Goal: Task Accomplishment & Management: Use online tool/utility

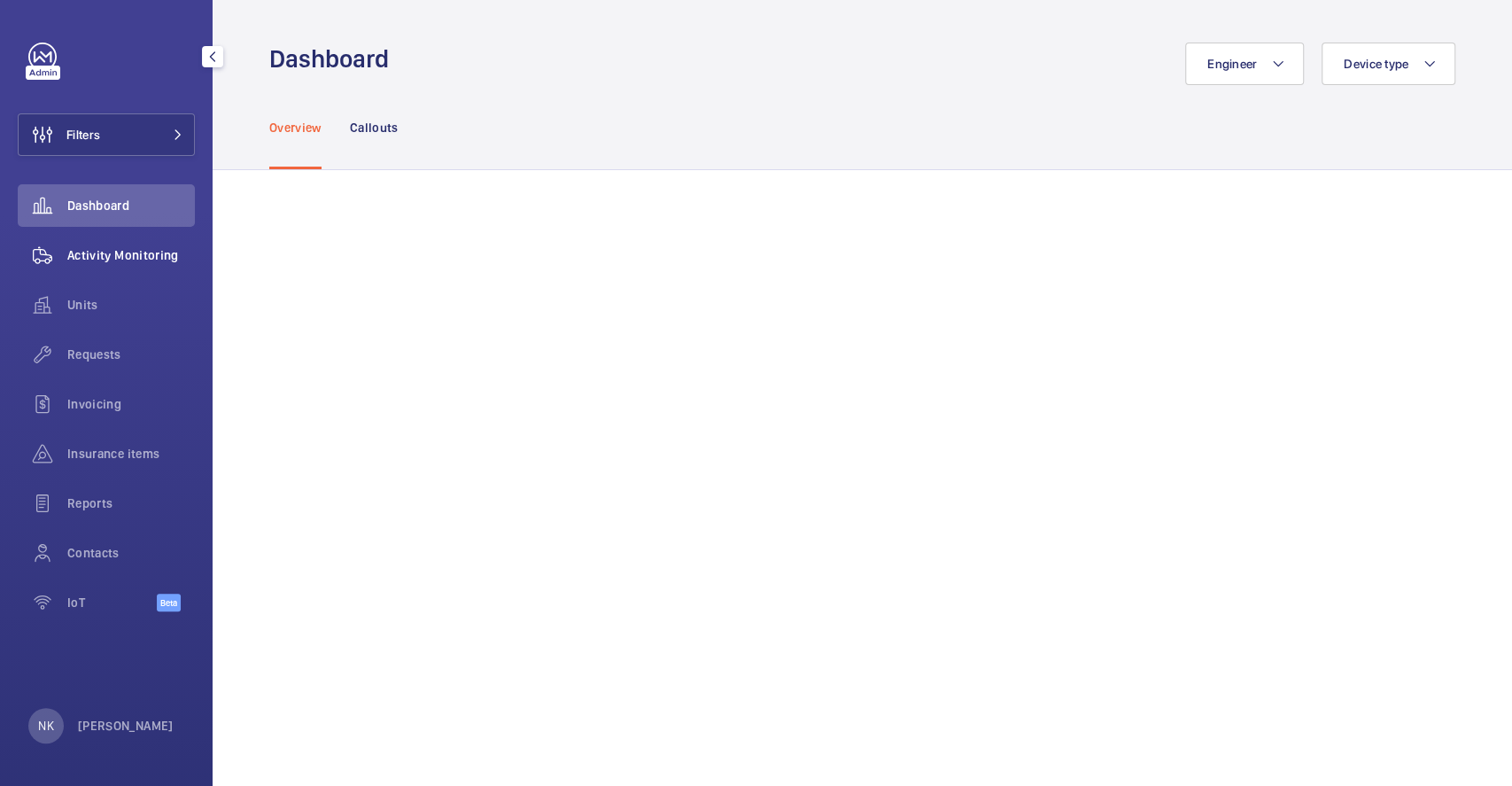
click at [151, 264] on div "Activity Monitoring" at bounding box center [106, 255] width 177 height 42
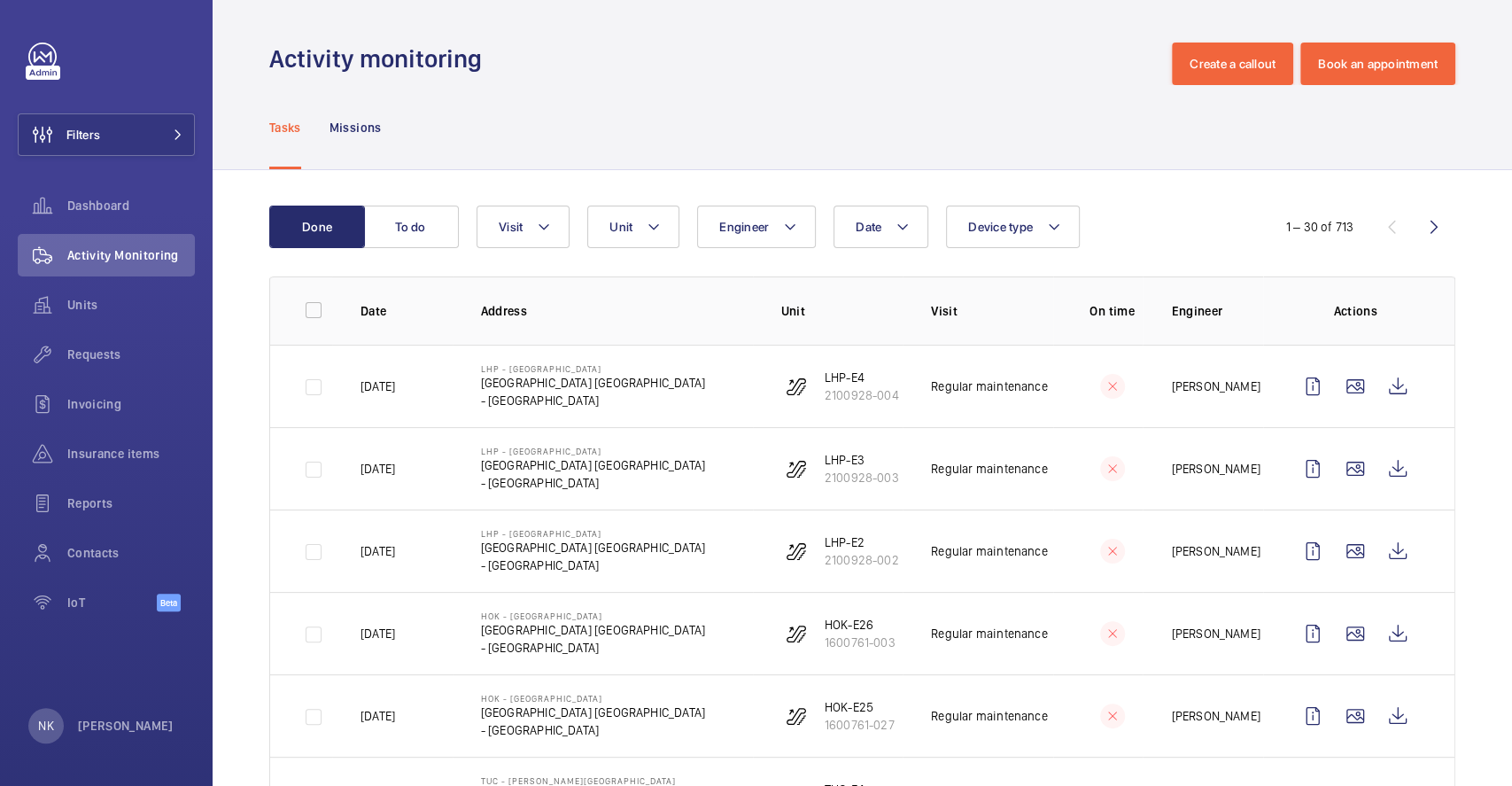
click at [1095, 308] on p "On time" at bounding box center [1112, 310] width 62 height 18
click at [1382, 395] on wm-front-icon-button at bounding box center [1398, 386] width 42 height 42
click at [115, 453] on span "Insurance items" at bounding box center [131, 453] width 127 height 18
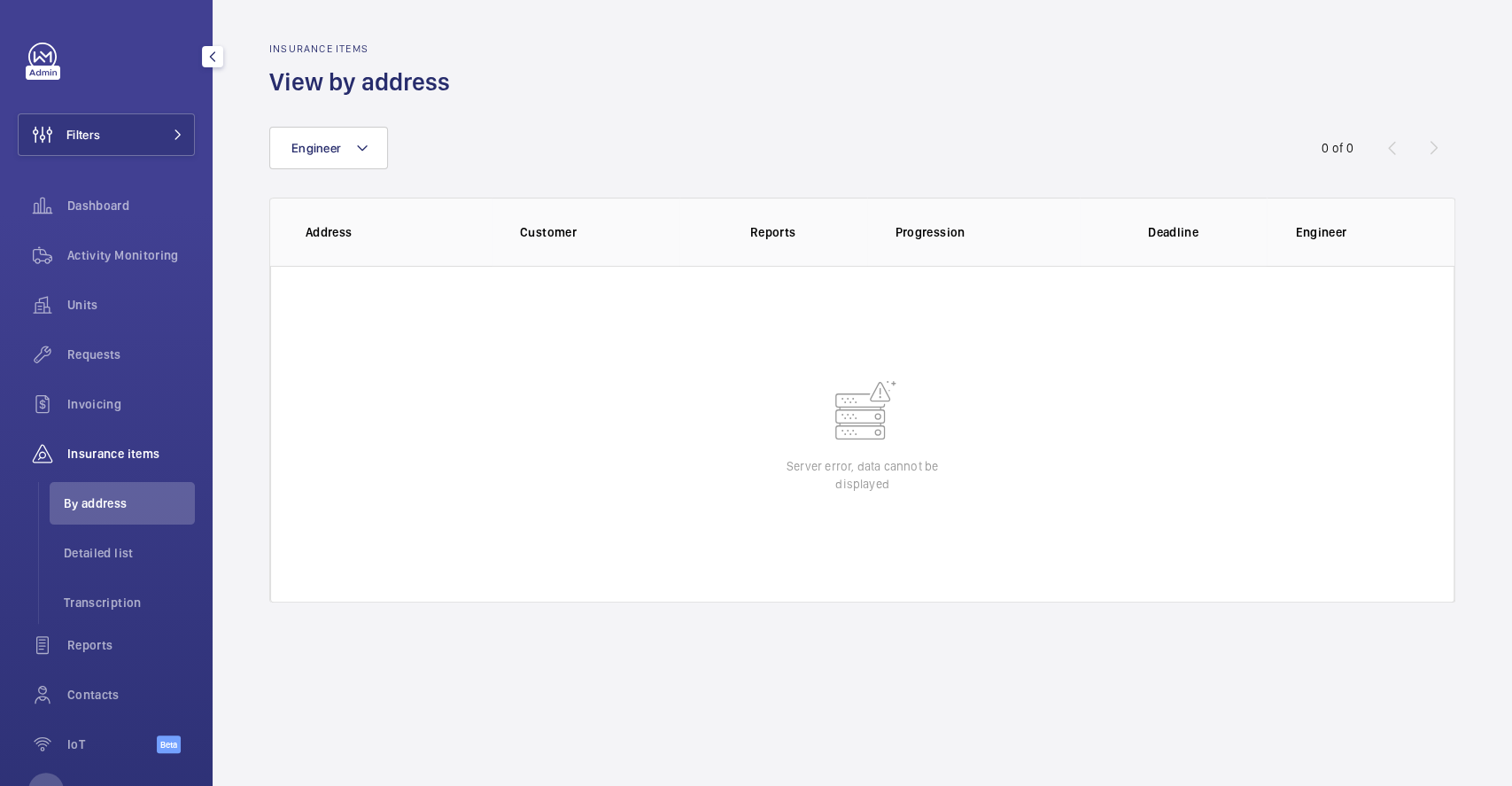
scroll to position [64, 0]
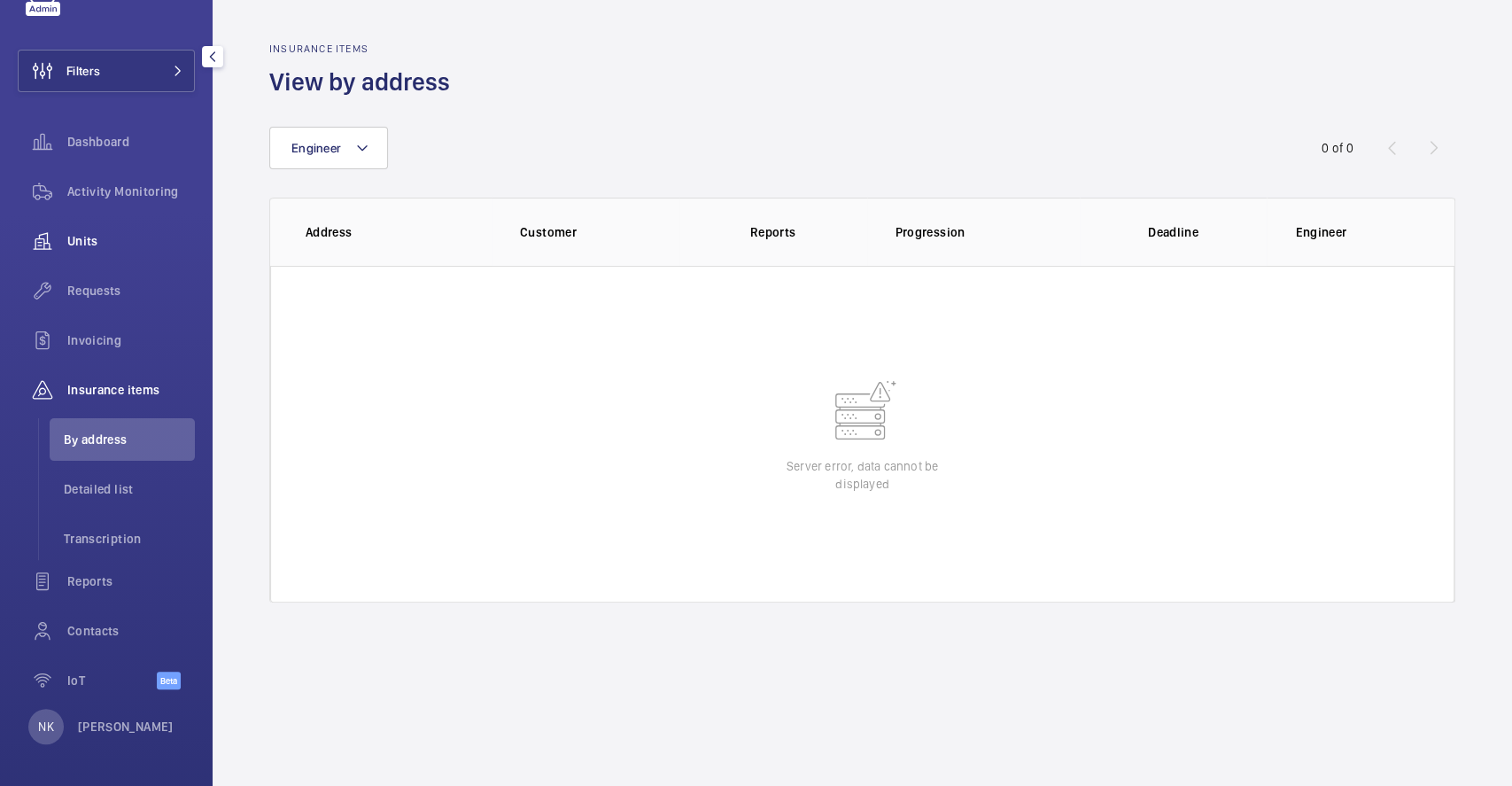
click at [110, 255] on div "Units" at bounding box center [106, 241] width 177 height 42
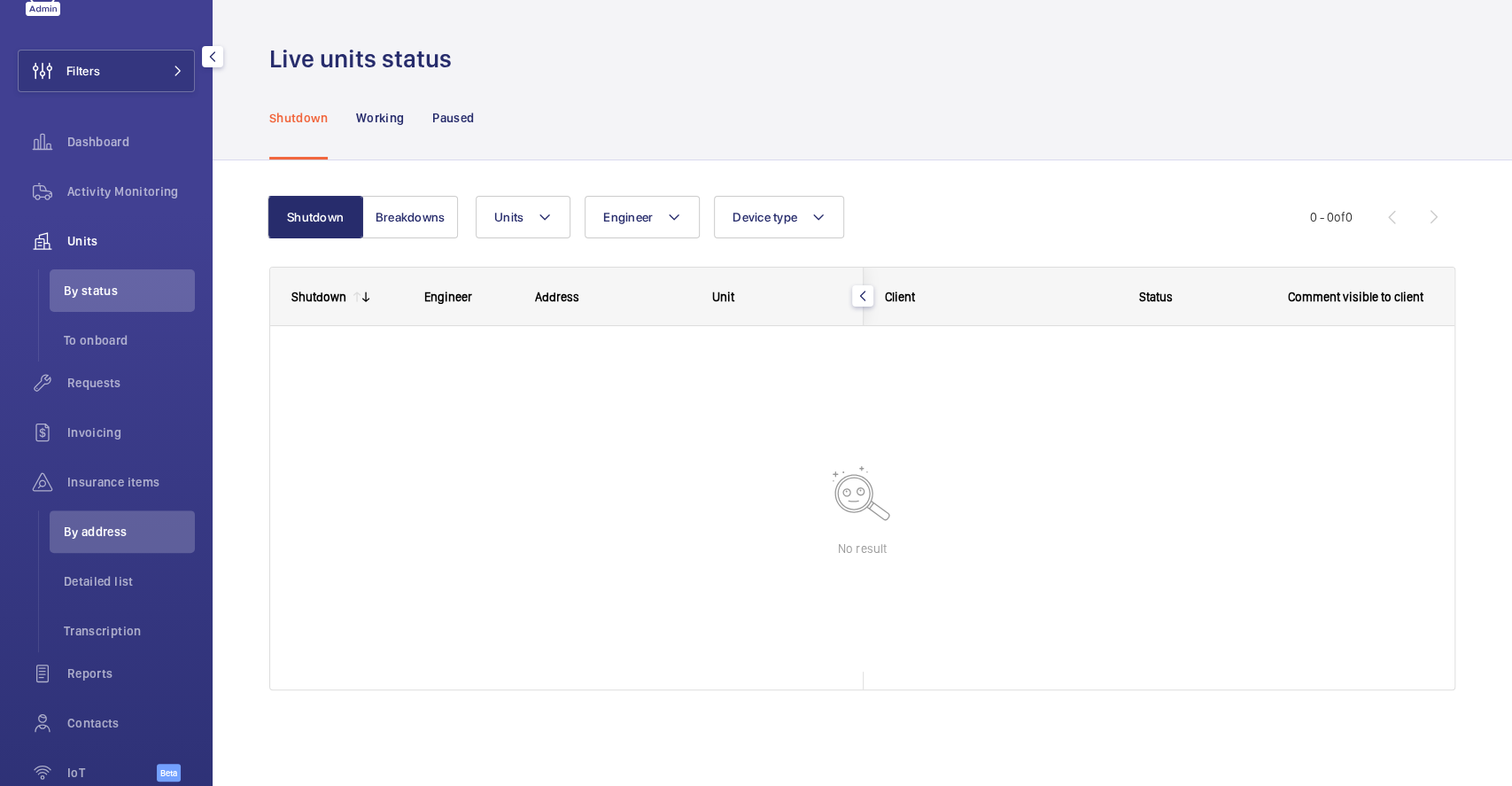
scroll to position [14, 0]
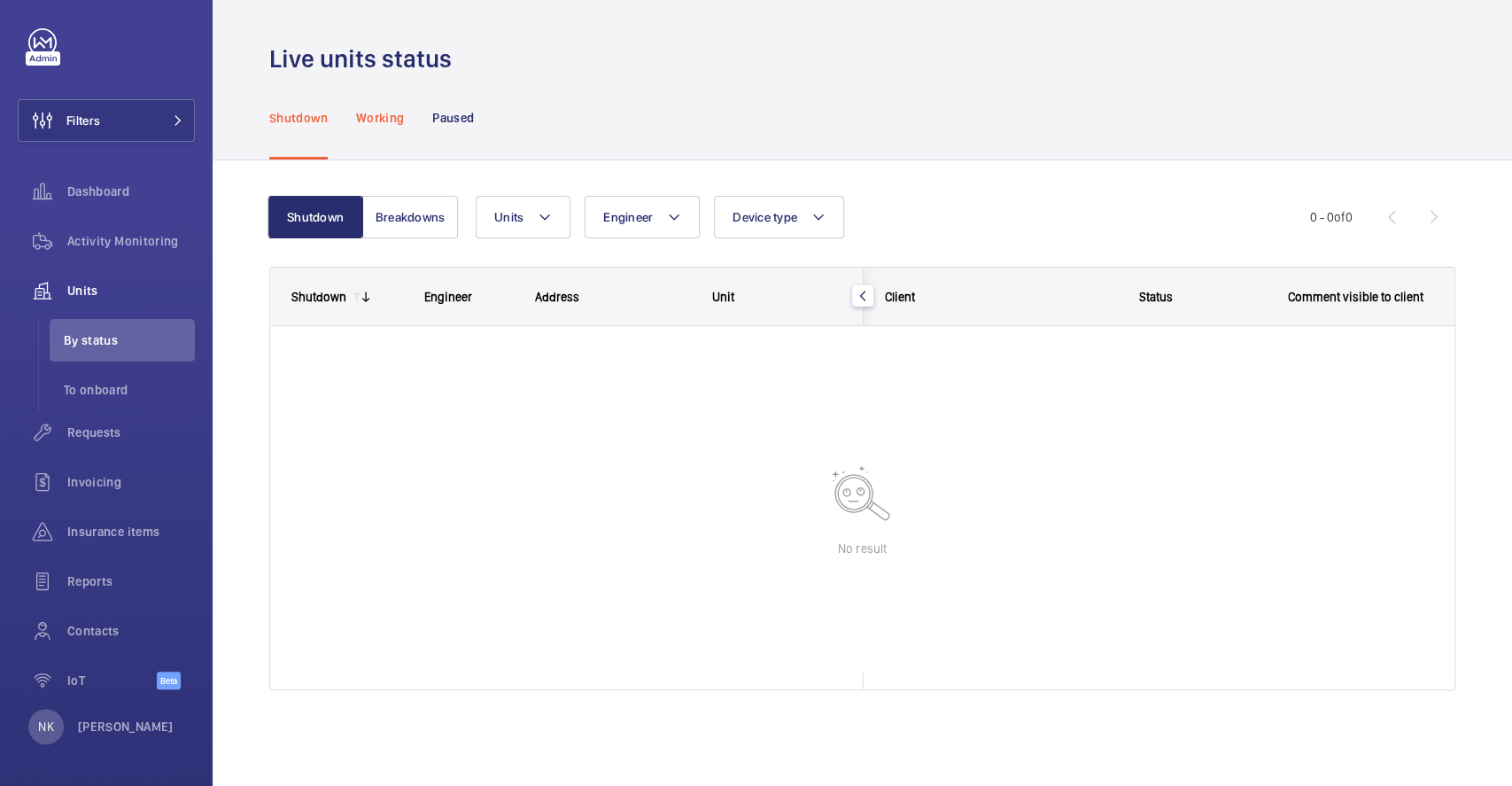
click at [385, 129] on div "Working" at bounding box center [381, 117] width 48 height 84
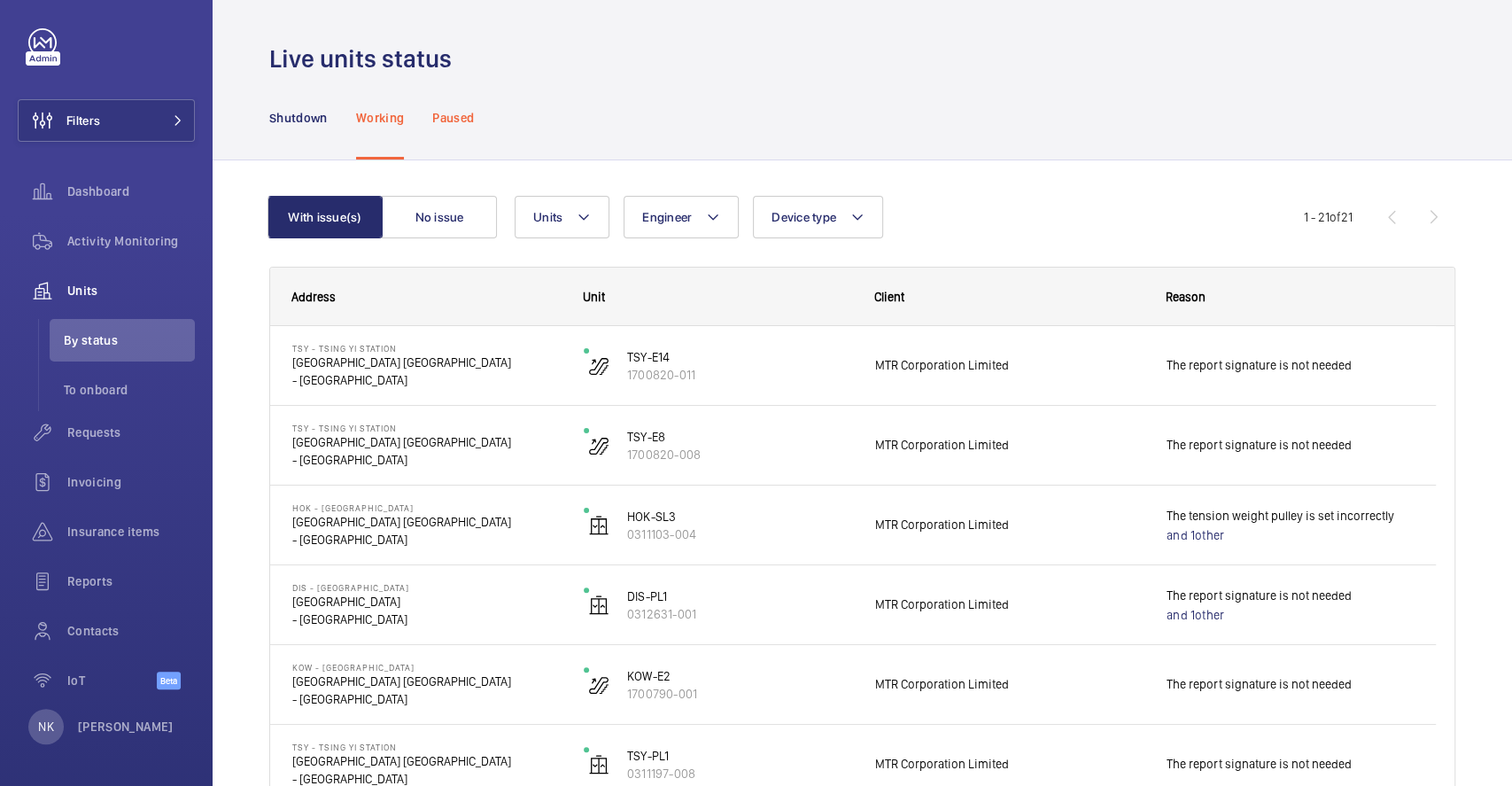
click at [451, 117] on p "Paused" at bounding box center [453, 117] width 42 height 18
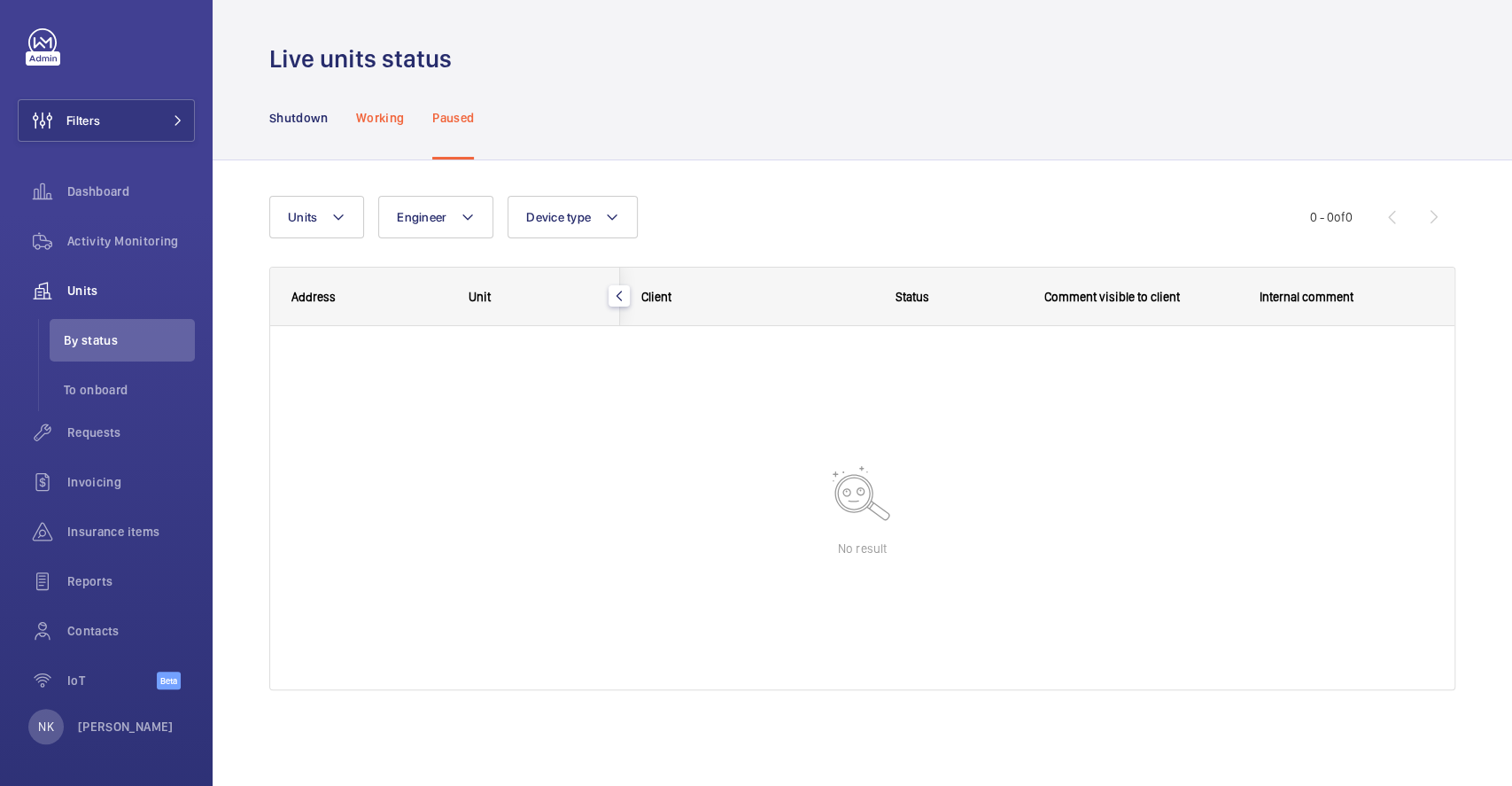
click at [370, 115] on p "Working" at bounding box center [381, 117] width 48 height 18
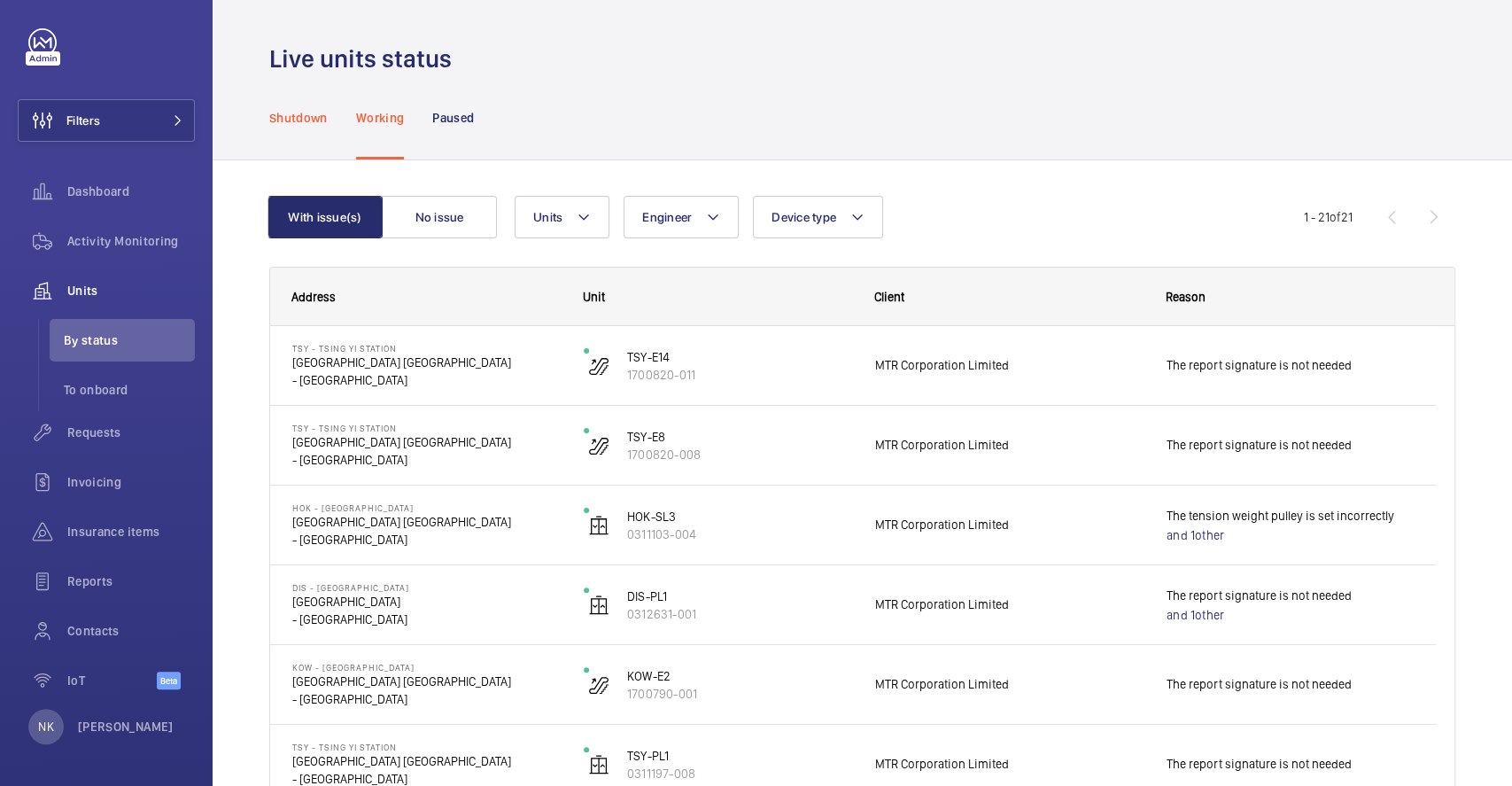
click at [284, 105] on div "Shutdown" at bounding box center [298, 117] width 58 height 84
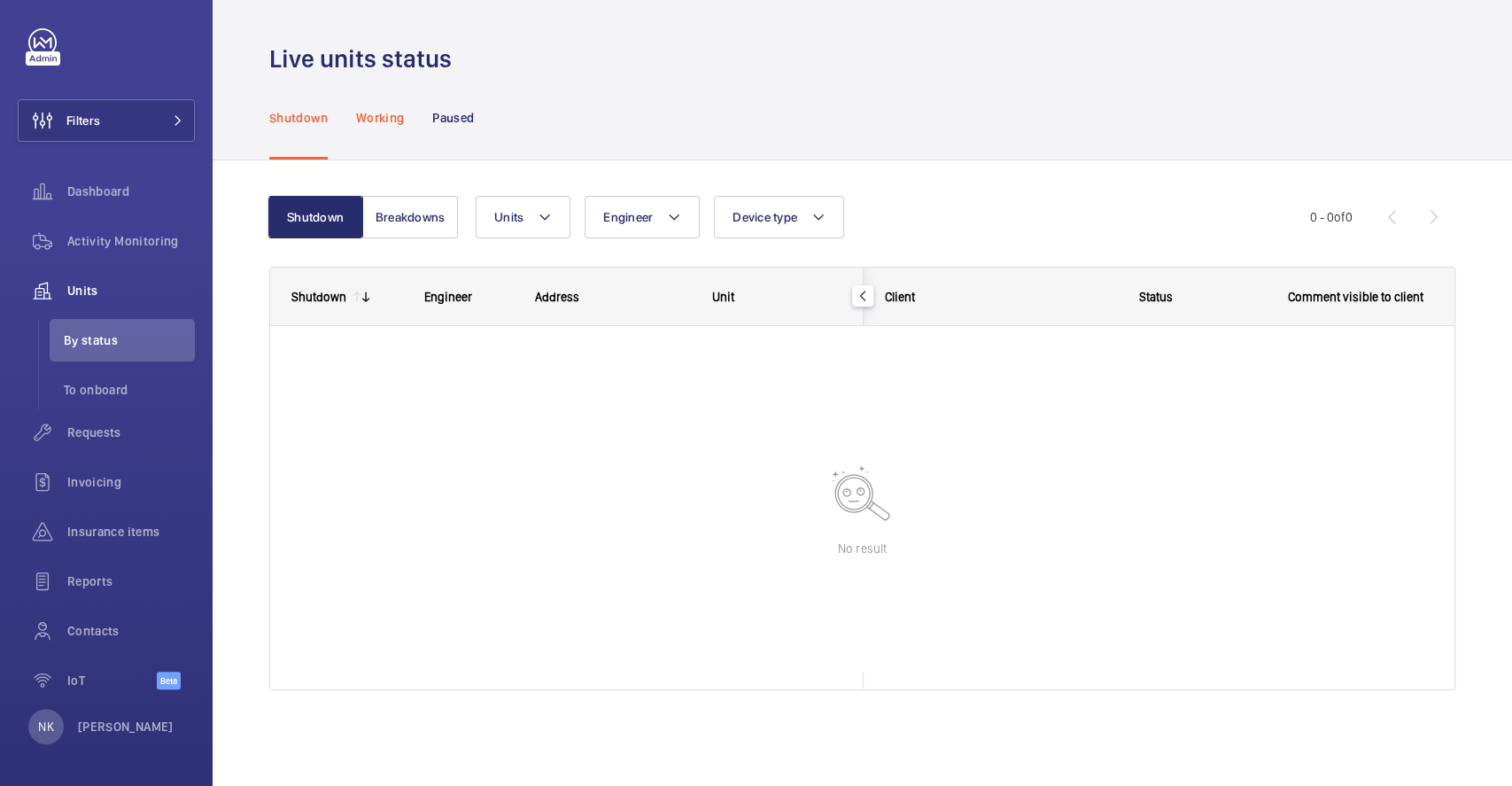
drag, startPoint x: 392, startPoint y: 122, endPoint x: 392, endPoint y: 100, distance: 22.0
click at [392, 100] on div "Working" at bounding box center [381, 117] width 48 height 84
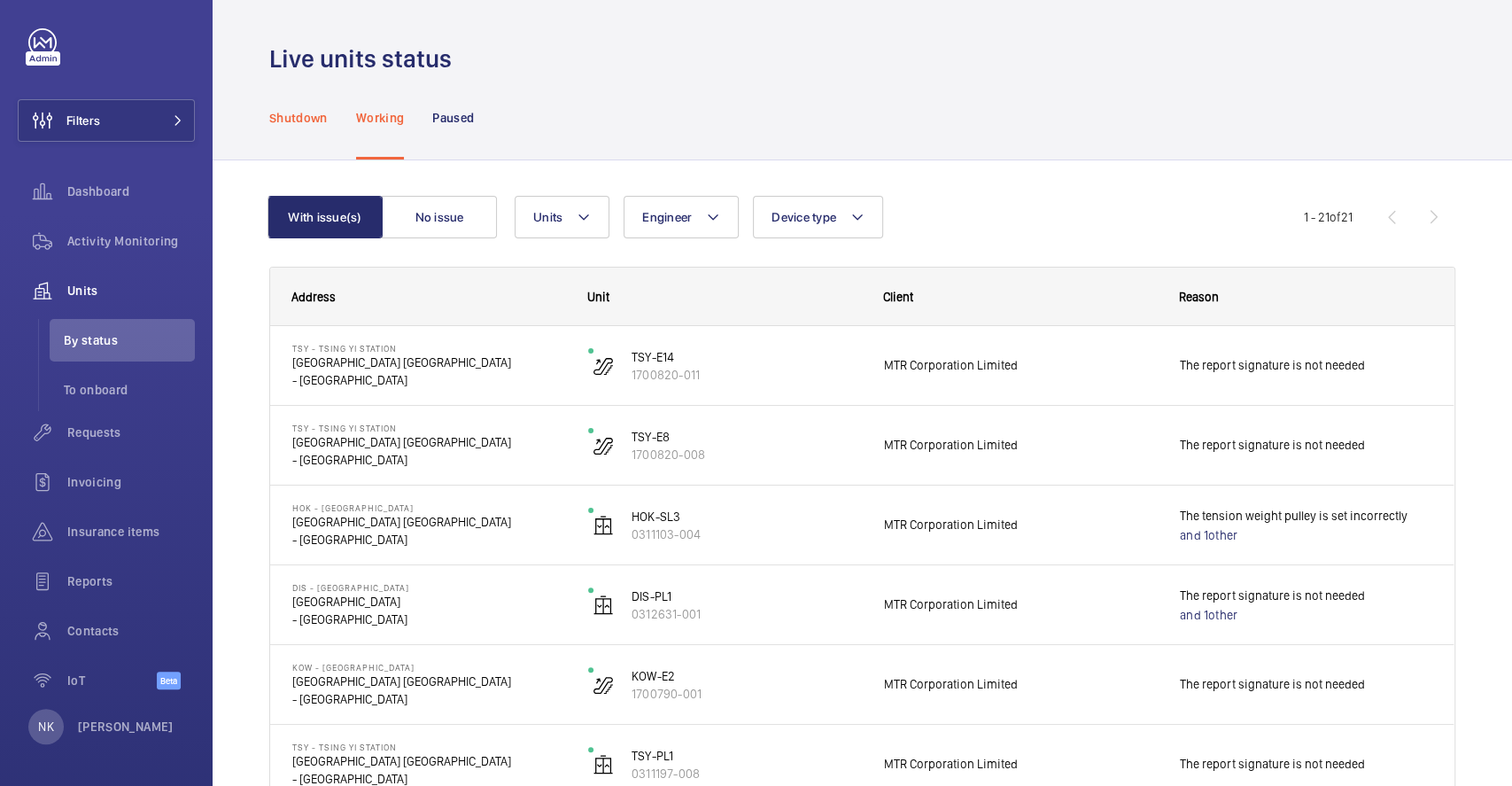
click at [314, 125] on p "Shutdown" at bounding box center [298, 117] width 58 height 18
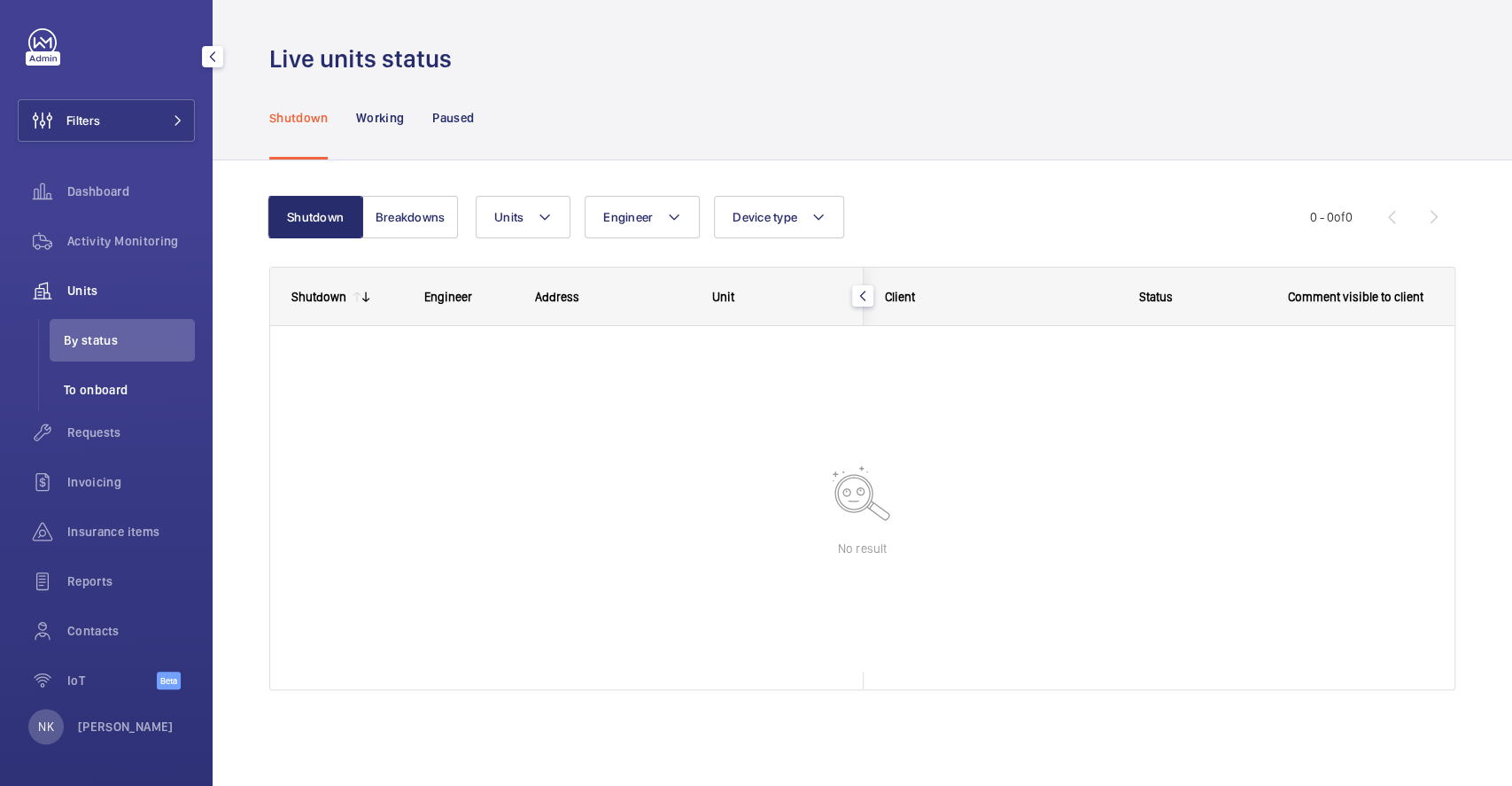
click at [156, 386] on span "To onboard" at bounding box center [129, 389] width 131 height 18
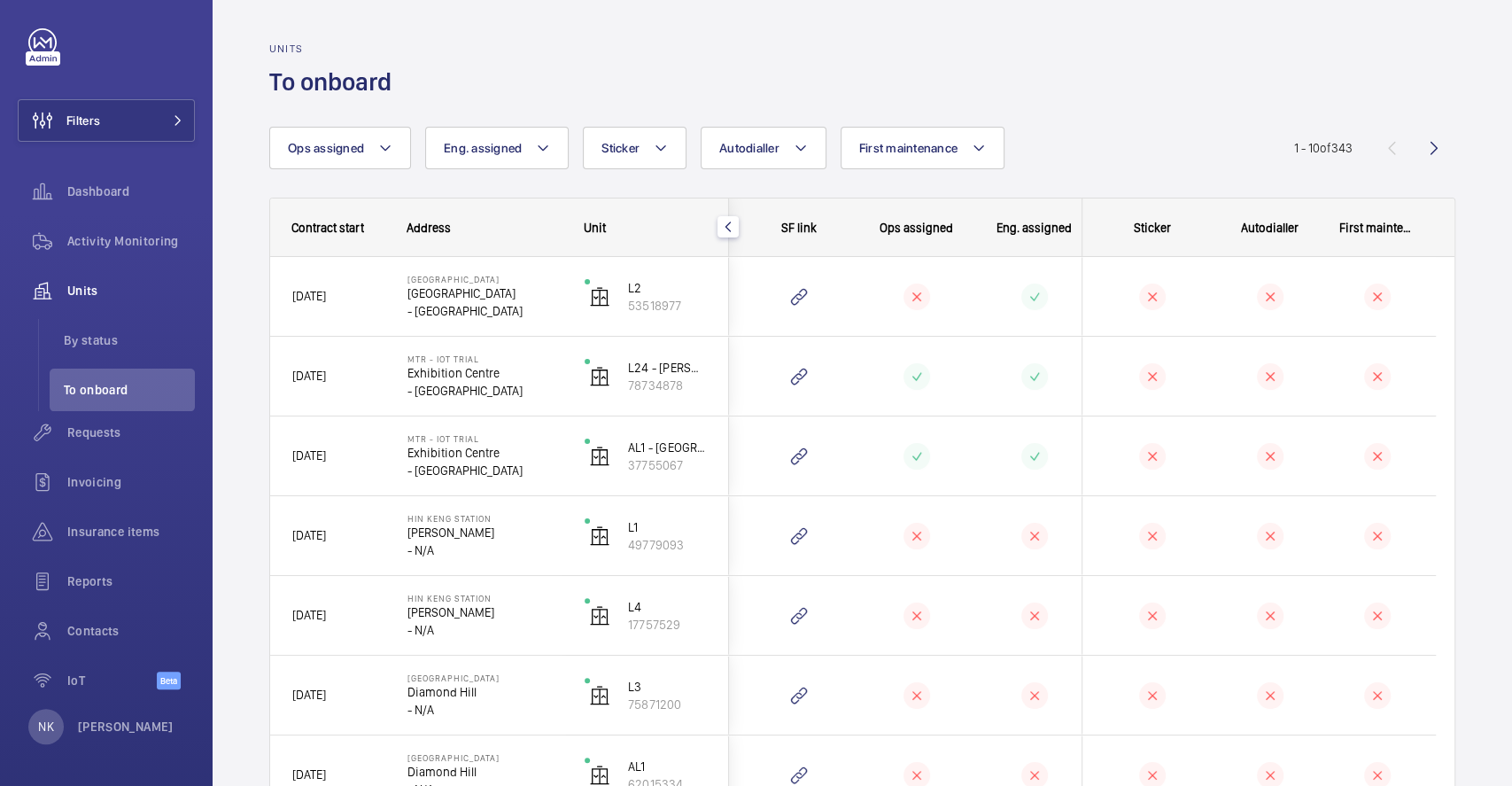
click at [683, 43] on div "Units To onboard" at bounding box center [863, 70] width 1186 height 55
click at [848, 74] on div "Units To onboard" at bounding box center [863, 70] width 1186 height 55
click at [125, 232] on span "Activity Monitoring" at bounding box center [131, 240] width 127 height 18
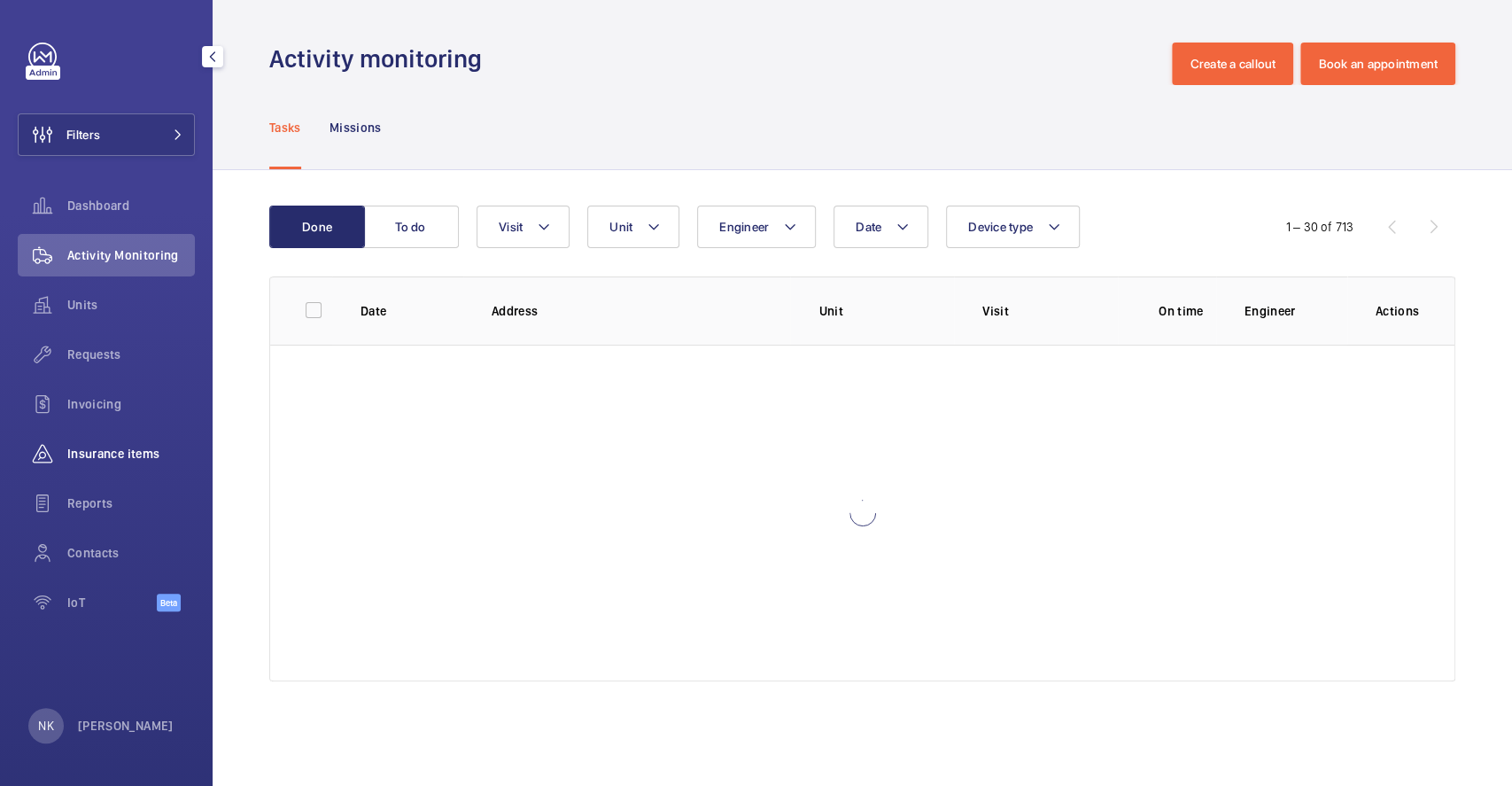
click at [113, 465] on div "Insurance items" at bounding box center [106, 453] width 177 height 42
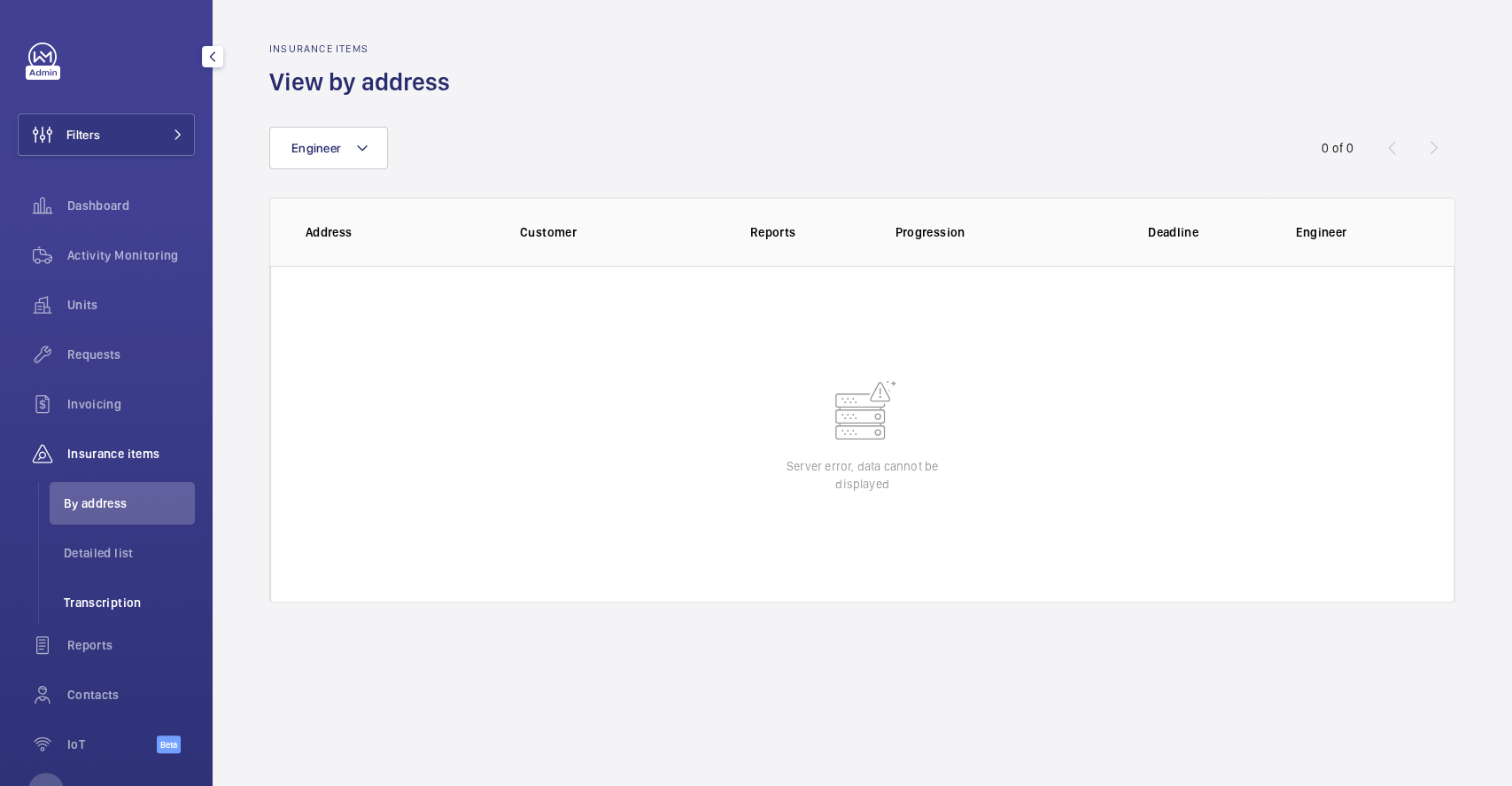
click at [134, 597] on span "Transcription" at bounding box center [129, 602] width 131 height 18
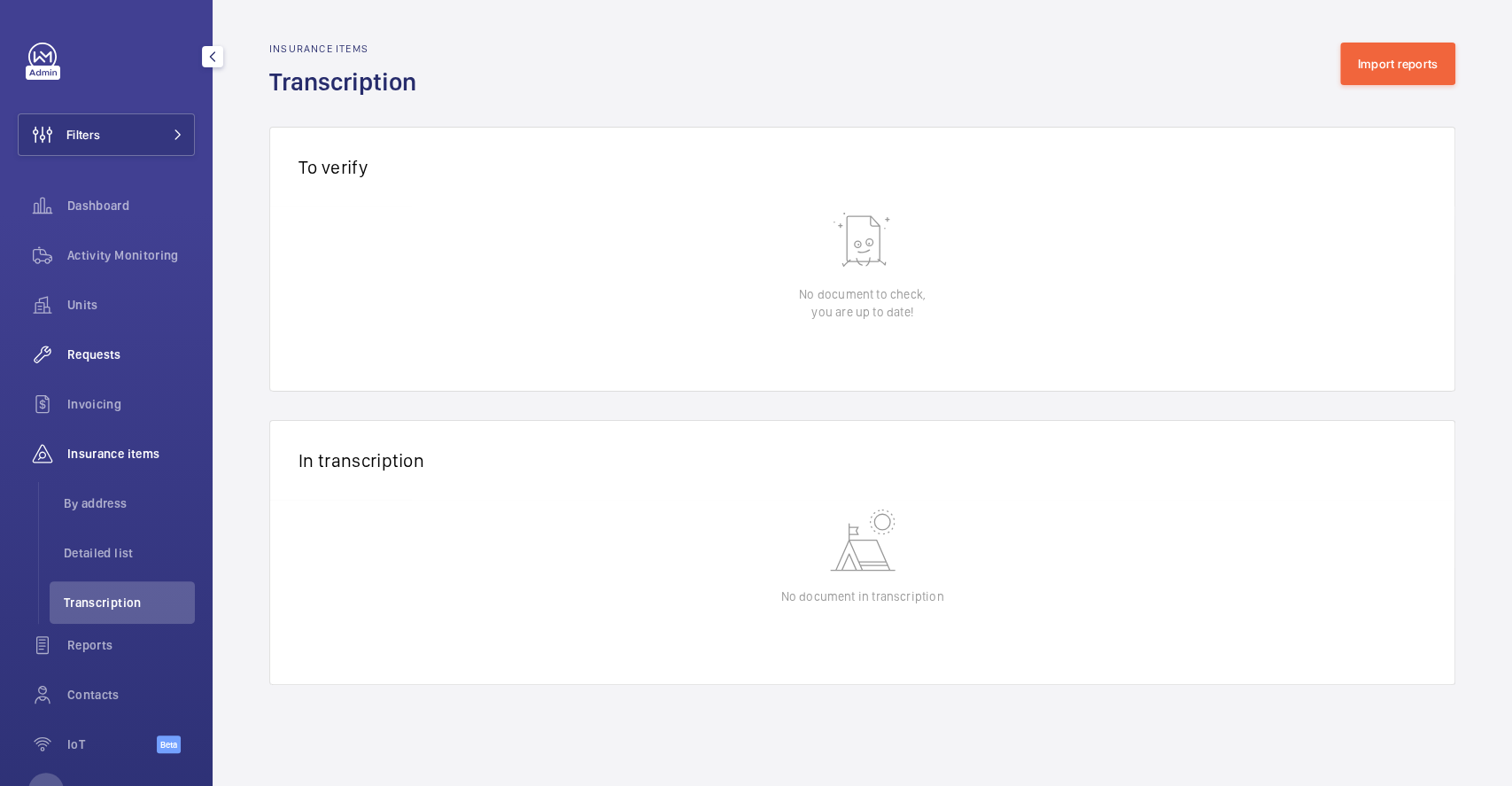
click at [105, 368] on div "Requests" at bounding box center [106, 355] width 177 height 42
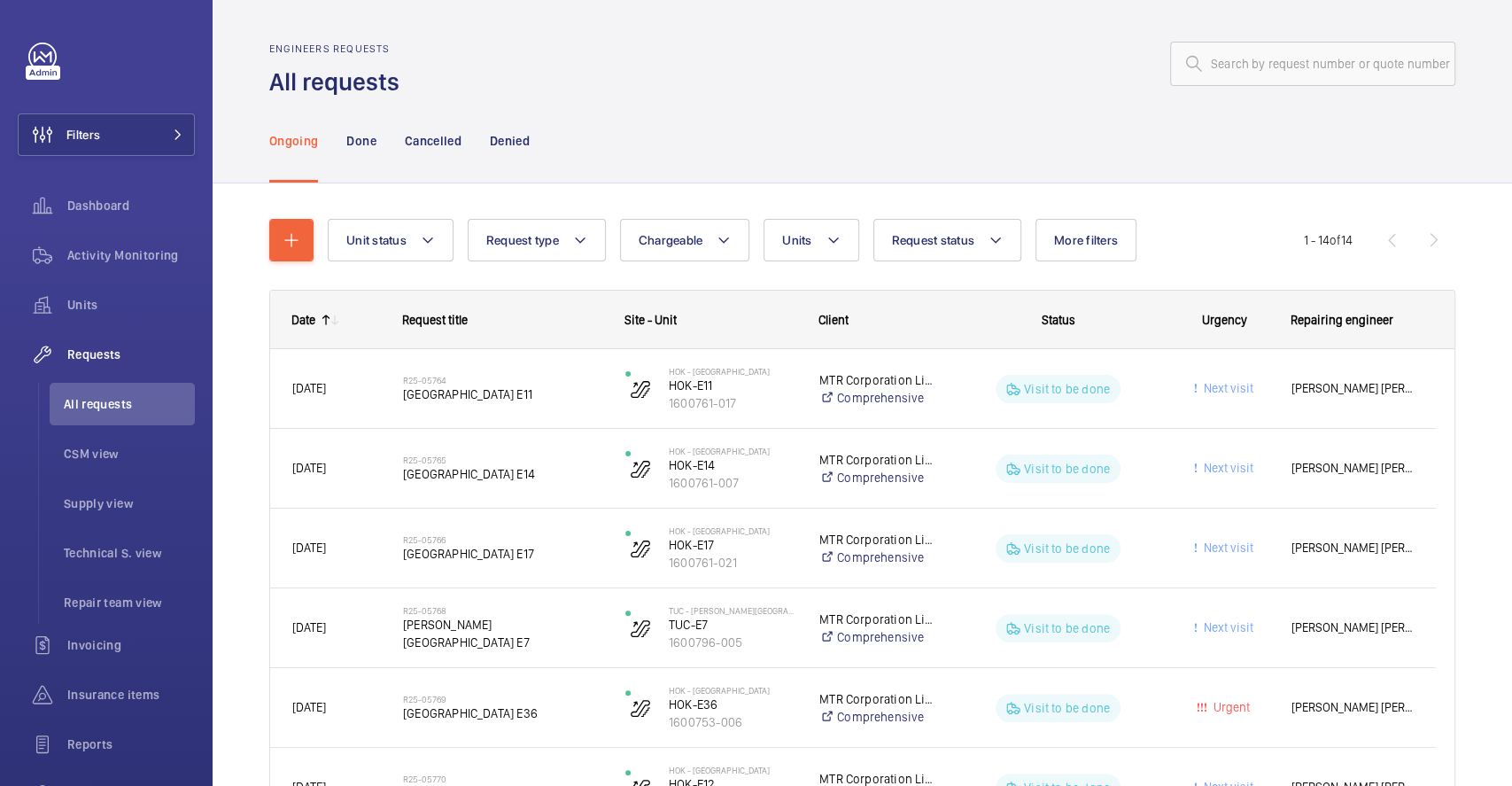
click at [646, 148] on div "Ongoing Done Cancelled Denied" at bounding box center [863, 139] width 1186 height 84
click at [683, 249] on button "Chargeable" at bounding box center [684, 240] width 130 height 42
click at [691, 296] on mat-radio-button "Chargeable" at bounding box center [788, 294] width 319 height 35
radio input "true"
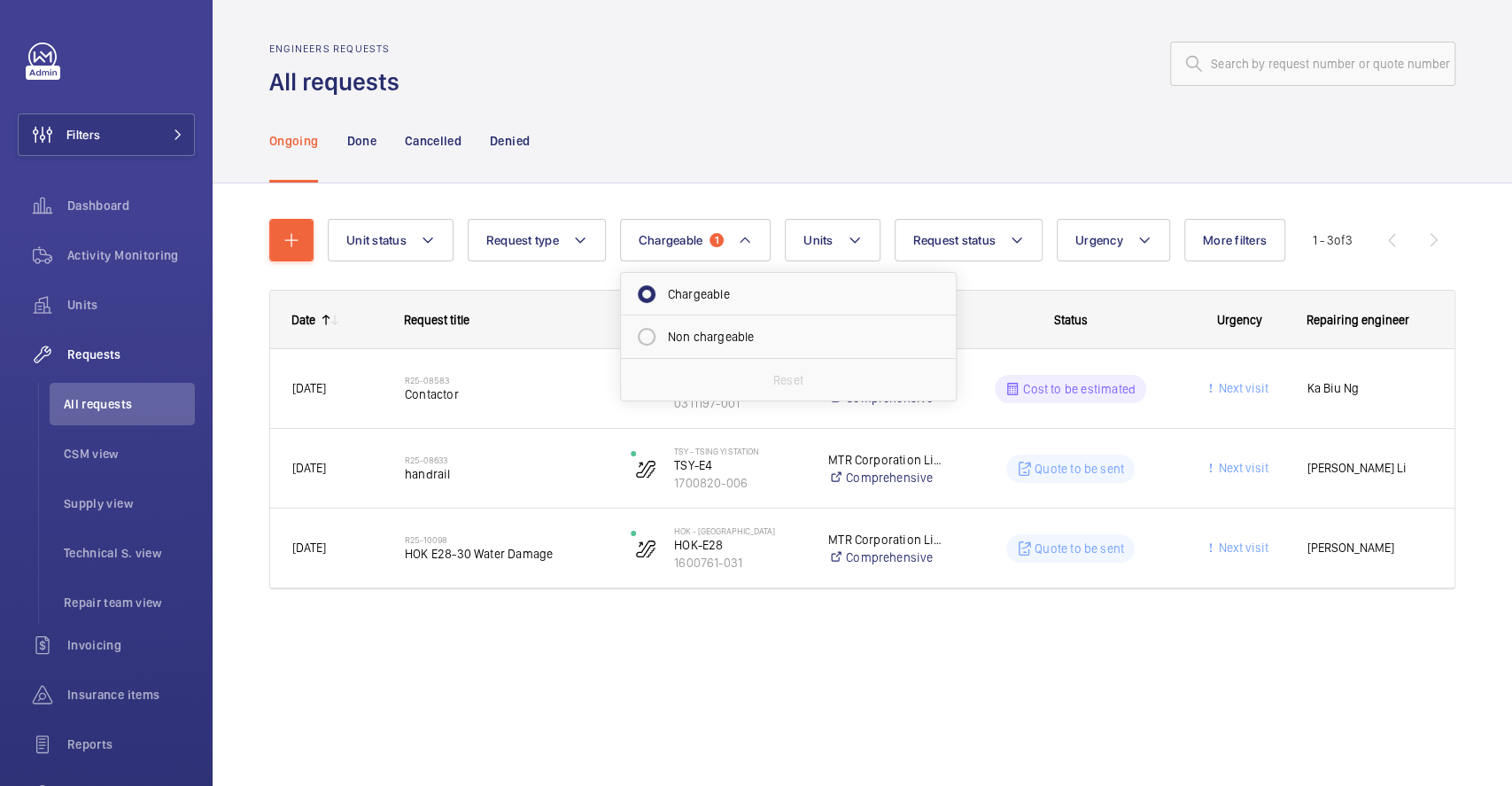
click at [780, 96] on div "Engineers requests All requests" at bounding box center [863, 70] width 1186 height 55
click at [118, 209] on span "Dashboard" at bounding box center [131, 205] width 127 height 18
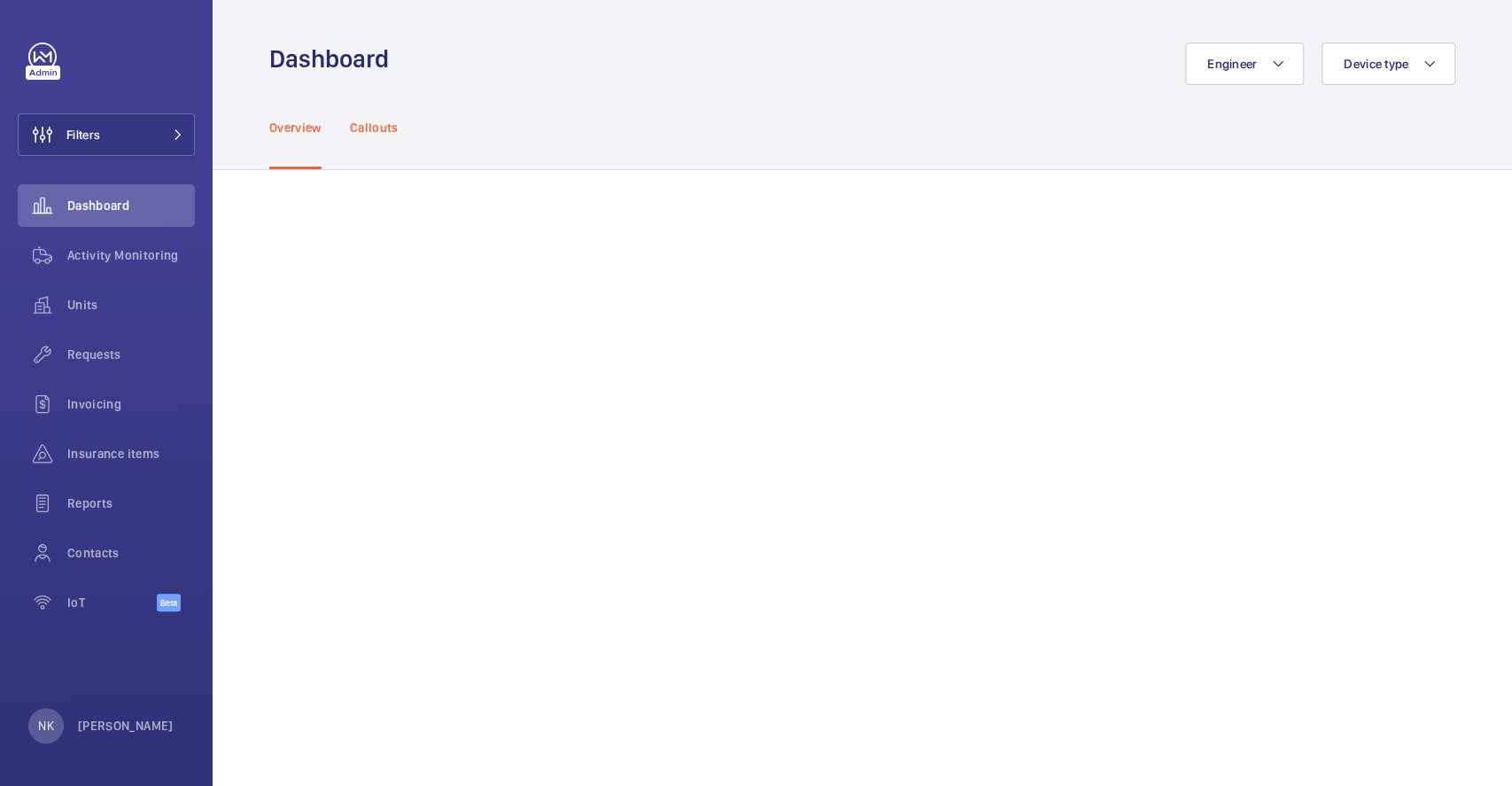
click at [373, 132] on p "Callouts" at bounding box center [374, 127] width 49 height 18
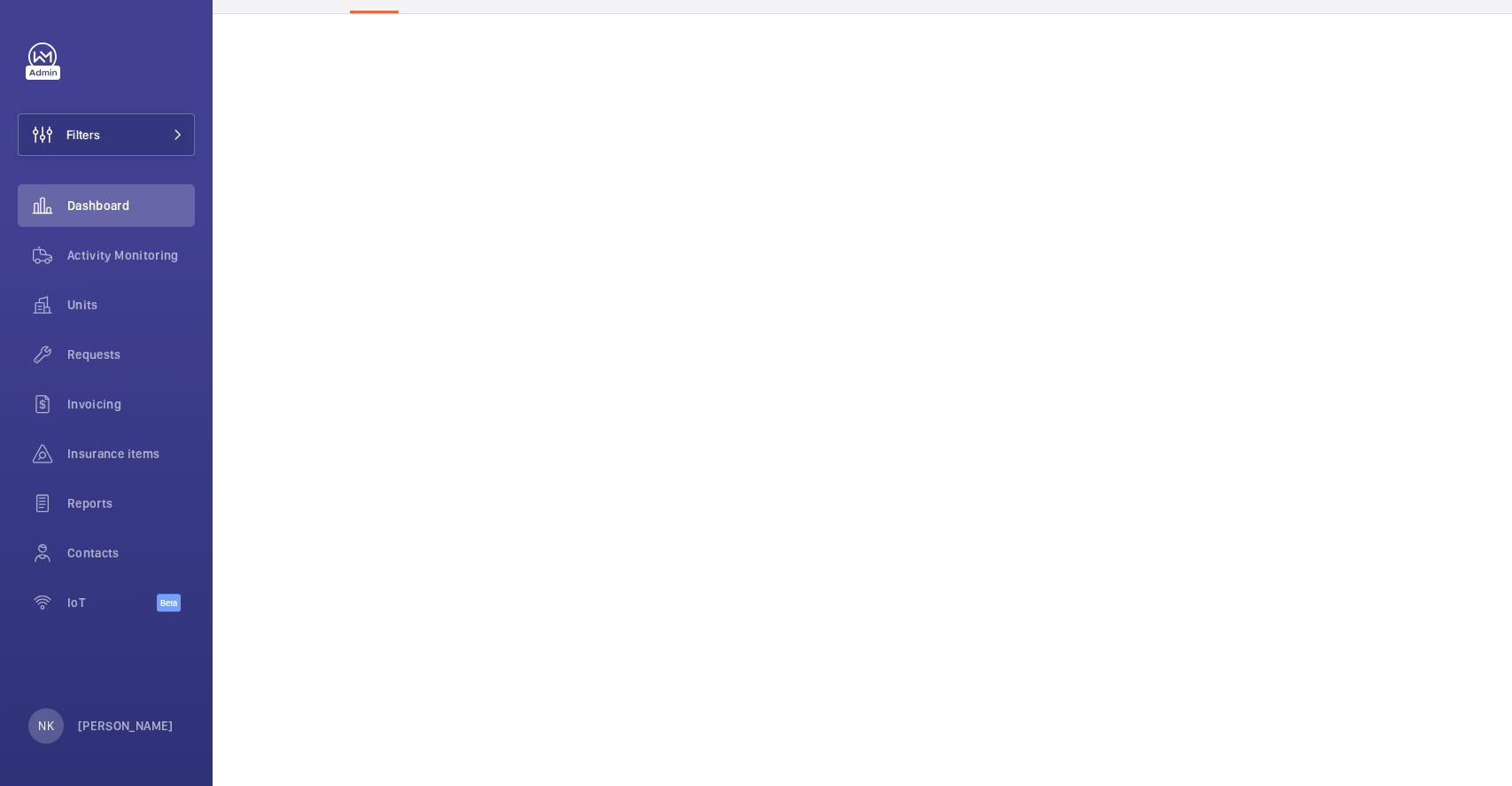
scroll to position [157, 0]
click at [128, 260] on span "Activity Monitoring" at bounding box center [131, 255] width 127 height 18
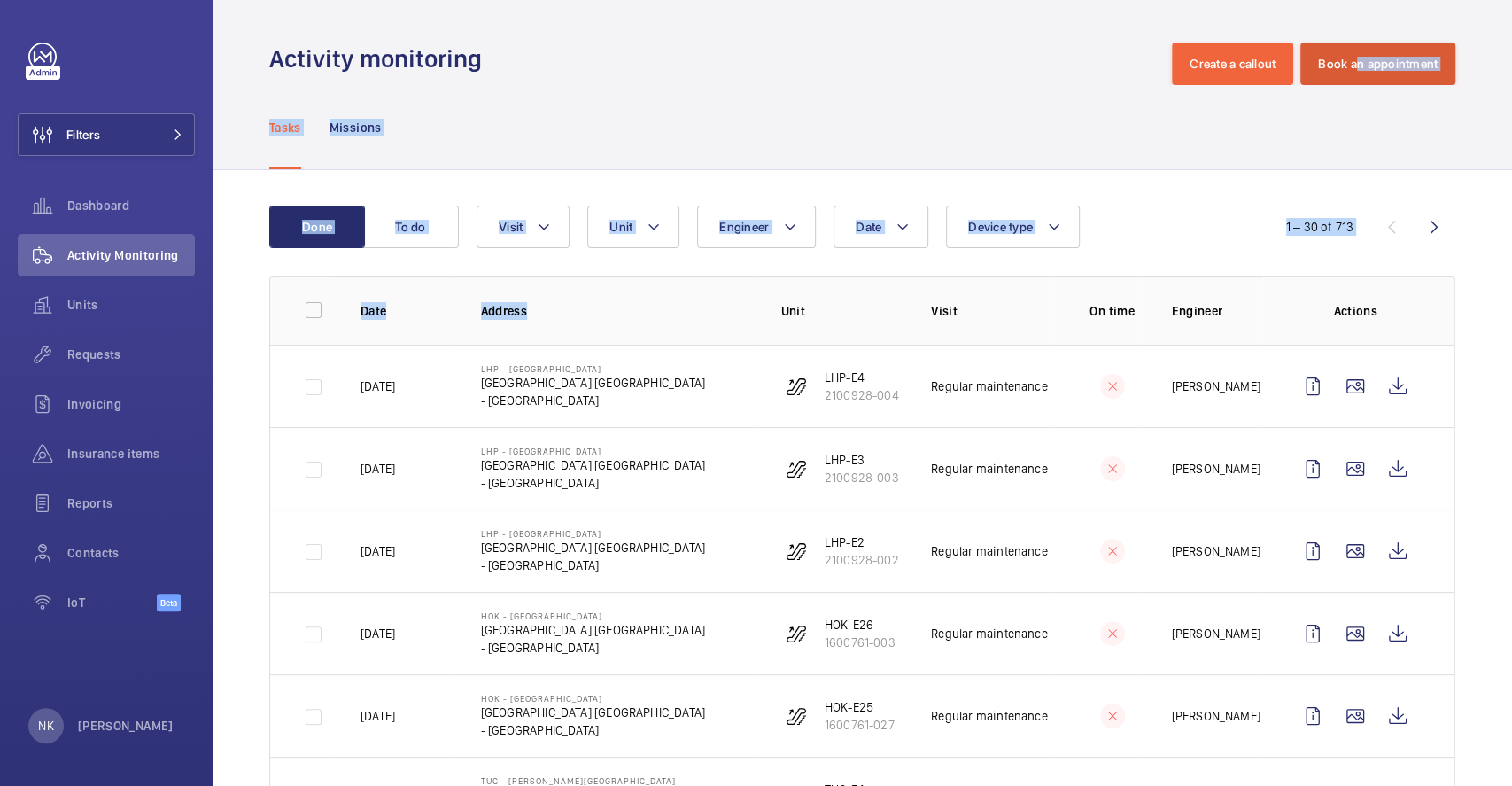
drag, startPoint x: 771, startPoint y: 249, endPoint x: 1337, endPoint y: 74, distance: 592.4
click at [1280, 116] on div "Tasks Missions" at bounding box center [863, 127] width 1186 height 84
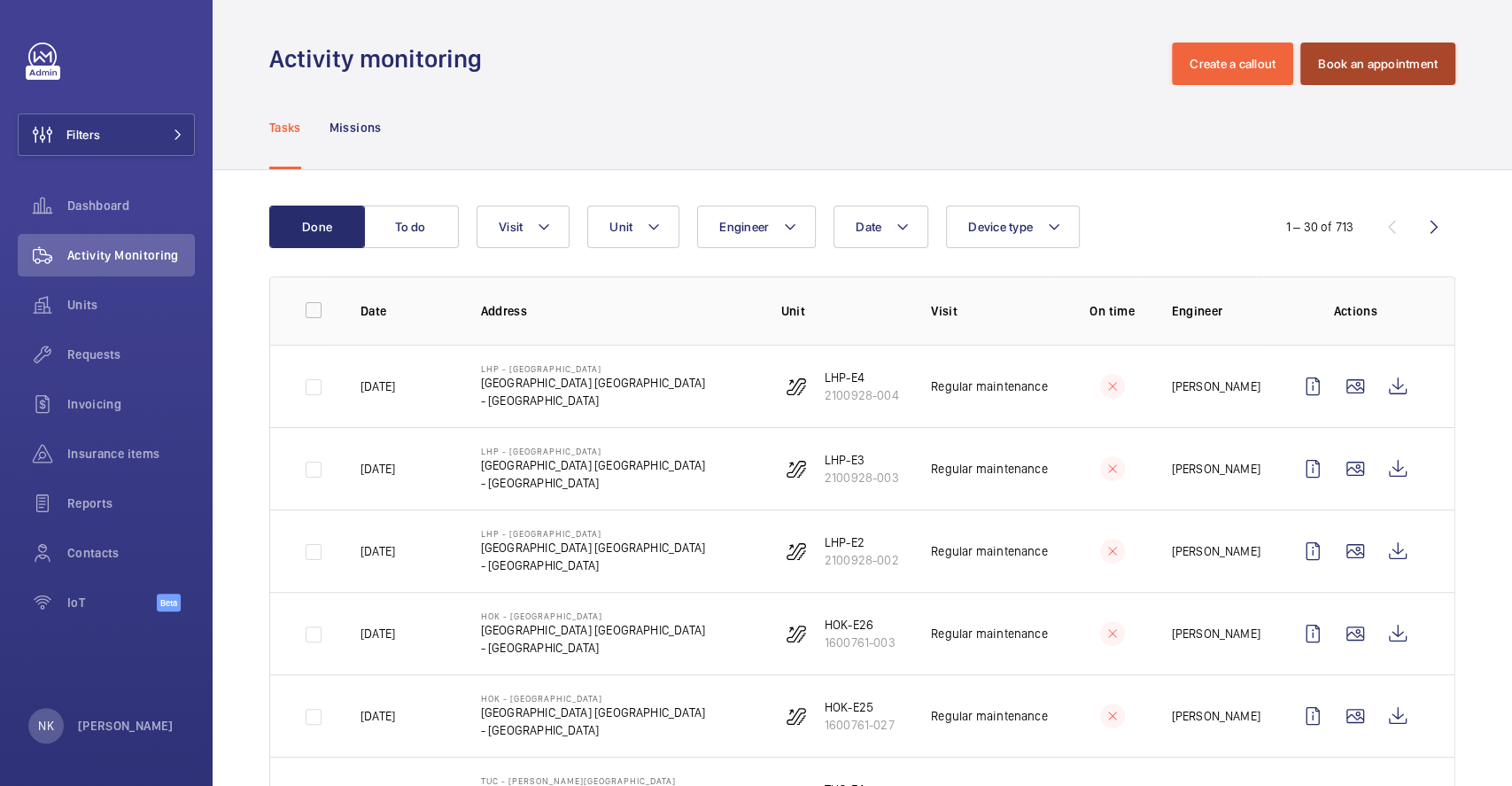
click at [1300, 69] on button "Book an appointment" at bounding box center [1378, 64] width 155 height 42
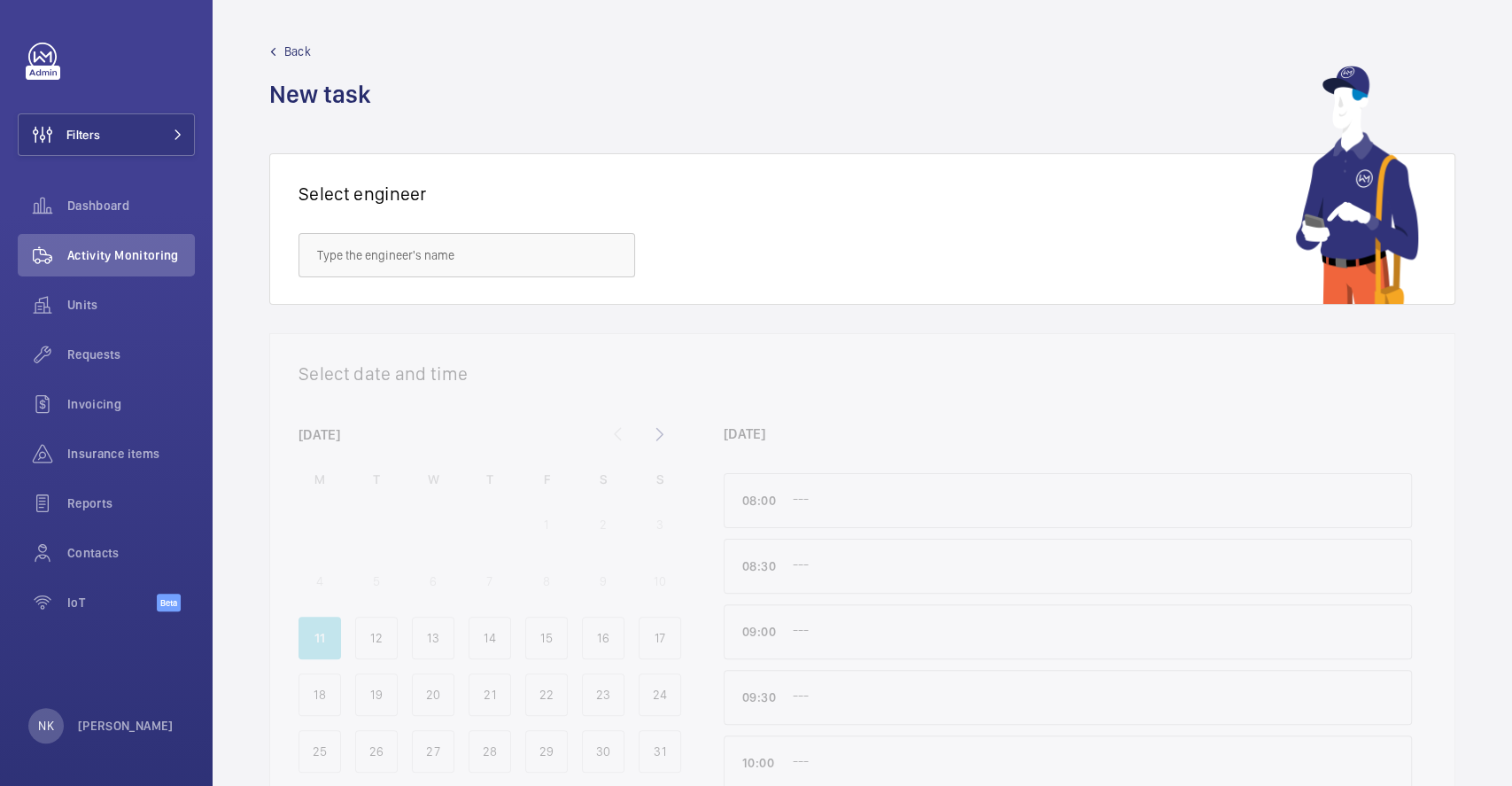
click at [638, 273] on div "Select engineer" at bounding box center [862, 229] width 1128 height 93
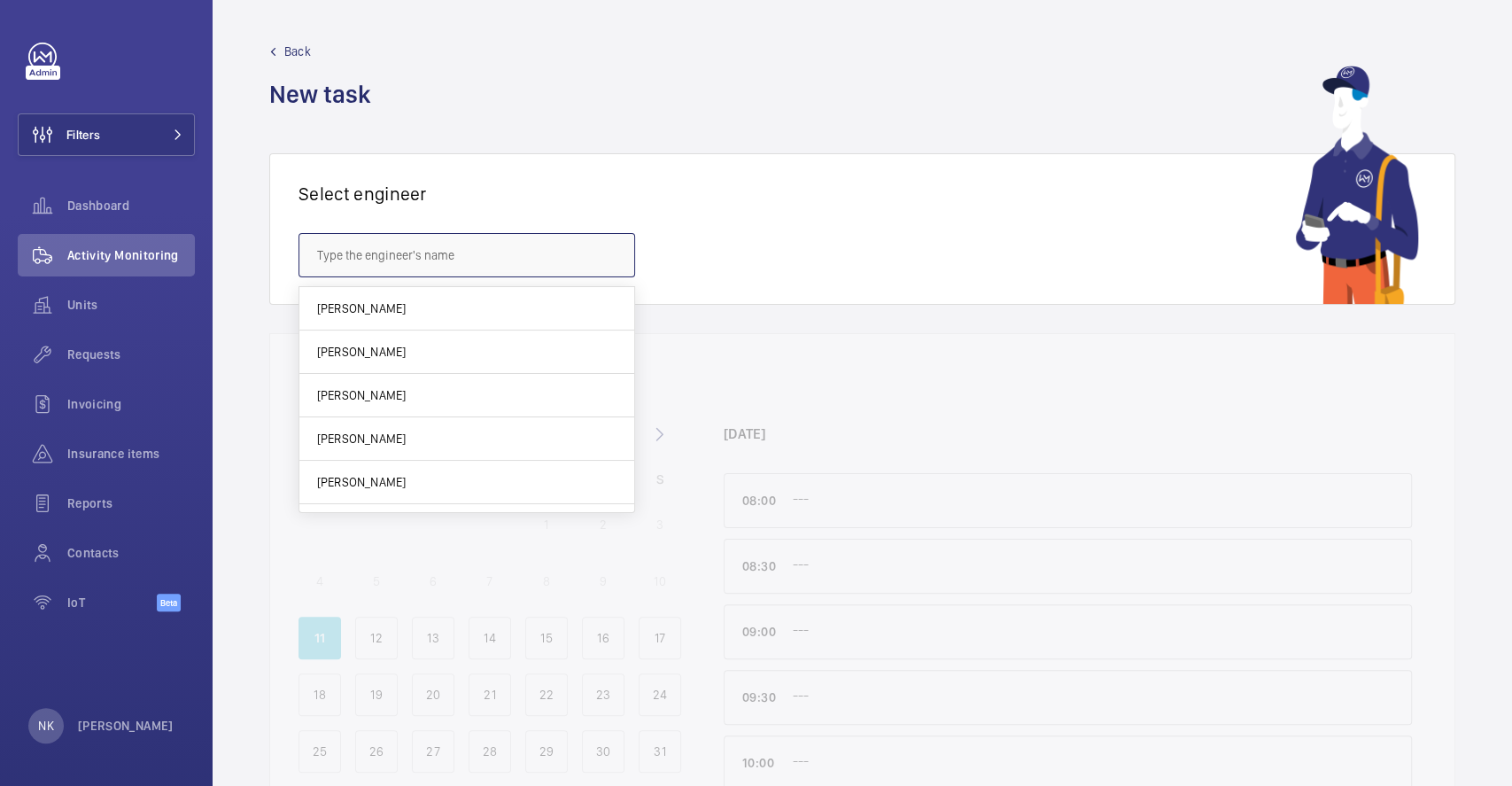
click at [534, 259] on input "text" at bounding box center [466, 255] width 336 height 44
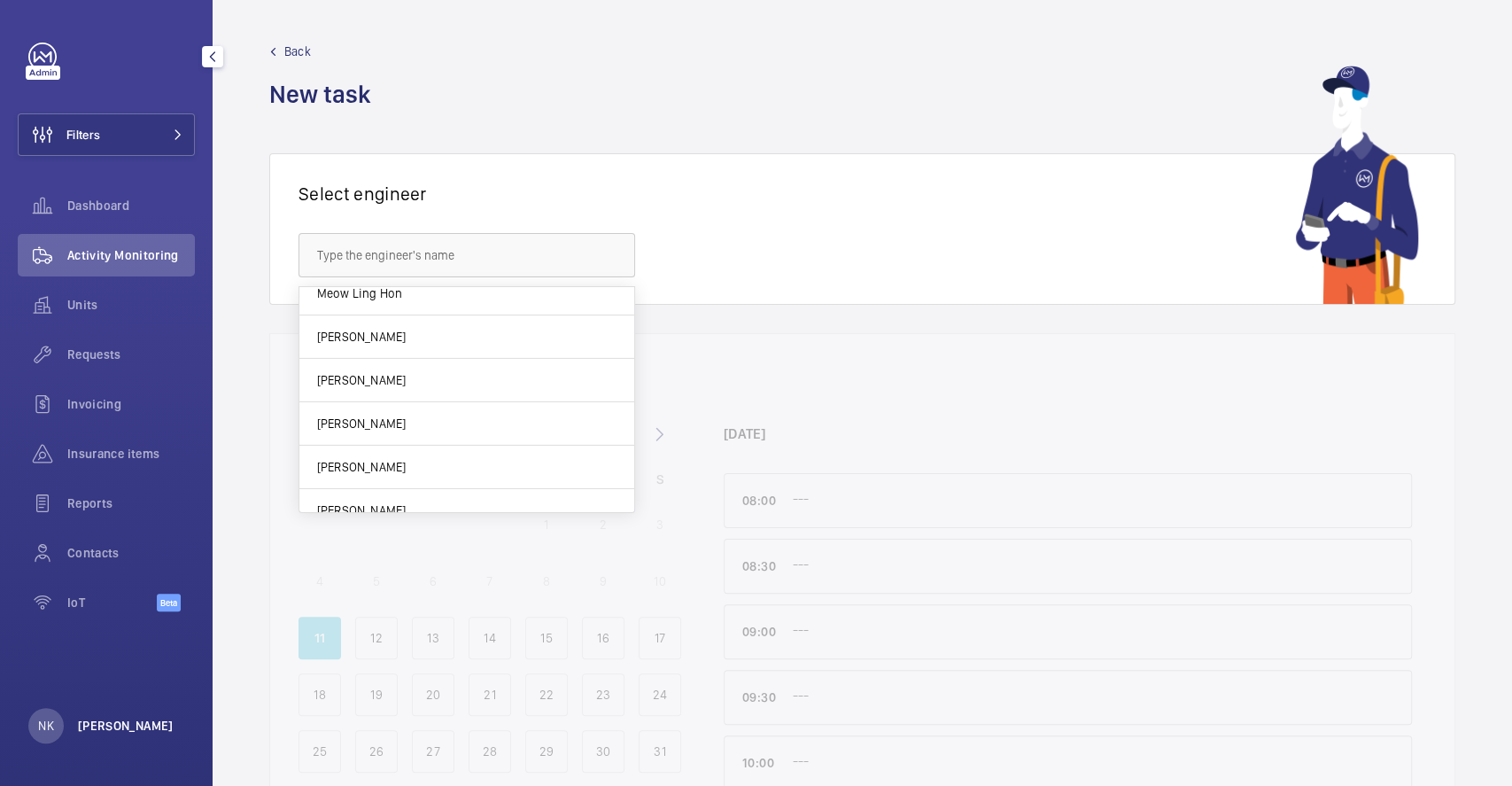
click at [103, 727] on p "[PERSON_NAME]" at bounding box center [126, 725] width 96 height 18
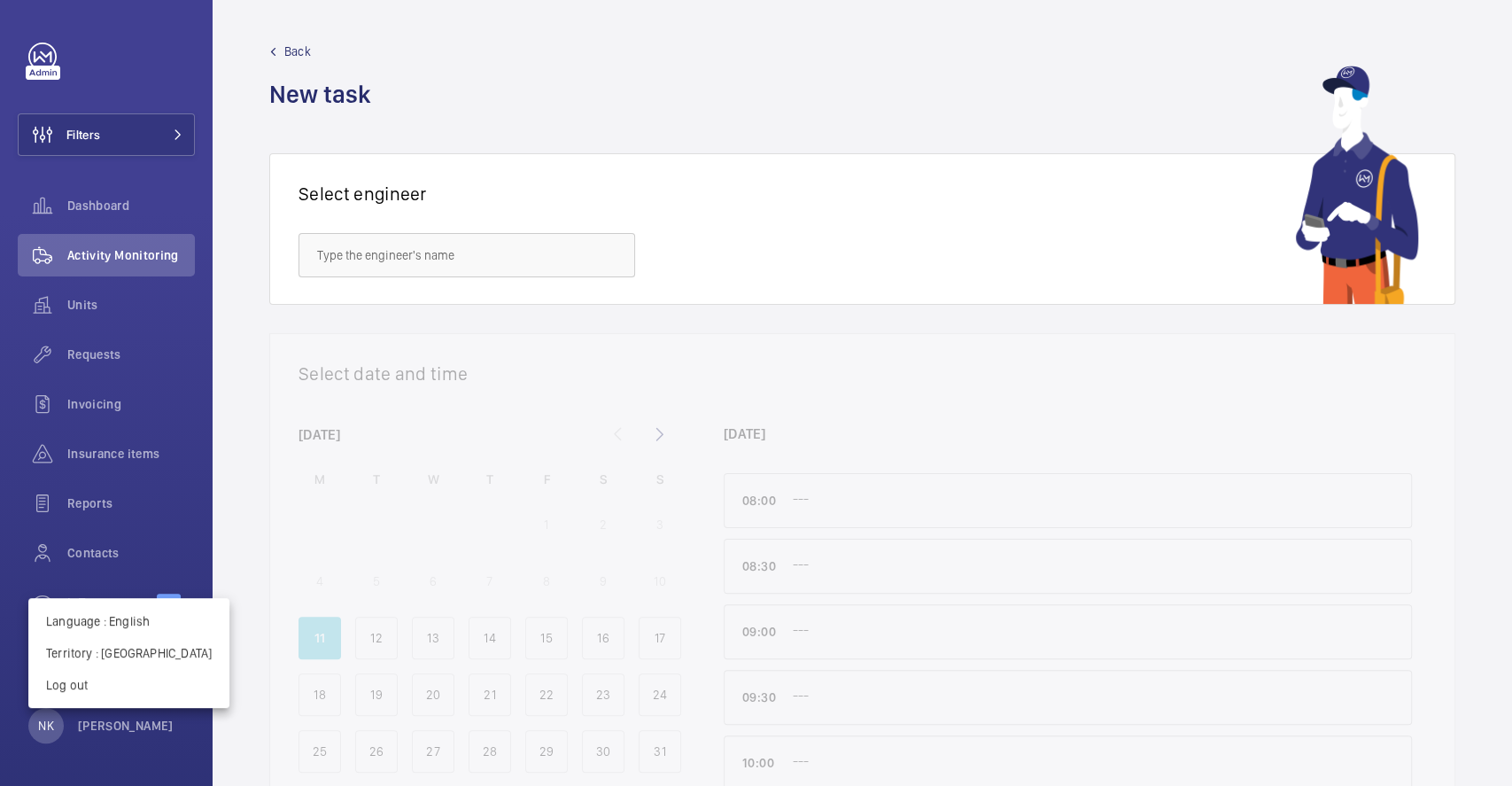
click at [370, 248] on div at bounding box center [756, 393] width 1512 height 786
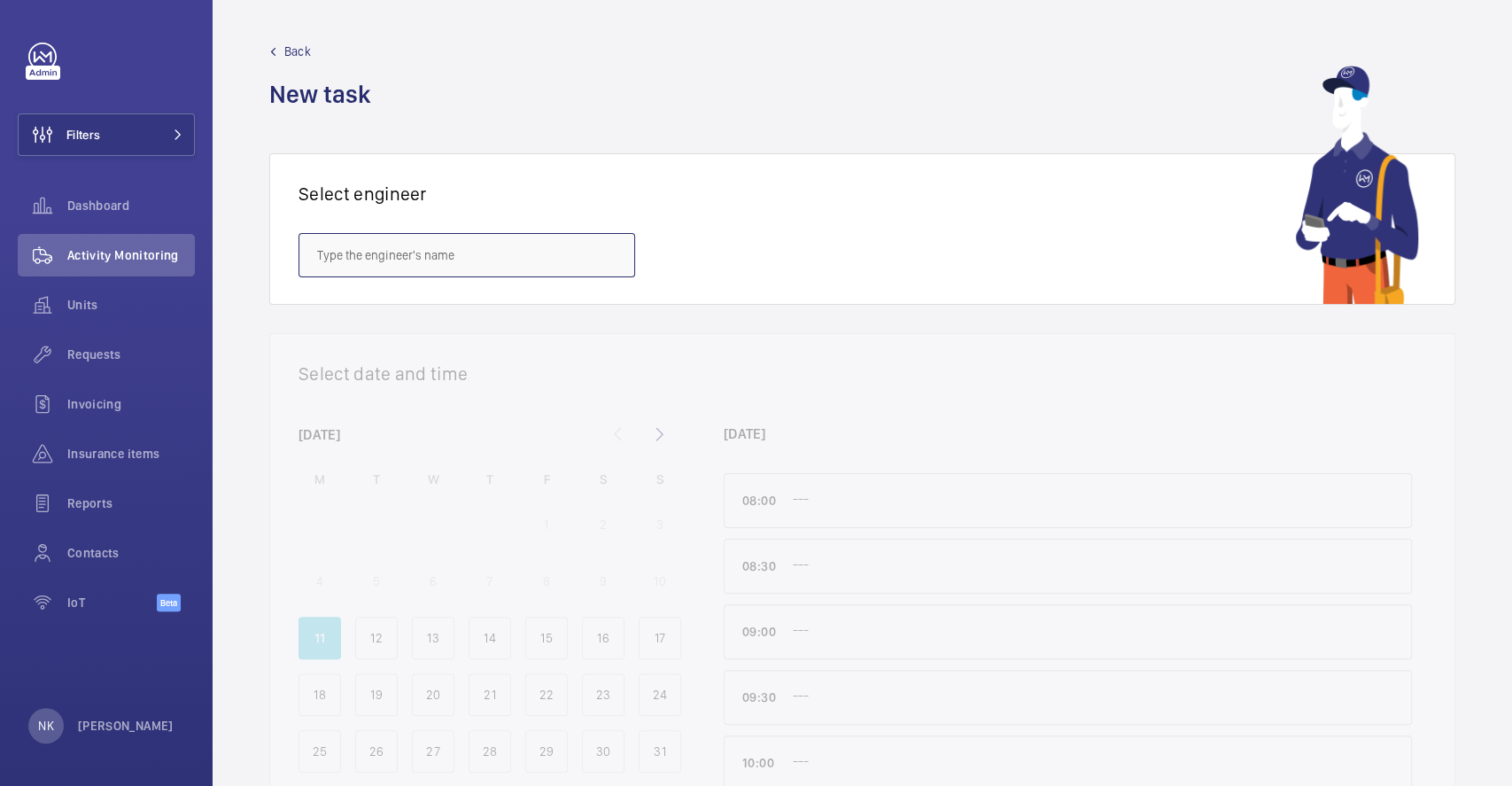
click at [370, 248] on input "text" at bounding box center [466, 255] width 336 height 44
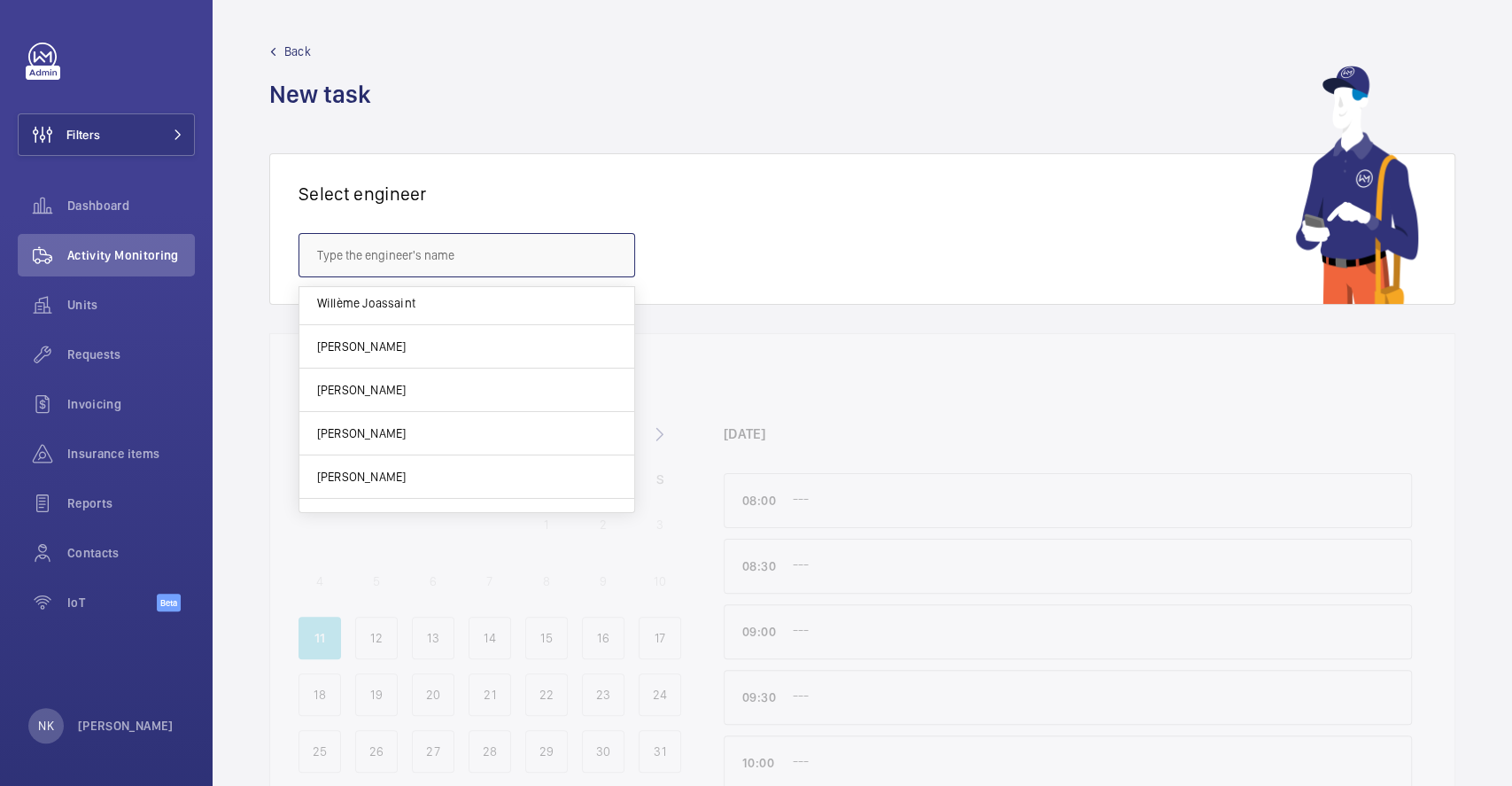
scroll to position [13247, 0]
click at [562, 89] on div "Back New task" at bounding box center [863, 77] width 1186 height 68
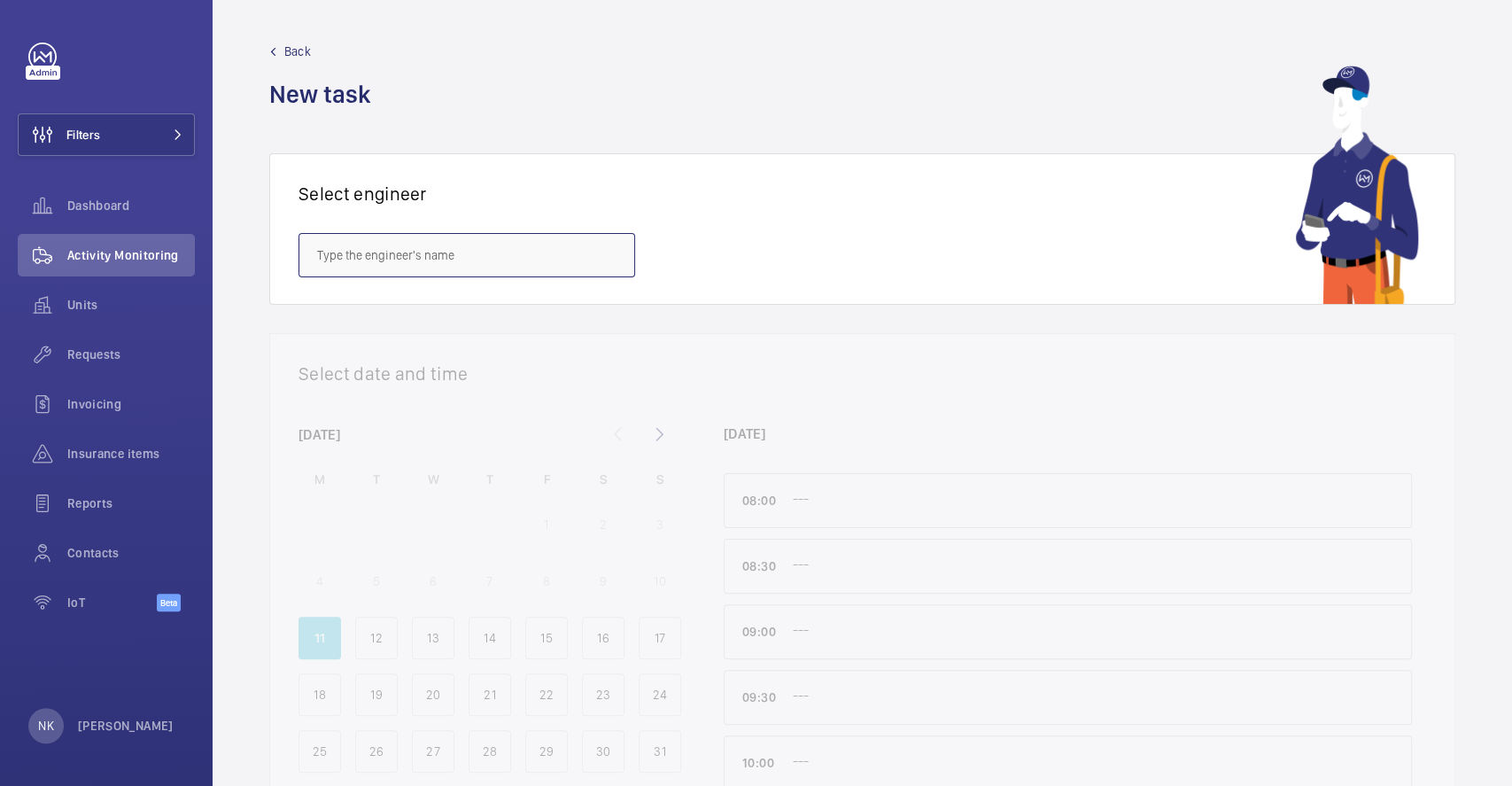
click at [448, 256] on input "text" at bounding box center [466, 255] width 336 height 44
type input "丑"
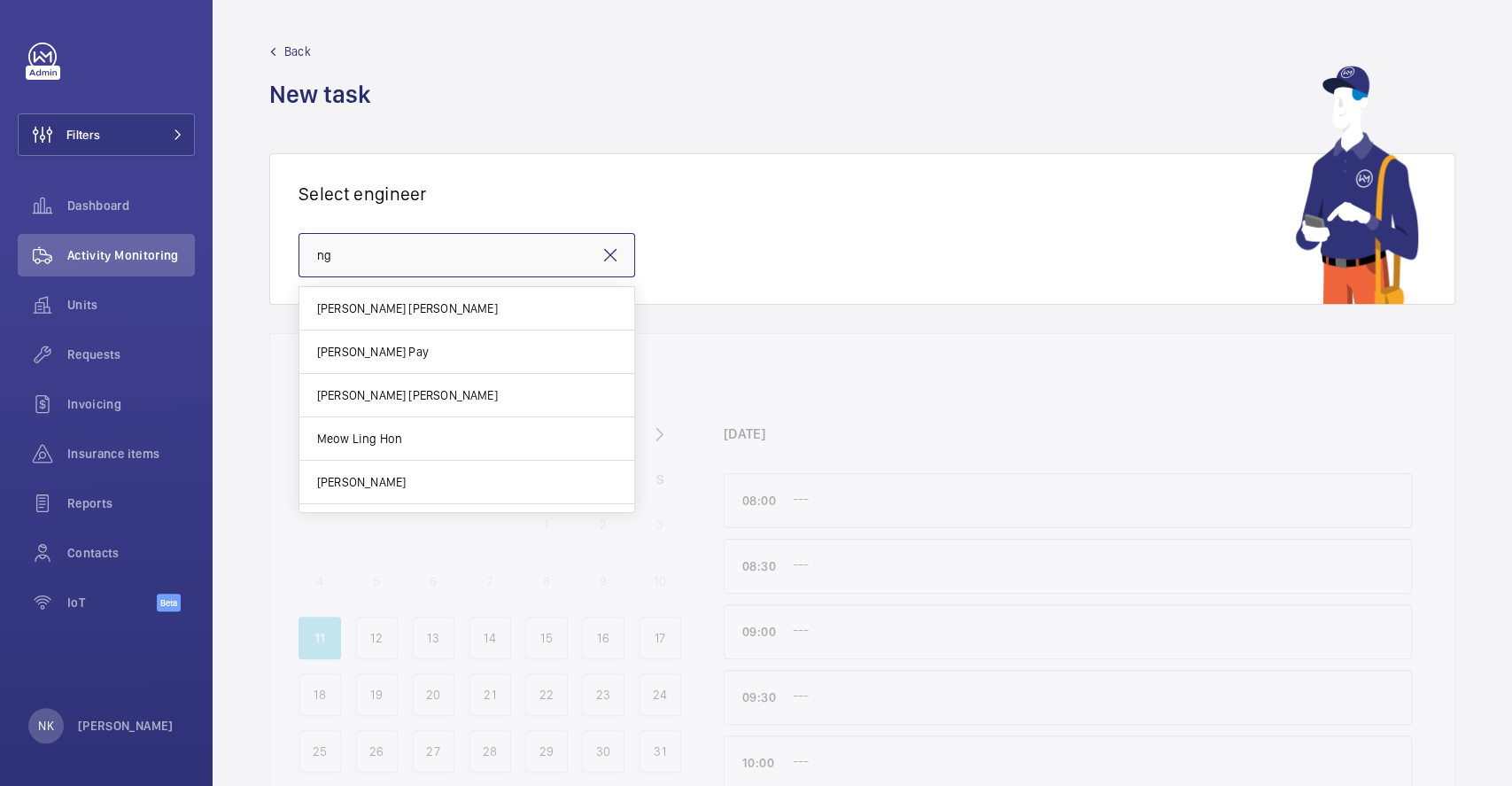
type input "n"
type input "b"
type input "k"
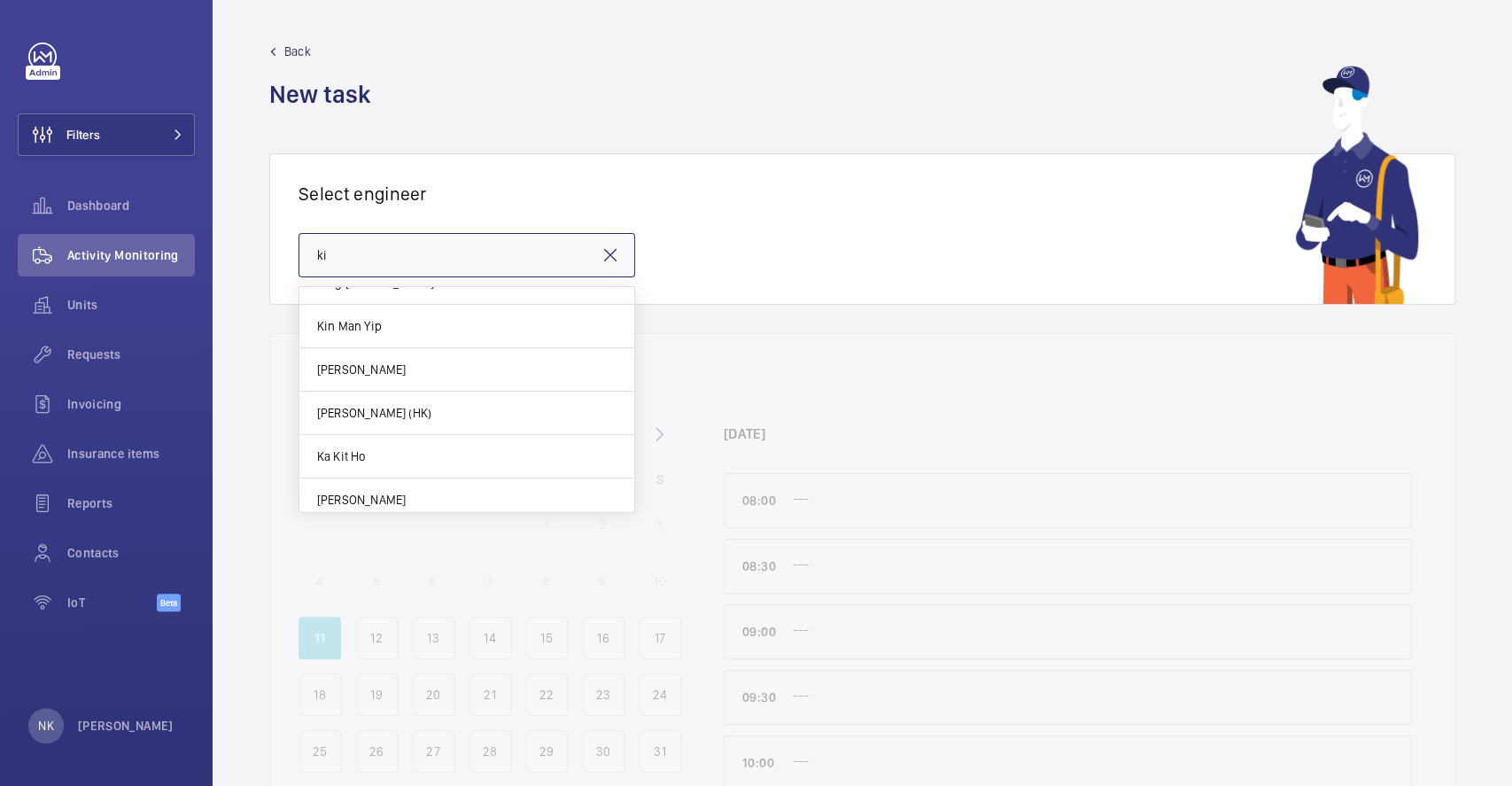
scroll to position [336, 0]
click at [611, 267] on input "ki" at bounding box center [466, 255] width 336 height 44
type input "ki"
click at [611, 264] on mat-icon at bounding box center [610, 255] width 21 height 21
click at [619, 209] on div "Select engineer" at bounding box center [862, 229] width 1128 height 93
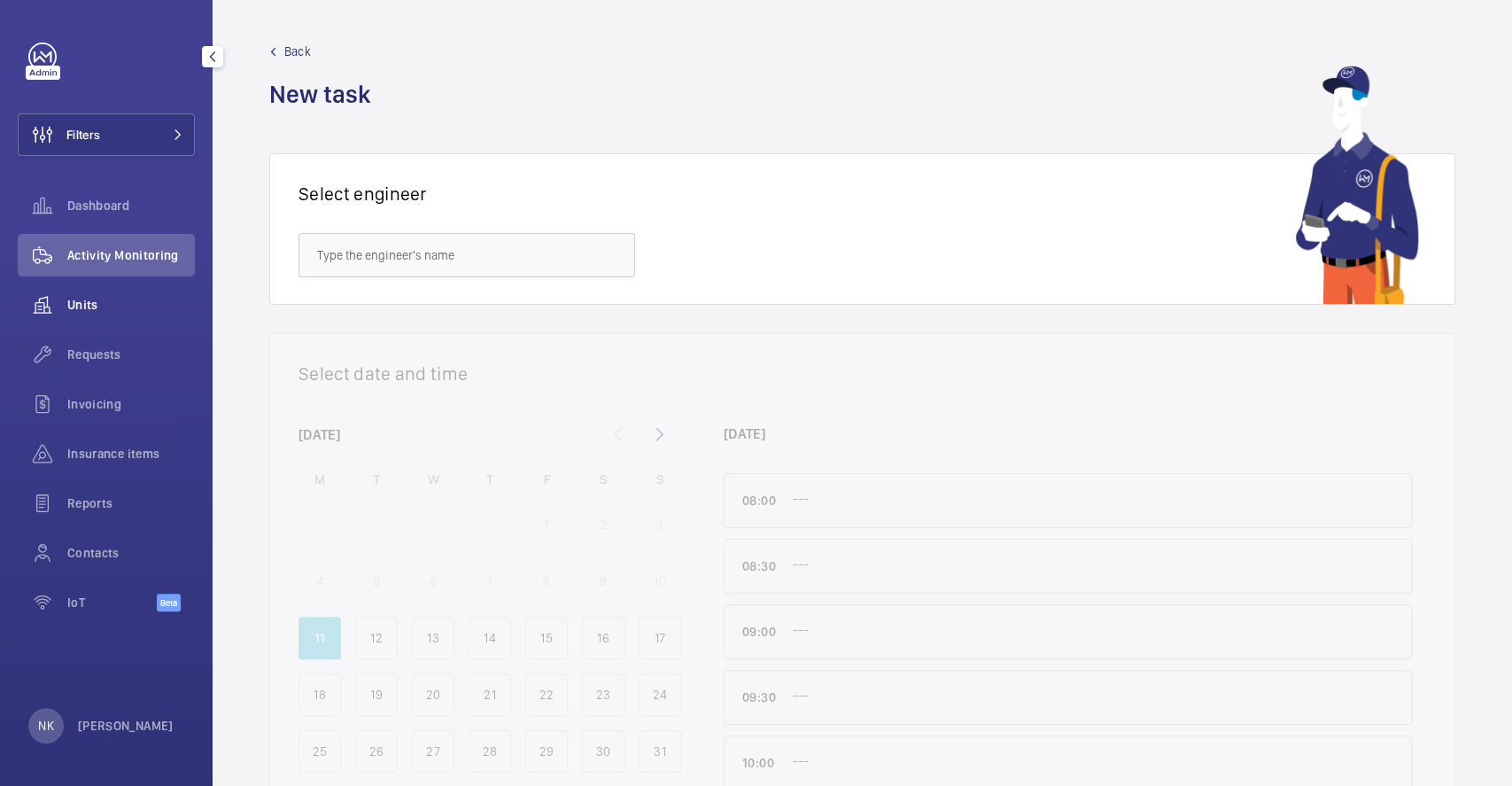
click at [107, 293] on div "Units" at bounding box center [106, 305] width 177 height 42
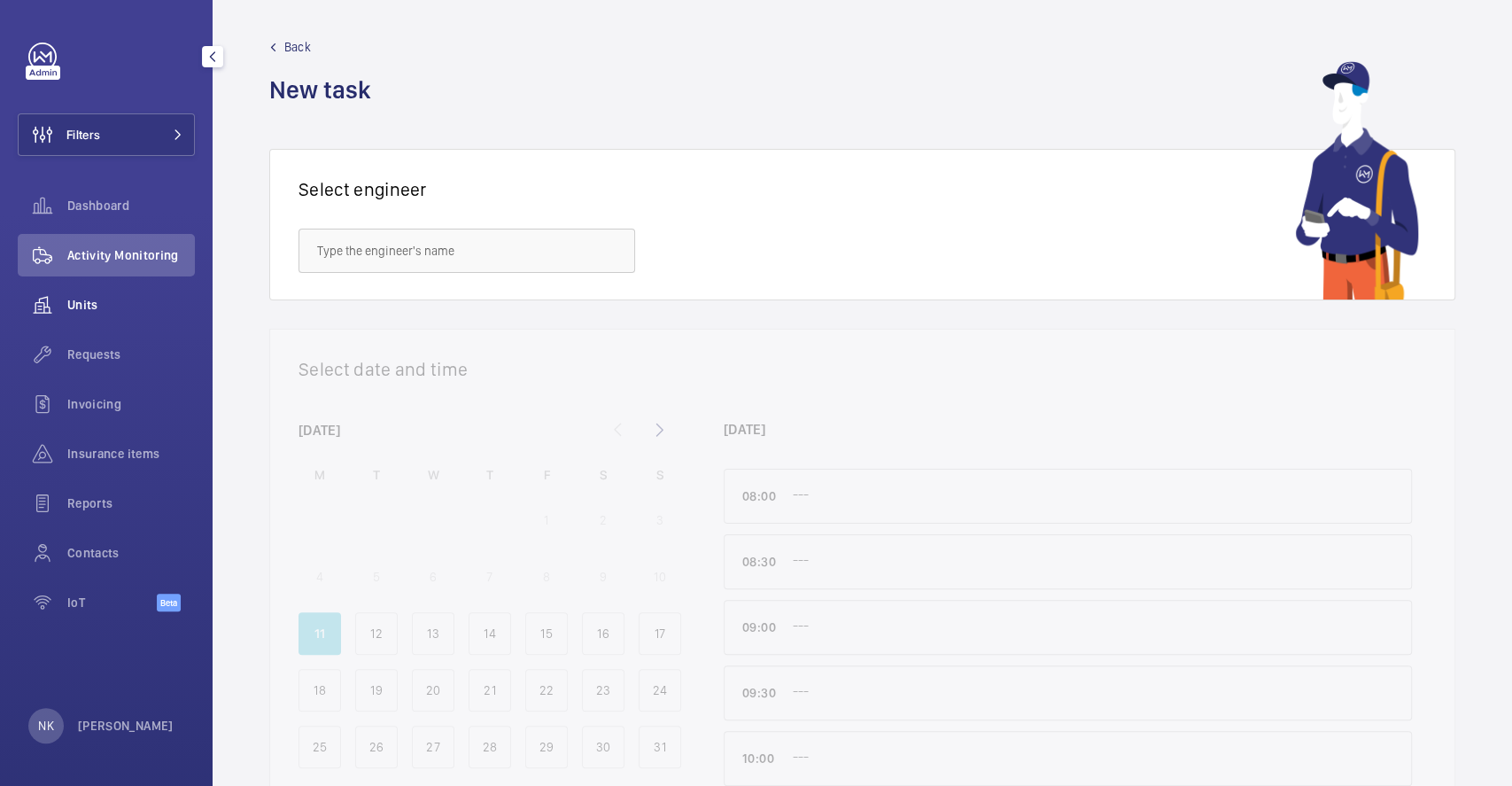
click at [188, 301] on span "Units" at bounding box center [131, 304] width 127 height 18
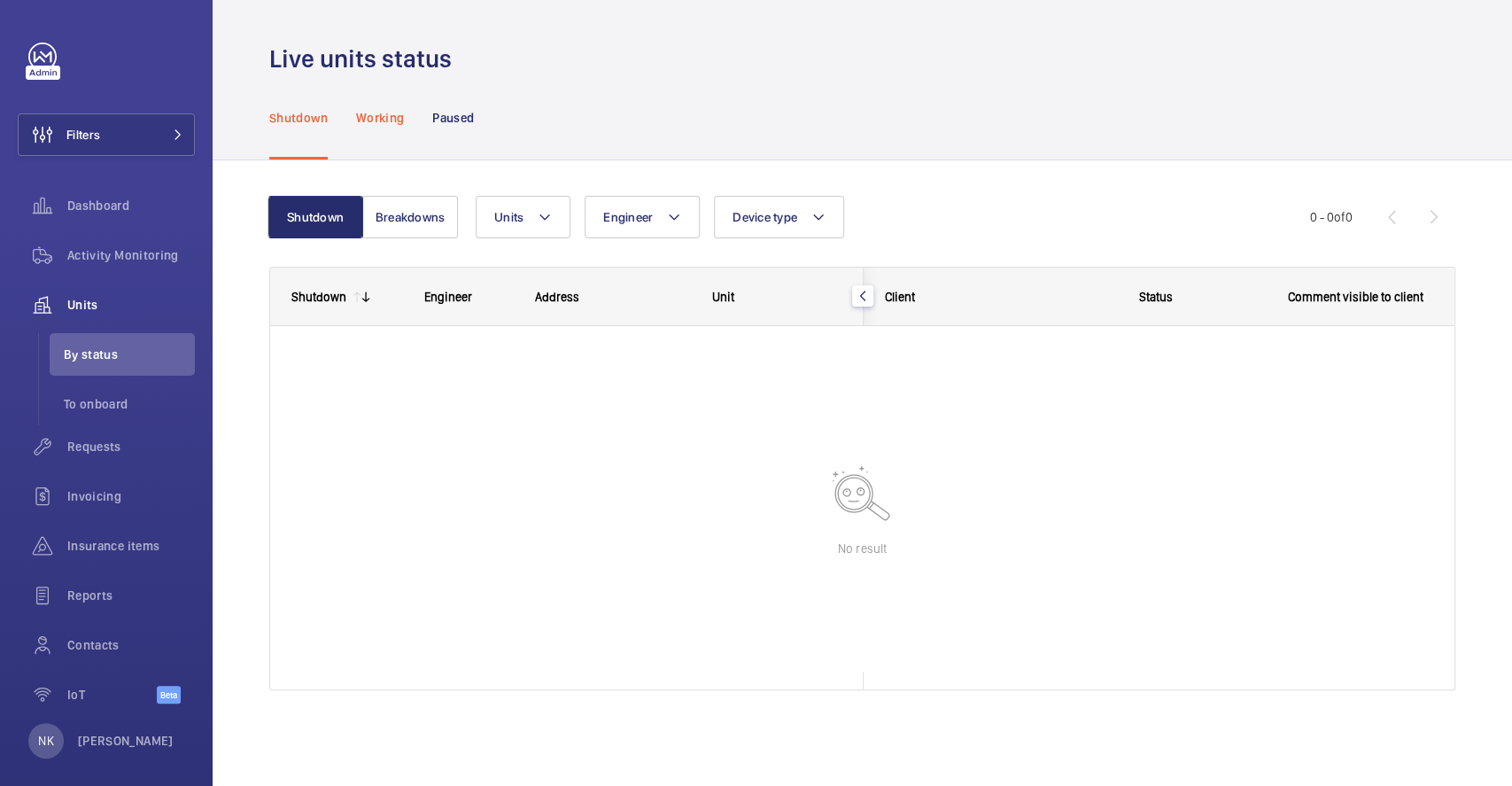
click at [374, 123] on p "Working" at bounding box center [381, 117] width 48 height 18
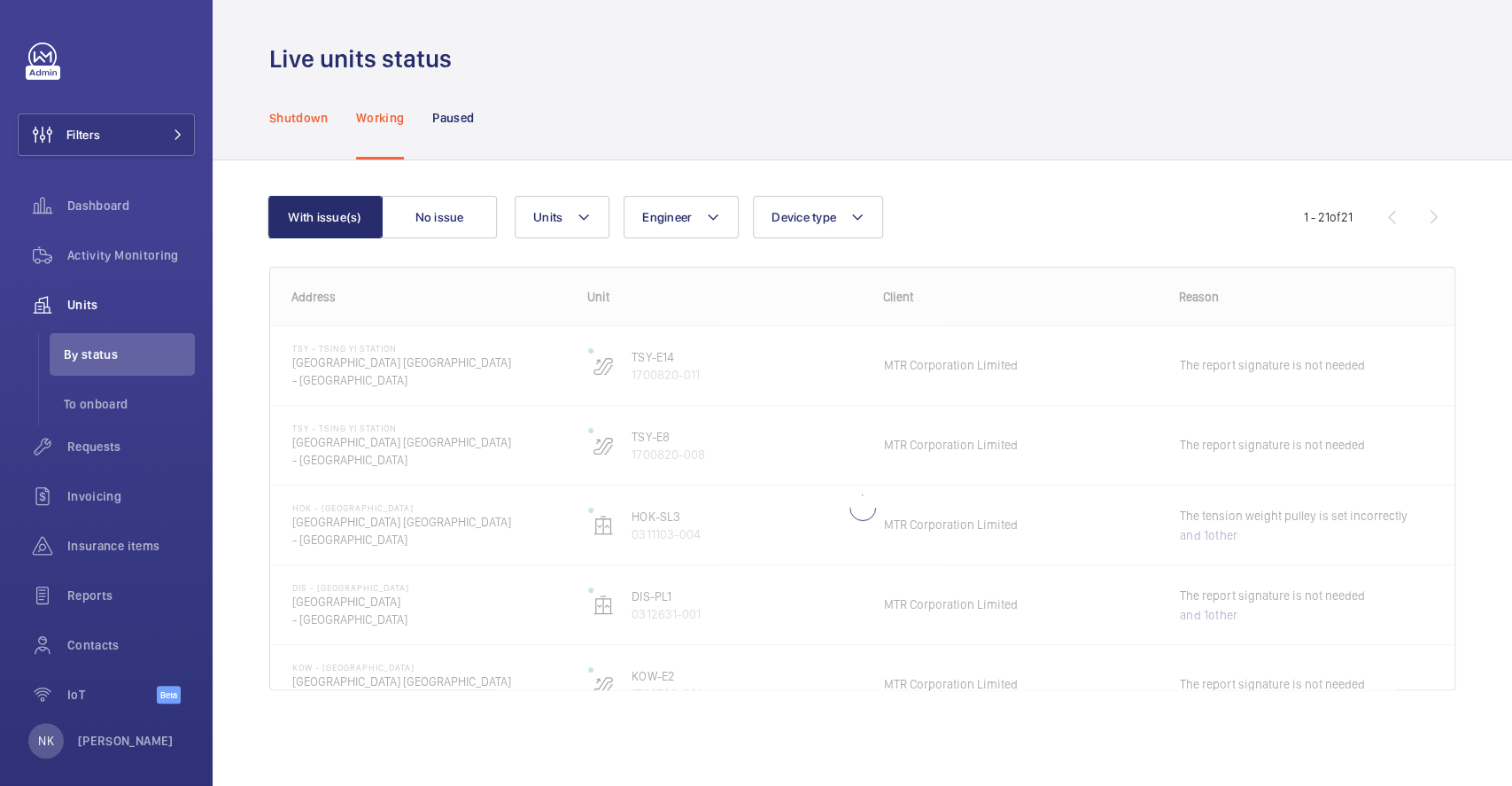
click at [296, 127] on div "Shutdown" at bounding box center [298, 117] width 58 height 84
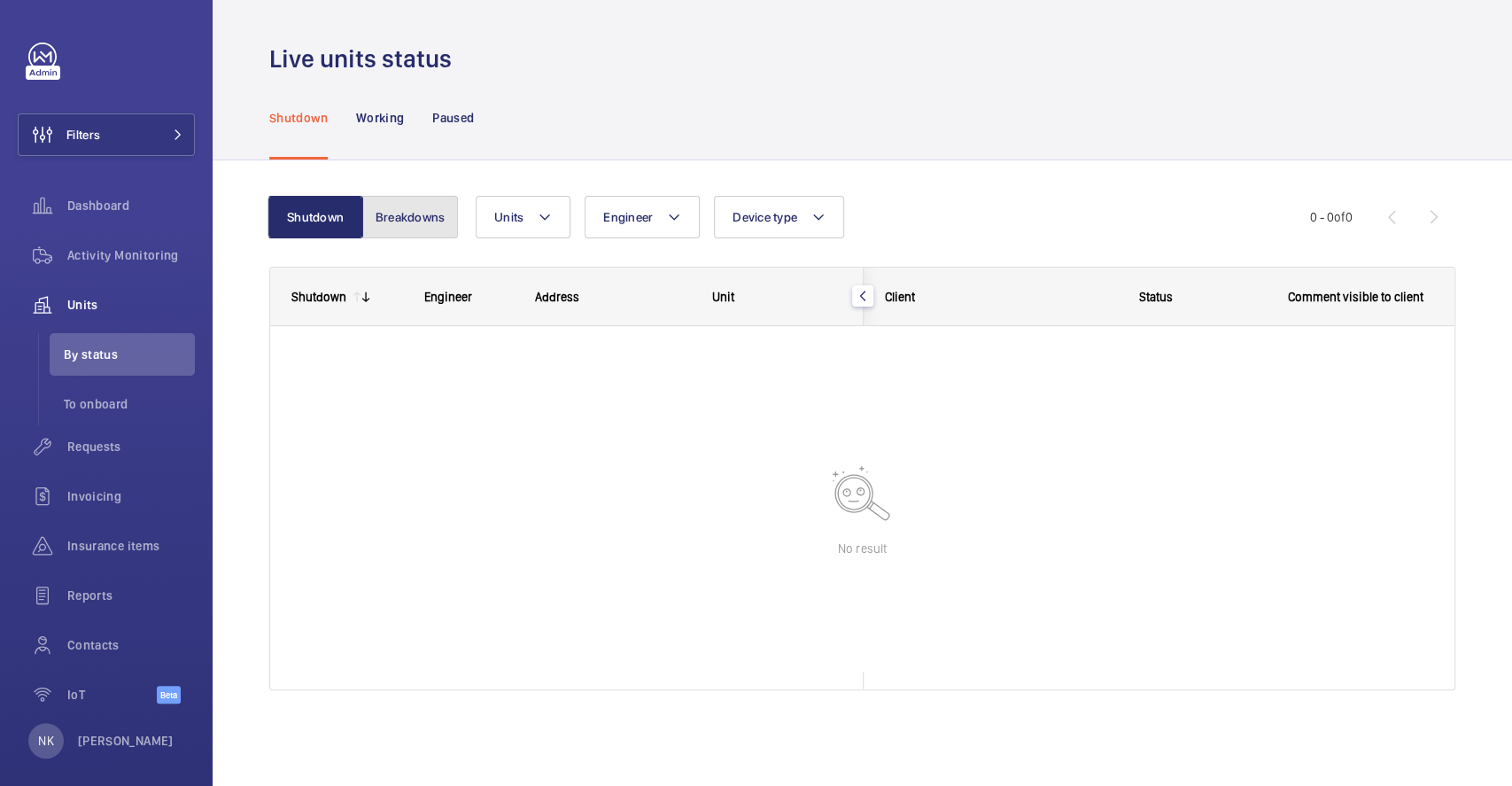
click at [393, 206] on button "Breakdowns" at bounding box center [410, 217] width 96 height 42
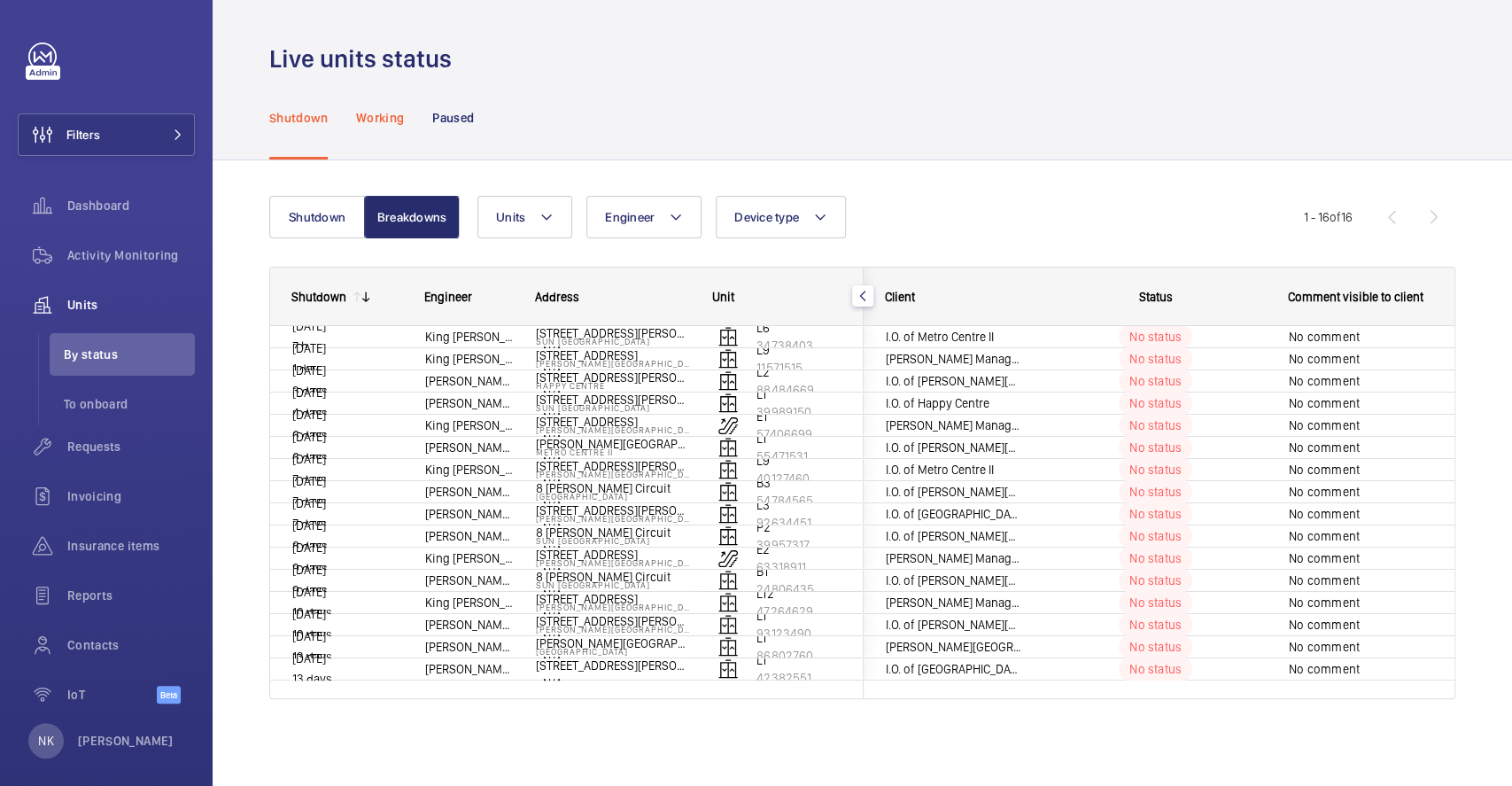
click at [368, 117] on p "Working" at bounding box center [381, 117] width 48 height 18
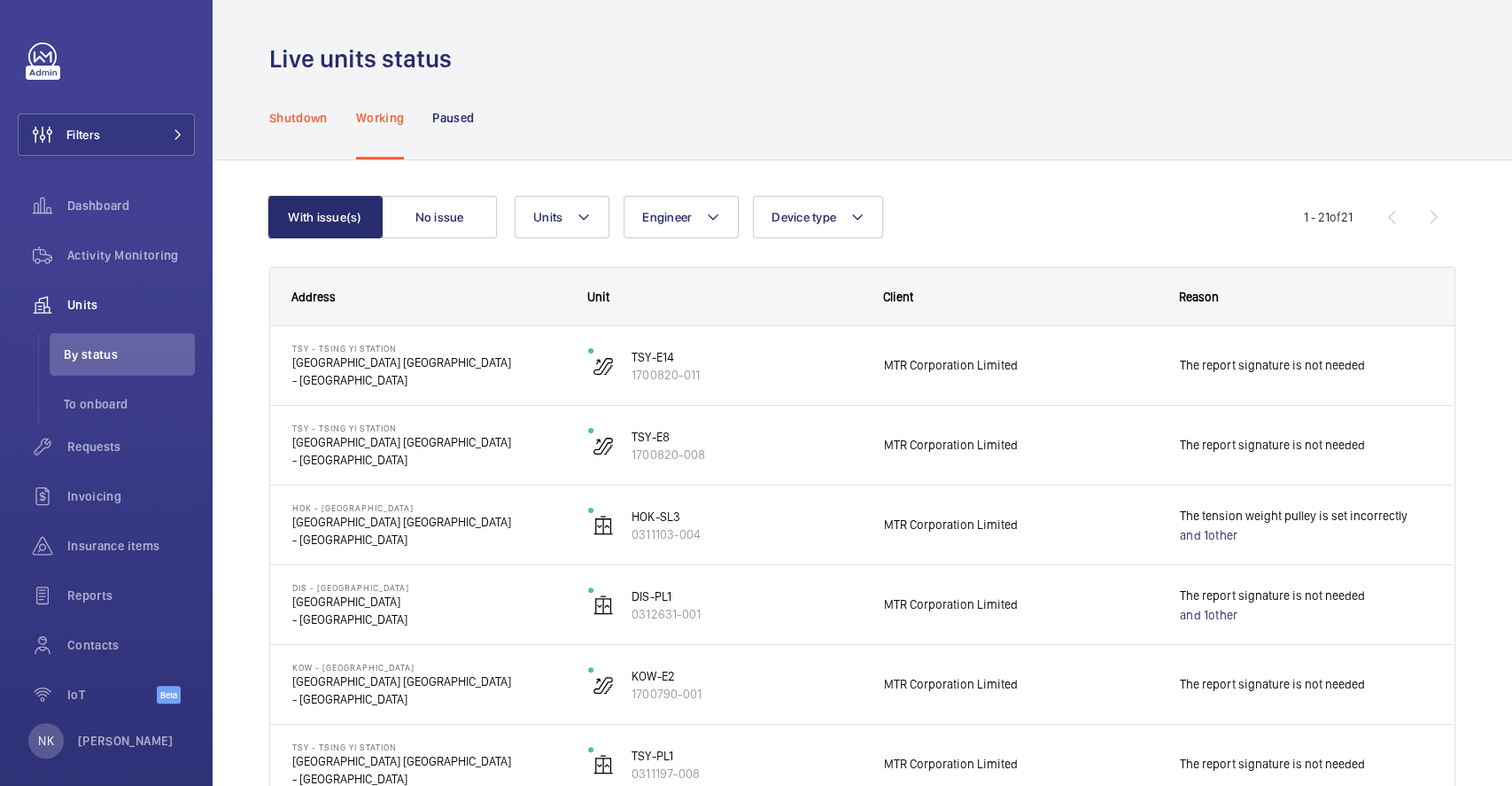
click at [285, 124] on p "Shutdown" at bounding box center [298, 117] width 58 height 18
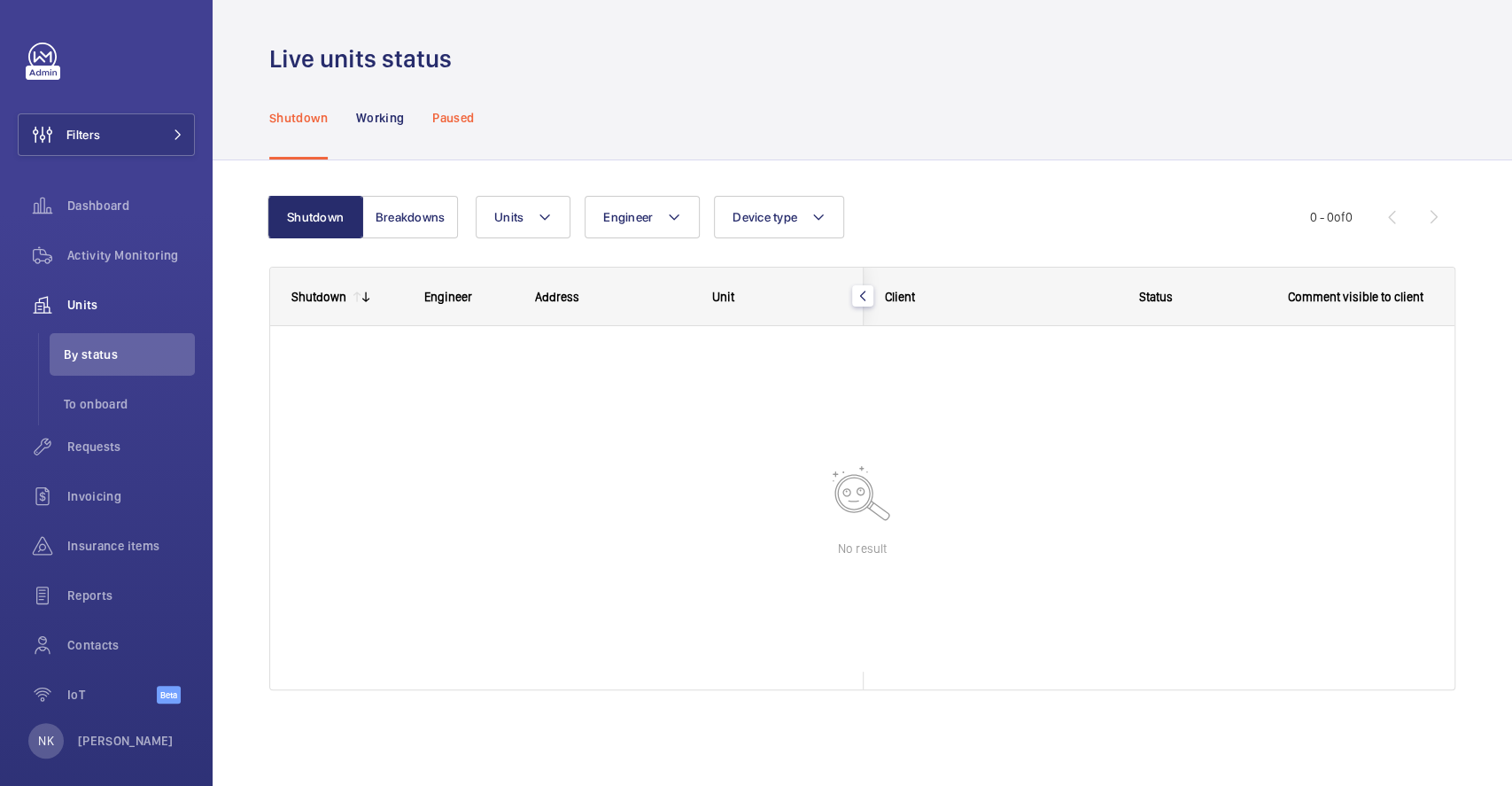
click at [458, 121] on p "Paused" at bounding box center [453, 117] width 42 height 18
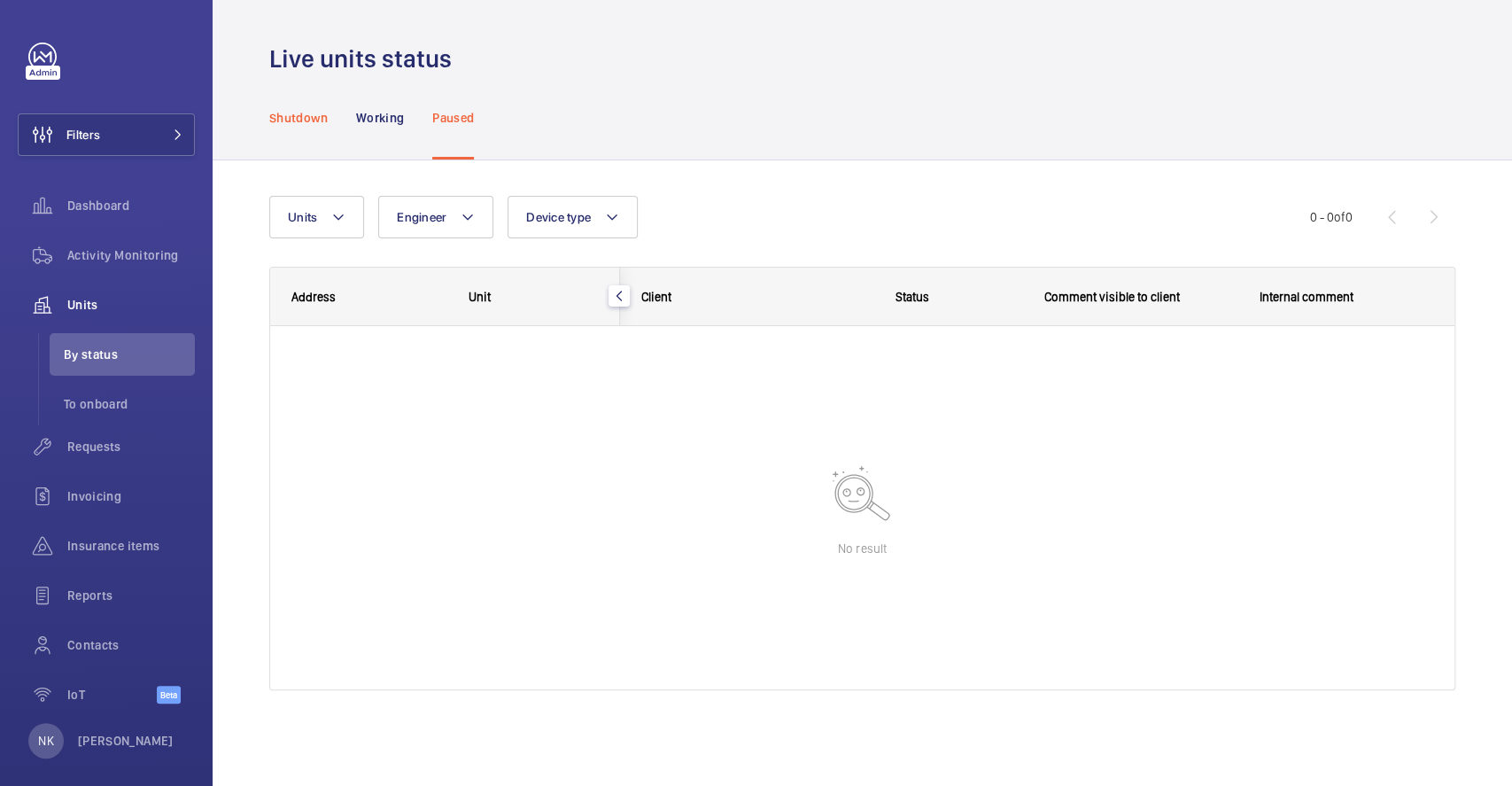
click at [291, 103] on div "Shutdown" at bounding box center [298, 117] width 58 height 84
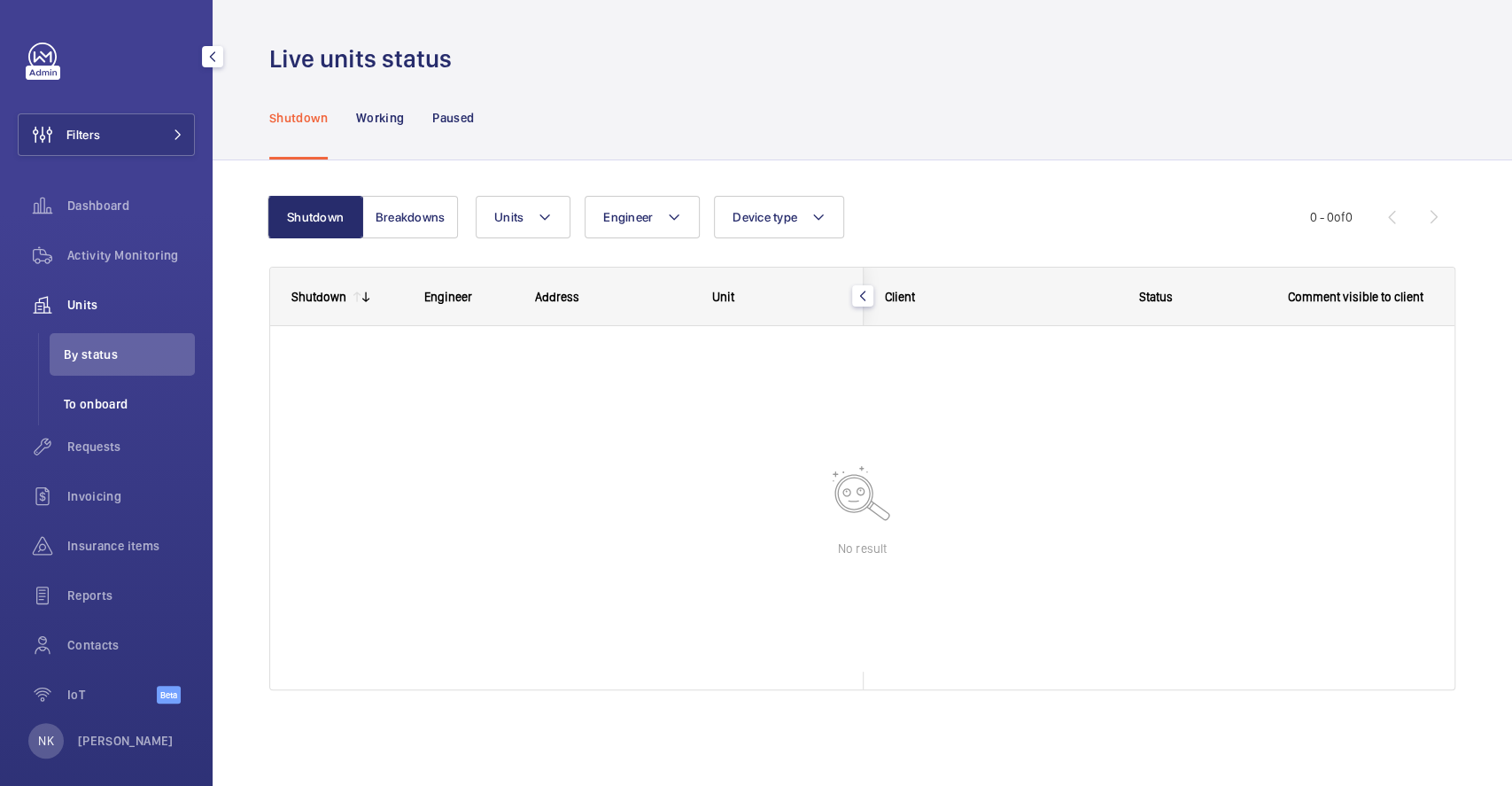
click at [105, 381] on ul "By status To onboard" at bounding box center [116, 380] width 157 height 92
click at [611, 79] on div "Shutdown Working Paused" at bounding box center [863, 117] width 1186 height 84
click at [135, 300] on span "Units" at bounding box center [131, 304] width 127 height 18
click at [79, 299] on span "Units" at bounding box center [131, 304] width 127 height 18
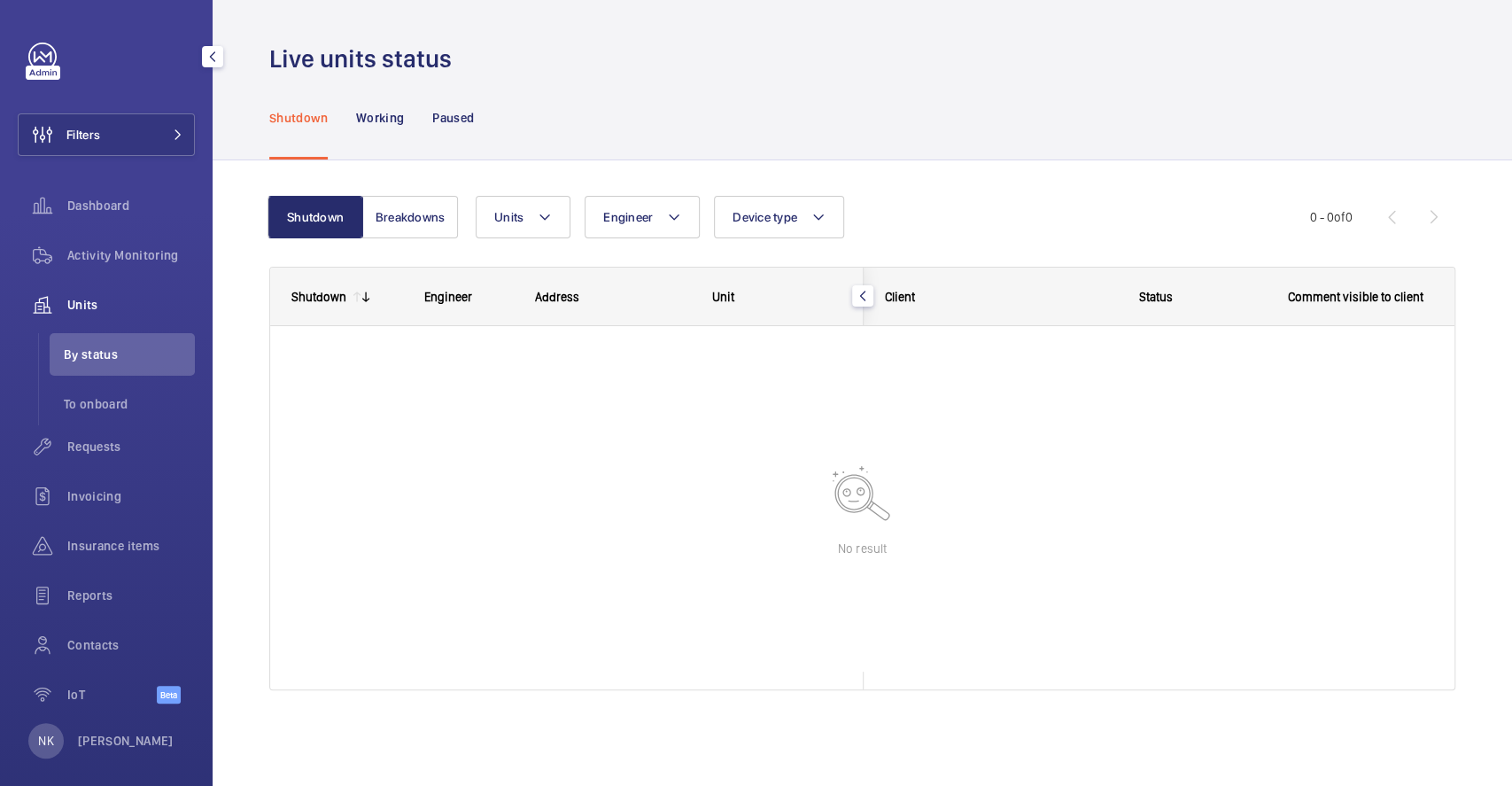
click at [79, 299] on span "Units" at bounding box center [131, 304] width 127 height 18
click at [144, 301] on span "Units" at bounding box center [131, 304] width 127 height 18
click at [400, 85] on div "Working" at bounding box center [381, 117] width 48 height 84
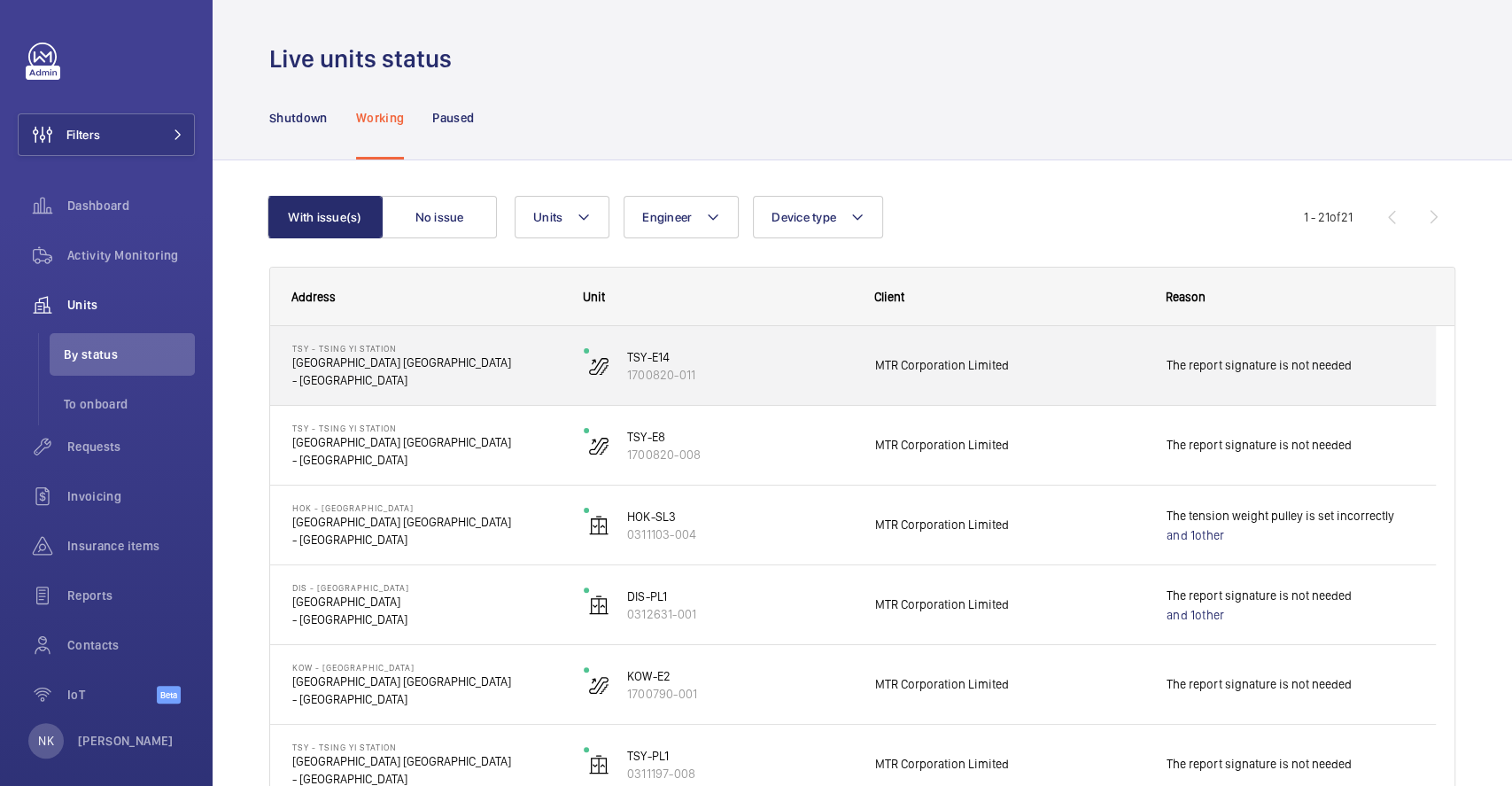
click at [340, 372] on p "- [GEOGRAPHIC_DATA]" at bounding box center [427, 380] width 269 height 18
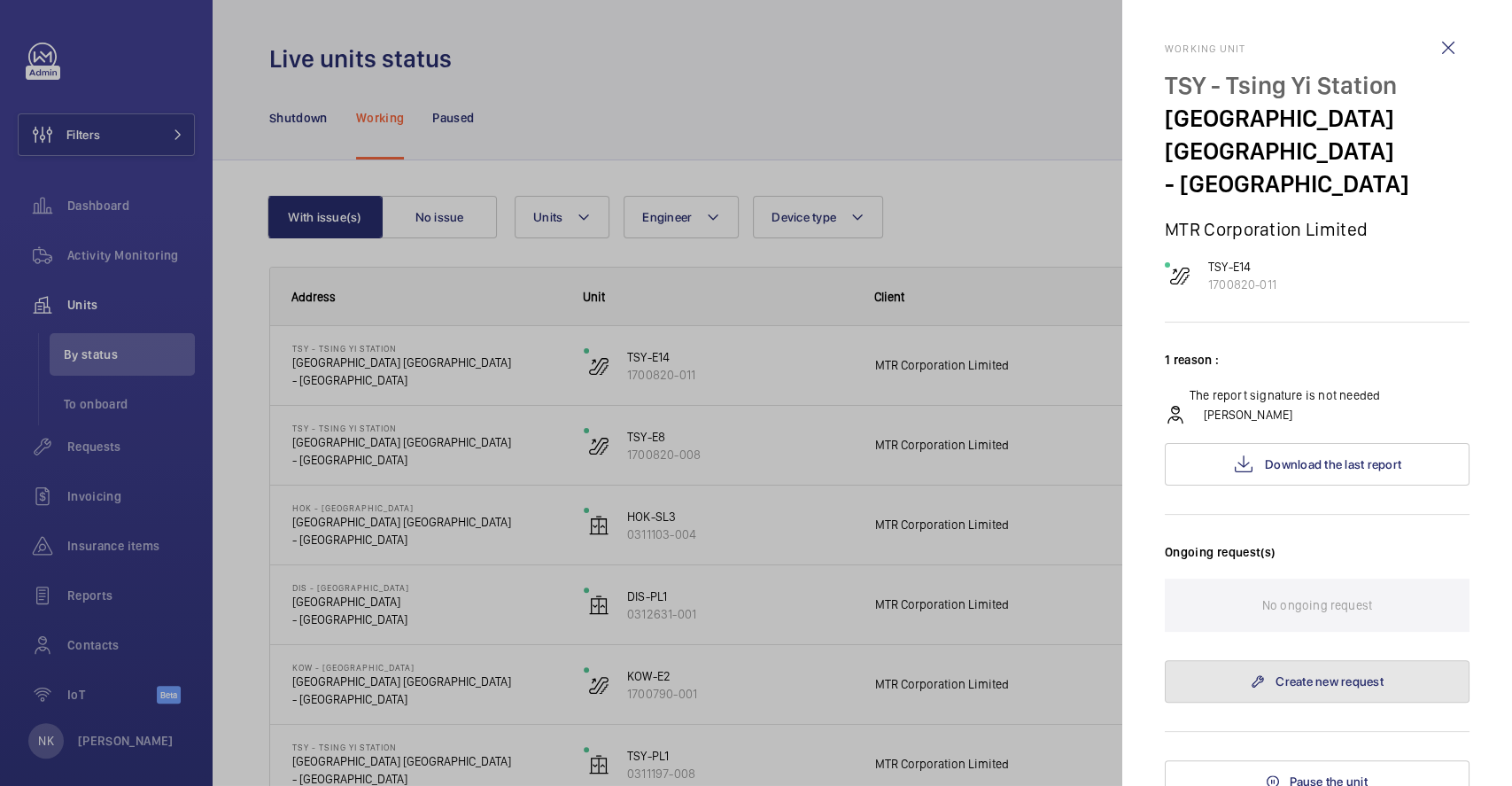
click at [1290, 660] on link "Create new request" at bounding box center [1317, 682] width 305 height 42
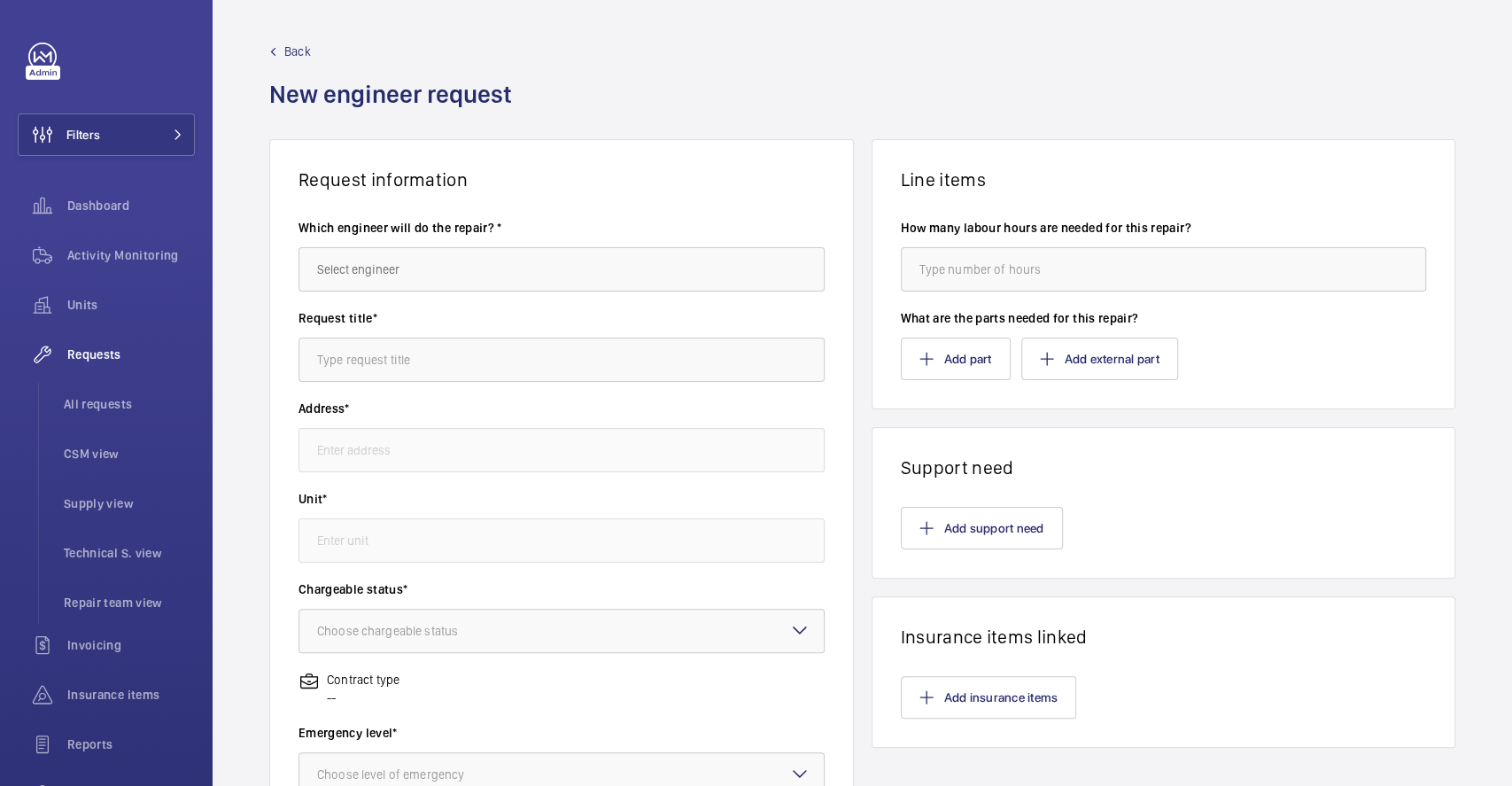
type input "TSY - [GEOGRAPHIC_DATA] [GEOGRAPHIC_DATA] [GEOGRAPHIC_DATA], - [GEOGRAPHIC_DATA]"
type input "1700820-011 - TSY-E14"
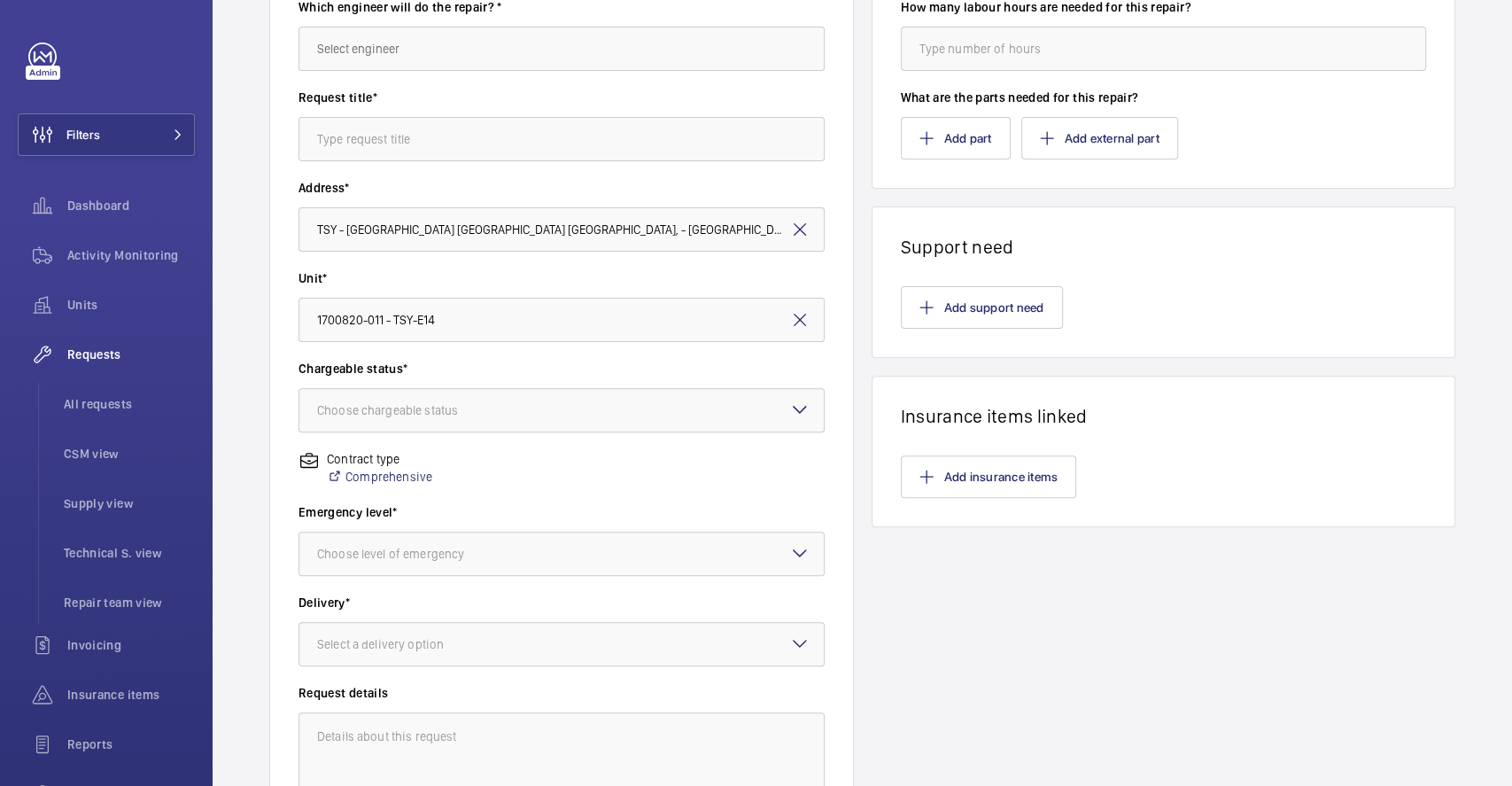
scroll to position [287, 0]
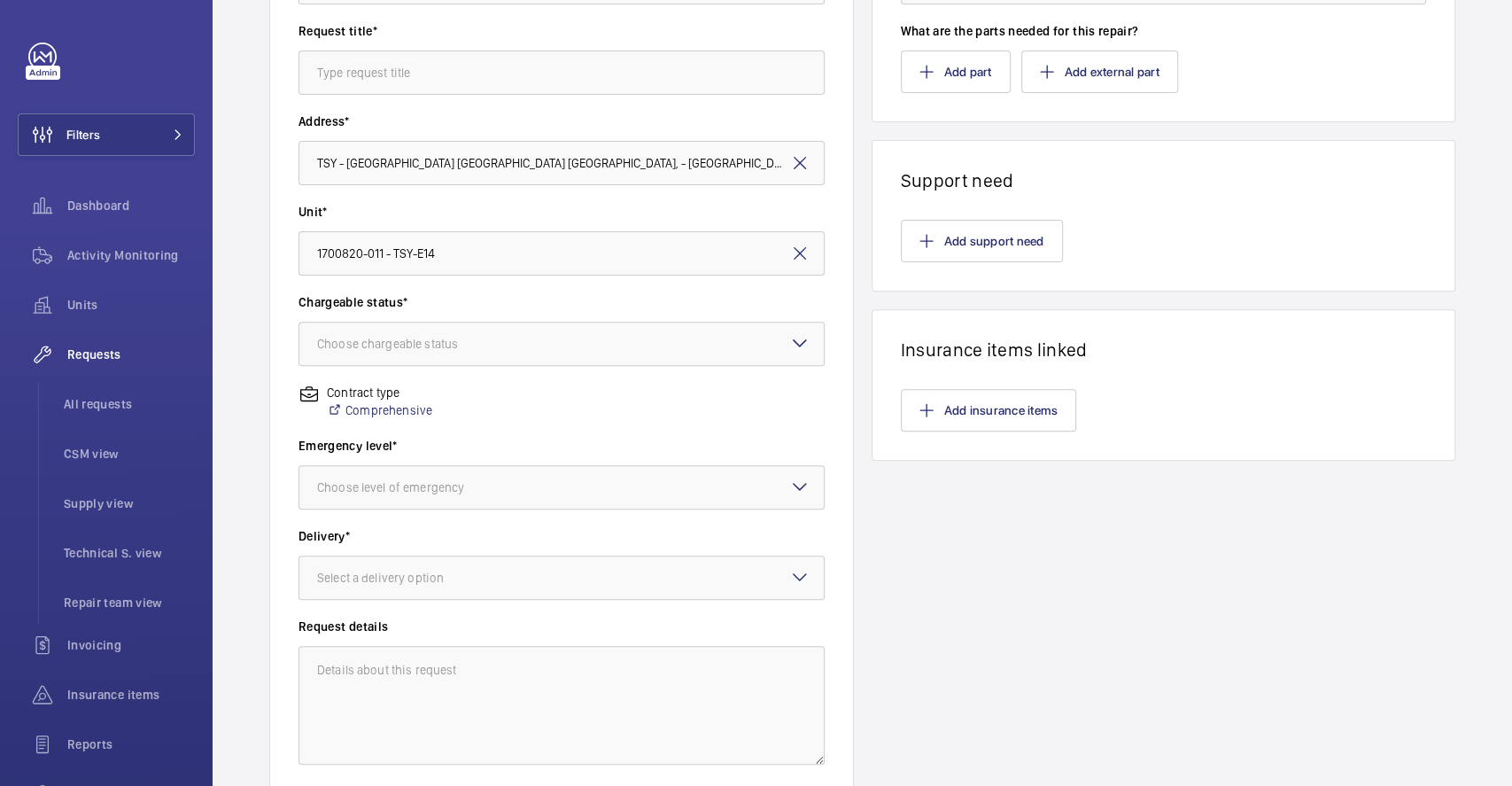
click at [1290, 655] on div "Line items How many labour hours are needed for this repair? What are the parts…" at bounding box center [1164, 323] width 585 height 942
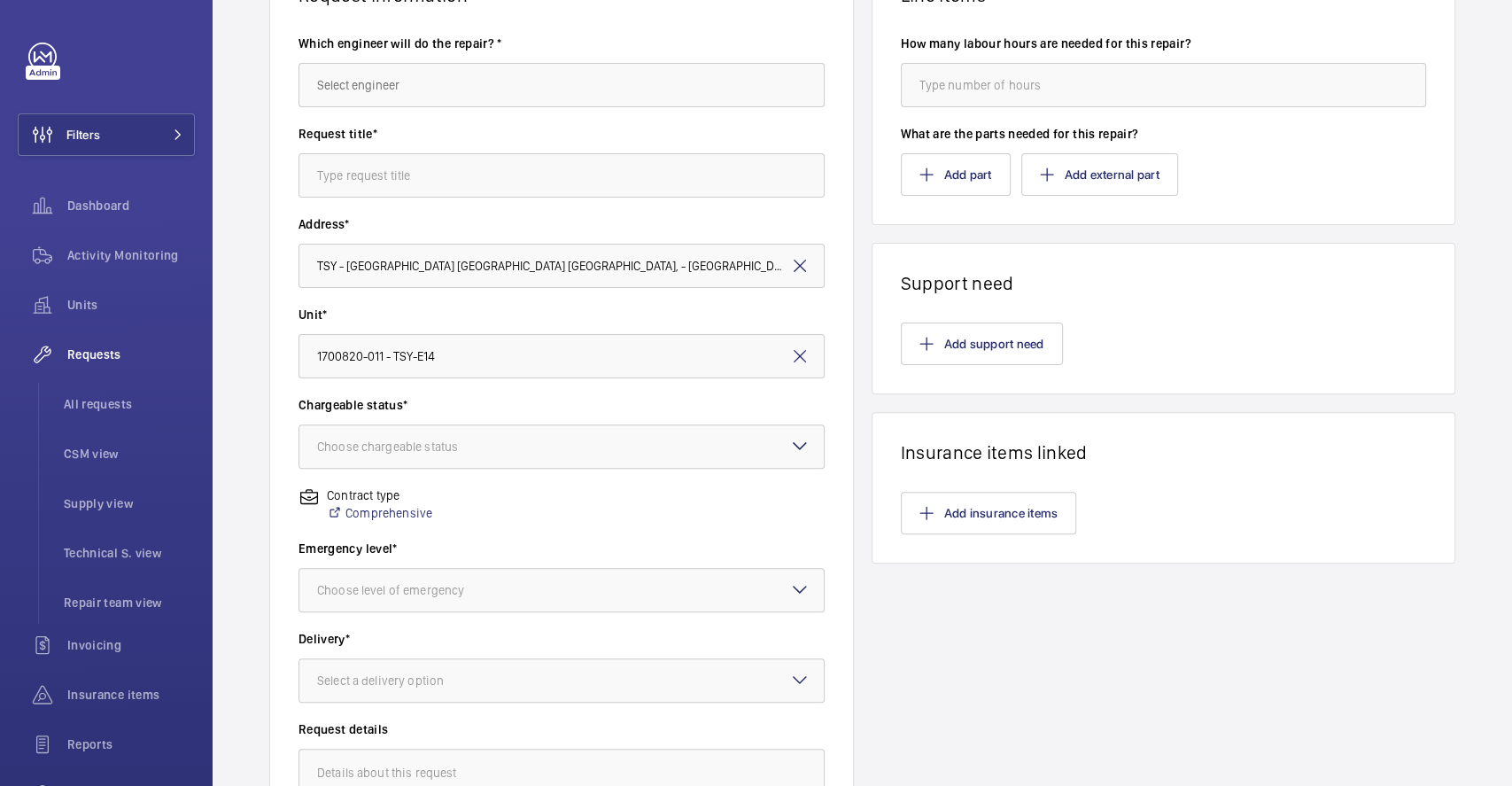
scroll to position [184, 0]
click at [633, 431] on div at bounding box center [562, 447] width 525 height 42
click at [622, 409] on label "Chargeable status*" at bounding box center [562, 405] width 526 height 18
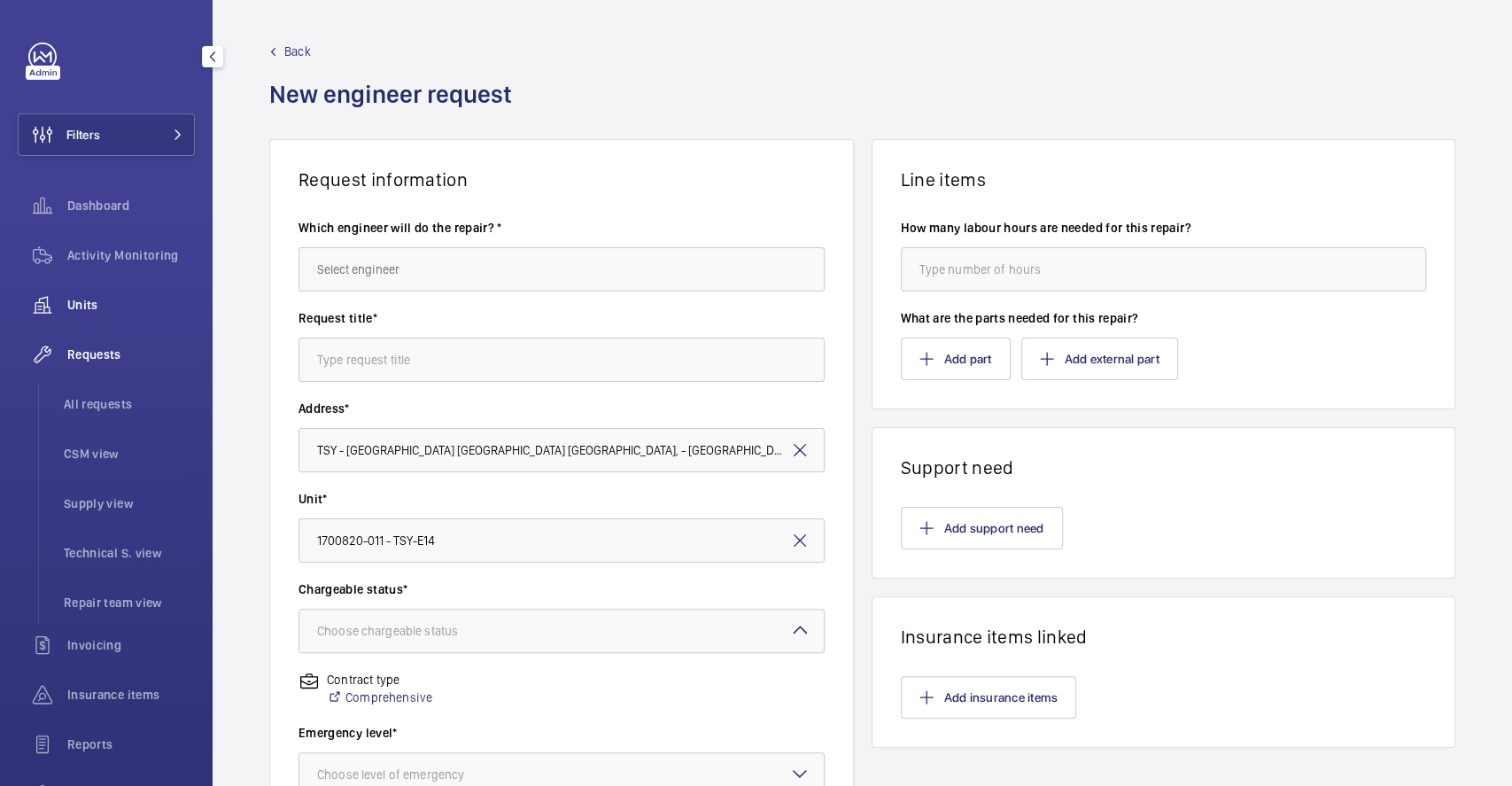
click at [91, 306] on span "Units" at bounding box center [131, 304] width 127 height 18
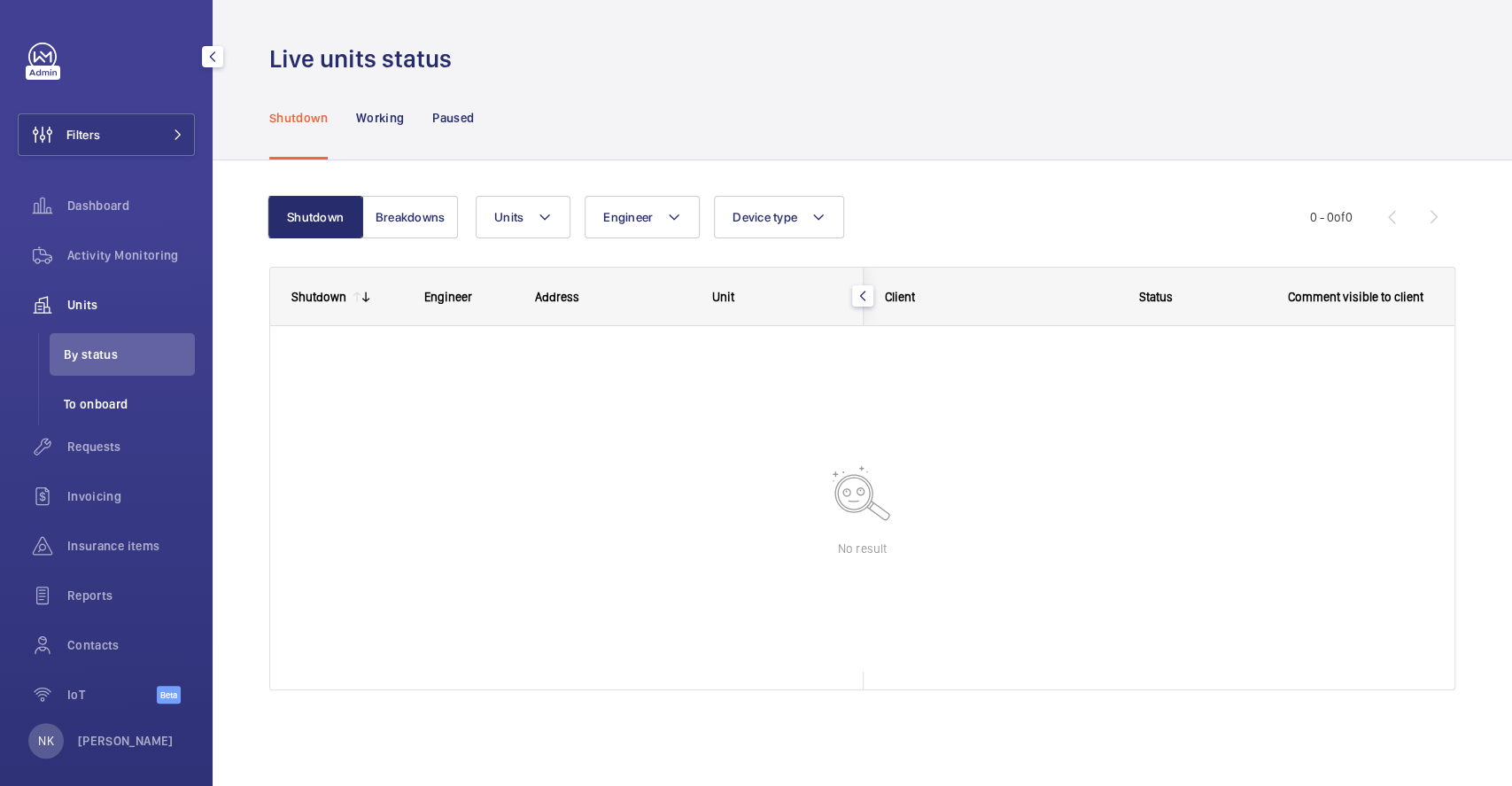
click at [120, 405] on span "To onboard" at bounding box center [129, 404] width 131 height 18
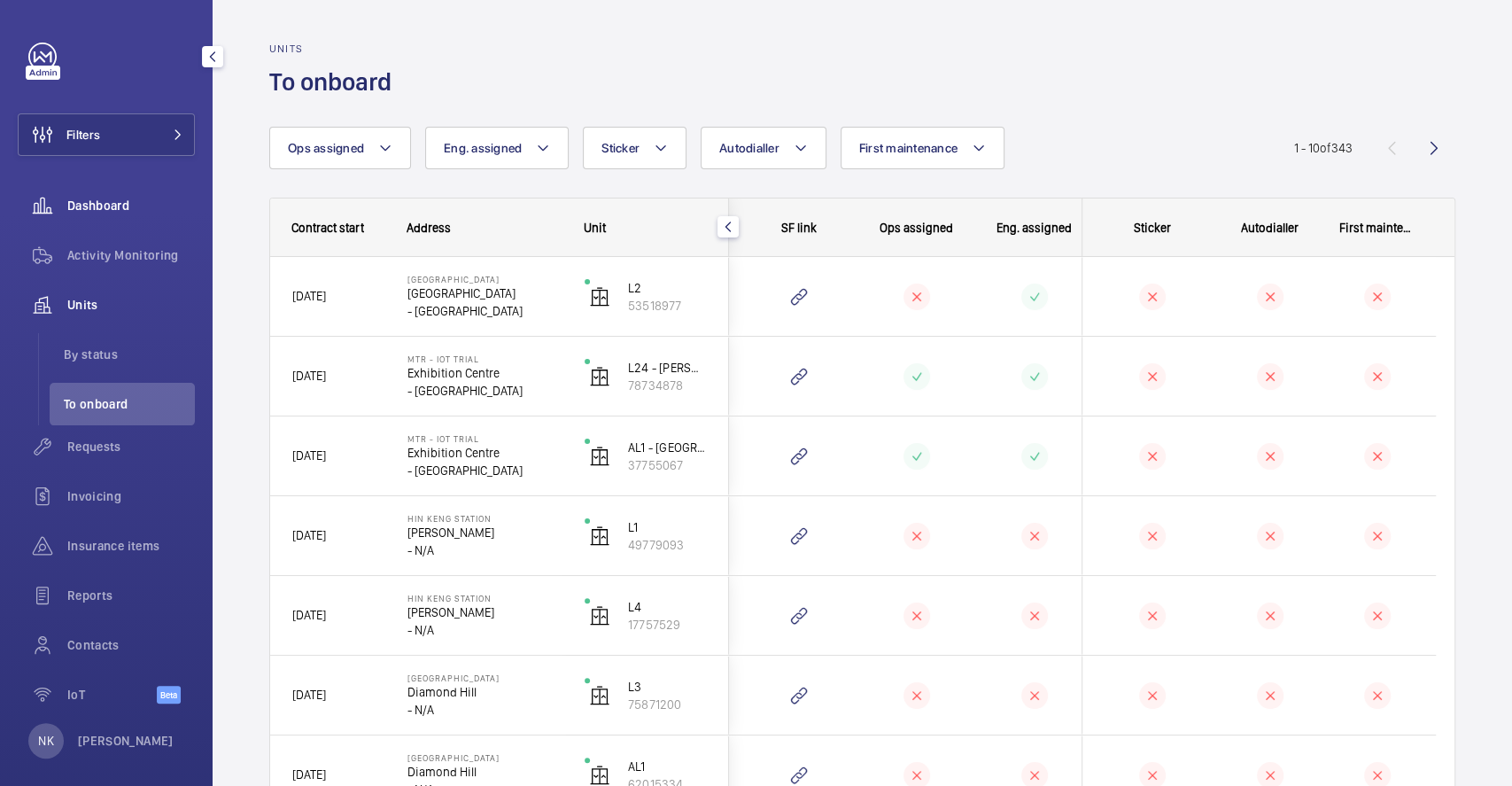
click at [124, 197] on span "Dashboard" at bounding box center [131, 205] width 127 height 18
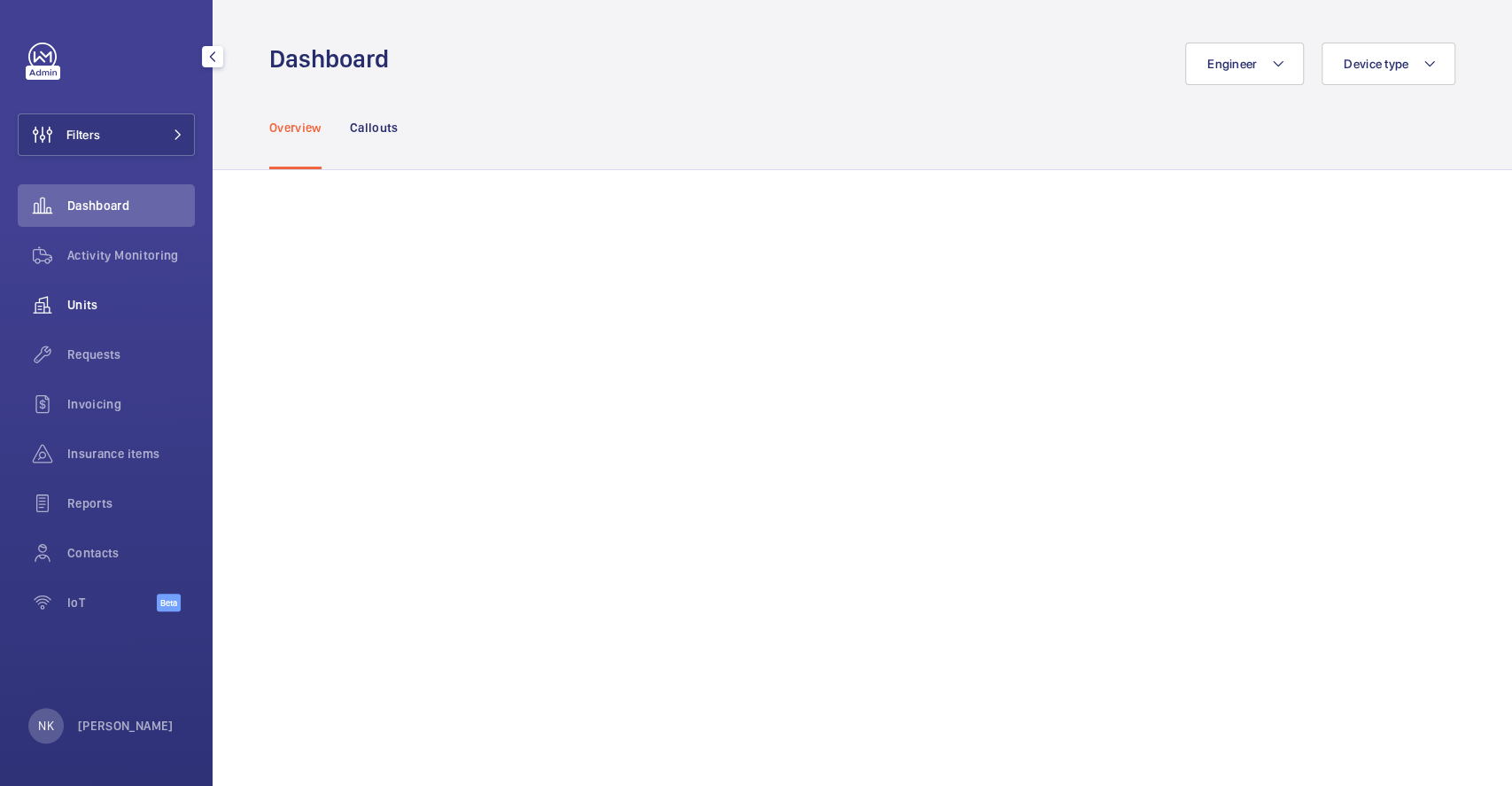
click at [172, 294] on div "Units" at bounding box center [106, 305] width 177 height 42
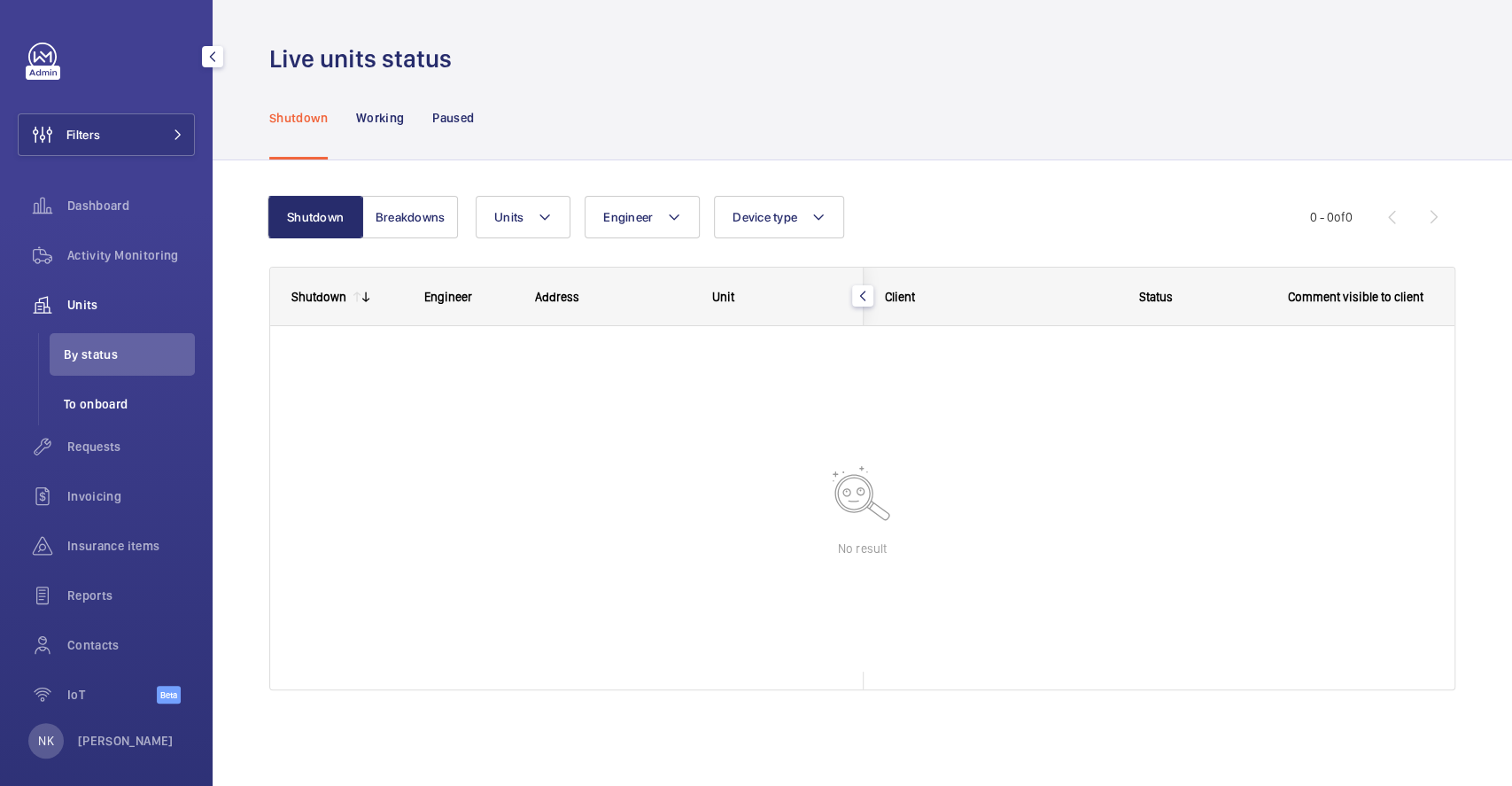
click at [128, 396] on span "To onboard" at bounding box center [129, 404] width 131 height 18
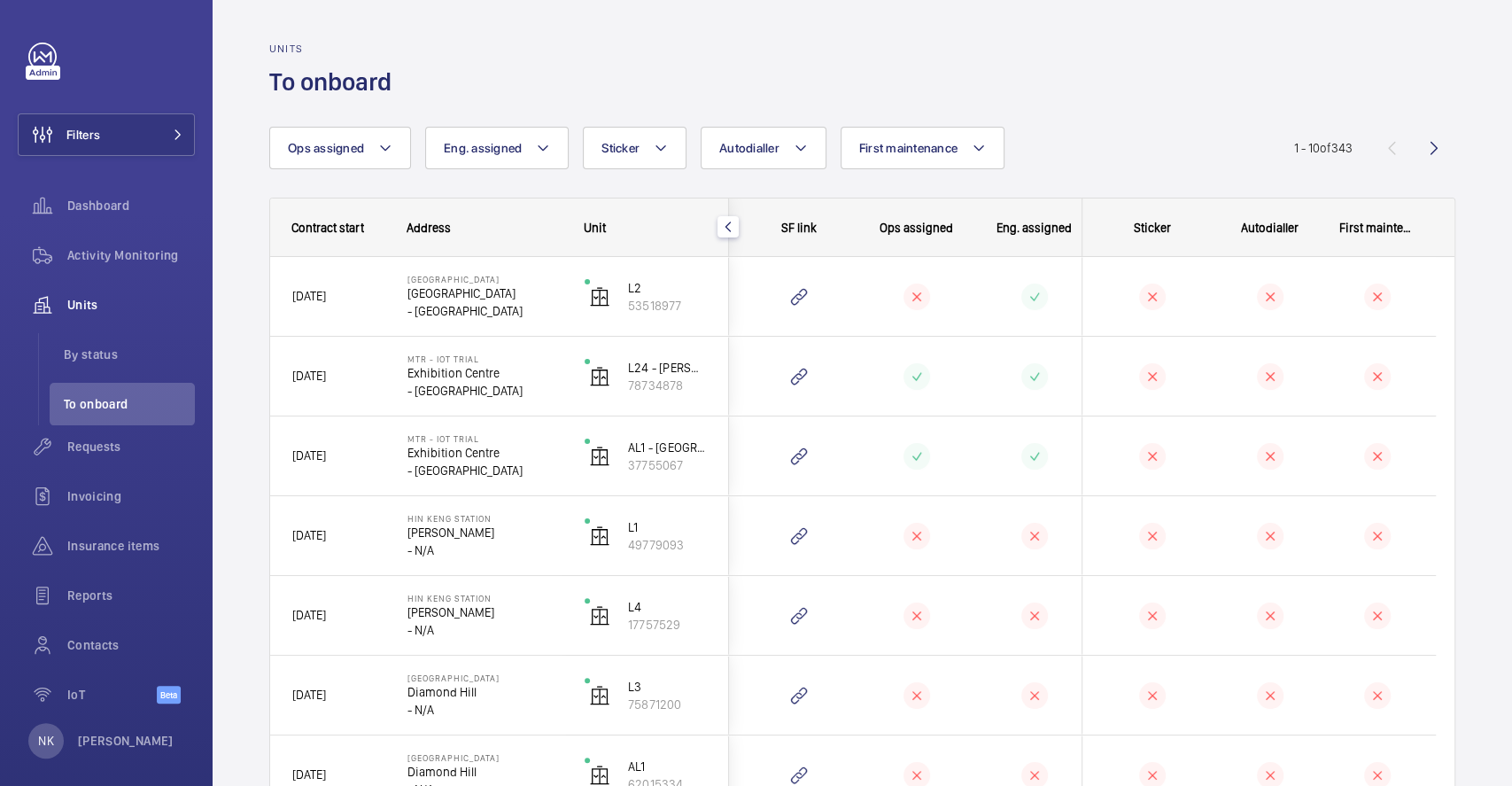
click at [531, 528] on p "[PERSON_NAME]" at bounding box center [484, 532] width 154 height 18
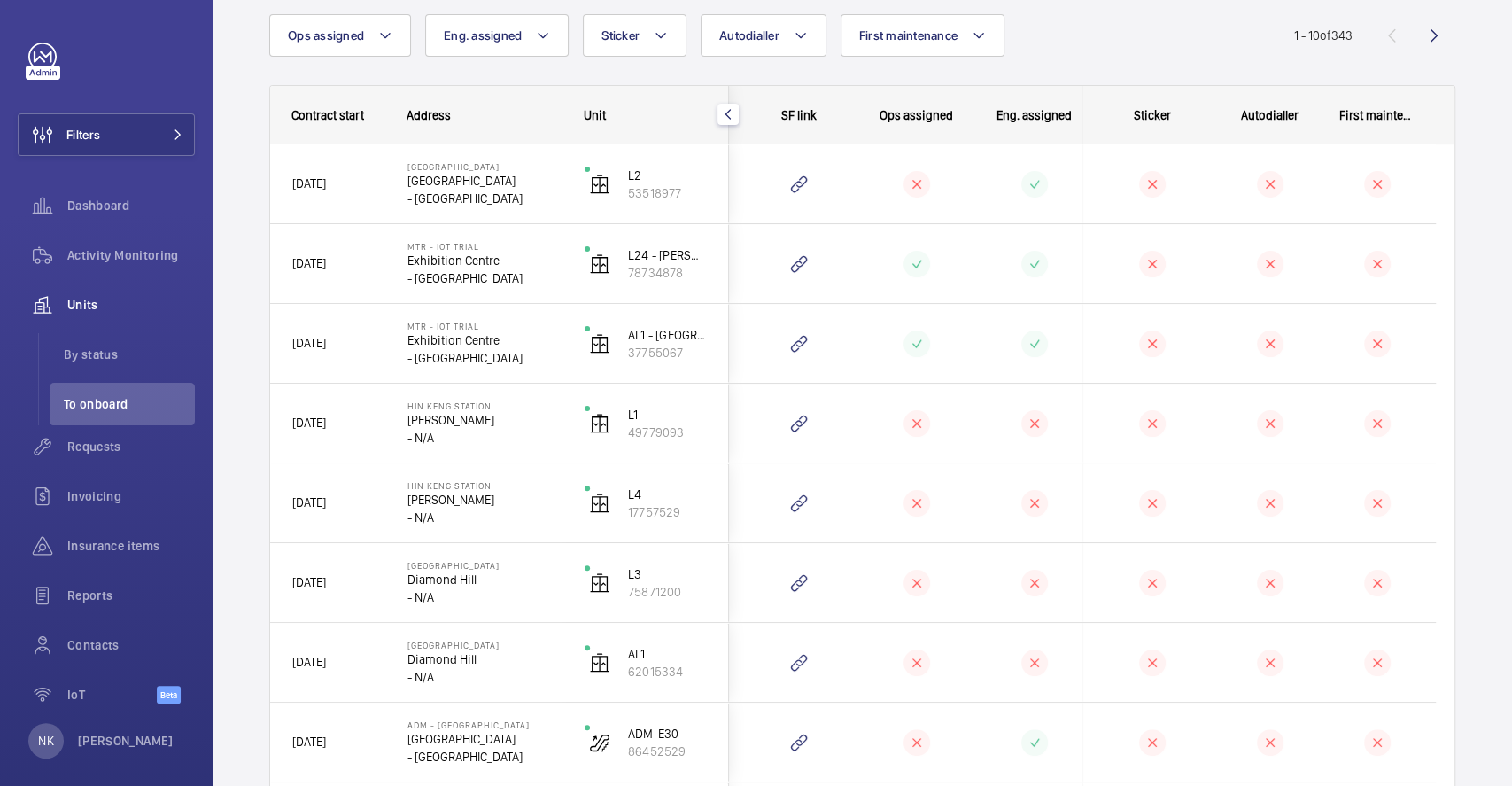
scroll to position [111, 0]
drag, startPoint x: 1054, startPoint y: 413, endPoint x: 1042, endPoint y: 390, distance: 25.9
click at [1042, 390] on div at bounding box center [1024, 424] width 118 height 79
click at [1169, 423] on div at bounding box center [1152, 425] width 95 height 27
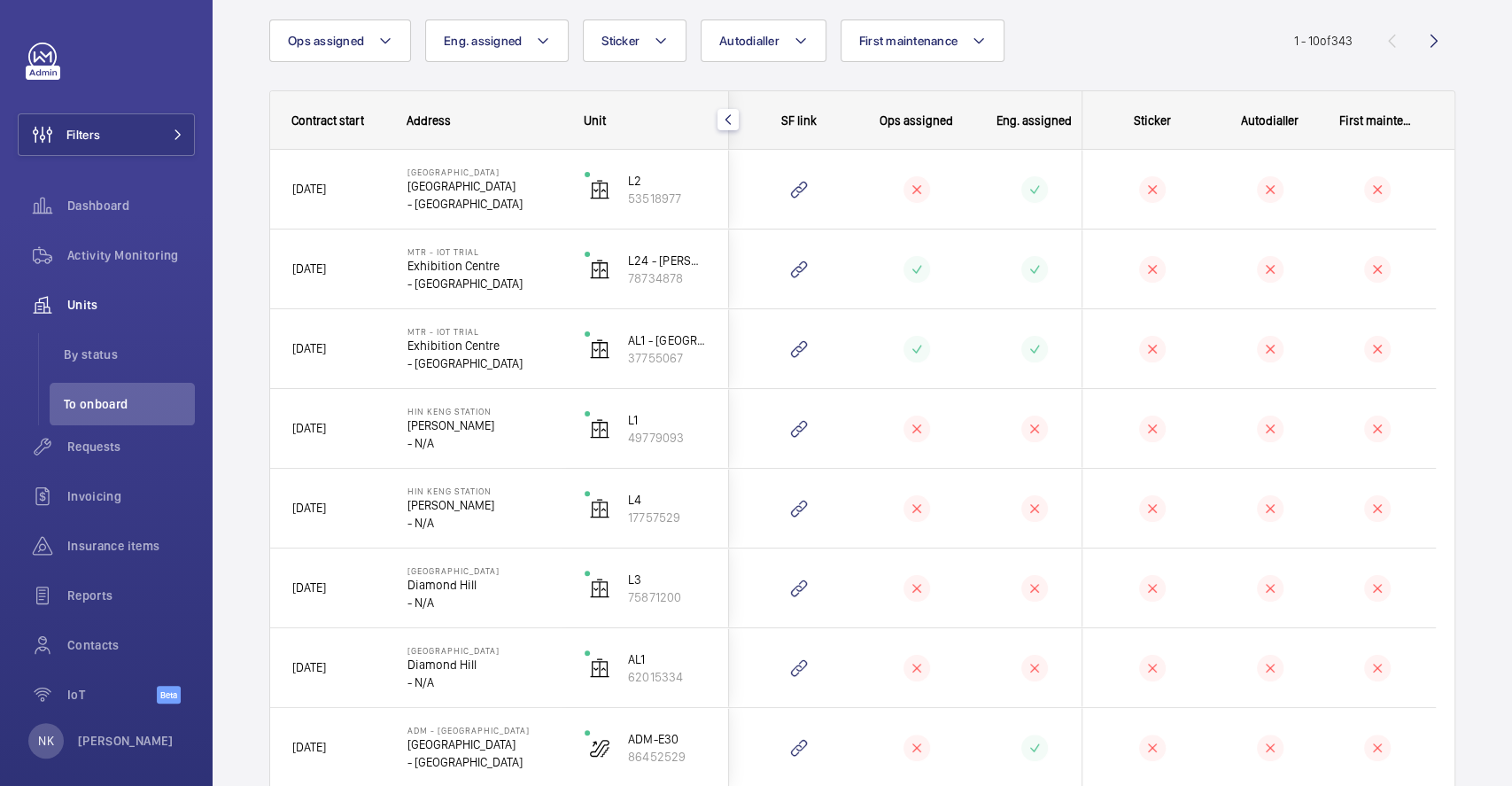
drag, startPoint x: 1335, startPoint y: 414, endPoint x: 1124, endPoint y: 315, distance: 233.1
click at [1124, 315] on div at bounding box center [1082, 548] width 707 height 797
drag, startPoint x: 1318, startPoint y: 116, endPoint x: 1510, endPoint y: 178, distance: 201.8
click at [1510, 178] on div "Units To onboard Ops assigned Eng. assigned Sticker Autodialler First maintenan…" at bounding box center [862, 393] width 1300 height 786
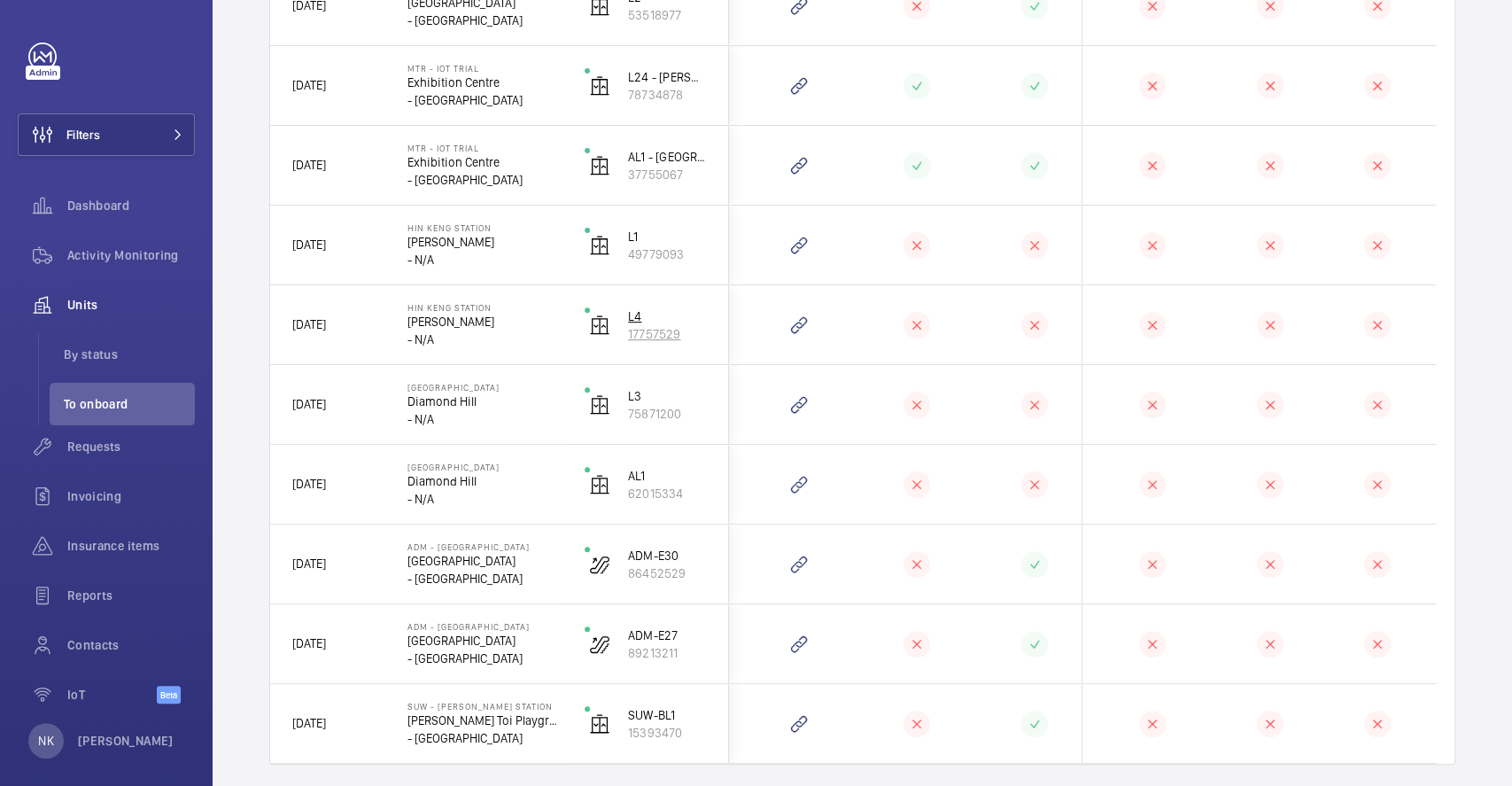
scroll to position [0, 0]
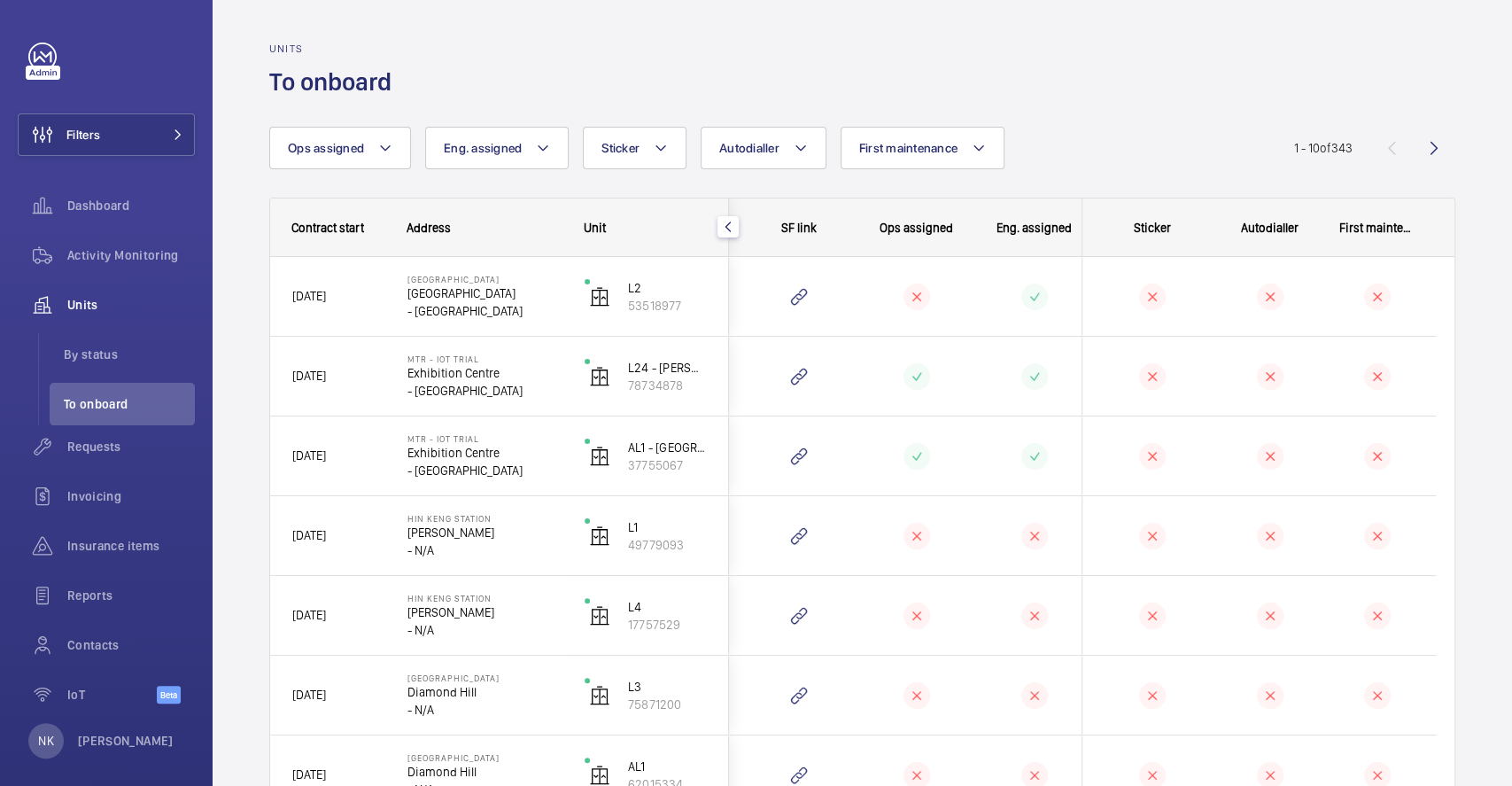
click at [346, 221] on span "Contract start" at bounding box center [328, 227] width 73 height 14
click at [346, 224] on span "Contract start" at bounding box center [328, 227] width 73 height 14
drag, startPoint x: 619, startPoint y: 151, endPoint x: 653, endPoint y: 76, distance: 82.3
click at [653, 76] on div "Units To onboard" at bounding box center [863, 70] width 1186 height 55
drag, startPoint x: 385, startPoint y: 140, endPoint x: 560, endPoint y: 12, distance: 216.8
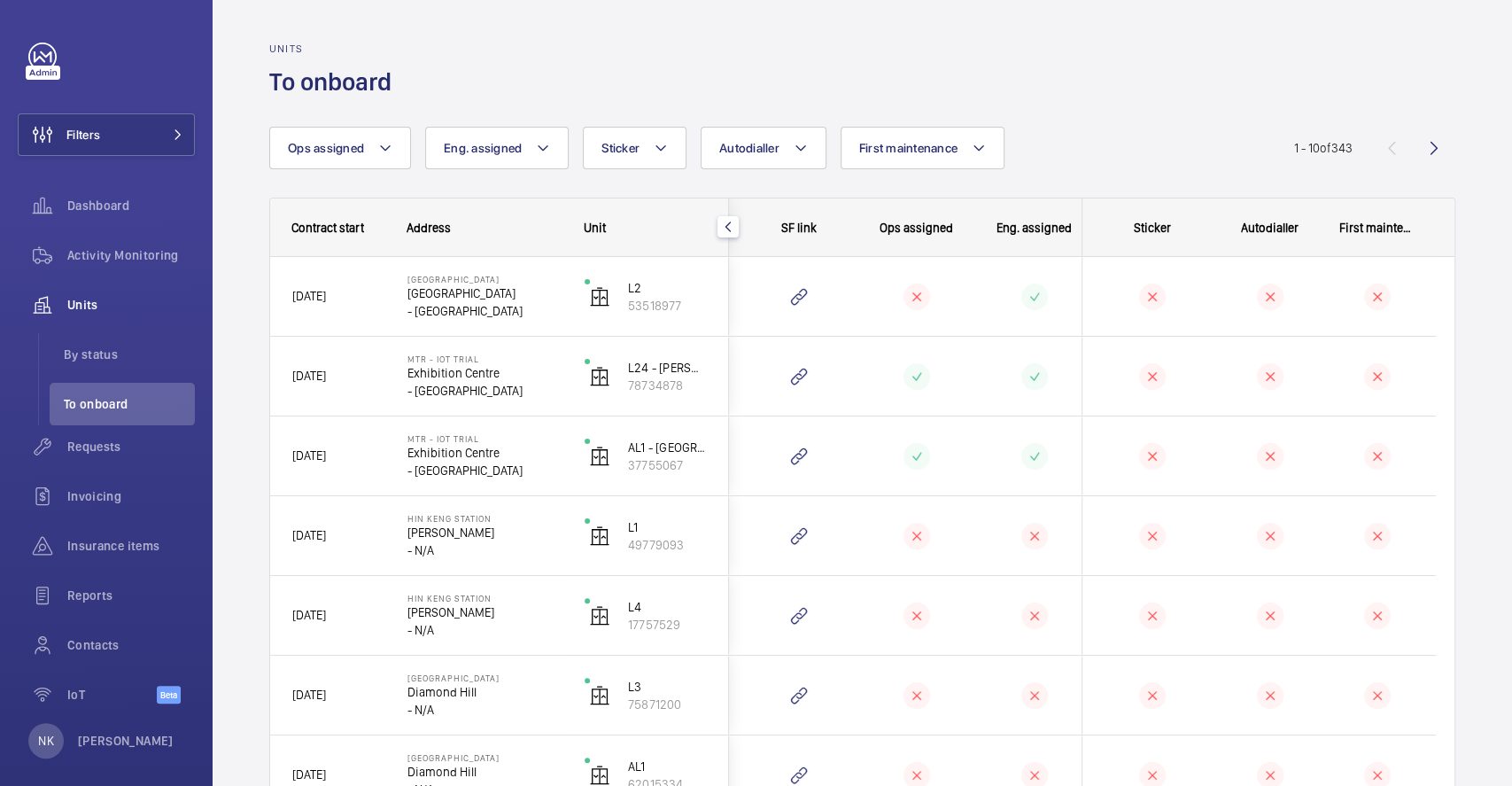
drag, startPoint x: 560, startPoint y: 12, endPoint x: 1073, endPoint y: 55, distance: 514.8
click at [1073, 55] on div "Units To onboard" at bounding box center [863, 70] width 1186 height 55
click at [734, 236] on button "button" at bounding box center [728, 226] width 21 height 21
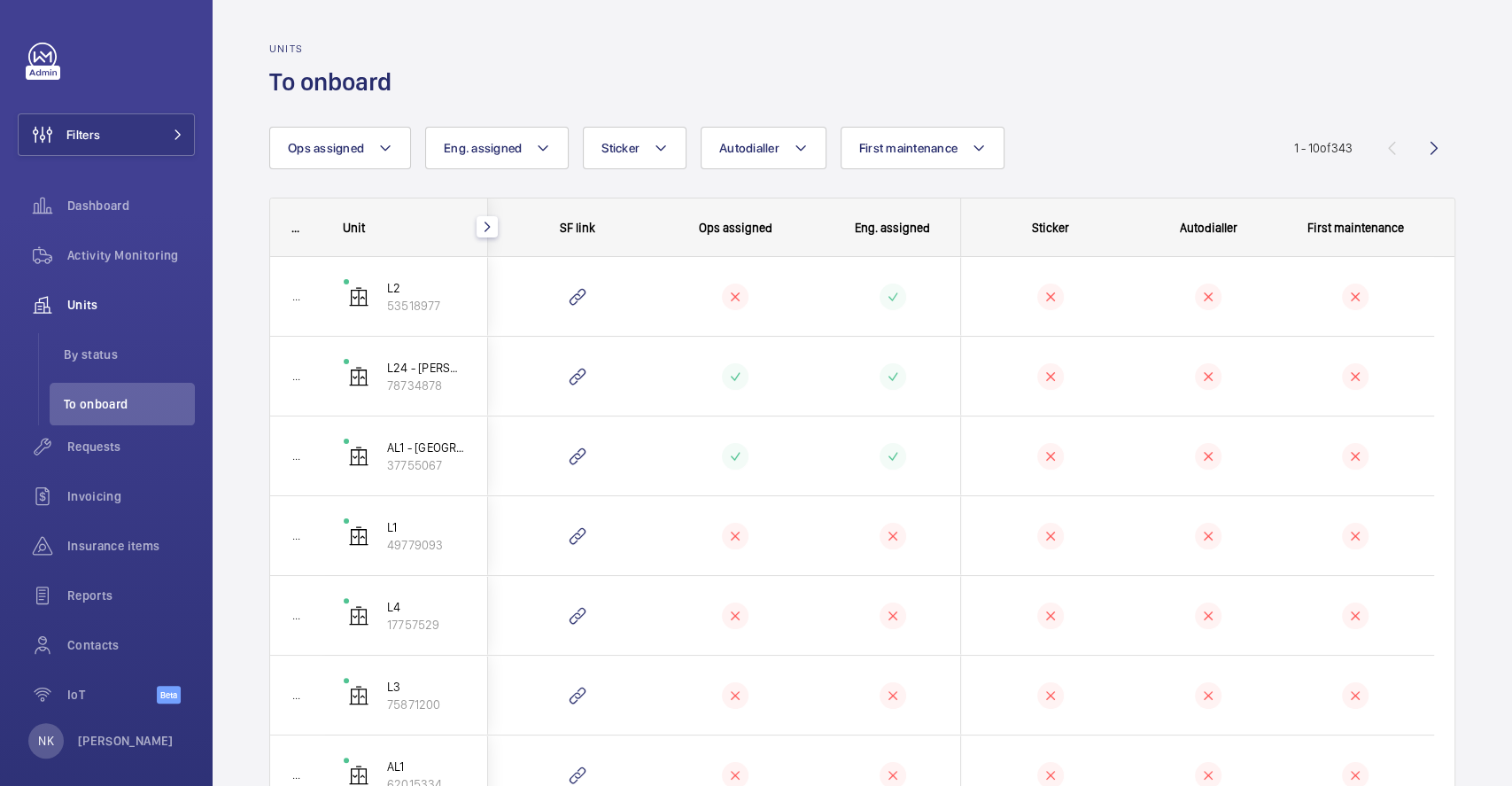
click at [490, 228] on mat-icon "button" at bounding box center [487, 226] width 21 height 14
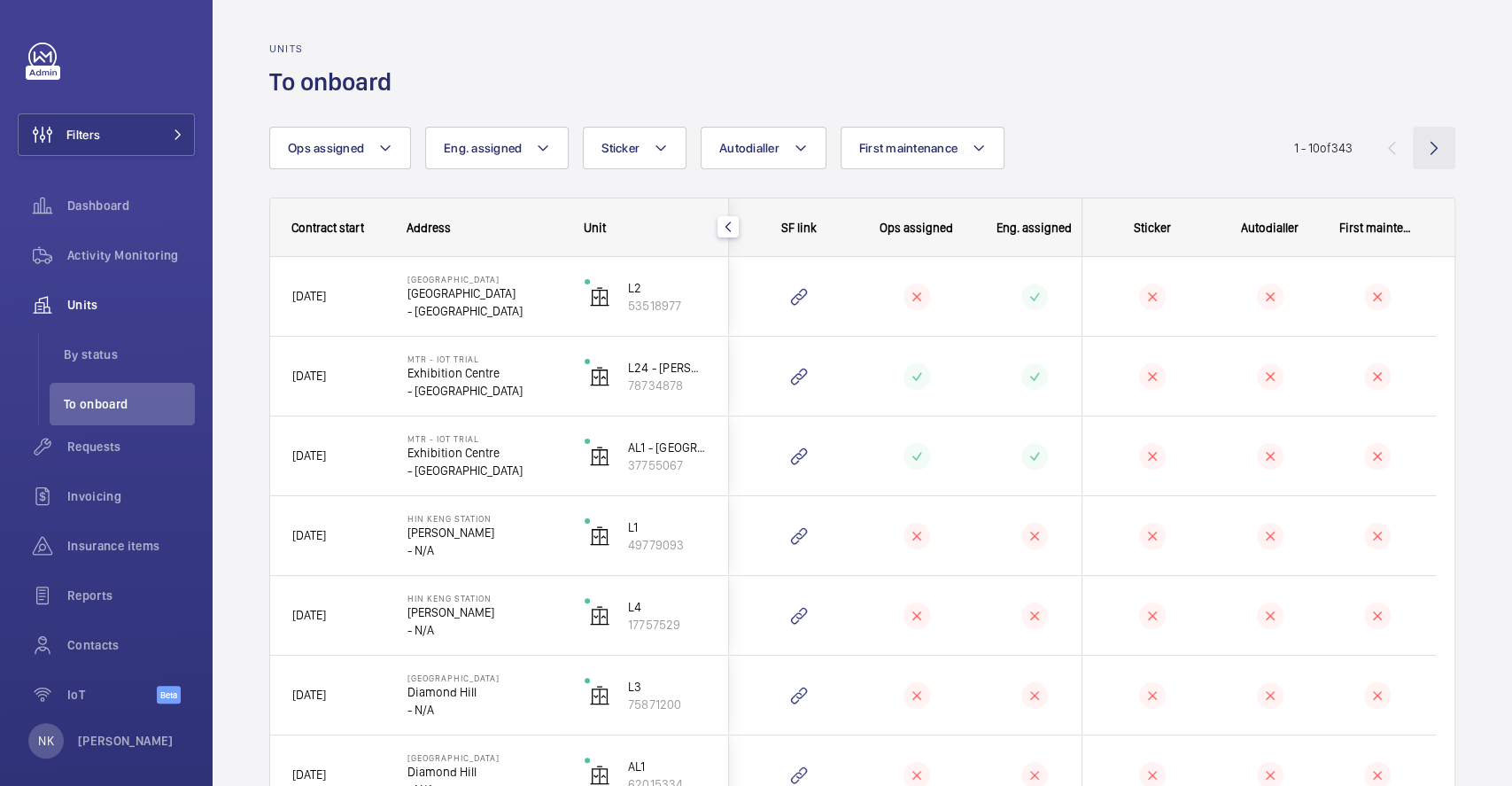
click at [1418, 143] on wm-front-icon-button at bounding box center [1434, 148] width 42 height 42
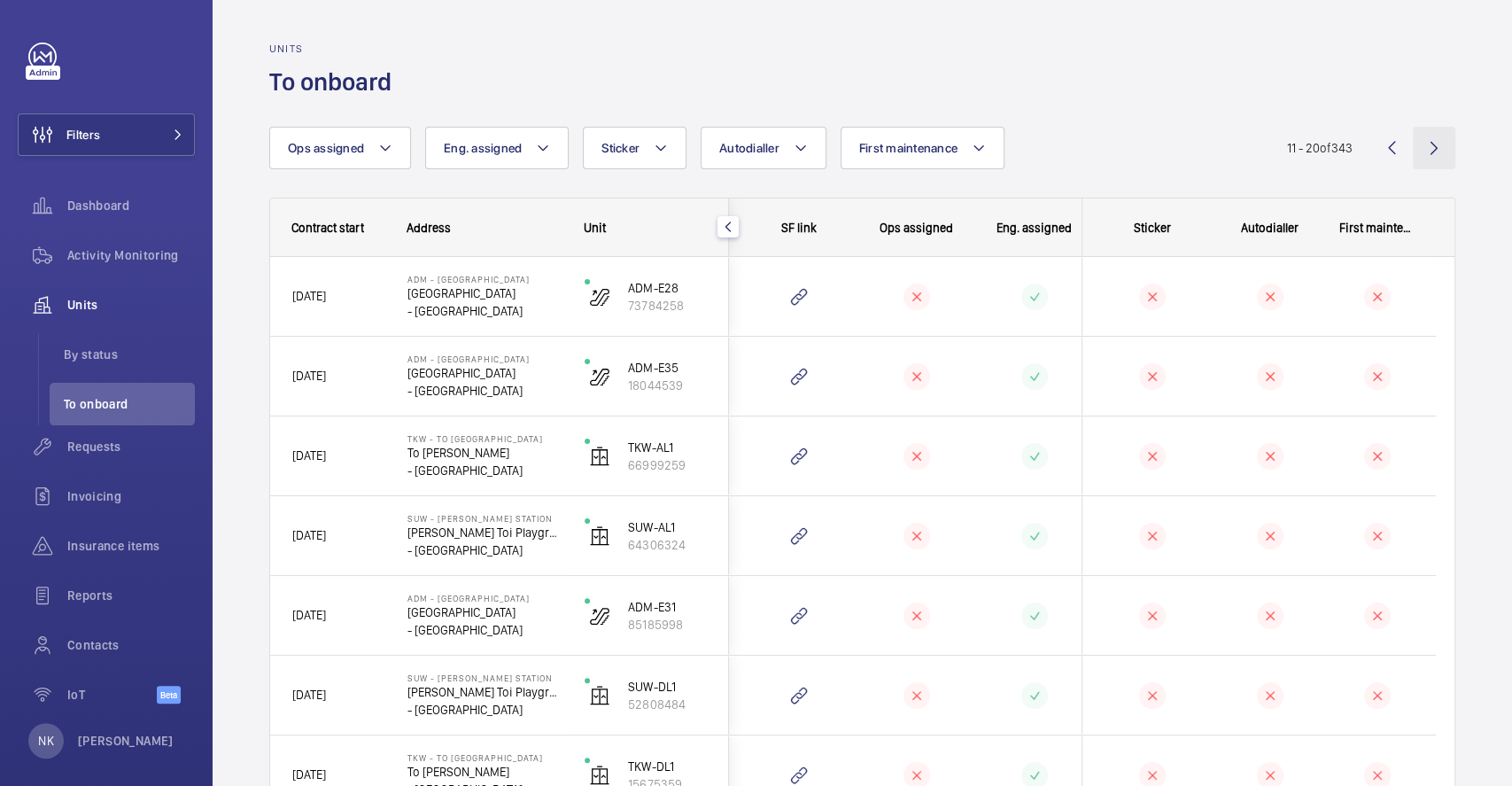
click at [1418, 147] on wm-front-icon-button at bounding box center [1434, 148] width 42 height 42
click at [1413, 141] on wm-front-icon-button at bounding box center [1434, 148] width 42 height 42
click at [1431, 139] on wm-front-icon-button at bounding box center [1434, 148] width 42 height 42
click at [1417, 144] on wm-front-icon-button at bounding box center [1434, 148] width 42 height 42
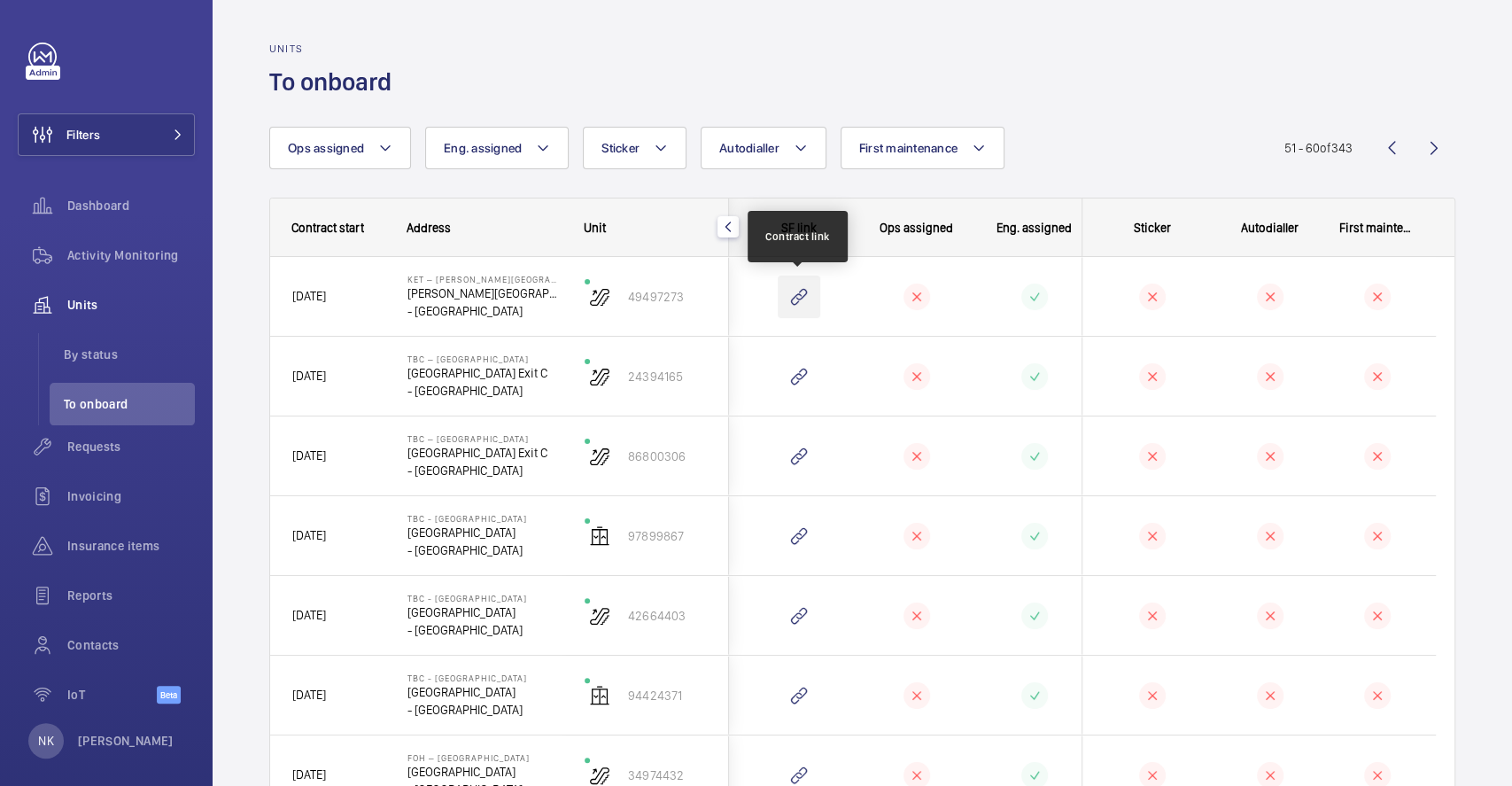
click at [801, 301] on wm-front-icon-button at bounding box center [799, 296] width 42 height 42
click at [91, 344] on li "By status" at bounding box center [122, 355] width 145 height 42
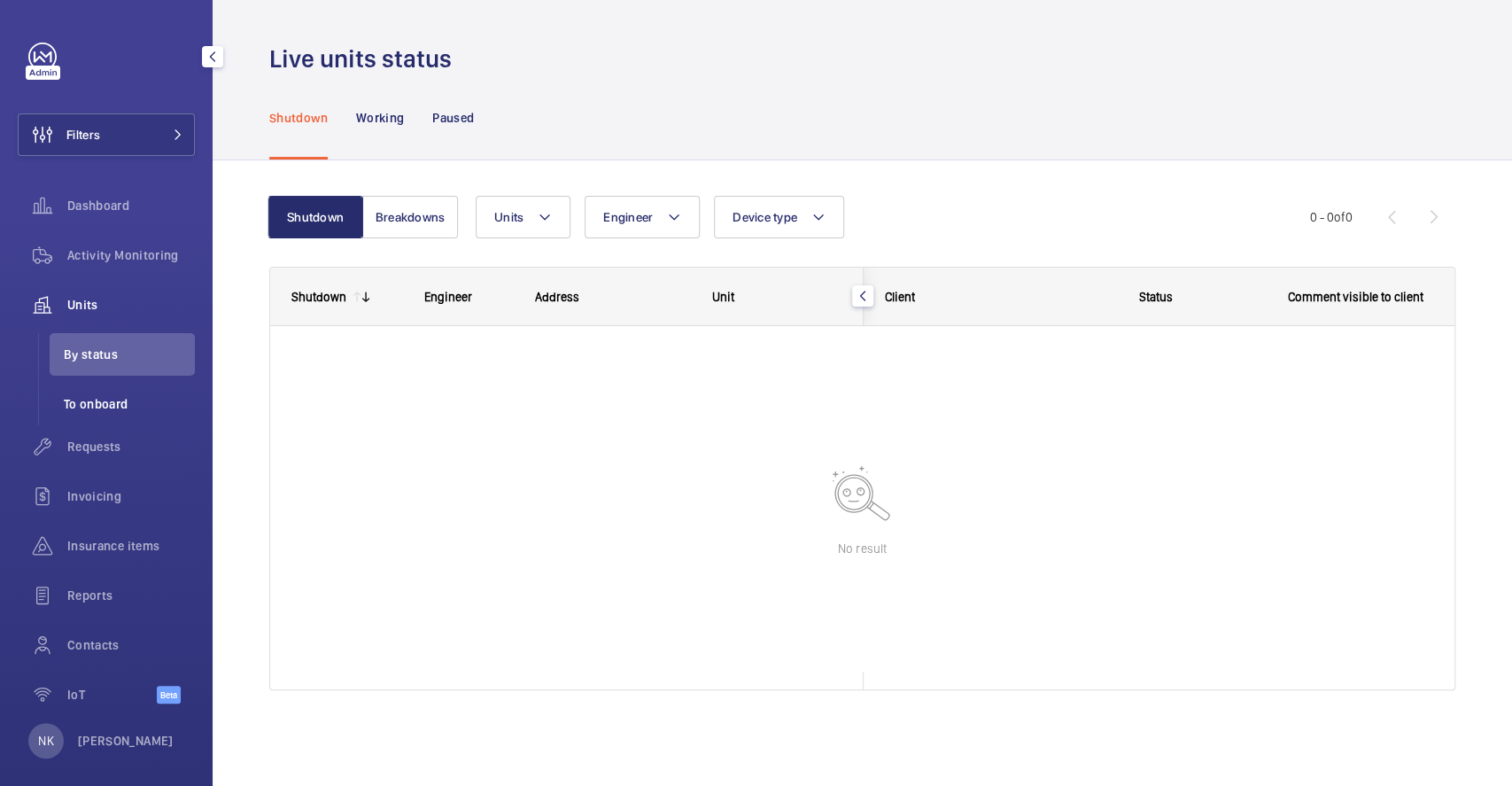
click at [119, 407] on span "To onboard" at bounding box center [129, 404] width 131 height 18
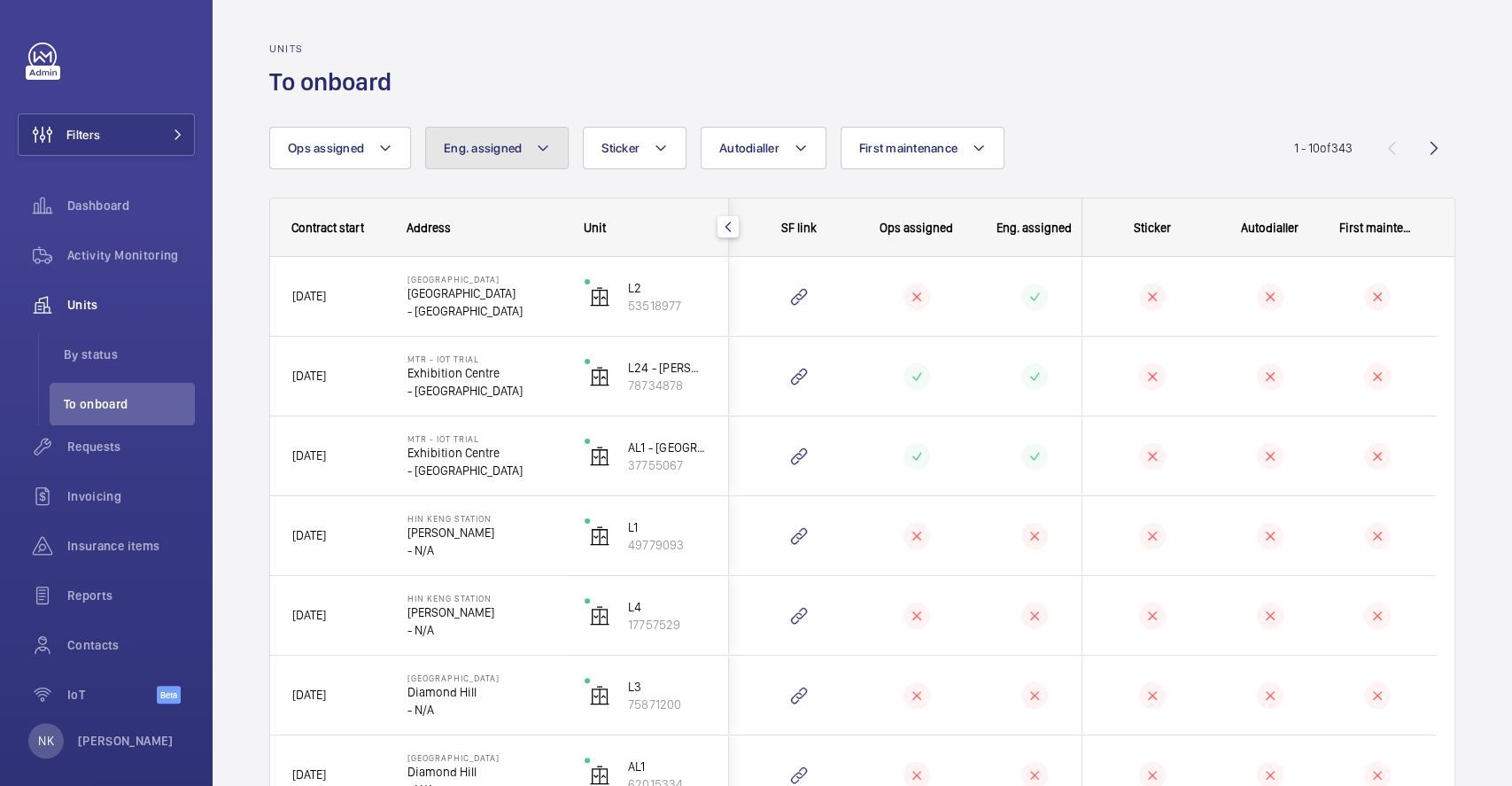
click at [550, 159] on button "Eng. assigned" at bounding box center [496, 148] width 143 height 42
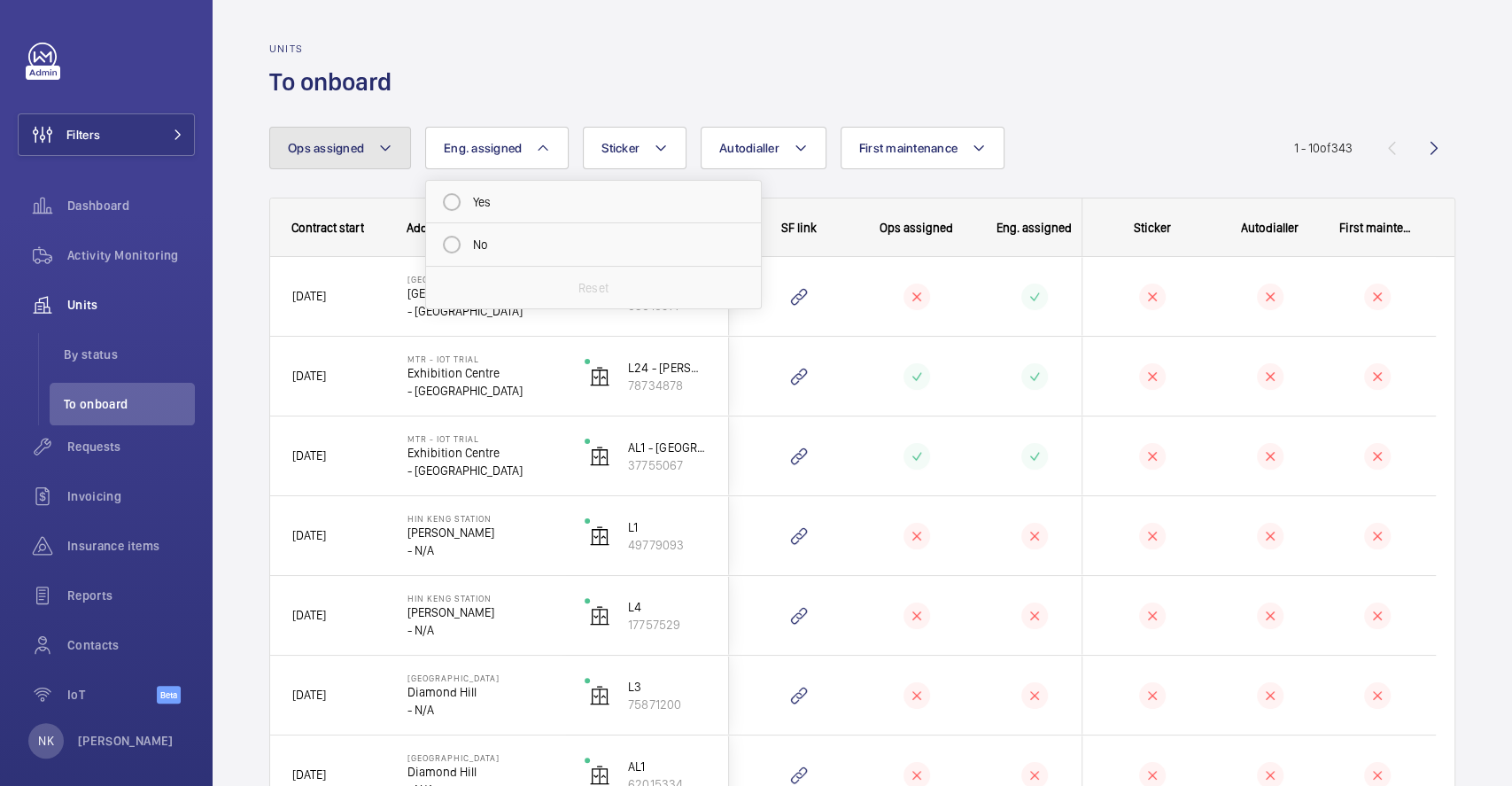
click at [381, 147] on mat-icon at bounding box center [385, 148] width 14 height 21
click at [341, 247] on mat-radio-button "No" at bounding box center [437, 245] width 319 height 35
radio input "true"
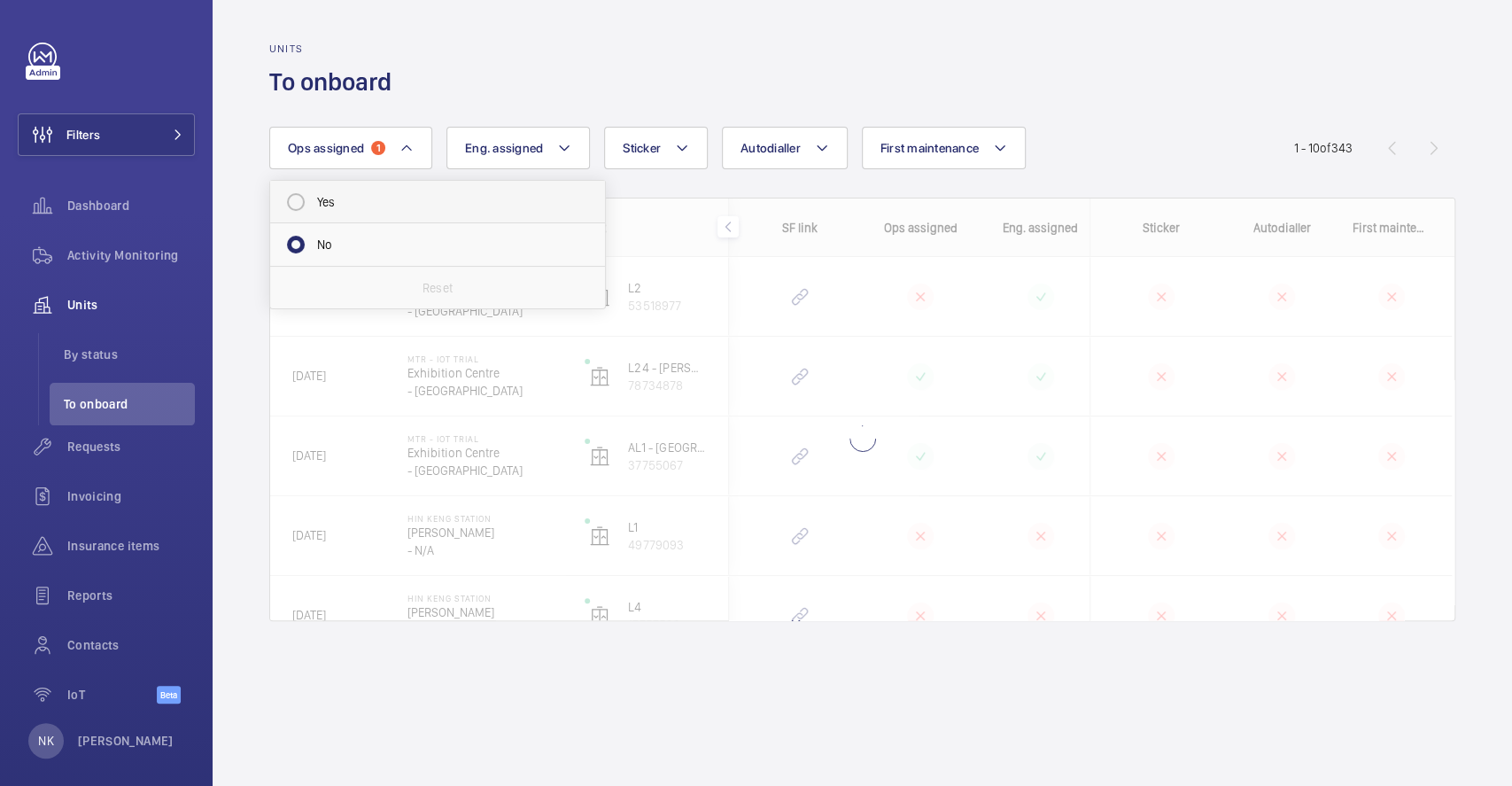
click at [363, 195] on mat-radio-button "Yes" at bounding box center [437, 202] width 319 height 35
radio input "true"
radio input "false"
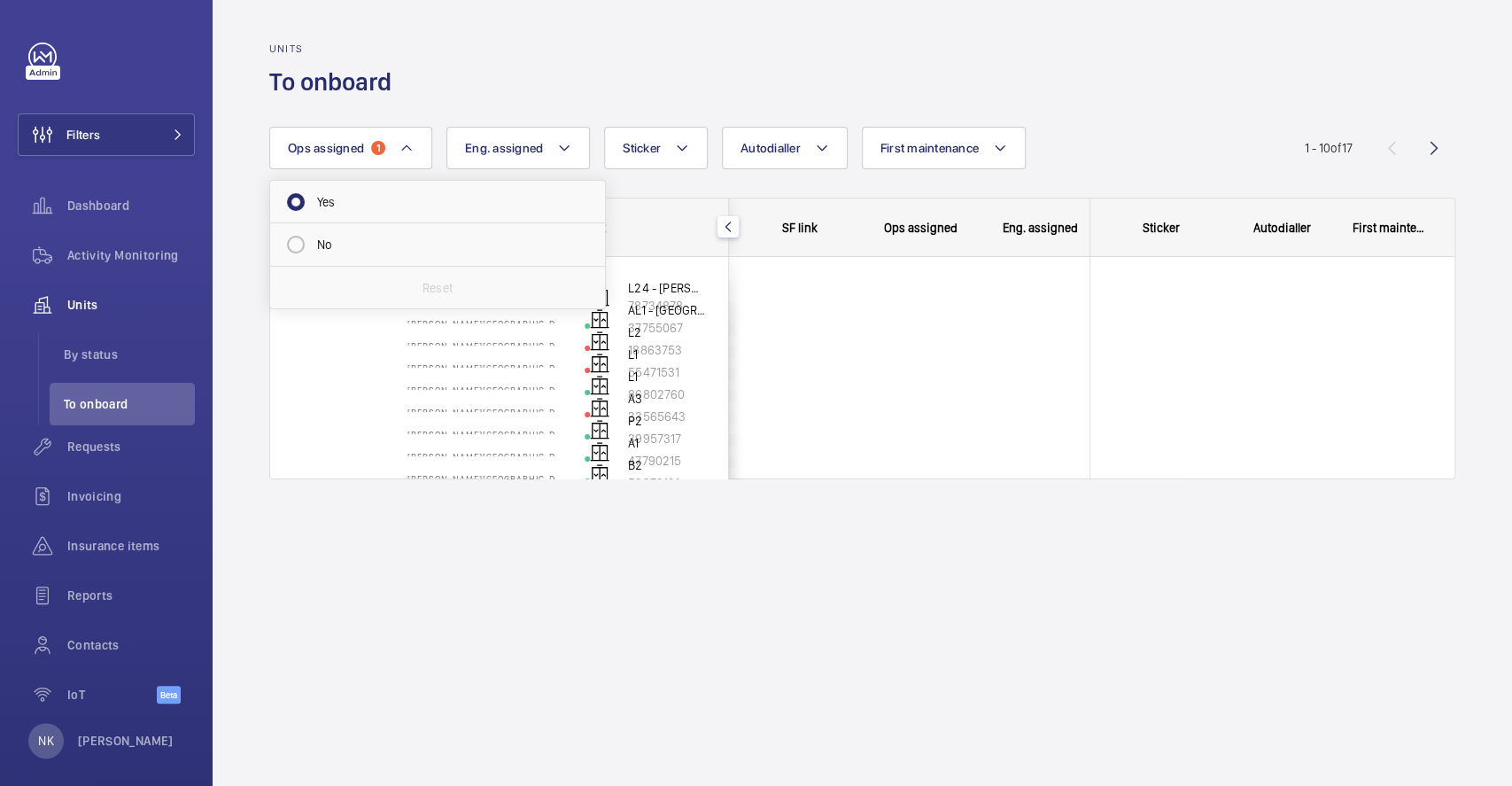
click at [540, 60] on div "Units To onboard" at bounding box center [863, 70] width 1186 height 55
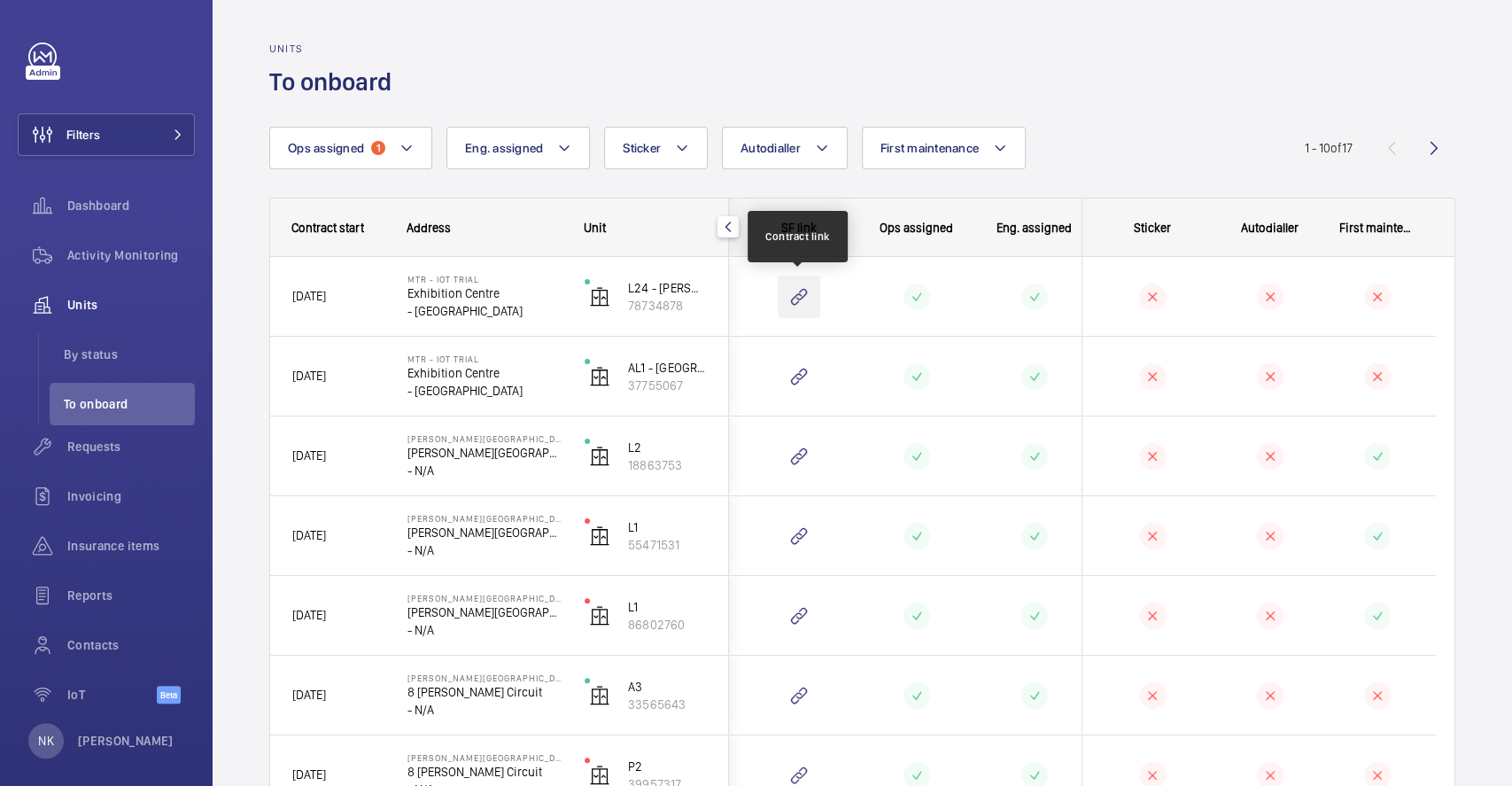
click at [792, 303] on wm-front-icon-button at bounding box center [799, 296] width 42 height 42
click at [480, 125] on div "Units To onboard Ops assigned 1 Eng. assigned Sticker Autodialler First mainten…" at bounding box center [862, 549] width 1300 height 1097
click at [482, 150] on span "Eng. assigned" at bounding box center [504, 148] width 78 height 14
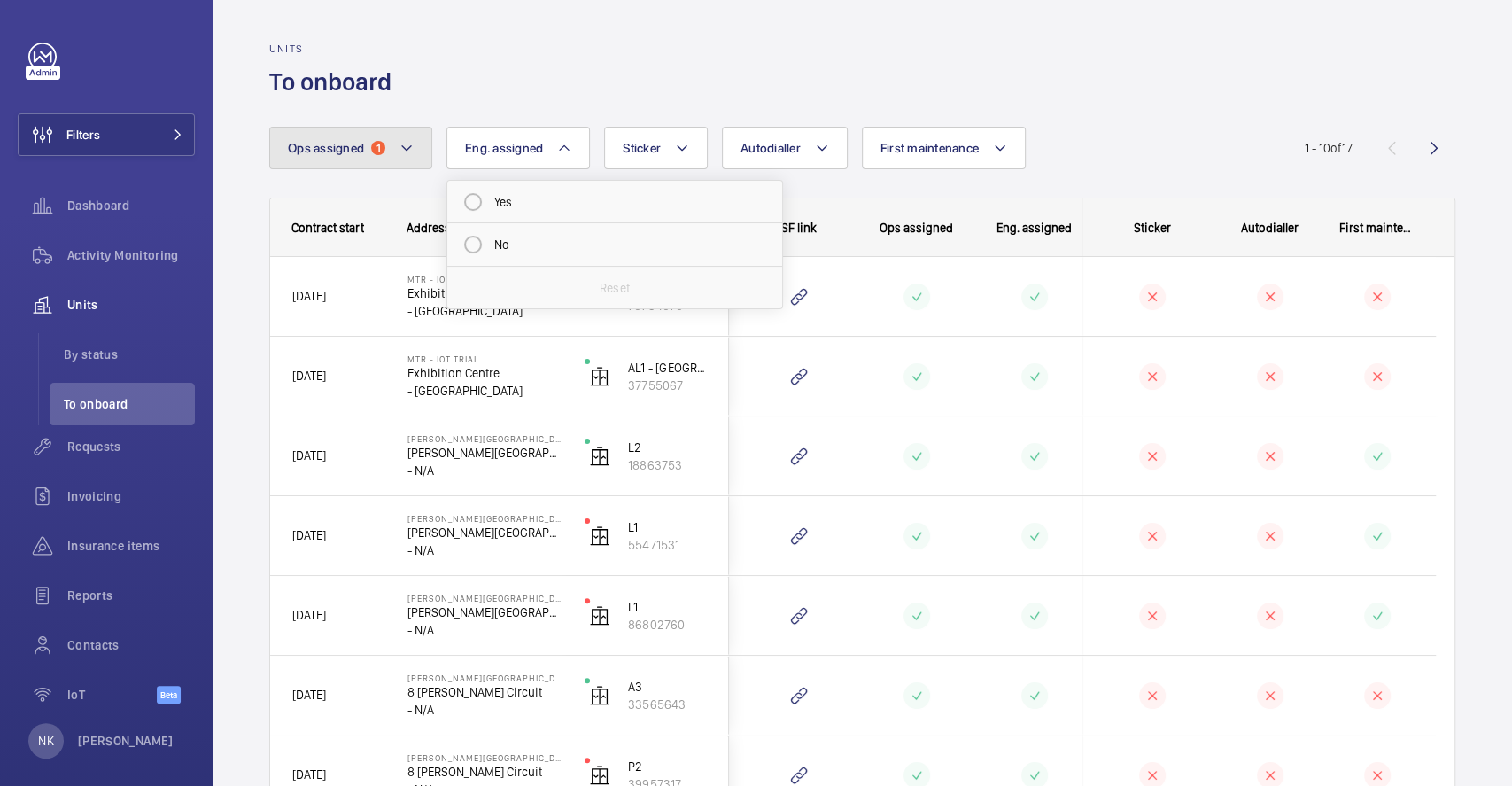
click at [309, 155] on button "Ops assigned 1" at bounding box center [351, 148] width 163 height 42
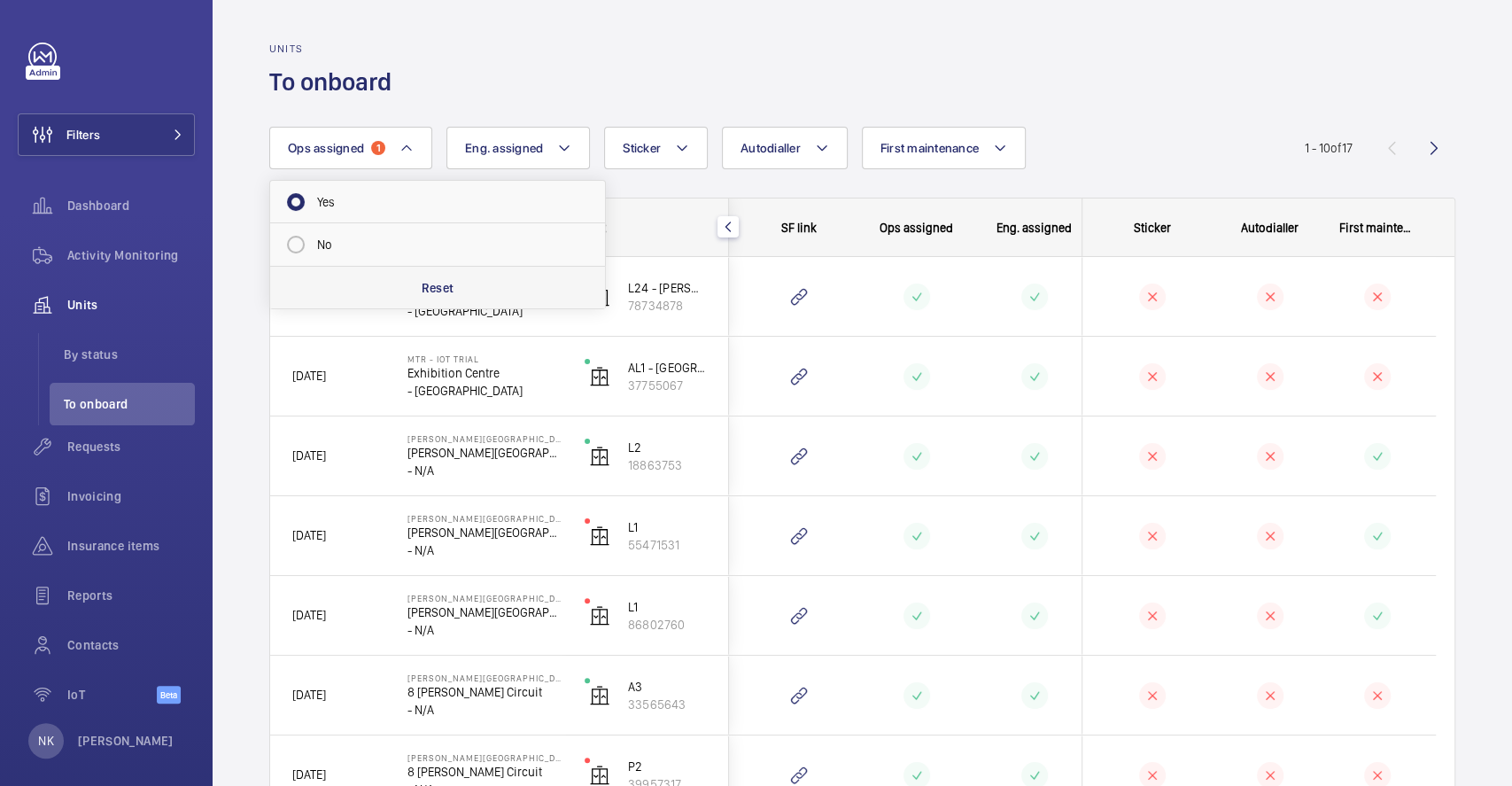
click at [439, 290] on p "Reset" at bounding box center [438, 287] width 32 height 18
radio input "false"
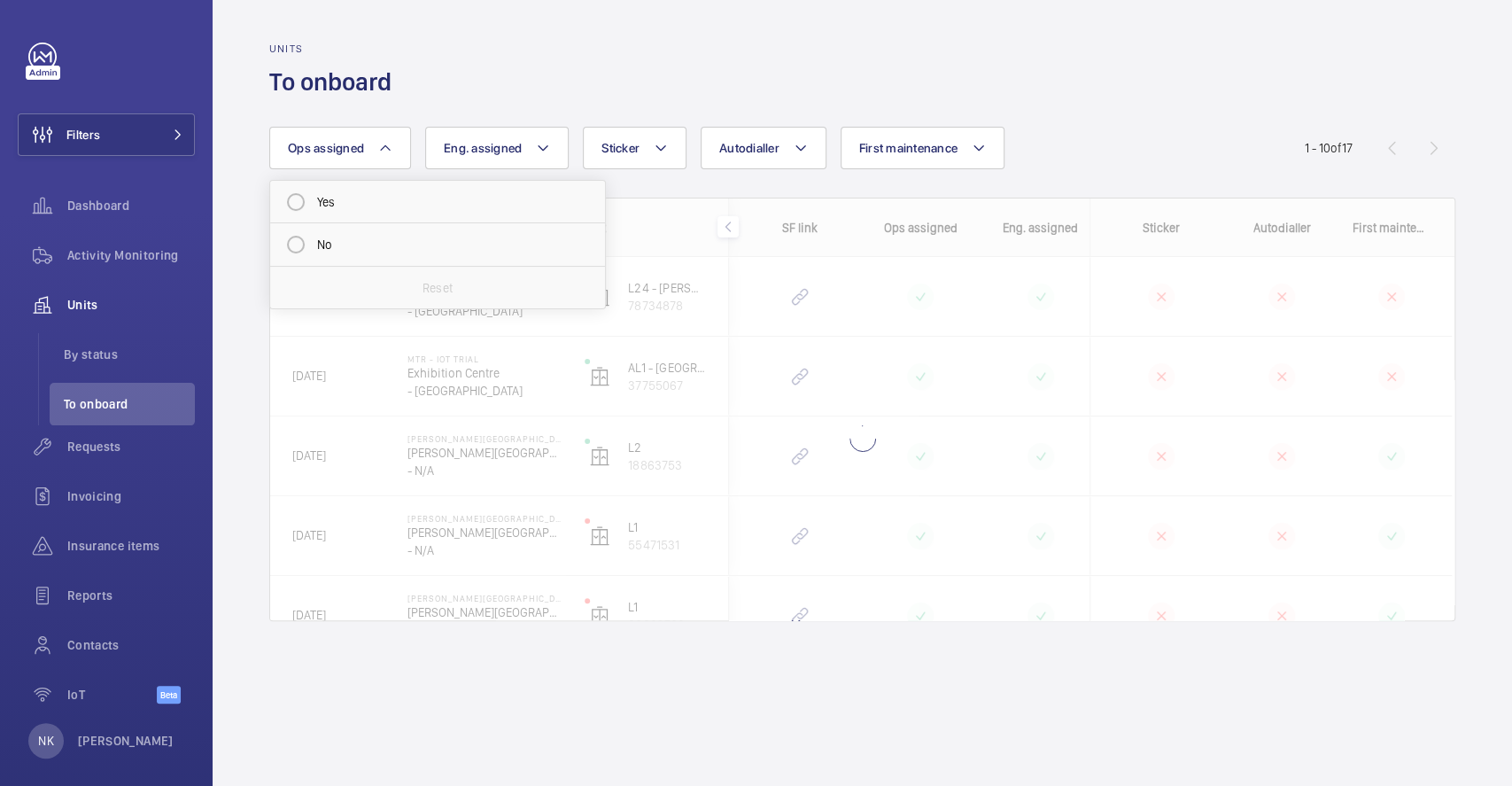
click at [483, 125] on div "Units To onboard Ops assigned Yes No Reset Eng. assigned Sticker Autodialler Fi…" at bounding box center [862, 393] width 1300 height 786
click at [477, 154] on span "Eng. assigned" at bounding box center [483, 148] width 78 height 14
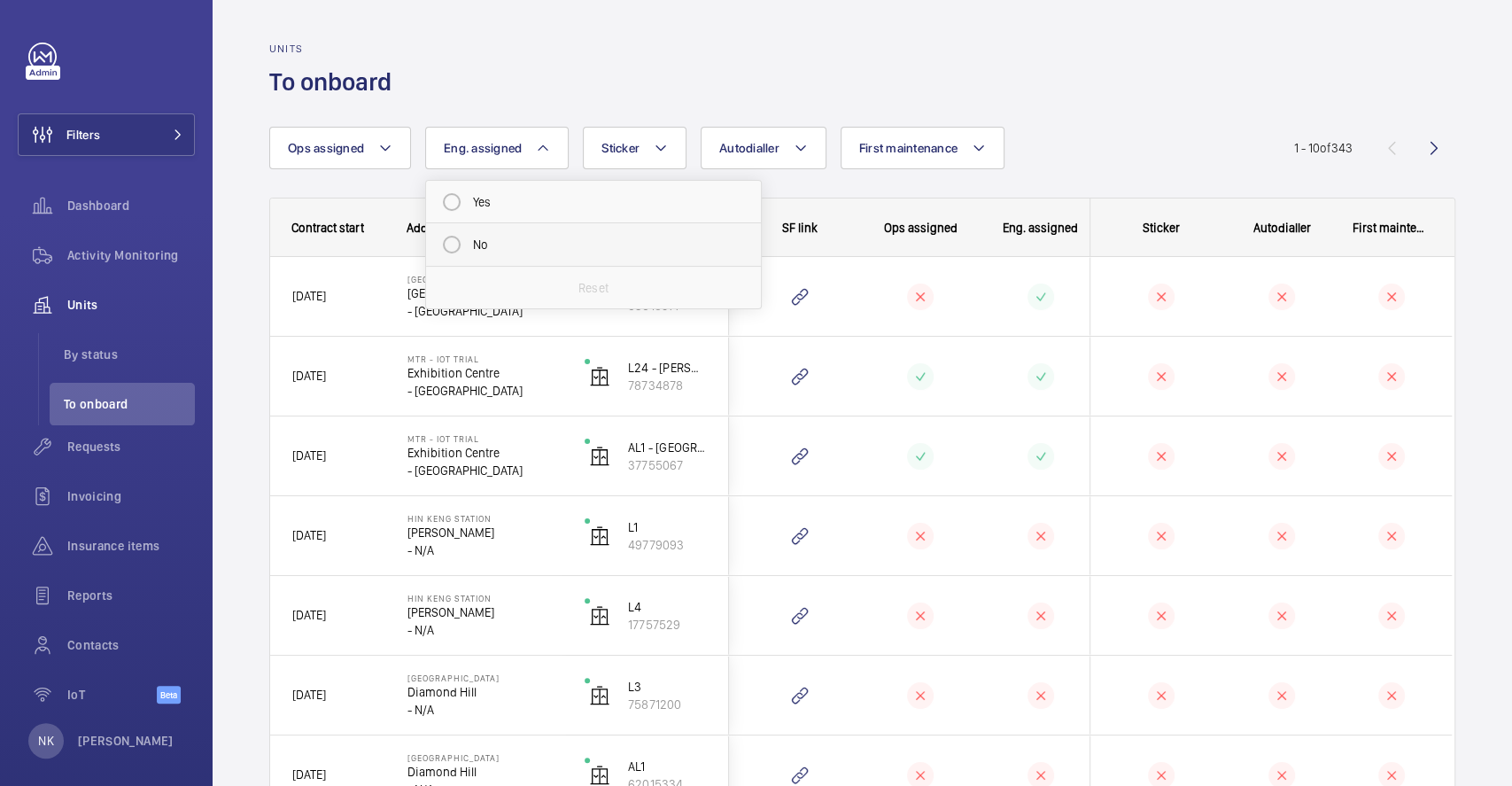
click at [476, 235] on mat-radio-button "No" at bounding box center [593, 245] width 319 height 35
radio input "true"
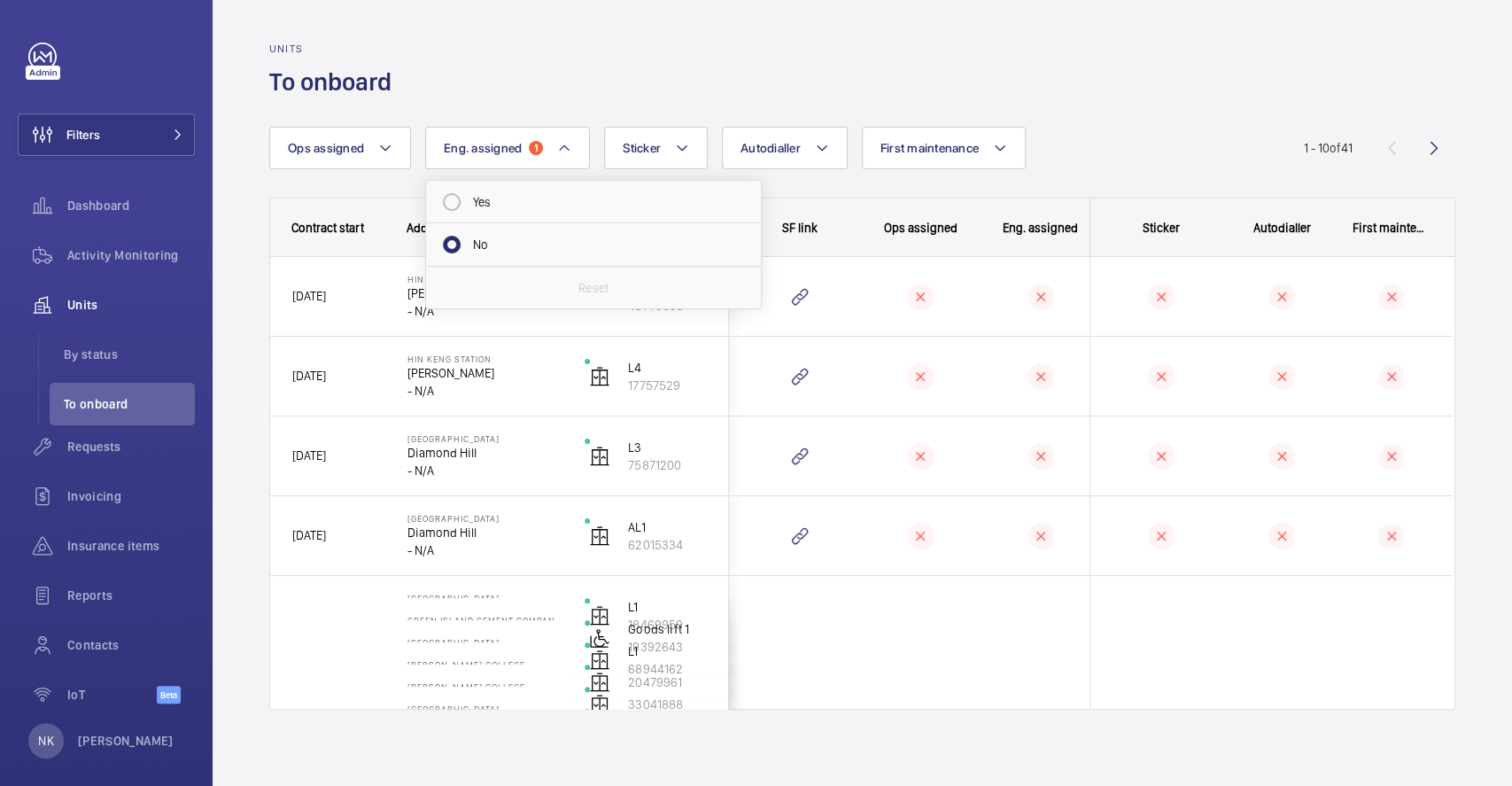
click at [693, 32] on wm-front-admin-header "Units To onboard" at bounding box center [862, 49] width 1300 height 98
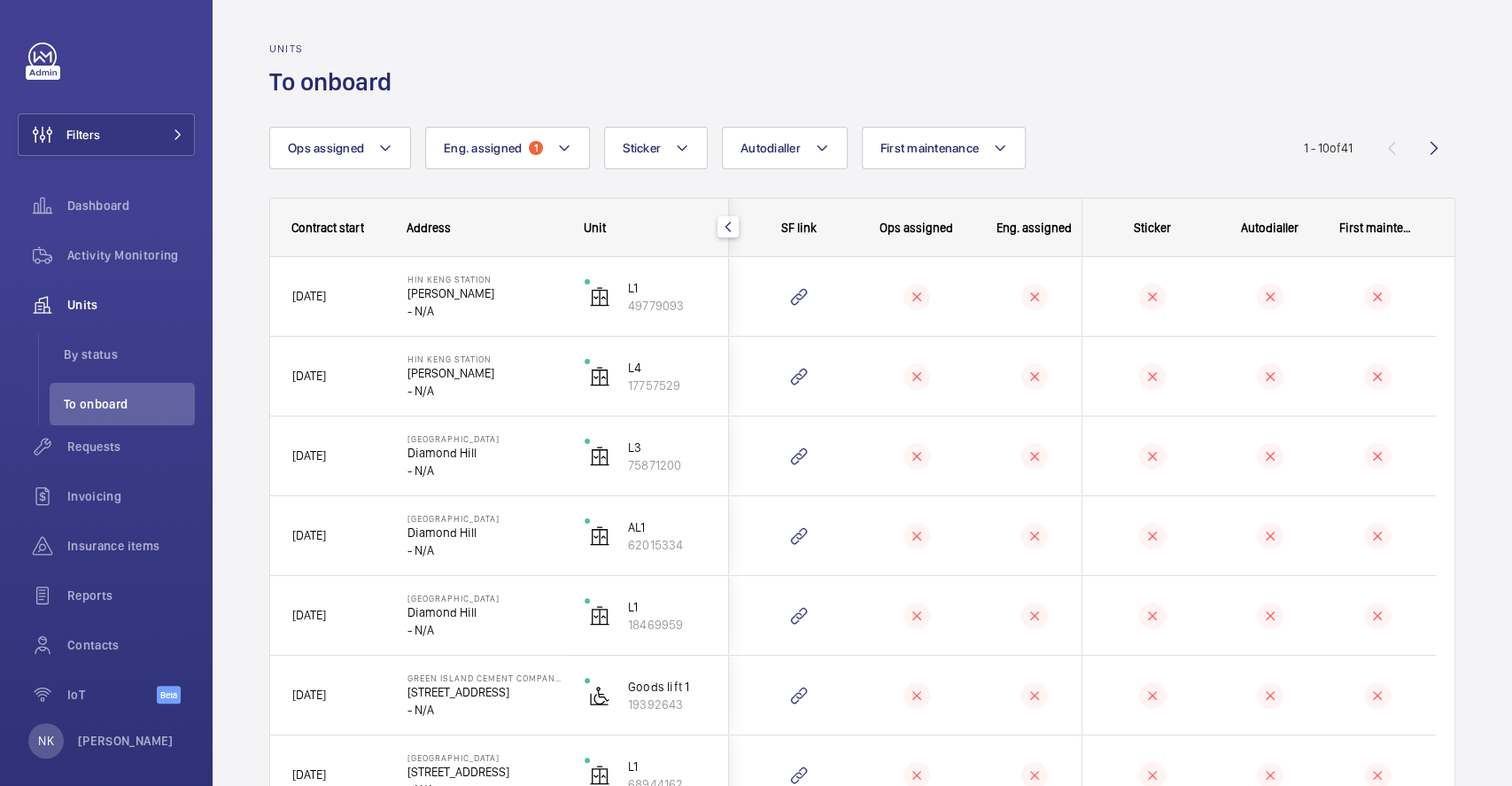
click at [1434, 148] on wm-front-icon-button at bounding box center [1434, 148] width 42 height 42
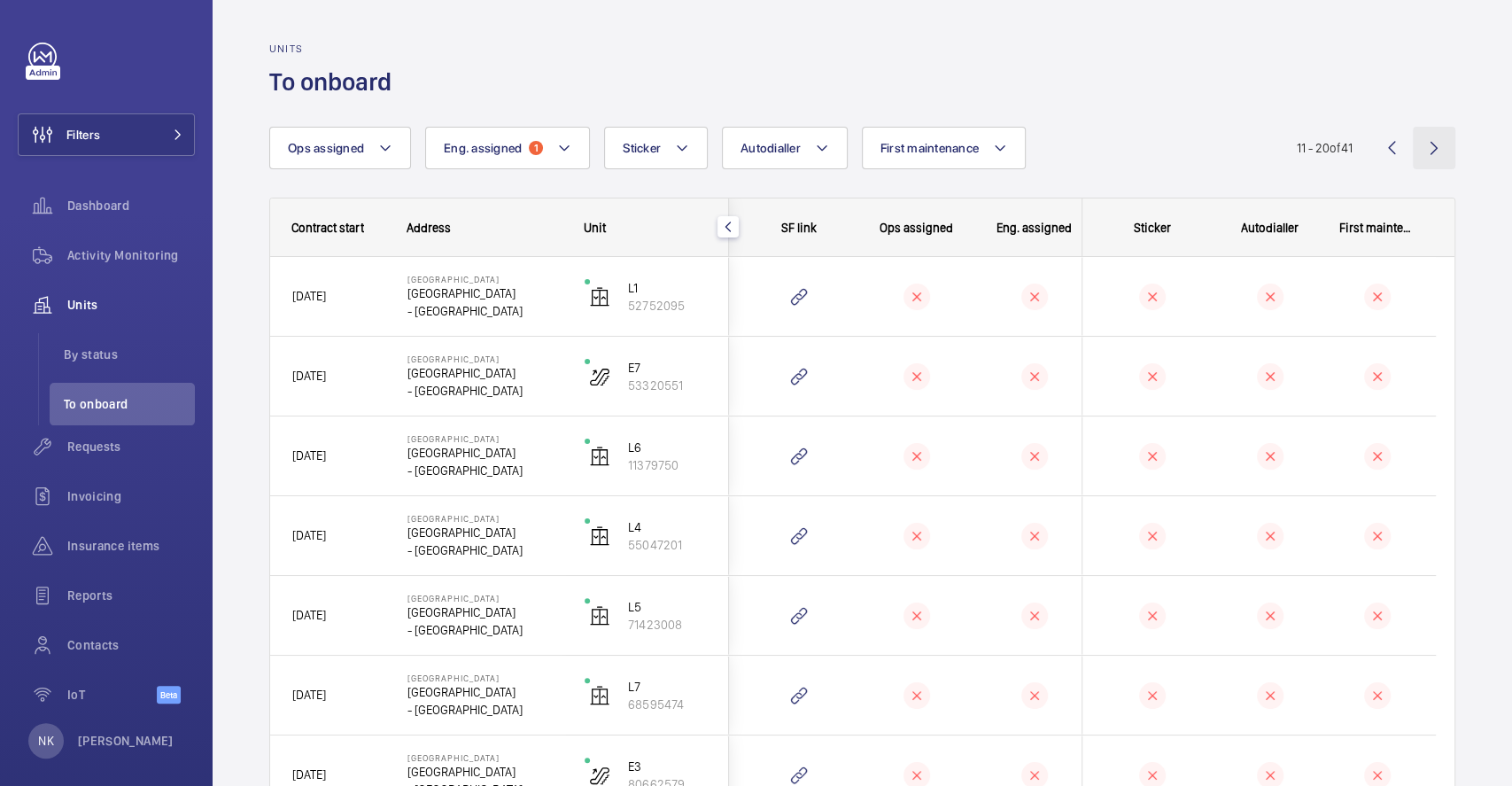
click at [1421, 133] on wm-front-icon-button at bounding box center [1434, 148] width 42 height 42
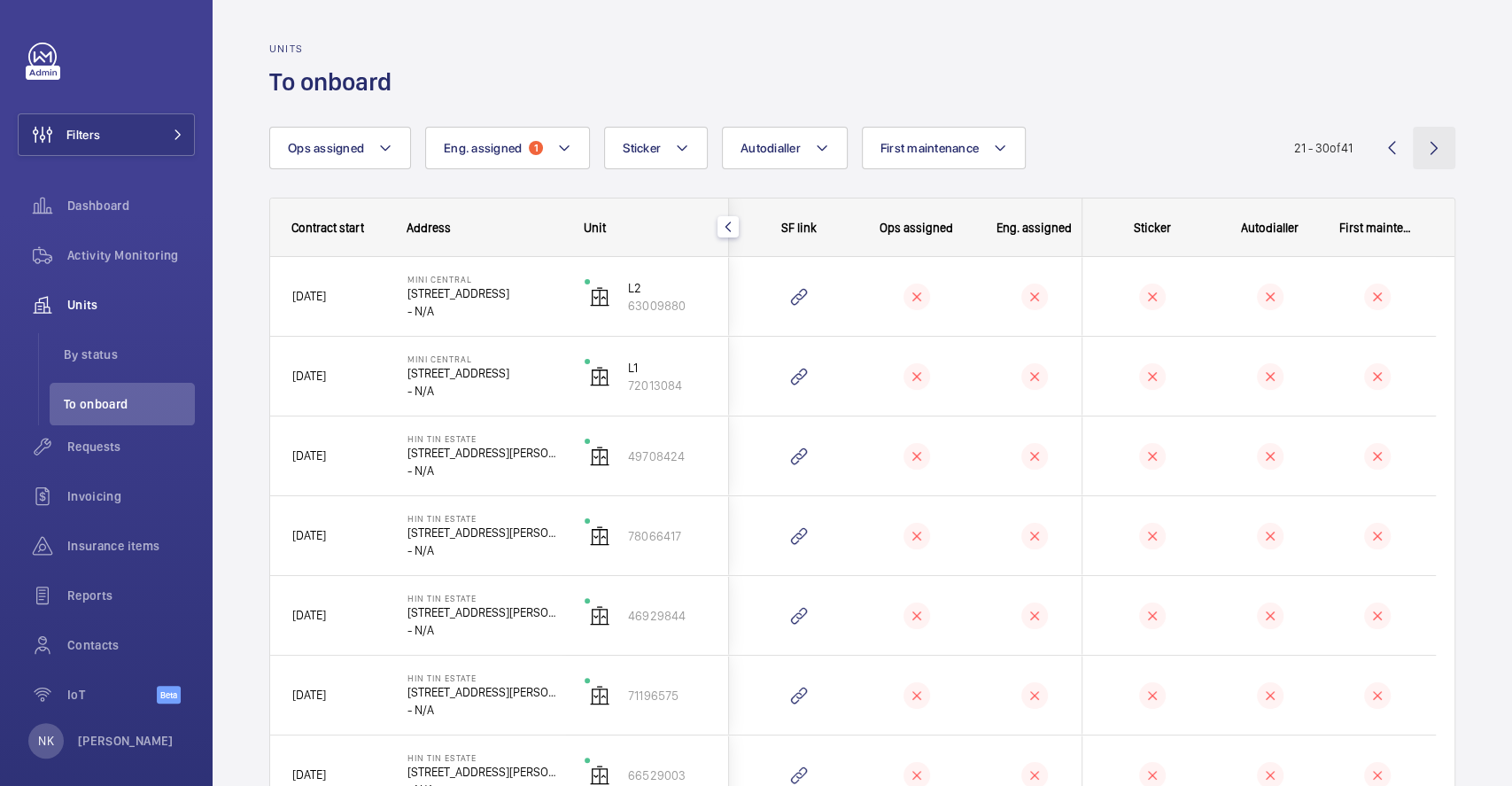
click at [1416, 152] on wm-front-icon-button at bounding box center [1434, 148] width 42 height 42
click at [1416, 141] on wm-front-icon-button at bounding box center [1434, 148] width 42 height 42
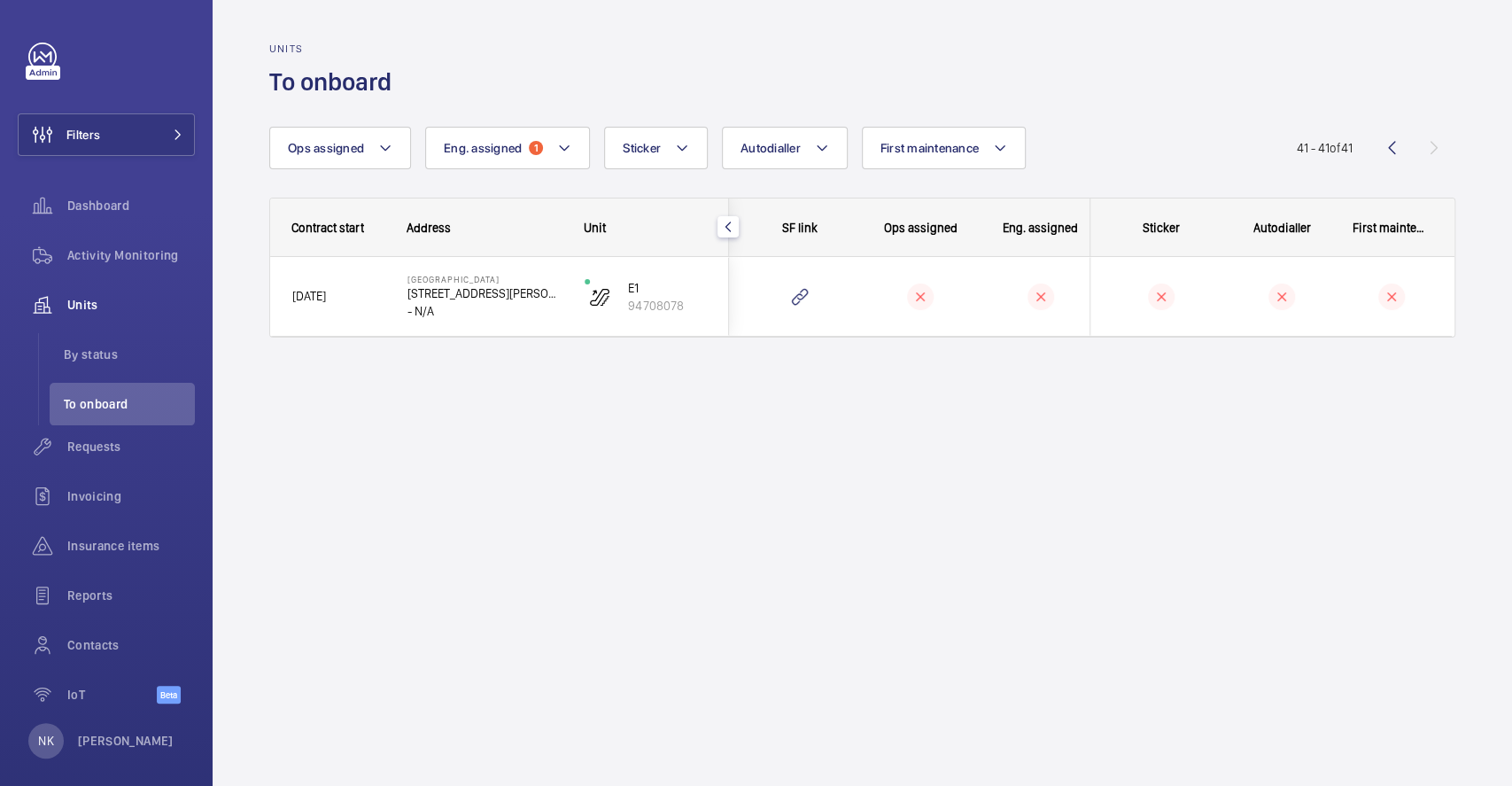
drag, startPoint x: 1134, startPoint y: 227, endPoint x: 1157, endPoint y: 239, distance: 25.9
click at [1157, 239] on div "Sticker" at bounding box center [1151, 227] width 120 height 56
click at [1166, 253] on div "Sticker" at bounding box center [1151, 227] width 120 height 56
click at [1111, 237] on div "Sticker" at bounding box center [1151, 227] width 120 height 56
click at [666, 163] on button "Sticker" at bounding box center [656, 148] width 103 height 42
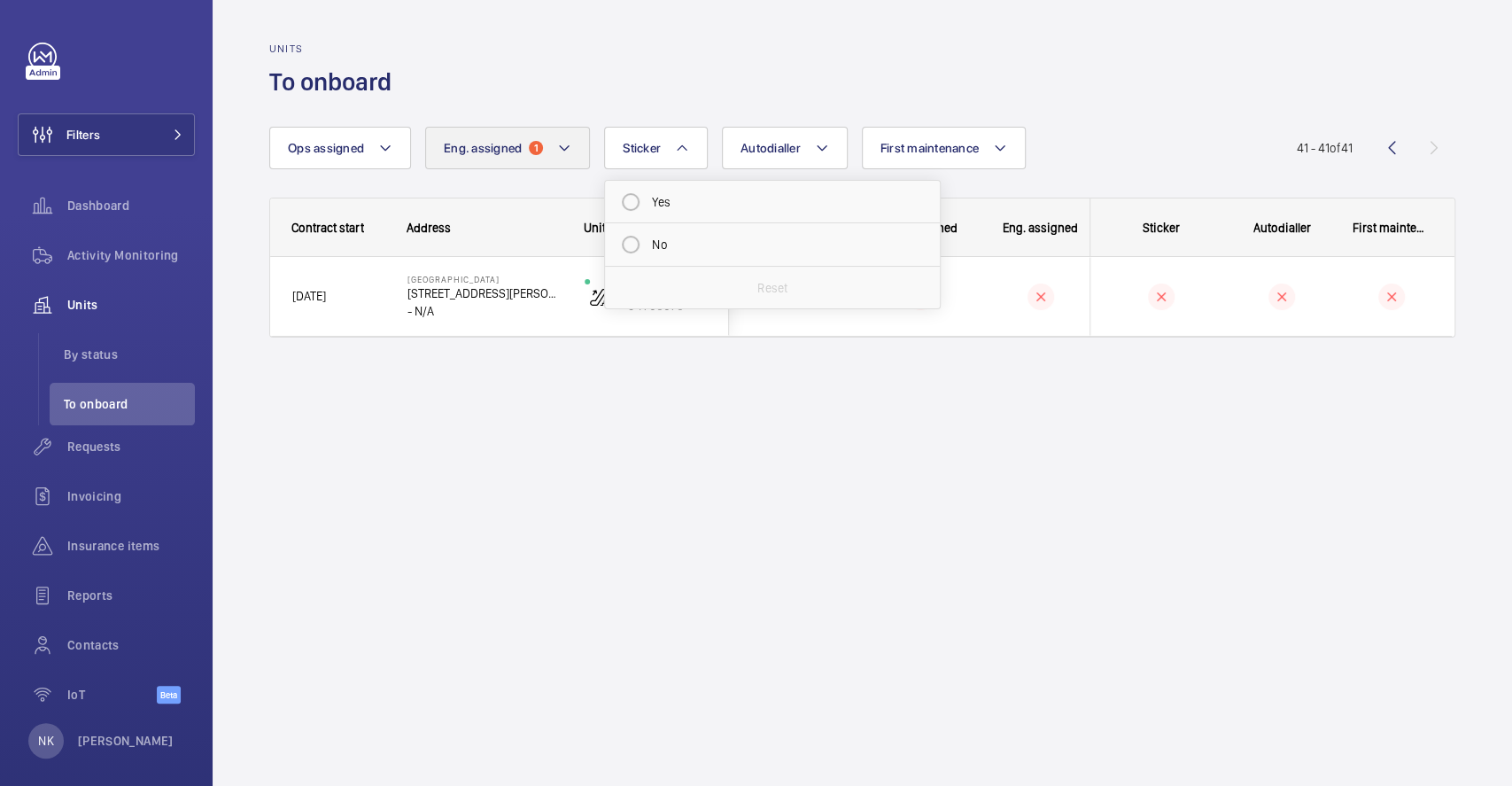
drag, startPoint x: 742, startPoint y: 79, endPoint x: 553, endPoint y: 149, distance: 201.5
click at [553, 149] on div "Units To onboard Ops assigned Eng. assigned 1 Sticker Yes No Reset Autodialler …" at bounding box center [862, 393] width 1300 height 786
click at [553, 149] on button "Eng. assigned 1" at bounding box center [507, 148] width 164 height 42
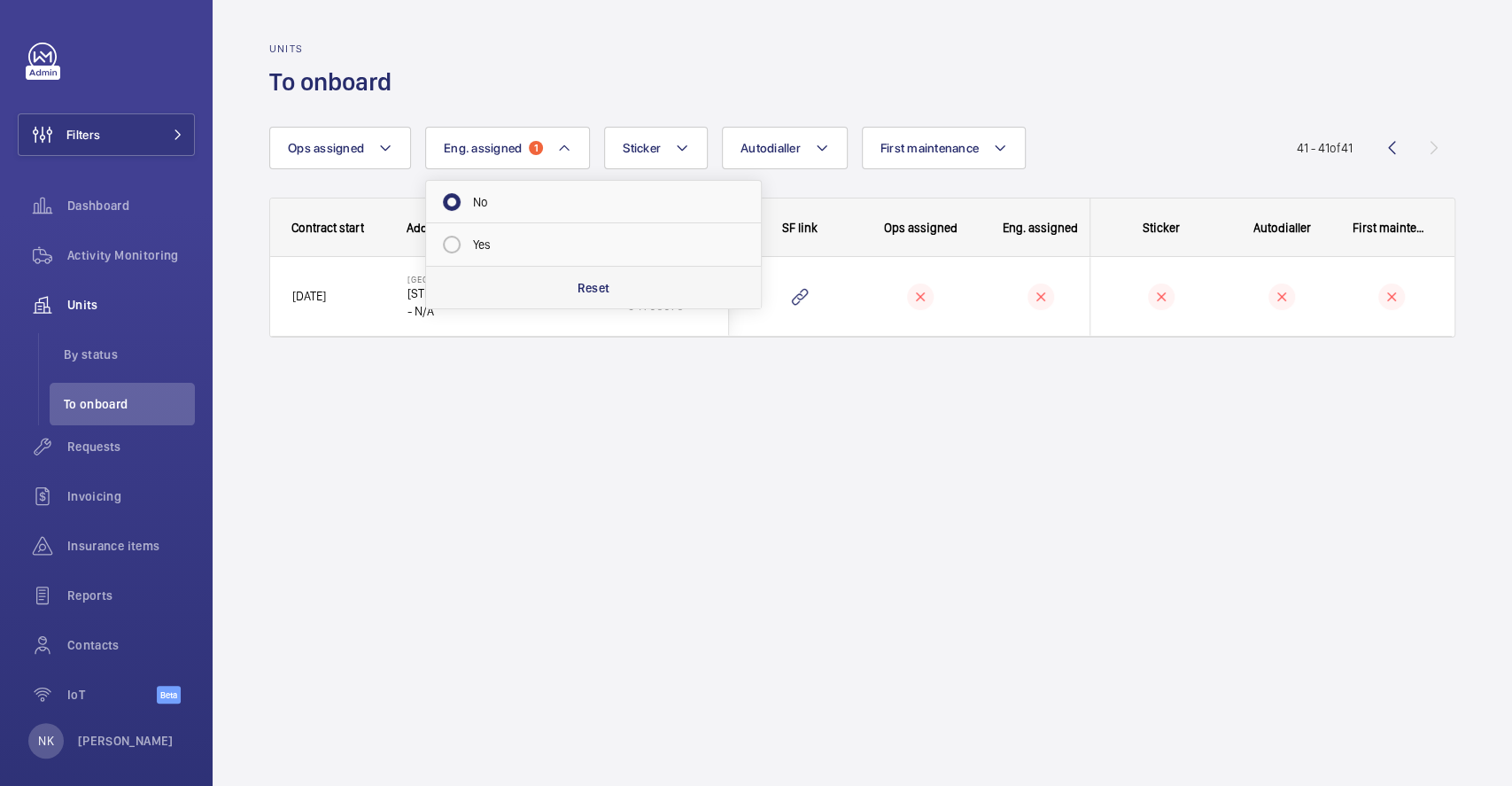
click at [596, 288] on p "Reset" at bounding box center [593, 287] width 32 height 18
radio input "false"
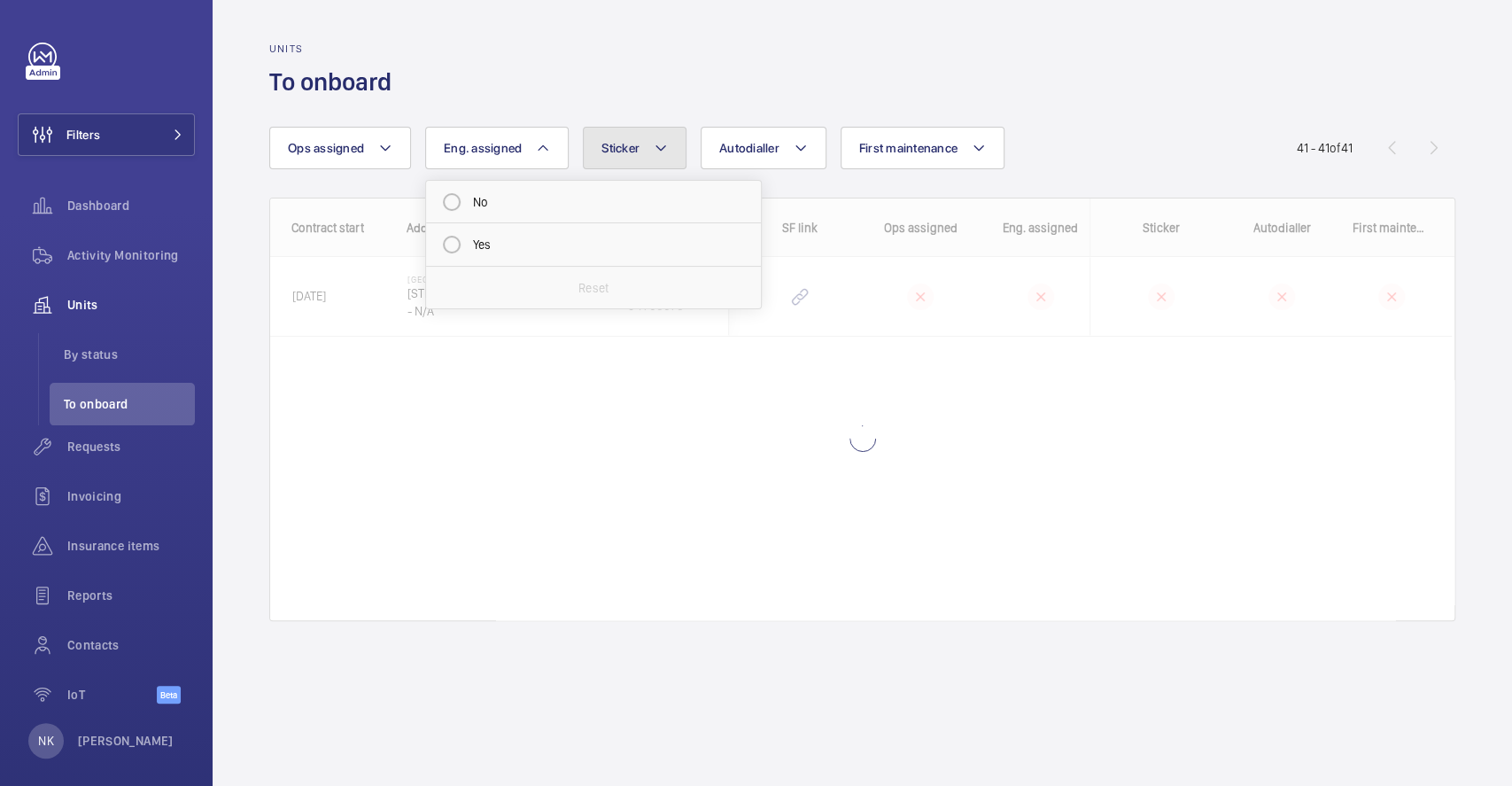
click at [642, 139] on button "Sticker" at bounding box center [635, 148] width 103 height 42
click at [639, 202] on mat-radio-button "Yes" at bounding box center [751, 202] width 319 height 35
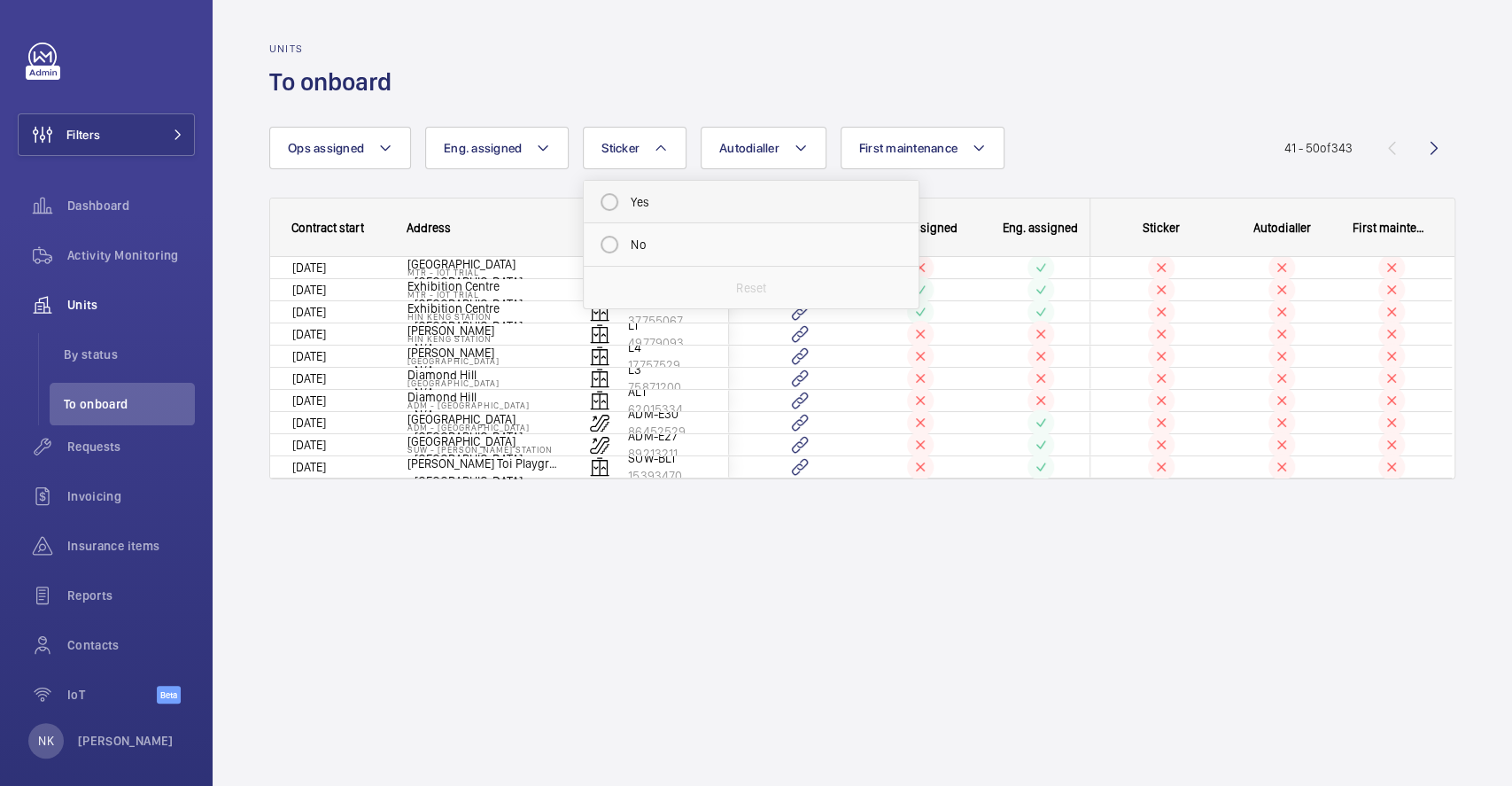
radio input "true"
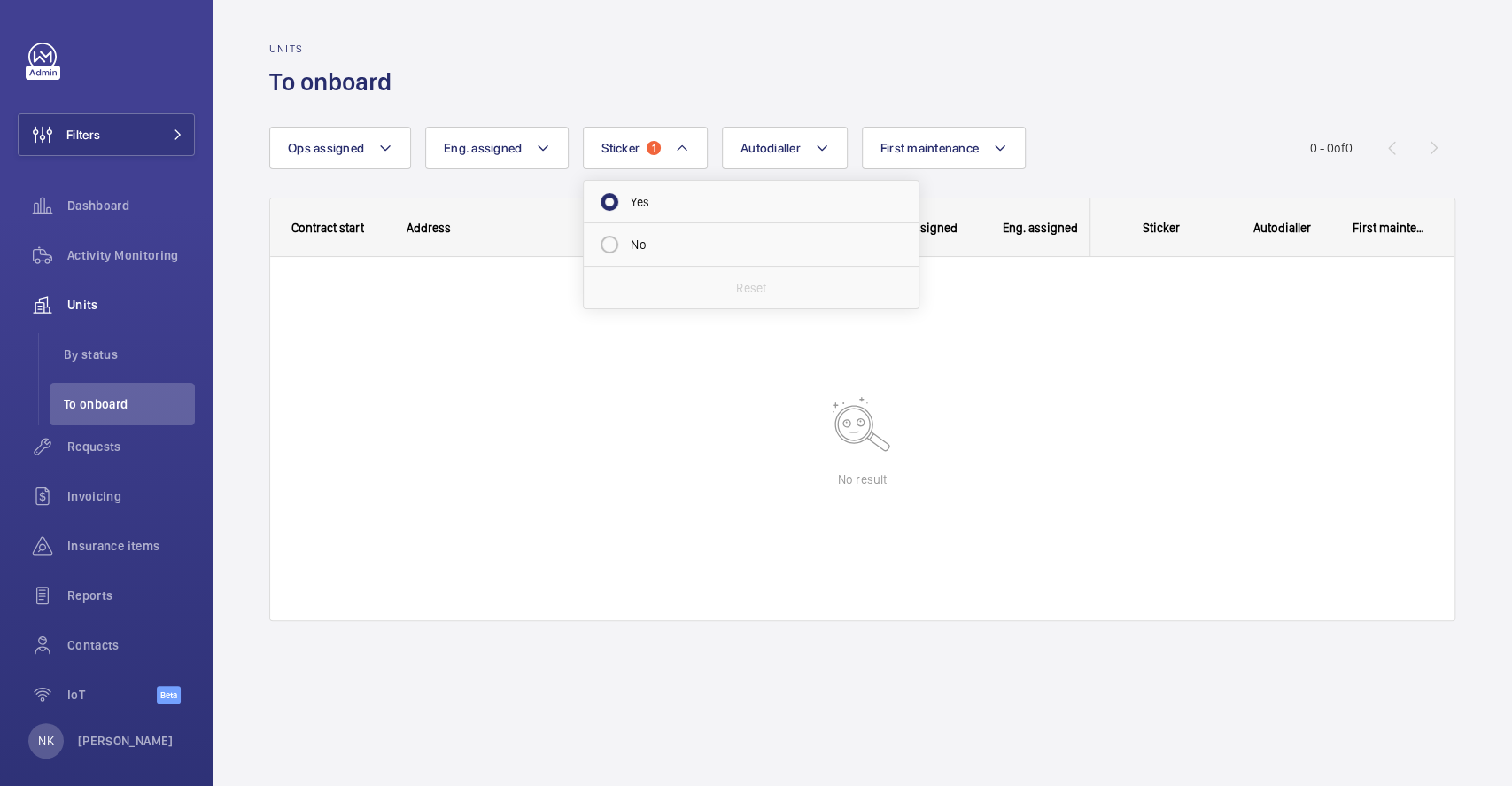
click at [1153, 104] on div "Units To onboard Ops assigned Eng. assigned Sticker 1 Yes No Reset Autodialler …" at bounding box center [862, 393] width 1300 height 786
click at [652, 141] on span "1" at bounding box center [653, 148] width 14 height 14
click at [619, 249] on mat-radio-button "No" at bounding box center [751, 245] width 319 height 35
radio input "false"
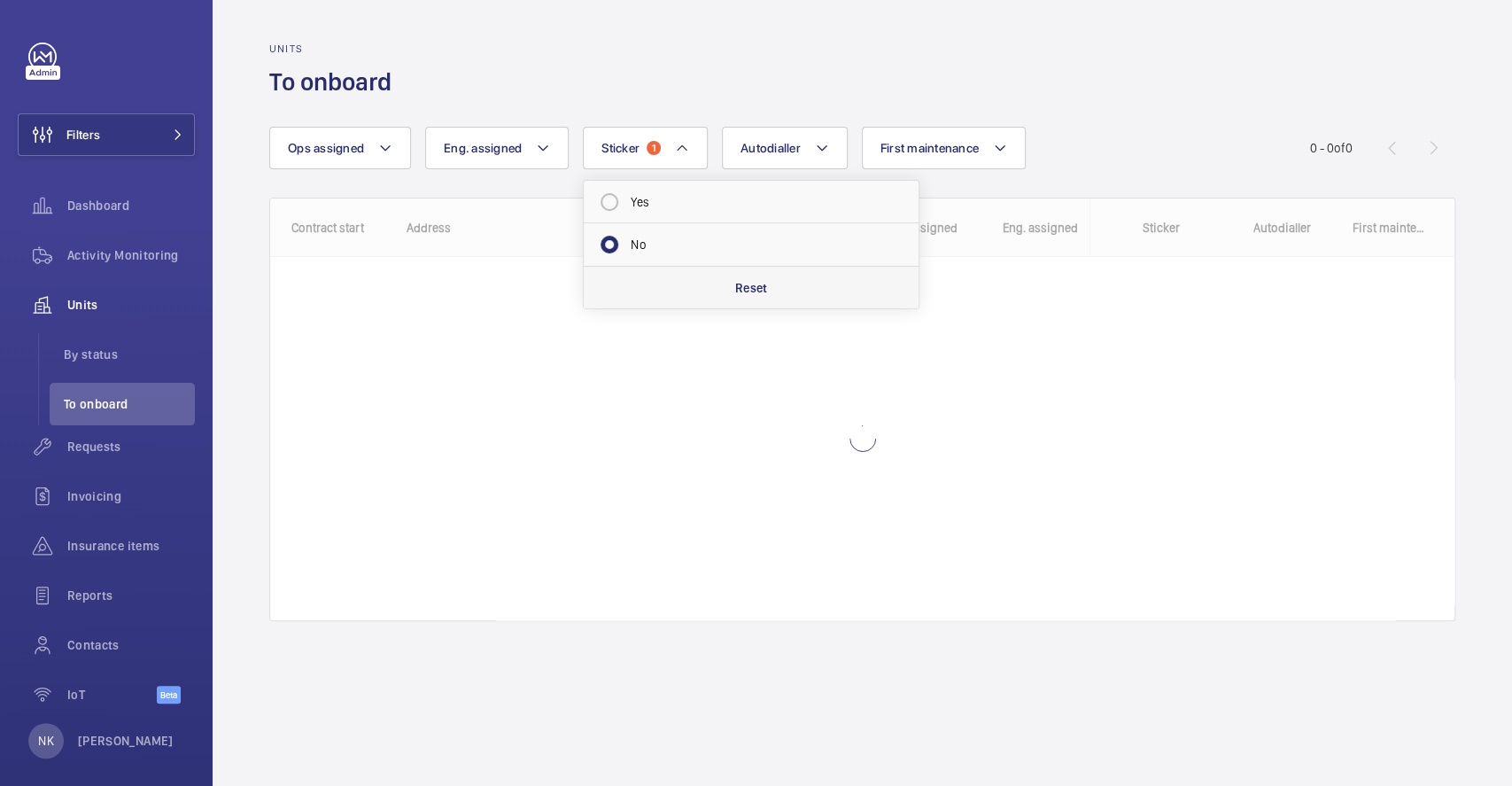
click at [736, 293] on p "Reset" at bounding box center [751, 287] width 32 height 18
radio input "false"
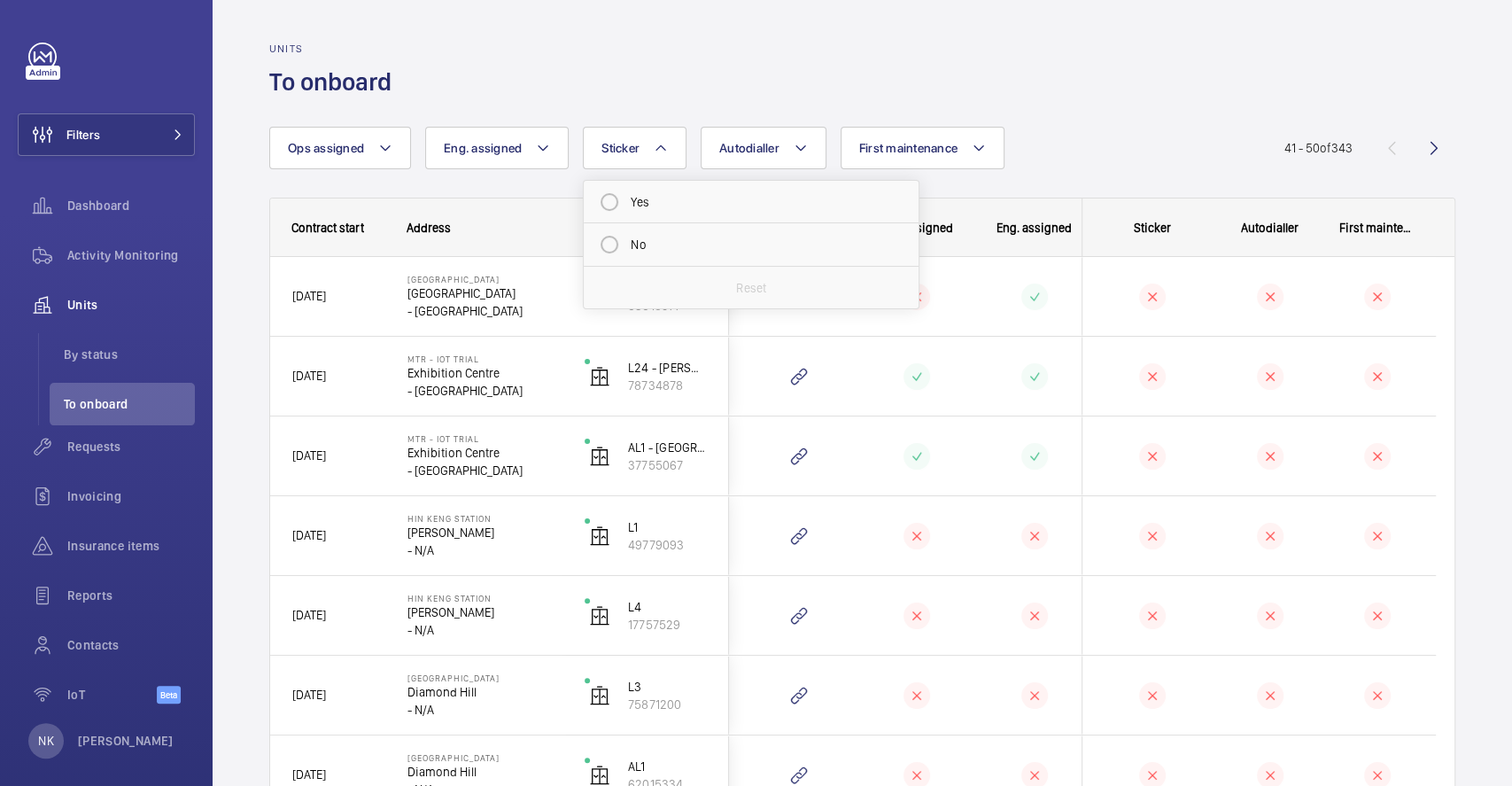
click at [1156, 131] on div "Ops assigned Eng. assigned Sticker Yes No Reset Autodialler First maintenance M…" at bounding box center [777, 148] width 1015 height 42
click at [803, 294] on wm-front-icon-button at bounding box center [799, 296] width 42 height 42
click at [595, 35] on wm-front-admin-header "Units To onboard" at bounding box center [862, 49] width 1300 height 98
click at [98, 209] on span "Dashboard" at bounding box center [131, 205] width 127 height 18
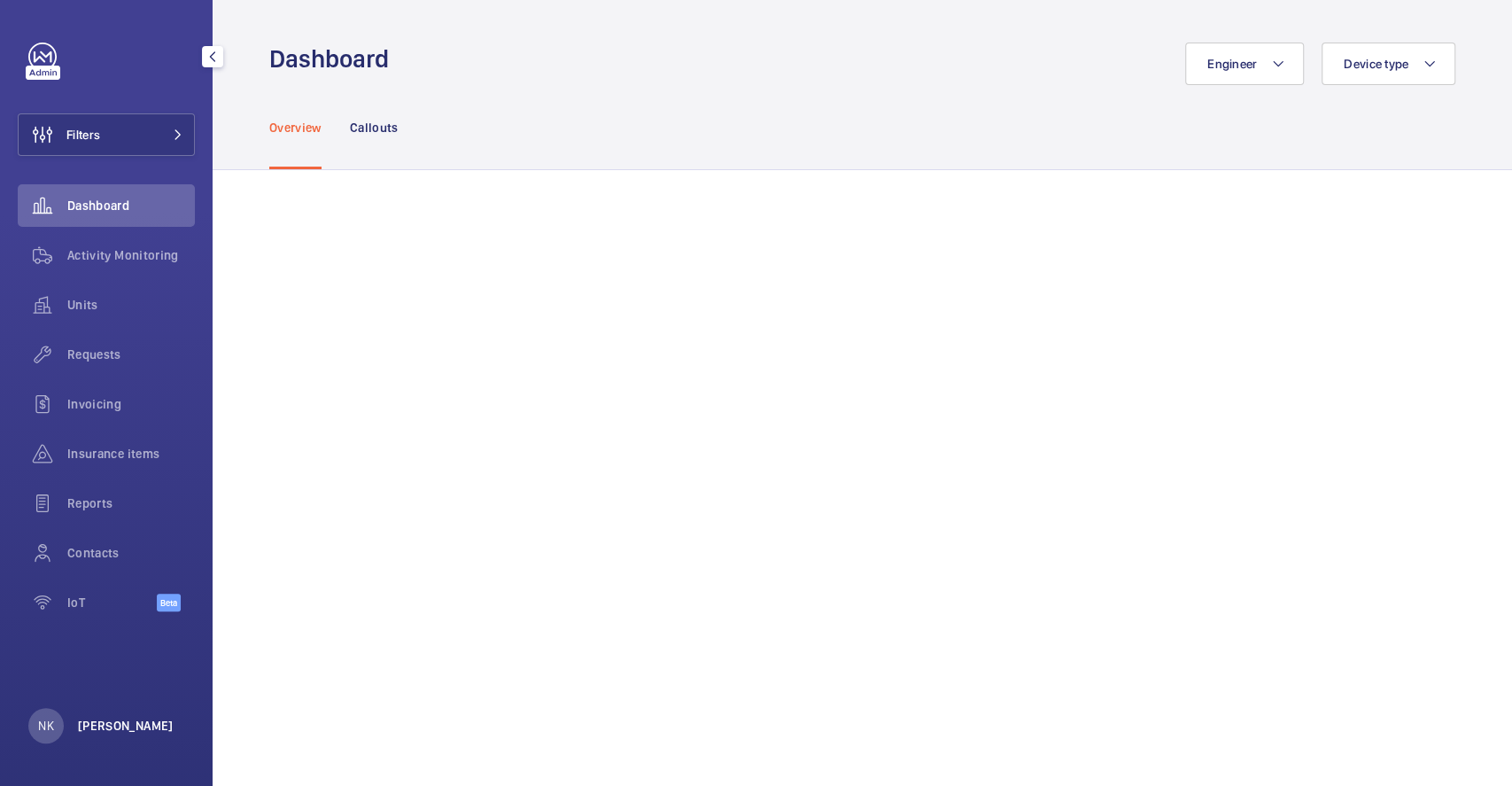
click at [139, 720] on p "[PERSON_NAME]" at bounding box center [126, 725] width 96 height 18
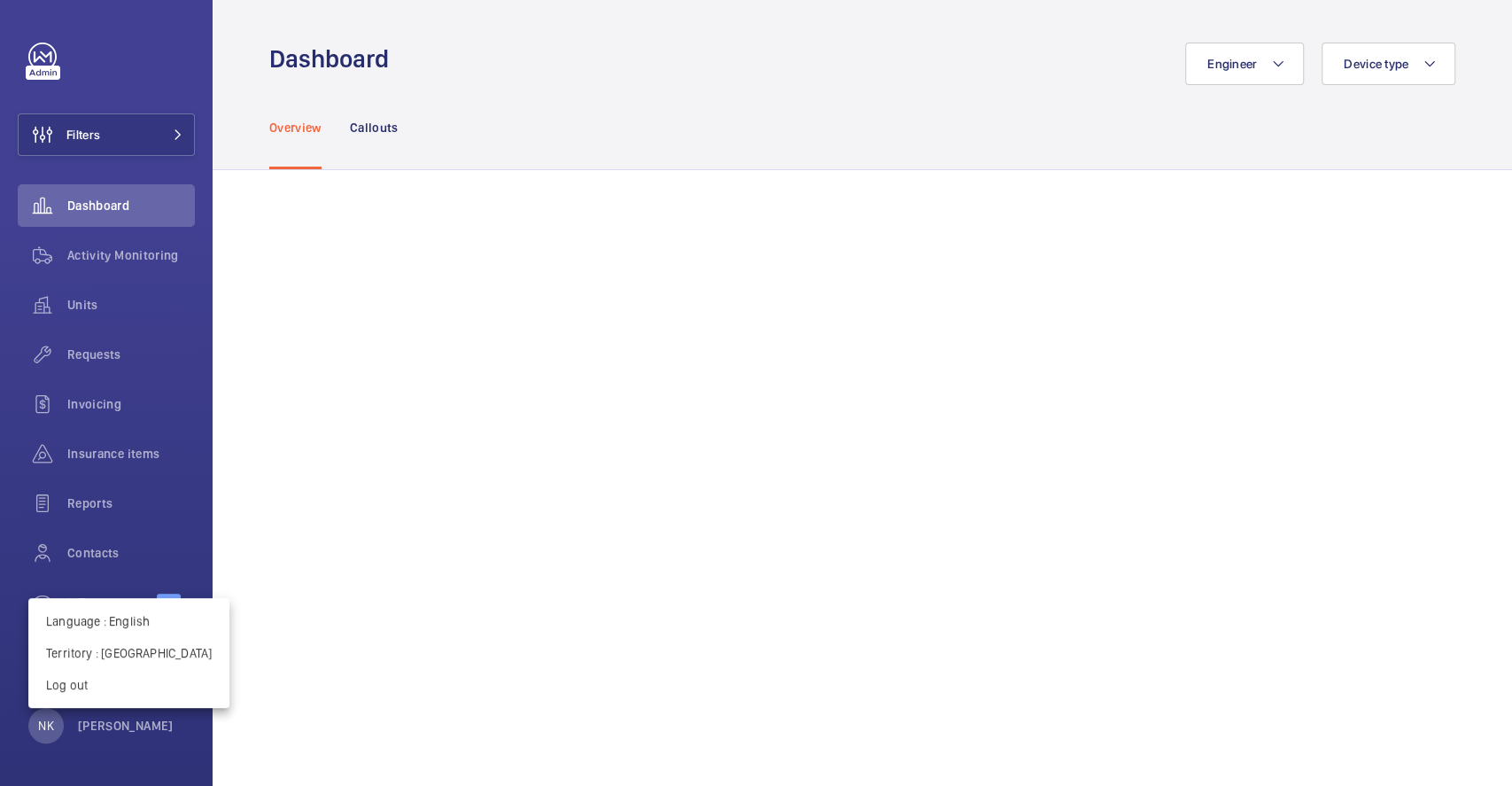
click at [97, 541] on div at bounding box center [756, 393] width 1512 height 786
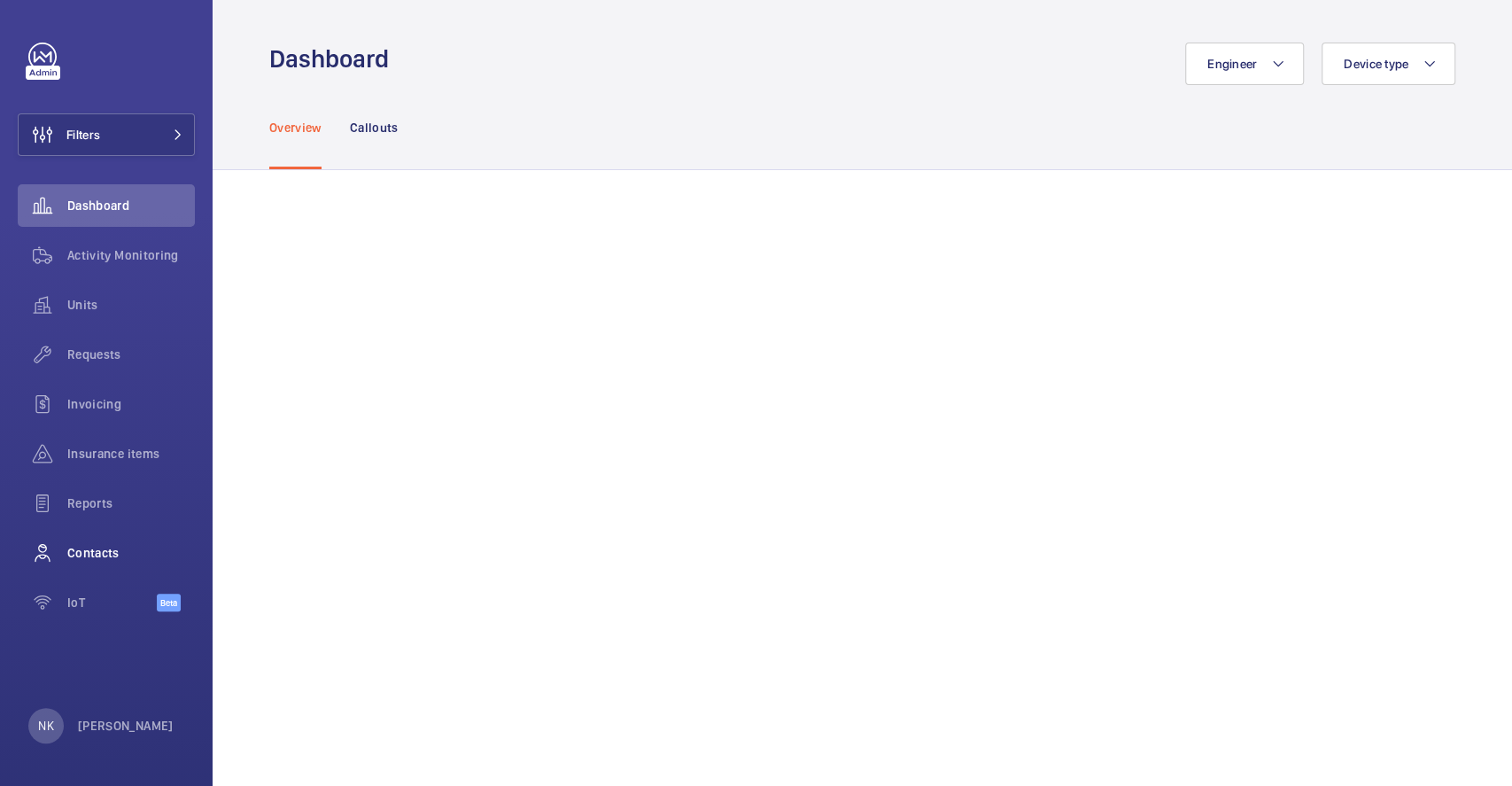
click at [97, 544] on span "Contacts" at bounding box center [131, 552] width 127 height 18
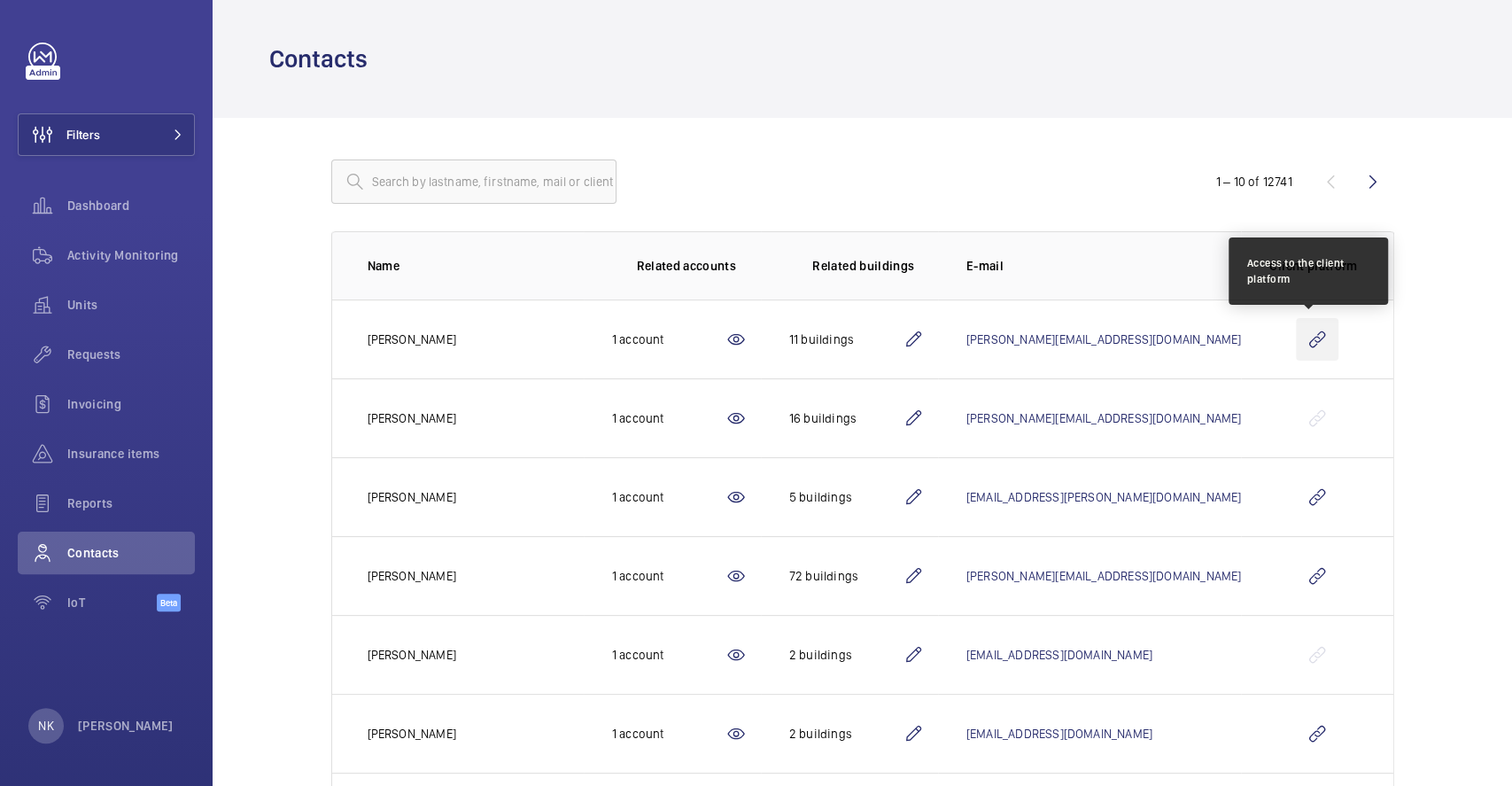
click at [1303, 329] on wm-front-icon-button at bounding box center [1317, 339] width 42 height 42
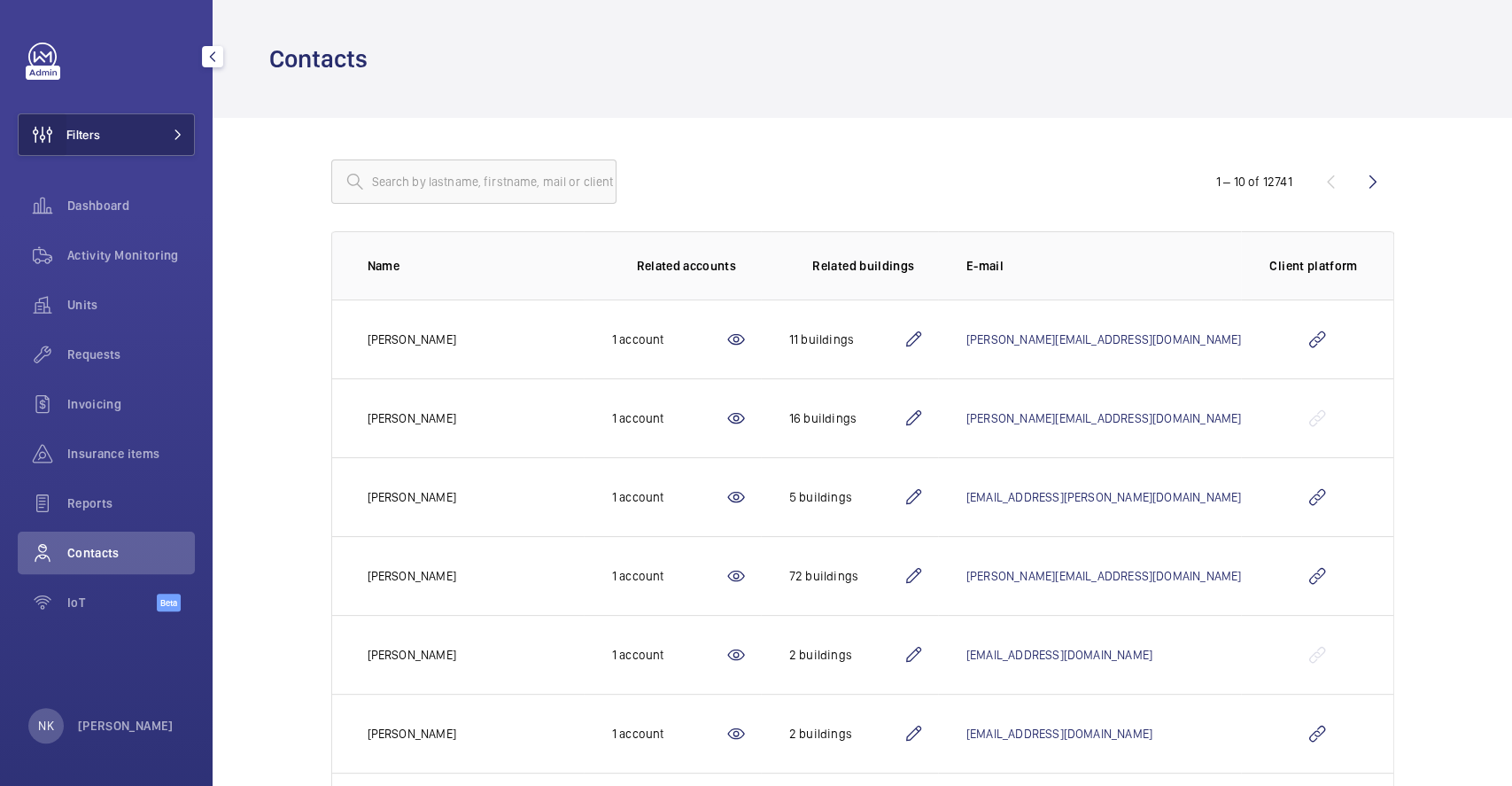
click at [55, 139] on wm-front-icon-button at bounding box center [42, 135] width 48 height 42
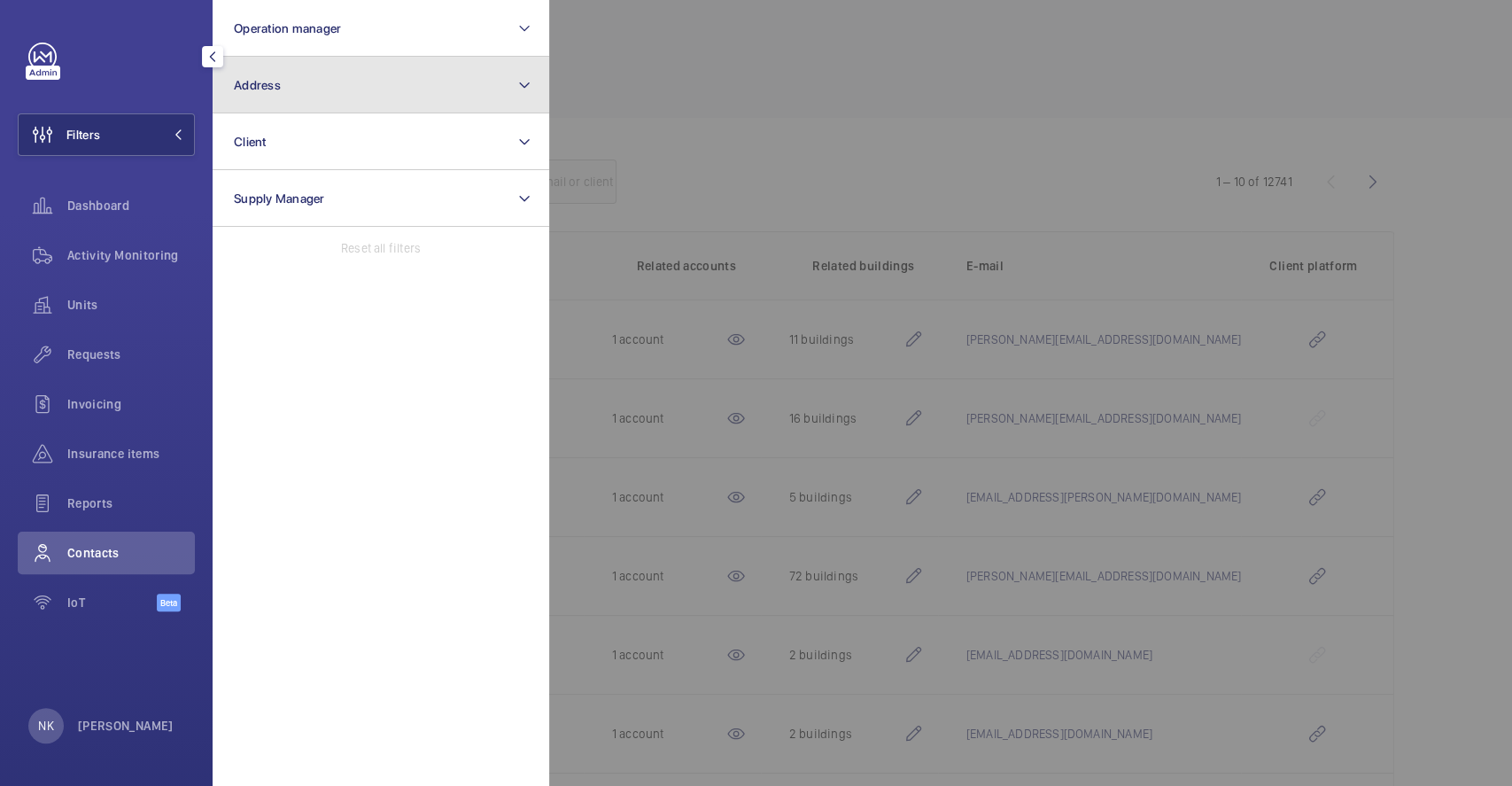
click at [332, 104] on button "Address" at bounding box center [381, 84] width 336 height 56
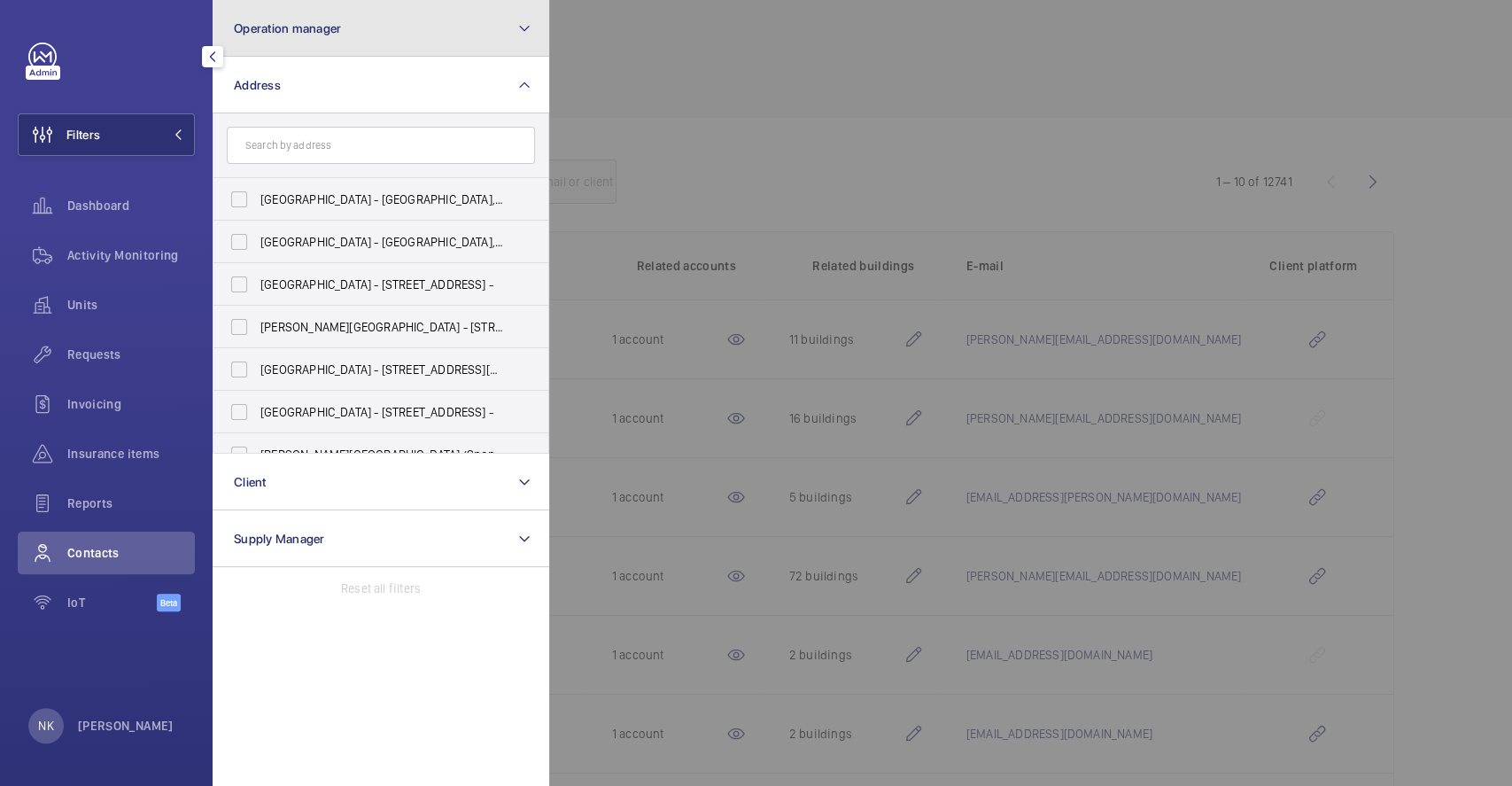
click at [331, 39] on button "Operation manager" at bounding box center [381, 28] width 336 height 56
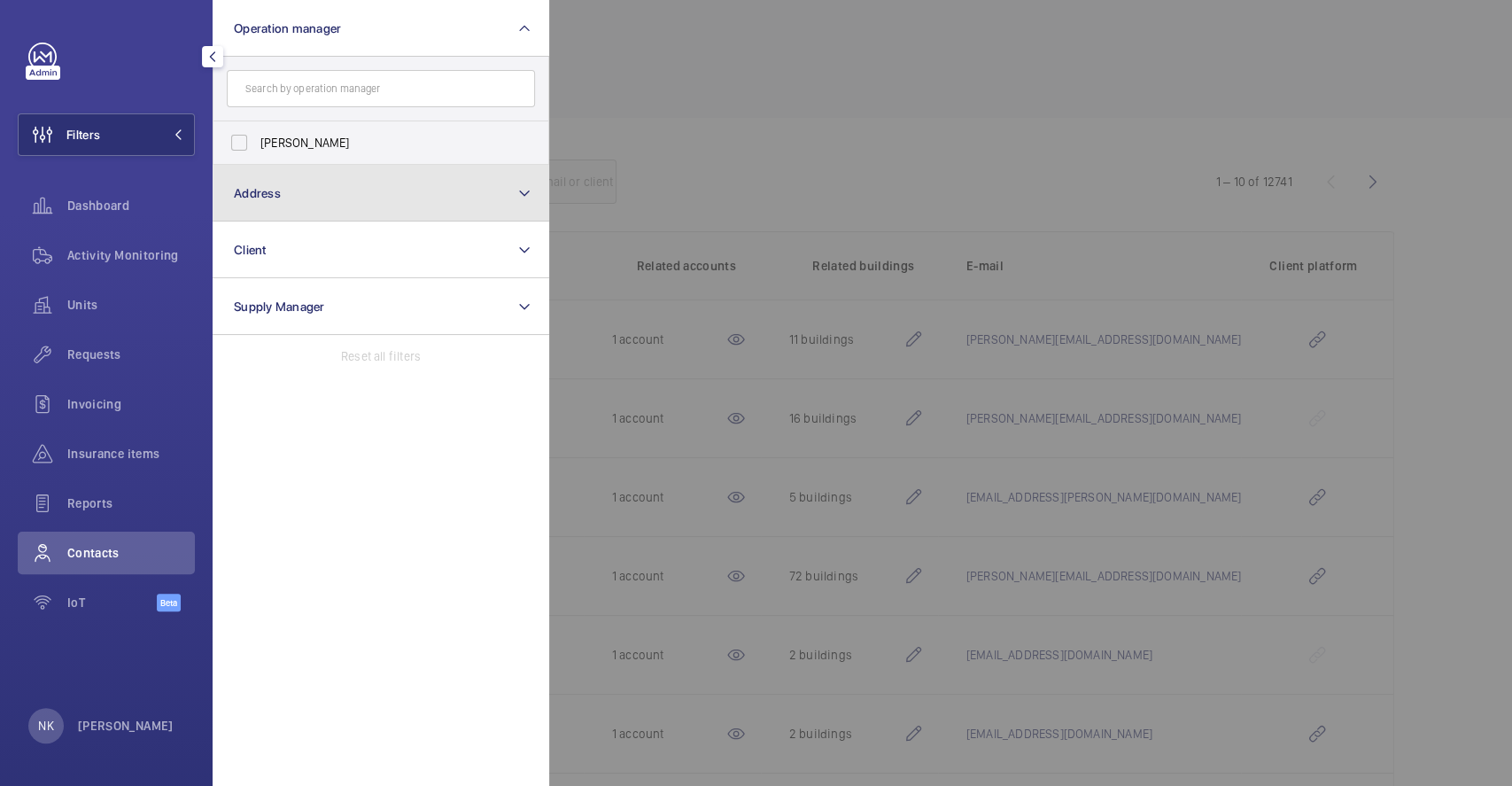
click at [310, 171] on button "Address" at bounding box center [381, 192] width 336 height 56
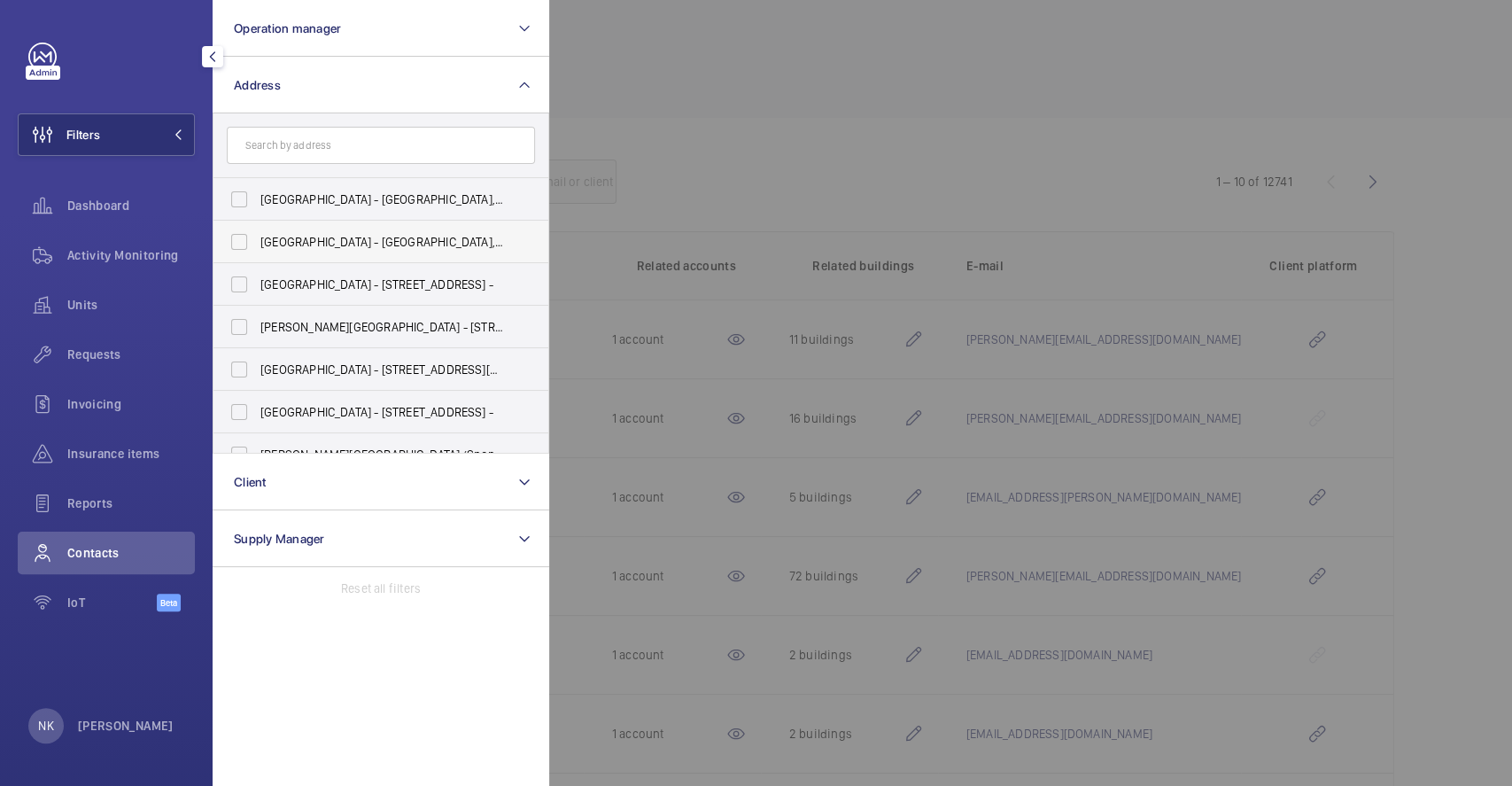
click at [382, 234] on span "[GEOGRAPHIC_DATA] - [GEOGRAPHIC_DATA], N/A -" at bounding box center [382, 241] width 244 height 18
click at [257, 234] on input "[GEOGRAPHIC_DATA] - [GEOGRAPHIC_DATA], N/A -" at bounding box center [239, 242] width 35 height 35
checkbox input "true"
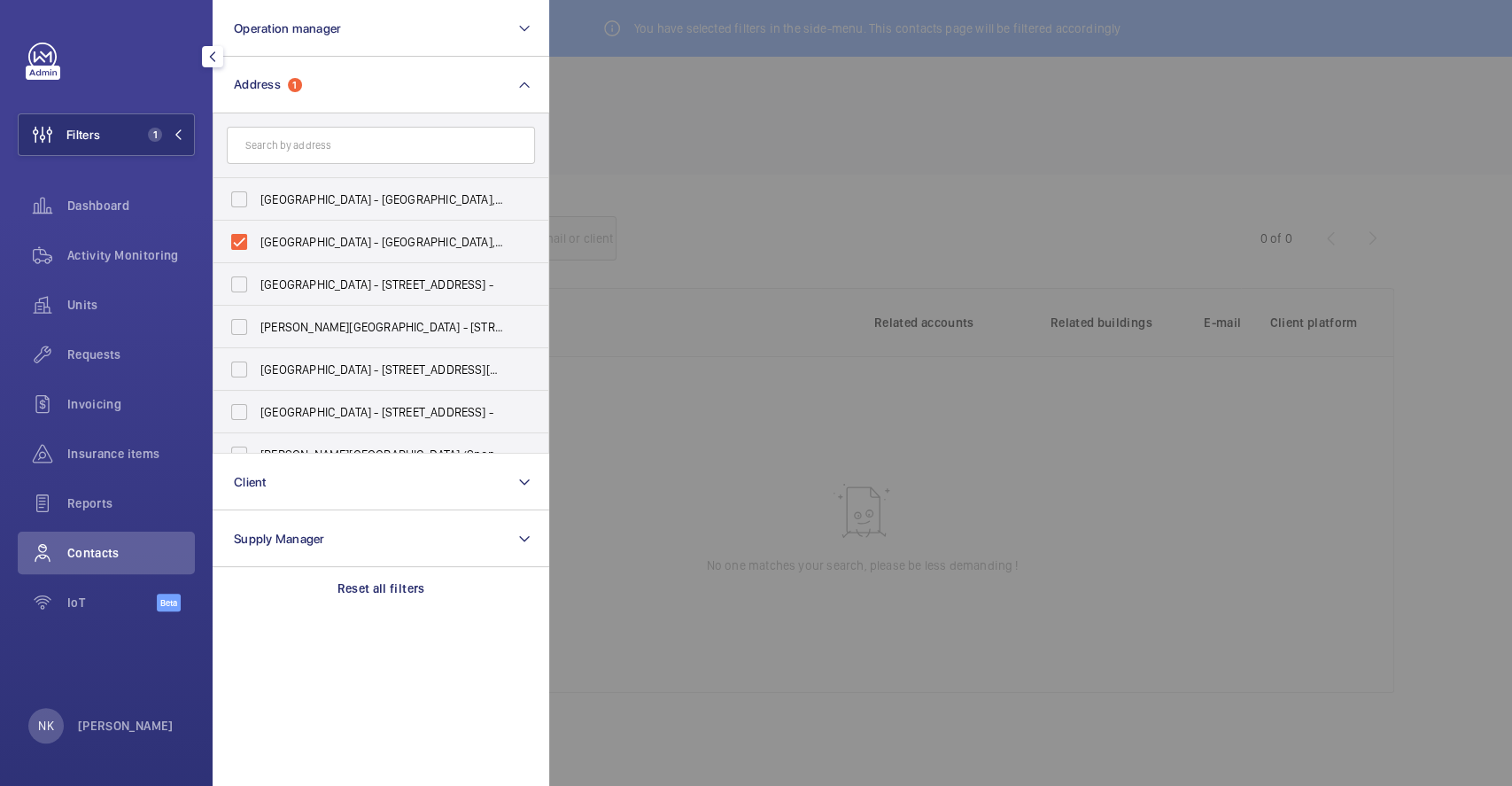
click at [801, 69] on div at bounding box center [1305, 393] width 1512 height 786
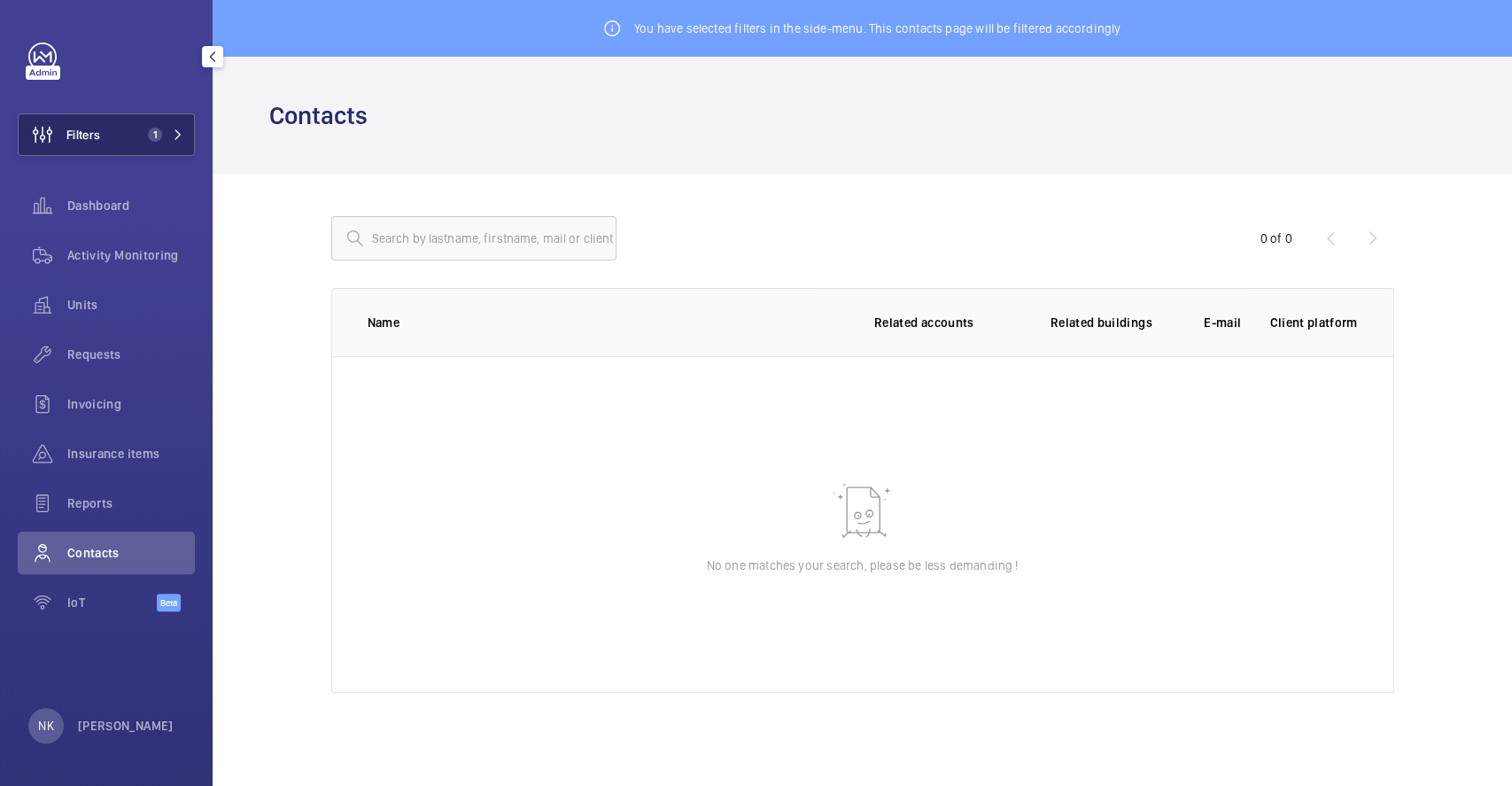
click at [155, 138] on span "1" at bounding box center [154, 134] width 14 height 14
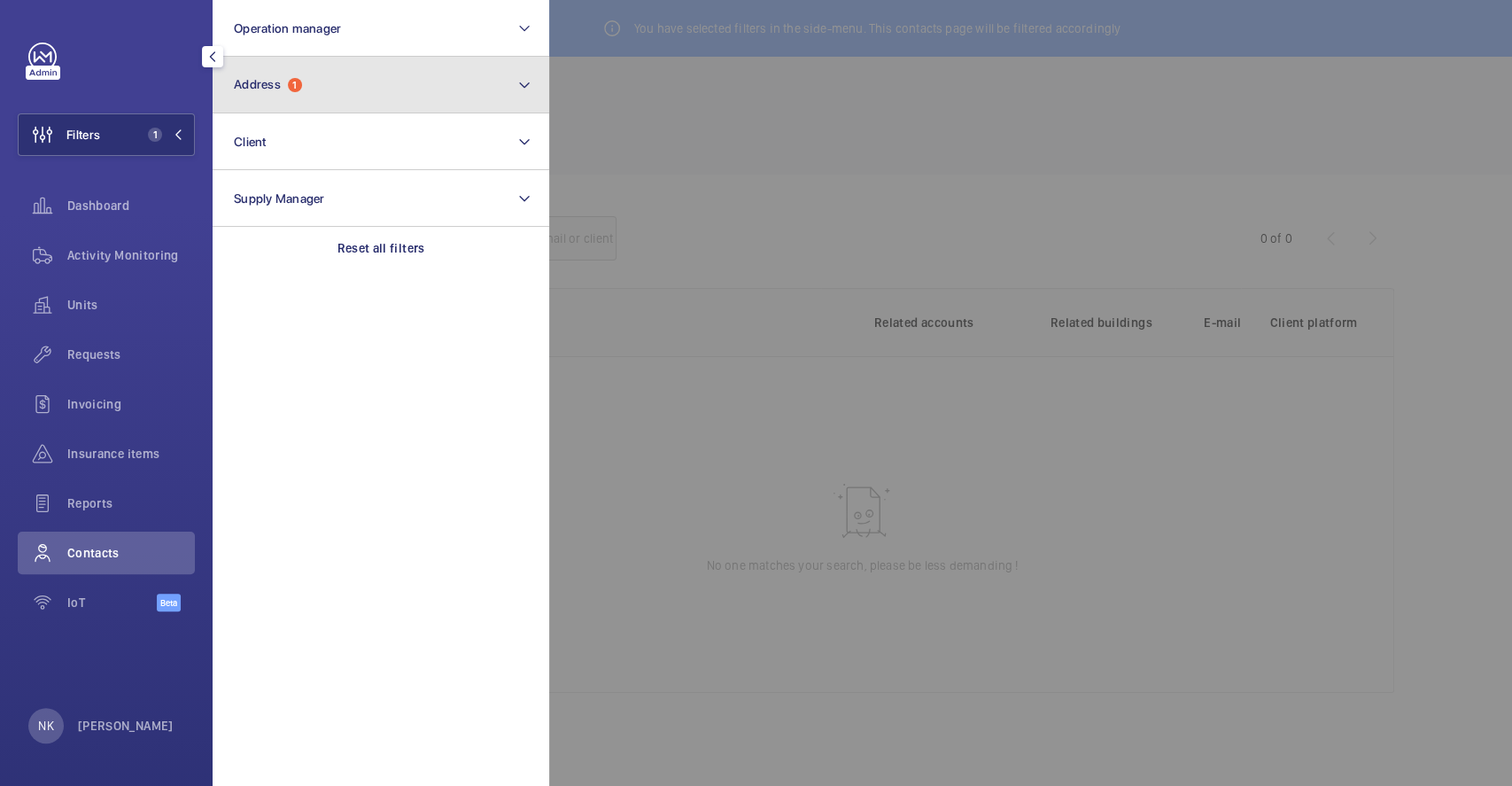
click at [340, 75] on button "Address 1" at bounding box center [381, 84] width 336 height 56
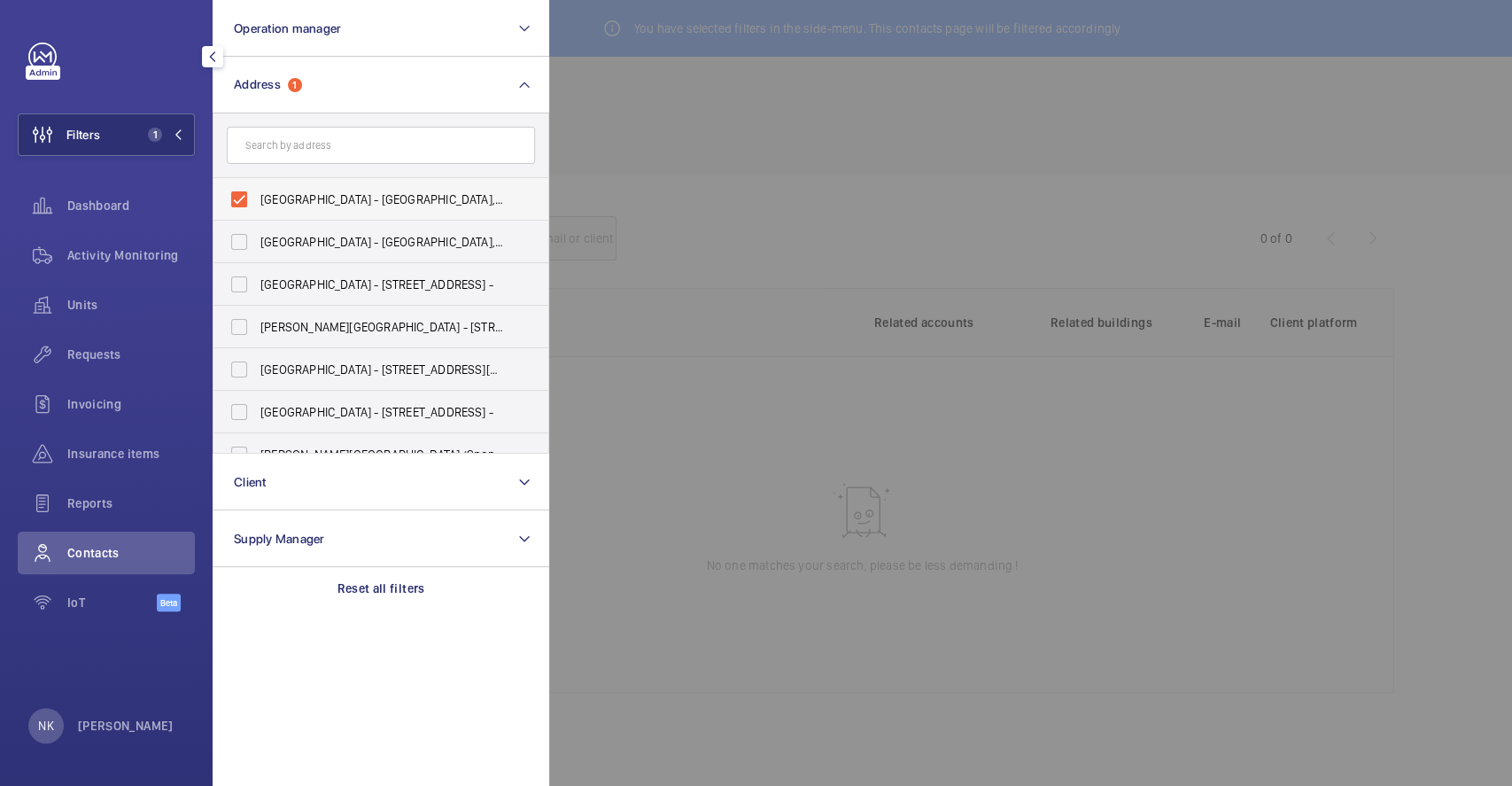
click at [336, 199] on span "[GEOGRAPHIC_DATA] - [GEOGRAPHIC_DATA], N/A -" at bounding box center [382, 199] width 244 height 18
click at [257, 199] on input "[GEOGRAPHIC_DATA] - [GEOGRAPHIC_DATA], N/A -" at bounding box center [239, 200] width 35 height 35
checkbox input "false"
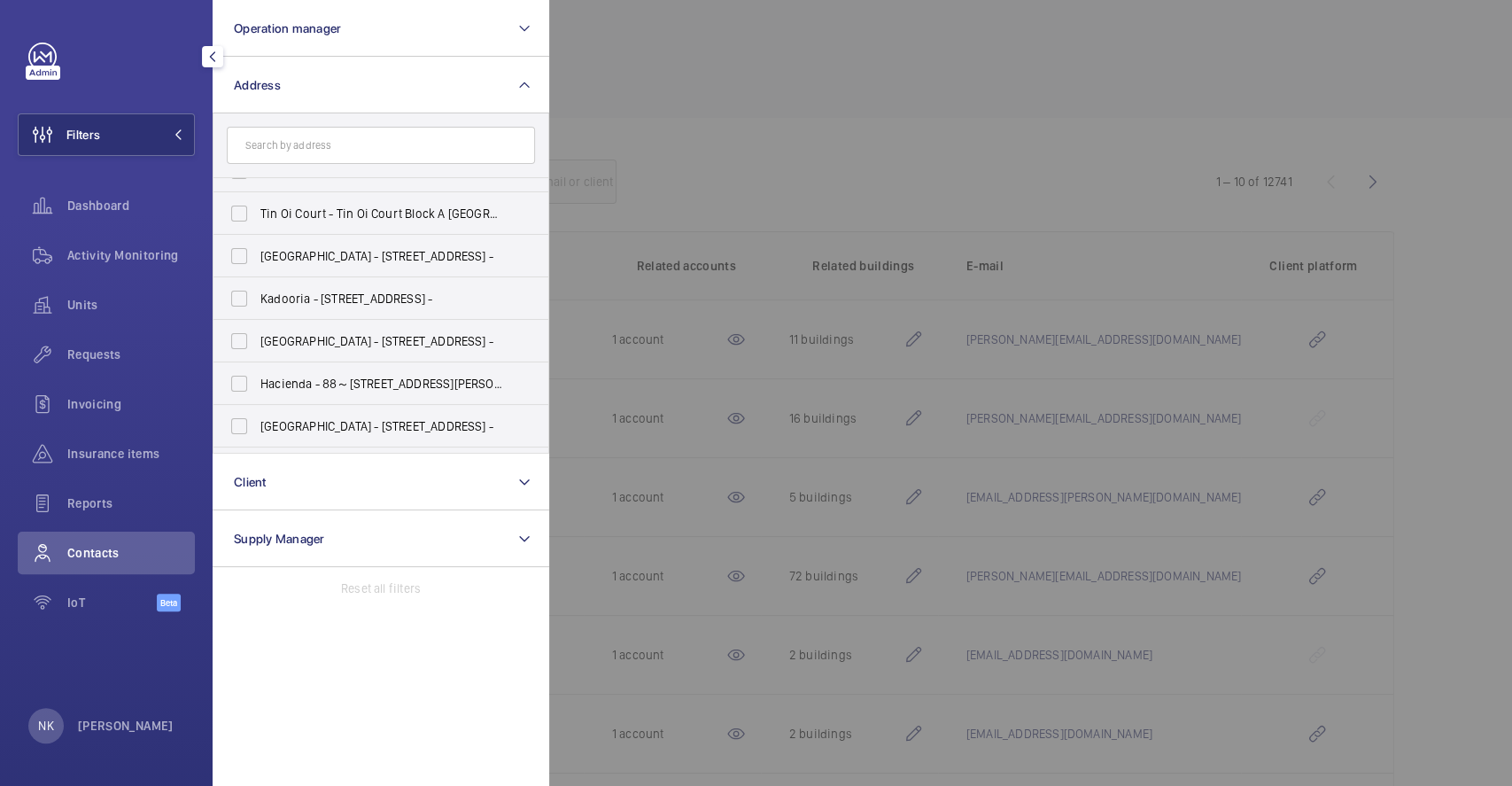
scroll to position [1220, 0]
click at [369, 139] on input "text" at bounding box center [381, 145] width 308 height 37
type input "MTr"
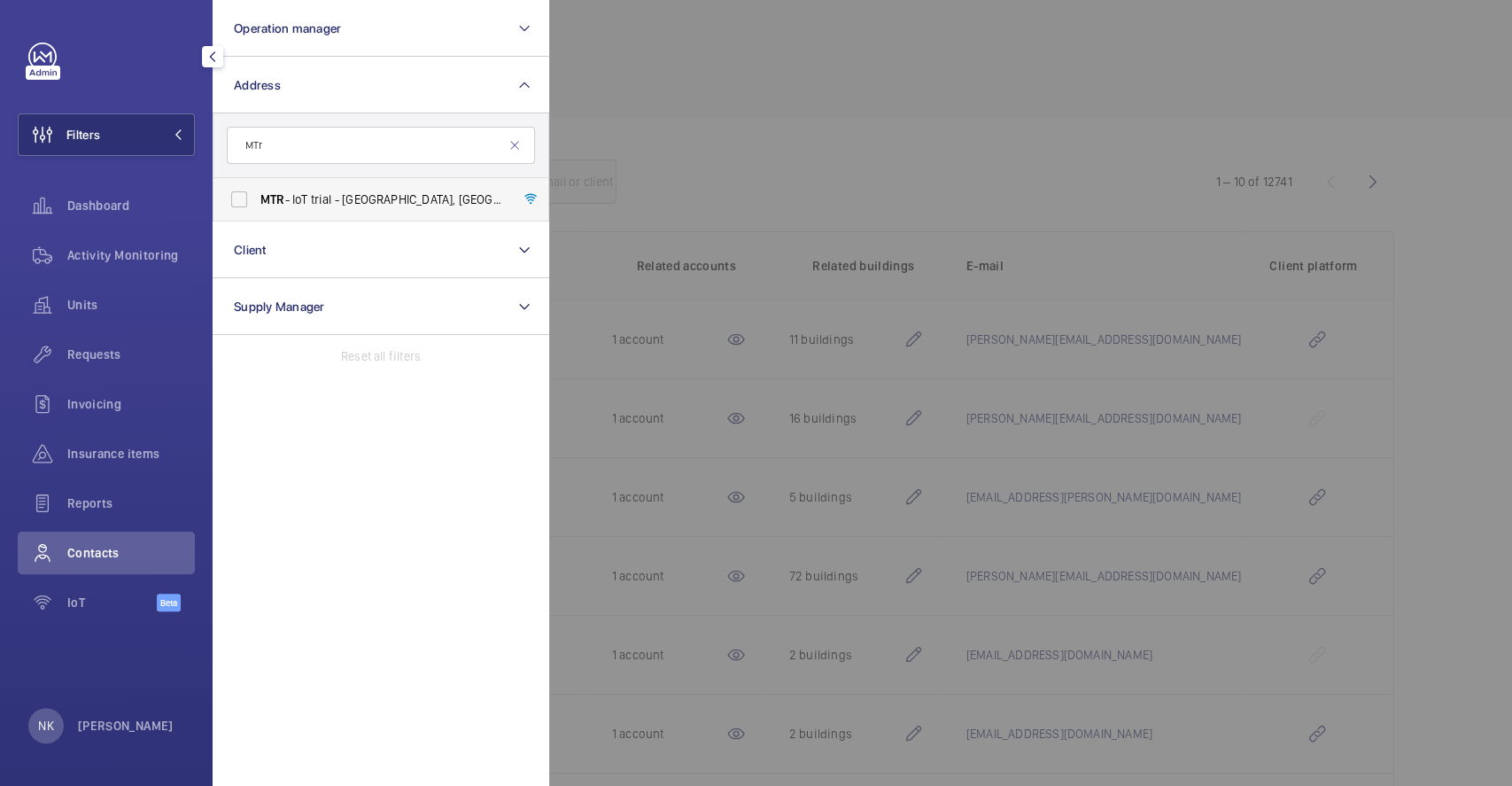
click at [323, 212] on label "MTR - IoT trial - [GEOGRAPHIC_DATA], [GEOGRAPHIC_DATA] -" at bounding box center [368, 200] width 308 height 42
click at [257, 212] on input "MTR - IoT trial - [GEOGRAPHIC_DATA], [GEOGRAPHIC_DATA] -" at bounding box center [239, 200] width 35 height 35
checkbox input "true"
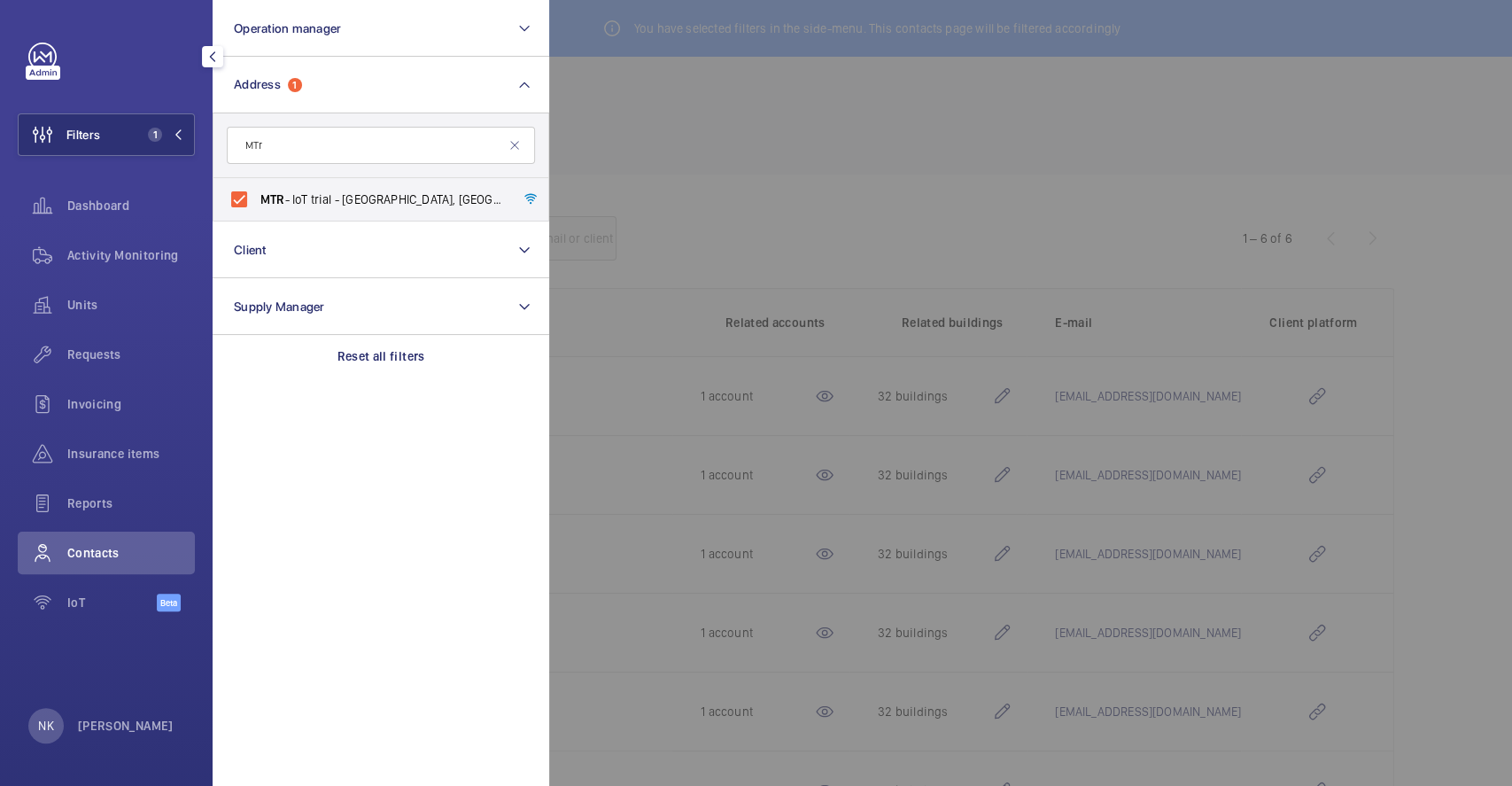
click at [761, 239] on div at bounding box center [1305, 393] width 1512 height 786
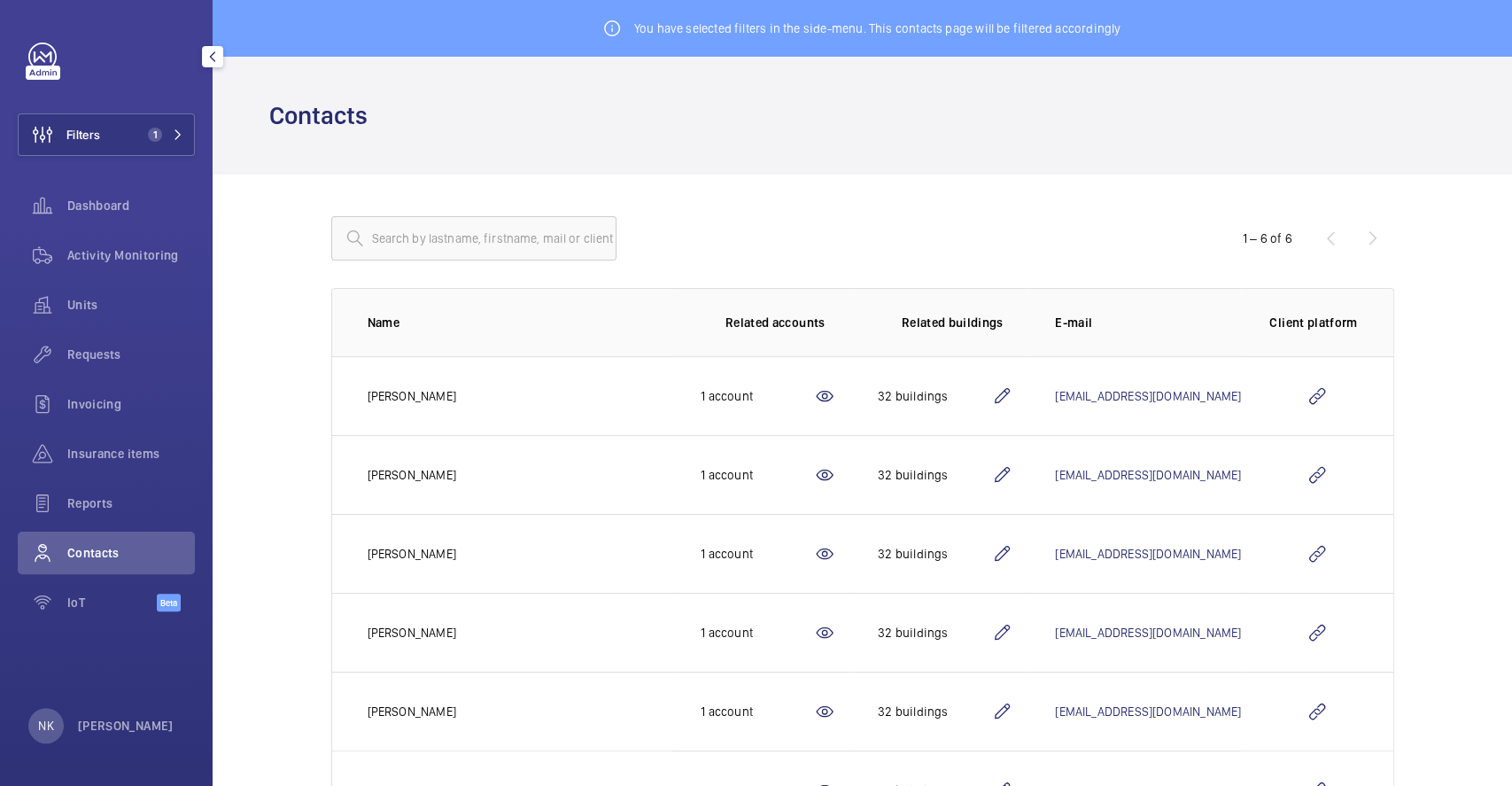
click at [761, 239] on div at bounding box center [756, 238] width 851 height 42
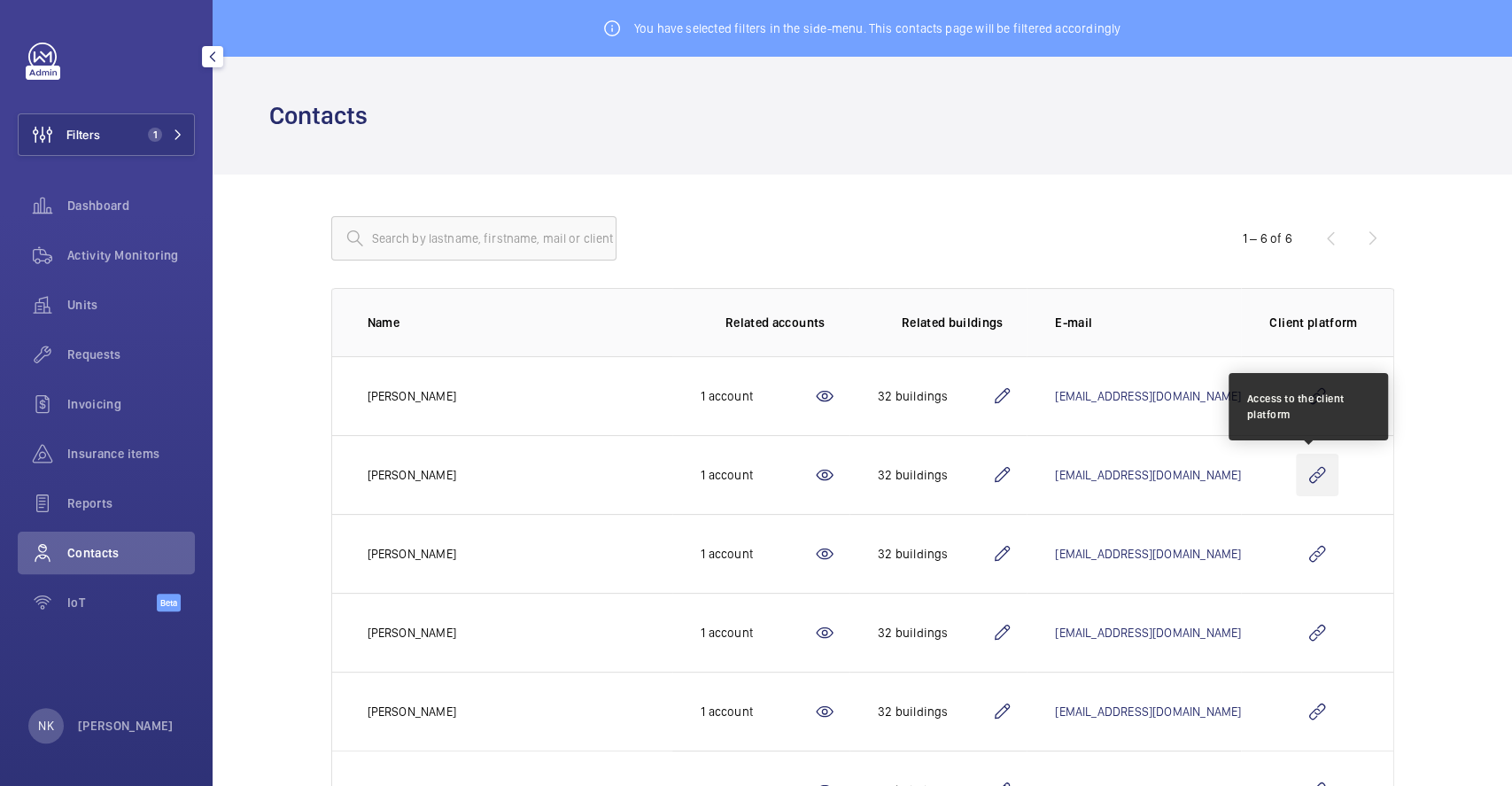
click at [1318, 471] on wm-front-icon-button at bounding box center [1317, 475] width 42 height 42
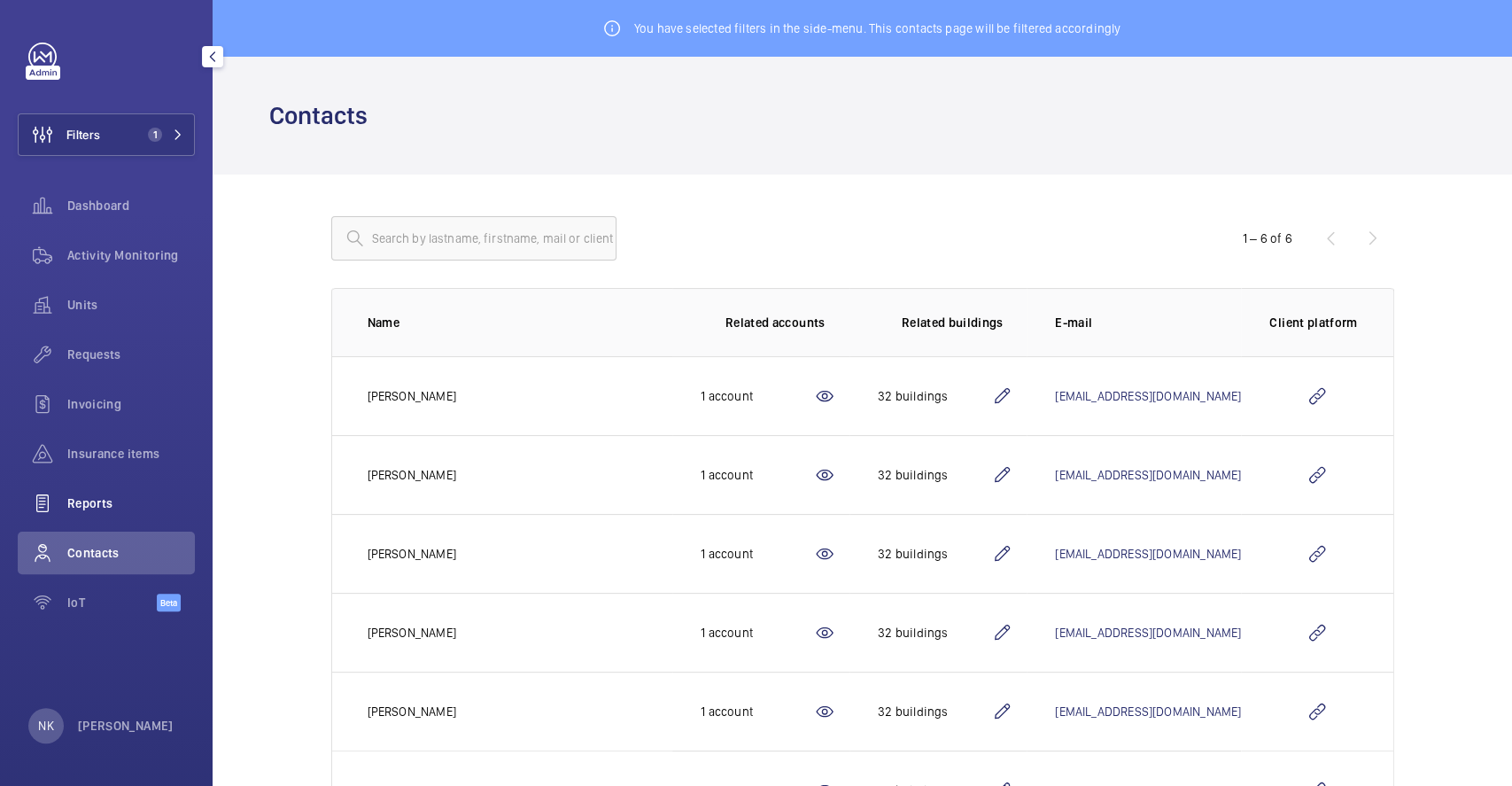
click at [119, 496] on span "Reports" at bounding box center [131, 502] width 127 height 18
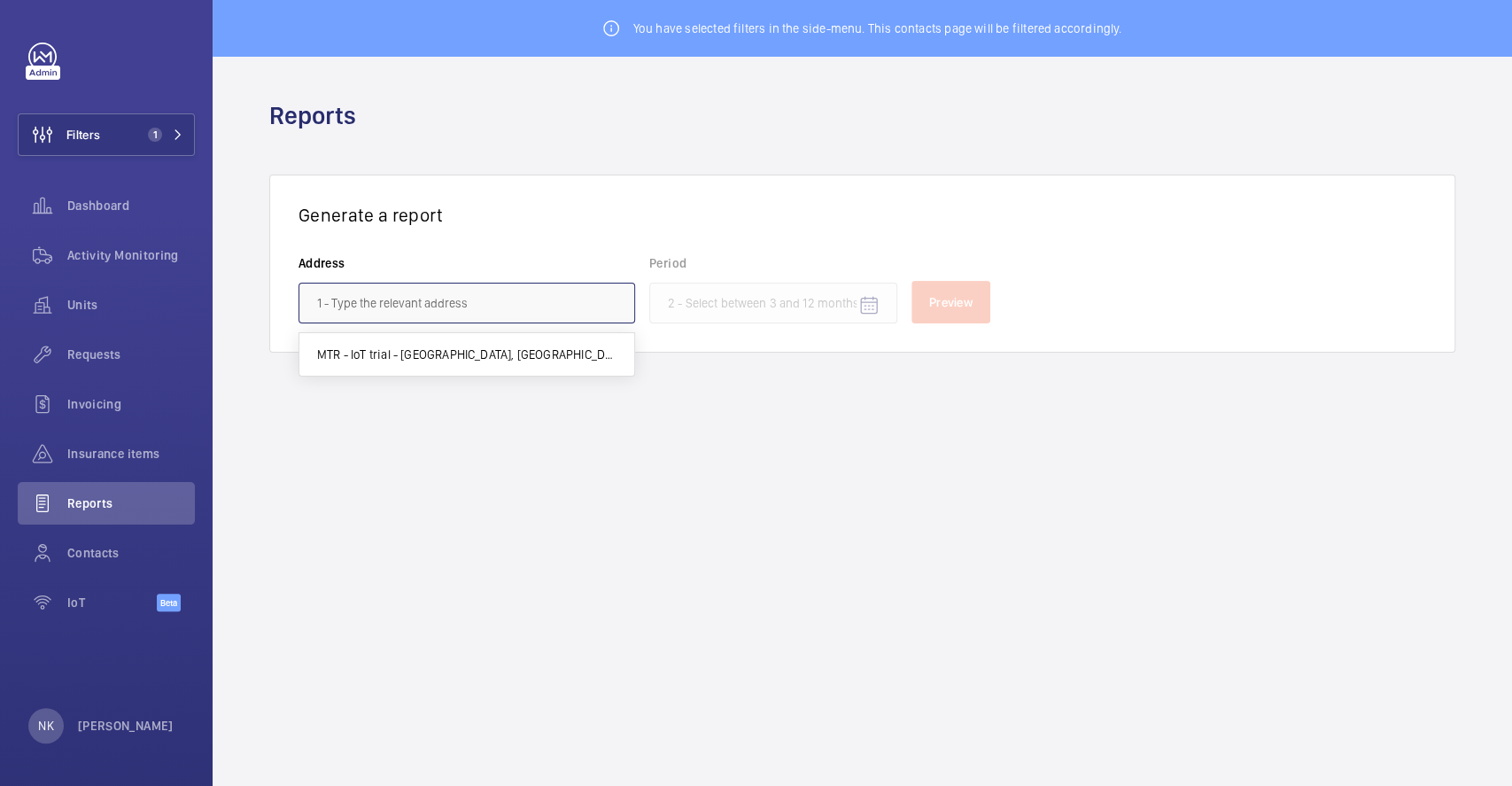
click at [432, 296] on input "text" at bounding box center [466, 303] width 336 height 41
click at [380, 343] on mat-option "MTR - IoT trial - [GEOGRAPHIC_DATA], [GEOGRAPHIC_DATA] -" at bounding box center [466, 355] width 335 height 42
type input "MTR - IoT trial - [GEOGRAPHIC_DATA], [GEOGRAPHIC_DATA] -"
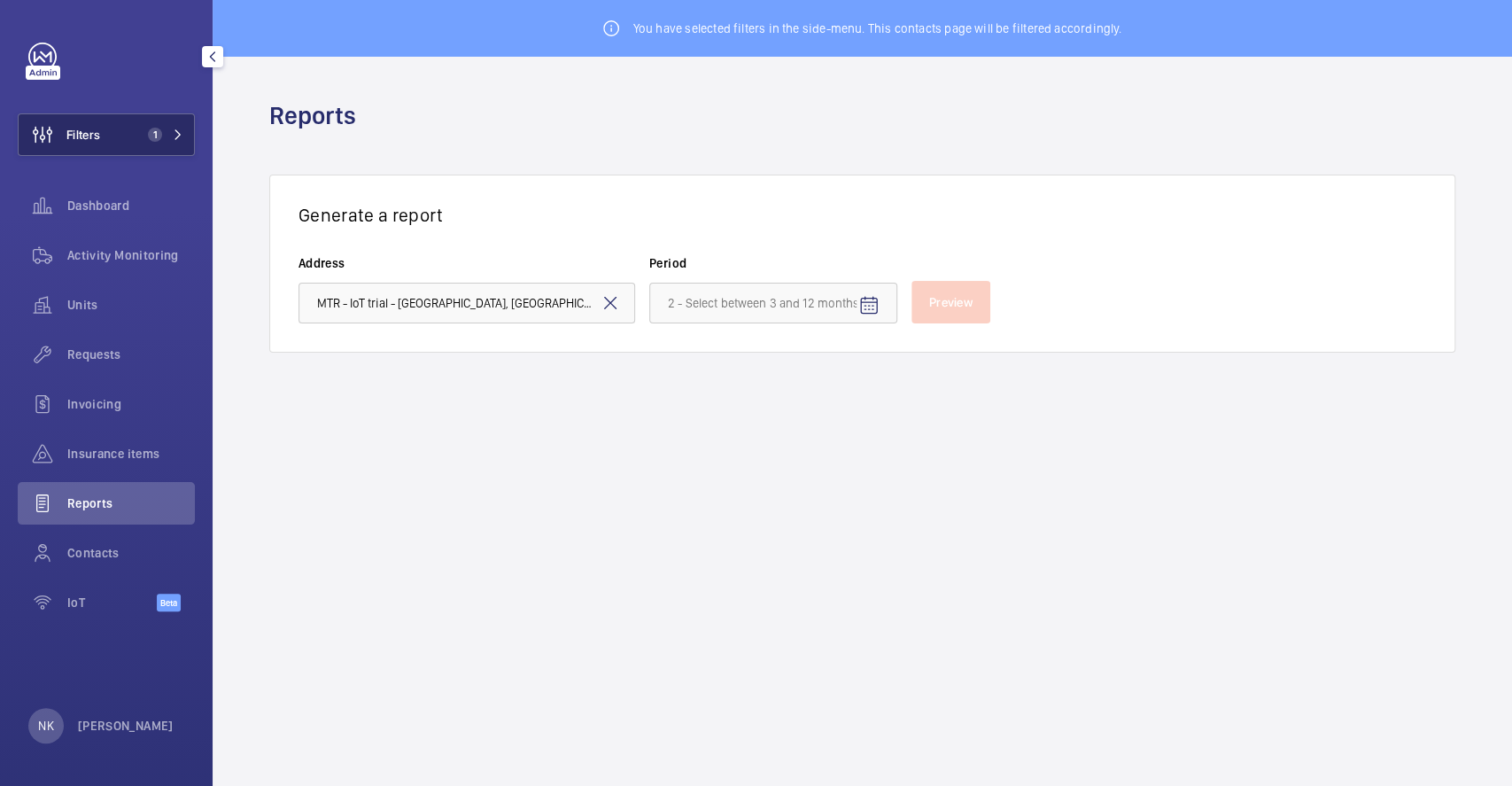
click at [187, 119] on button "Filters 1" at bounding box center [106, 135] width 177 height 42
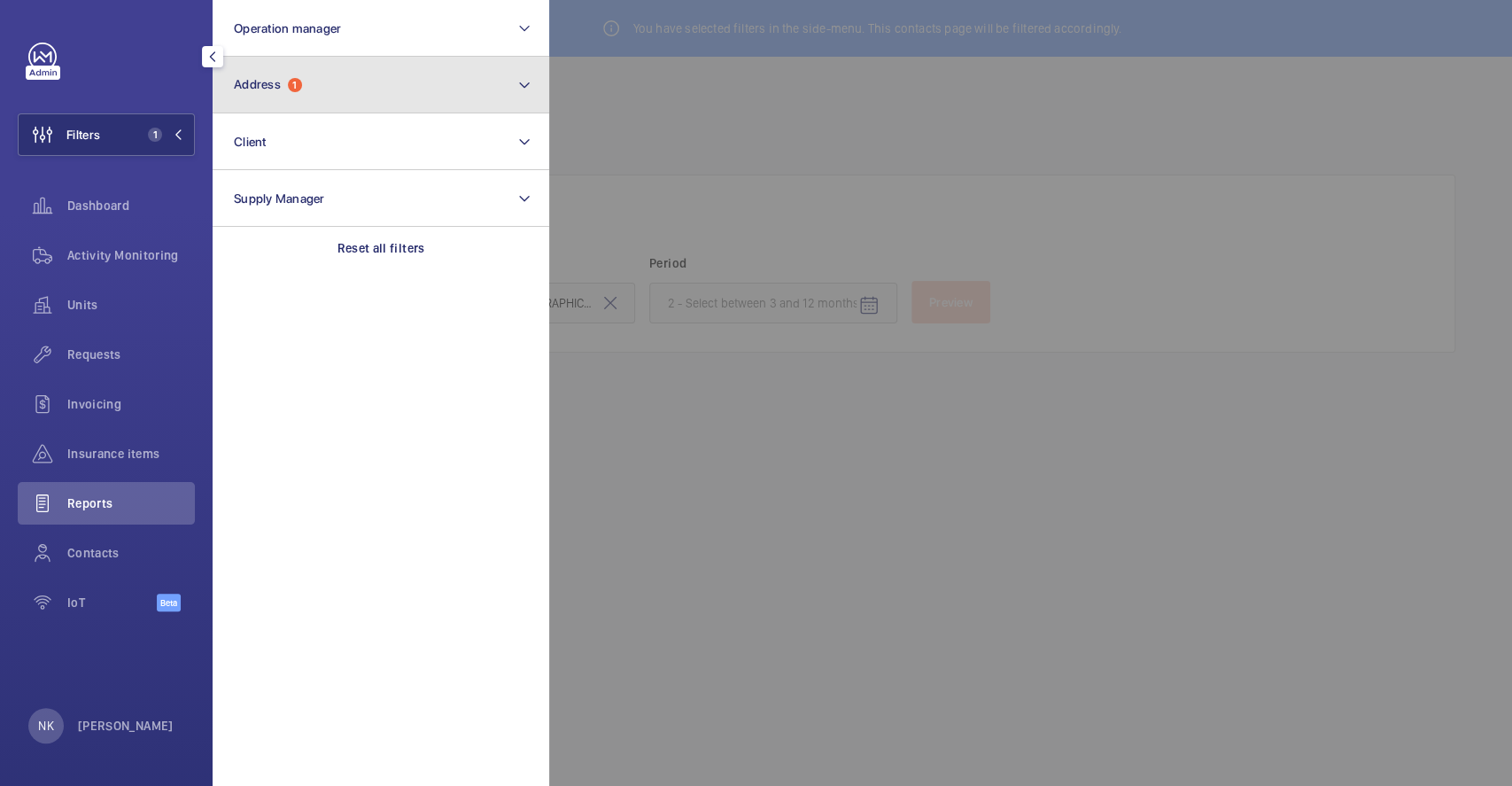
click at [533, 82] on button "Address 1" at bounding box center [381, 84] width 336 height 56
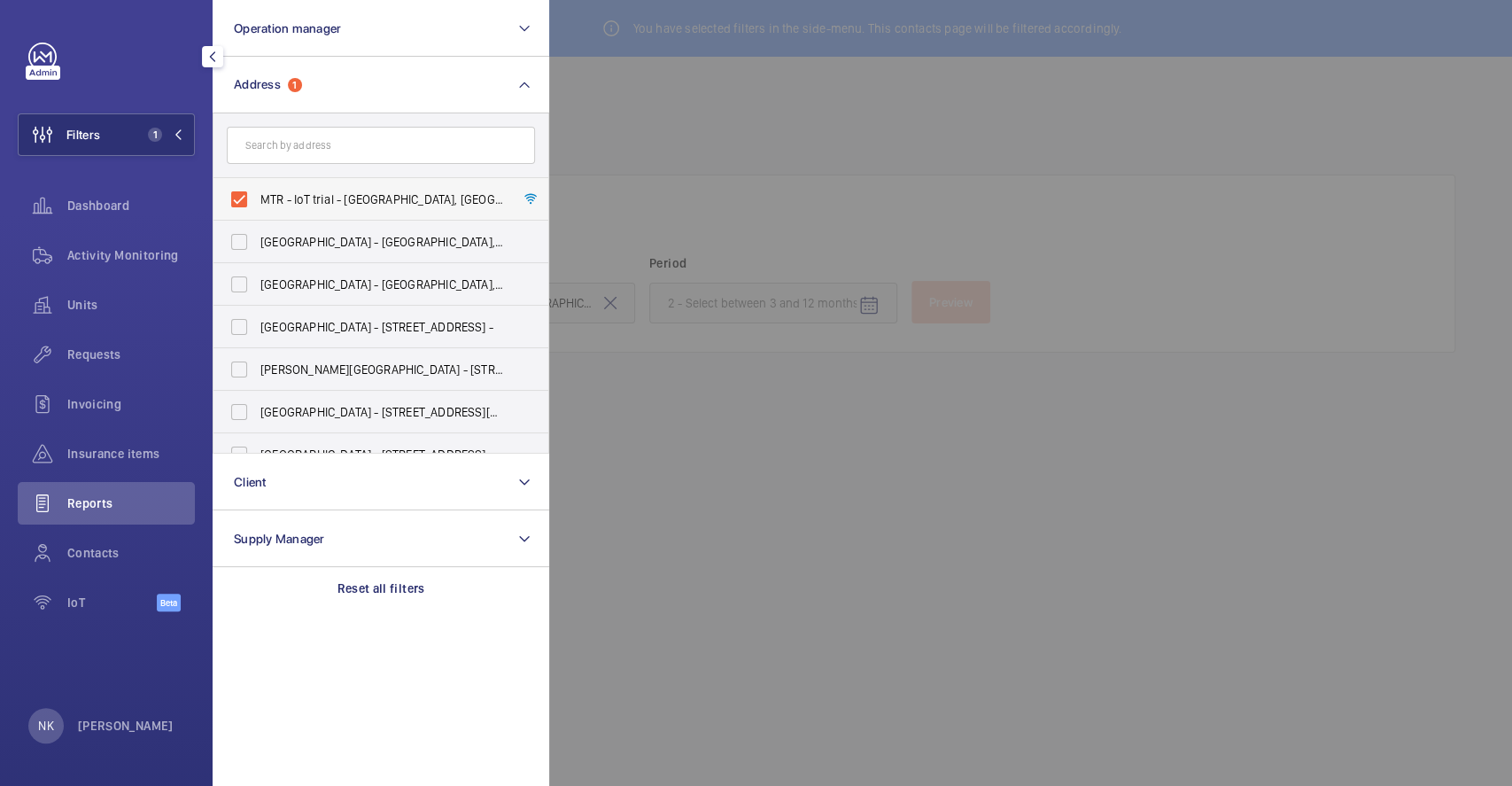
click at [294, 185] on label "MTR - IoT trial - [GEOGRAPHIC_DATA], [GEOGRAPHIC_DATA] -" at bounding box center [368, 200] width 308 height 42
click at [257, 185] on input "MTR - IoT trial - [GEOGRAPHIC_DATA], [GEOGRAPHIC_DATA] -" at bounding box center [239, 200] width 35 height 35
checkbox input "false"
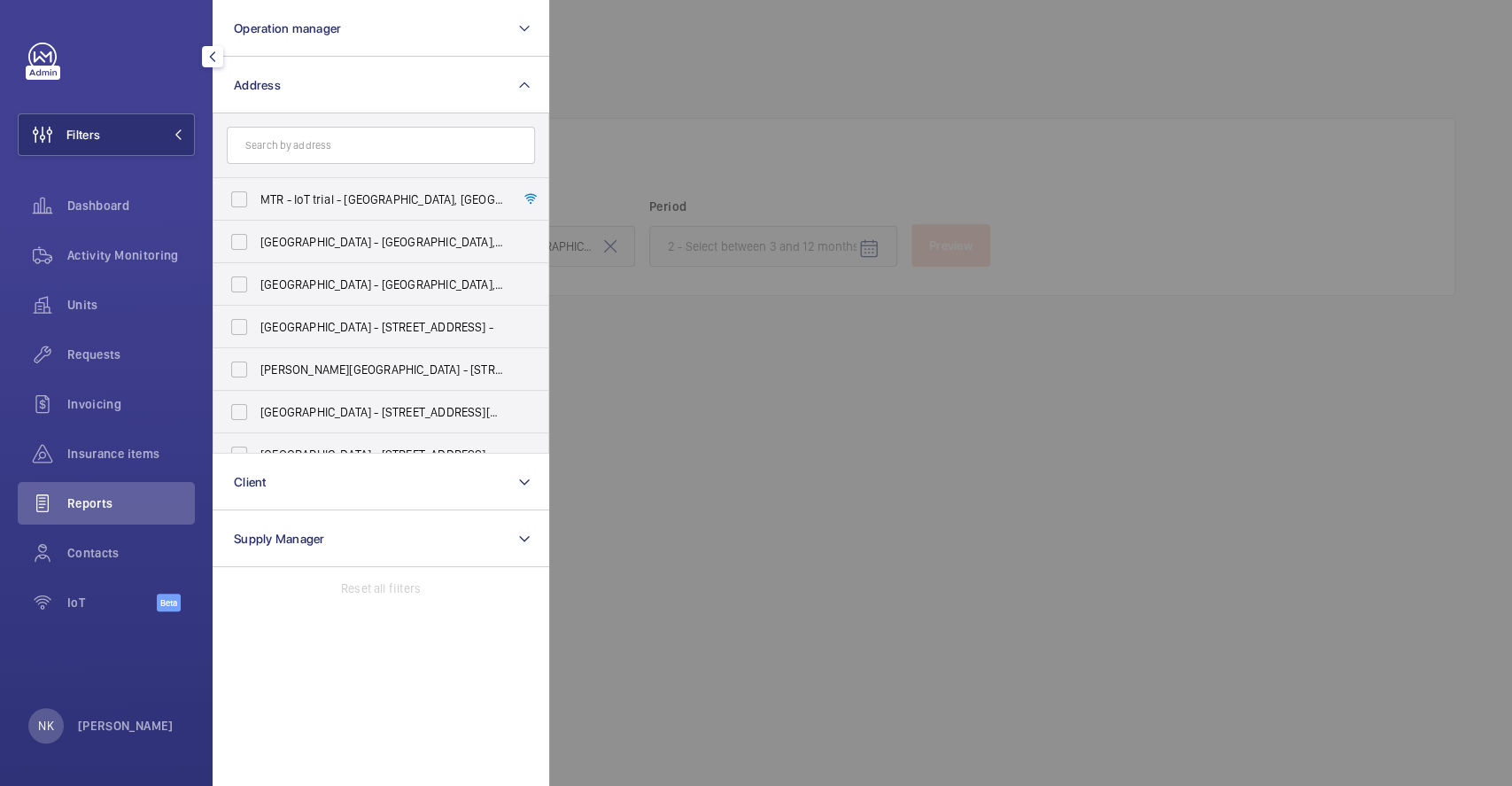
click at [693, 266] on div at bounding box center [1305, 393] width 1512 height 786
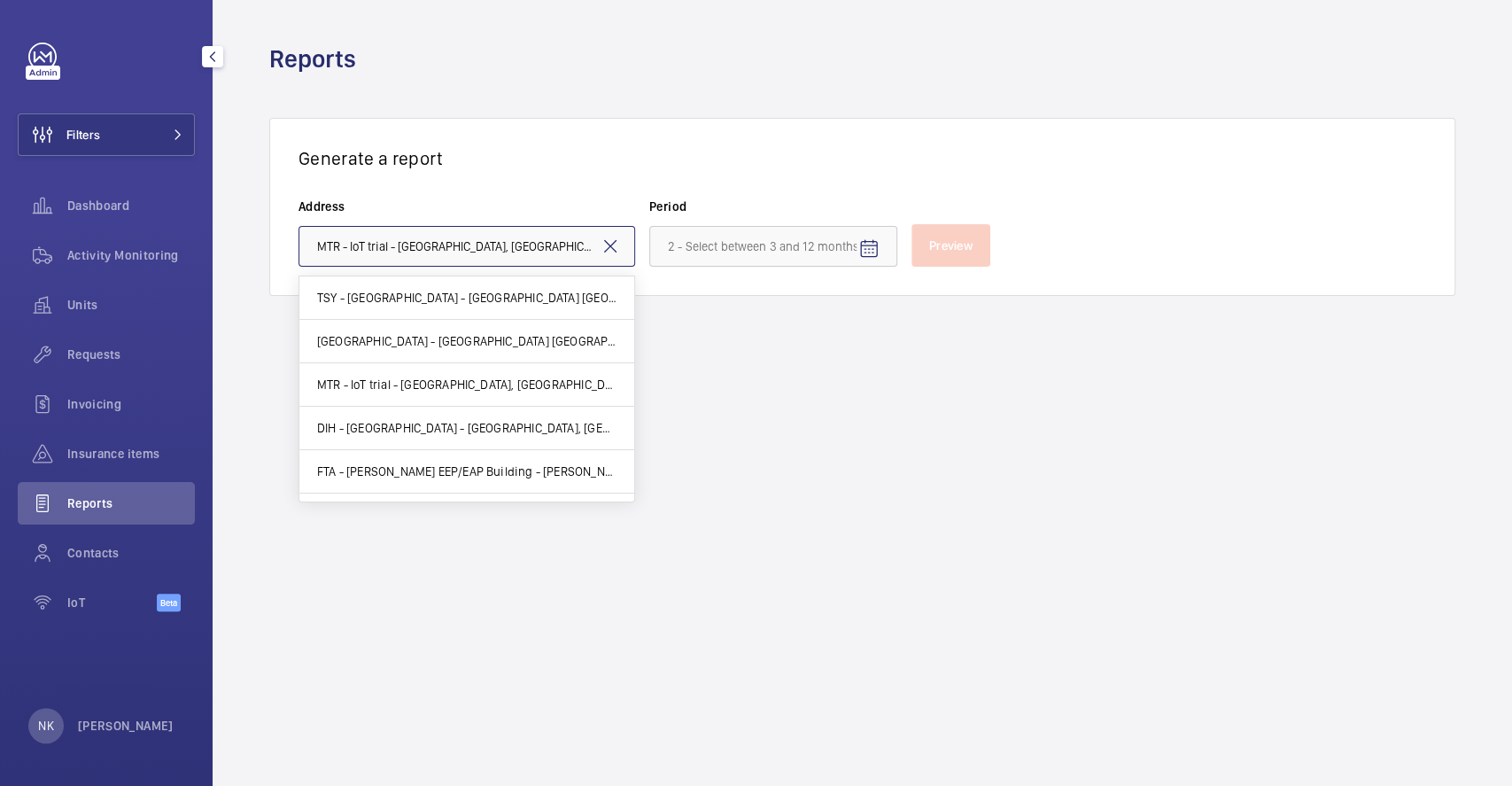
click at [598, 242] on input "MTR - IoT trial - [GEOGRAPHIC_DATA], [GEOGRAPHIC_DATA] -" at bounding box center [466, 247] width 336 height 41
click at [621, 247] on input "MTR - IoT trial - [GEOGRAPHIC_DATA], [GEOGRAPHIC_DATA] -" at bounding box center [466, 247] width 336 height 41
click at [562, 301] on span "TSY - [GEOGRAPHIC_DATA] - [GEOGRAPHIC_DATA] [GEOGRAPHIC_DATA], [GEOGRAPHIC_DATA…" at bounding box center [466, 297] width 299 height 18
type input "TSY - [GEOGRAPHIC_DATA] - [GEOGRAPHIC_DATA] [GEOGRAPHIC_DATA], [GEOGRAPHIC_DATA…"
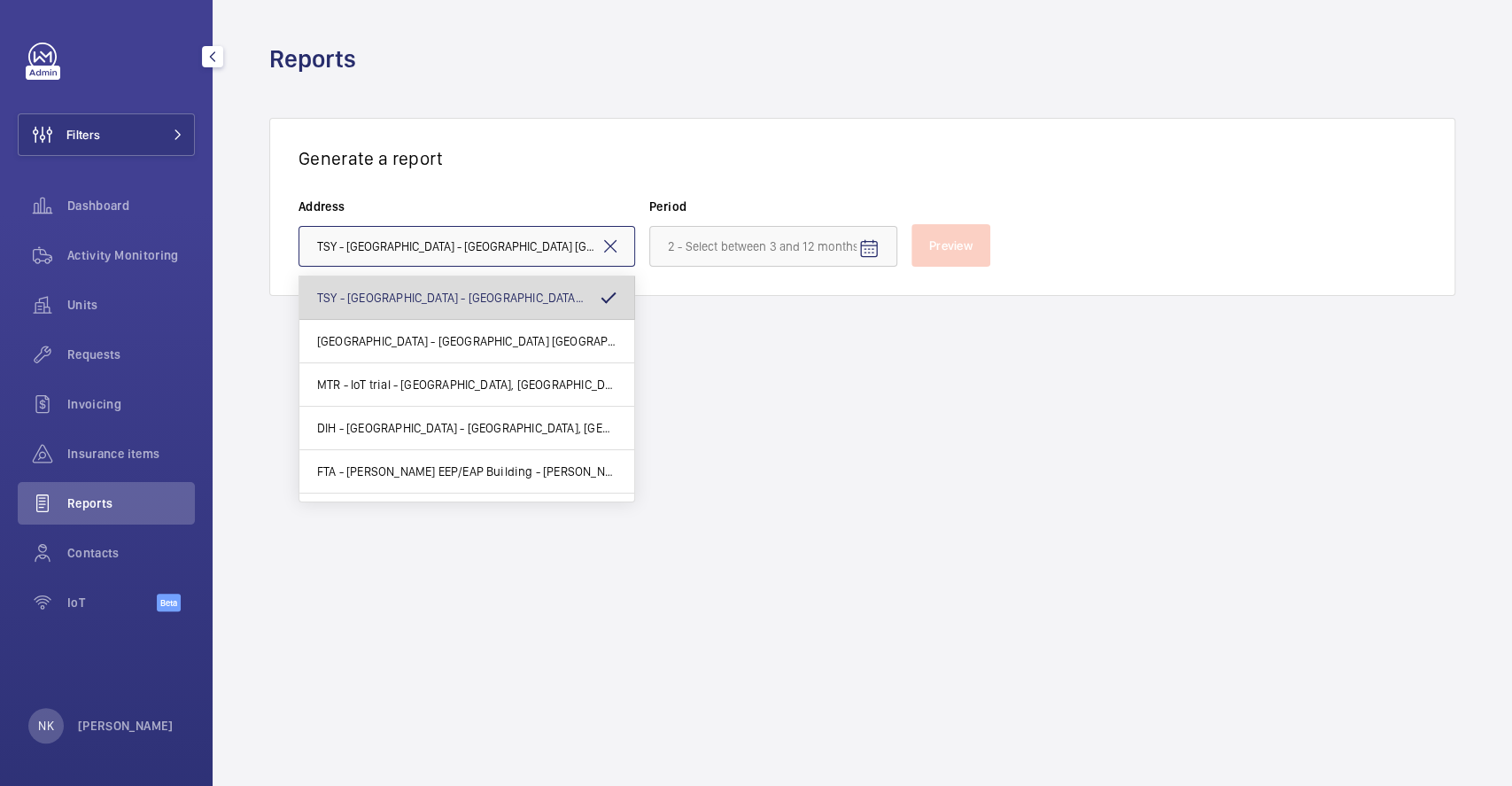
scroll to position [0, 42]
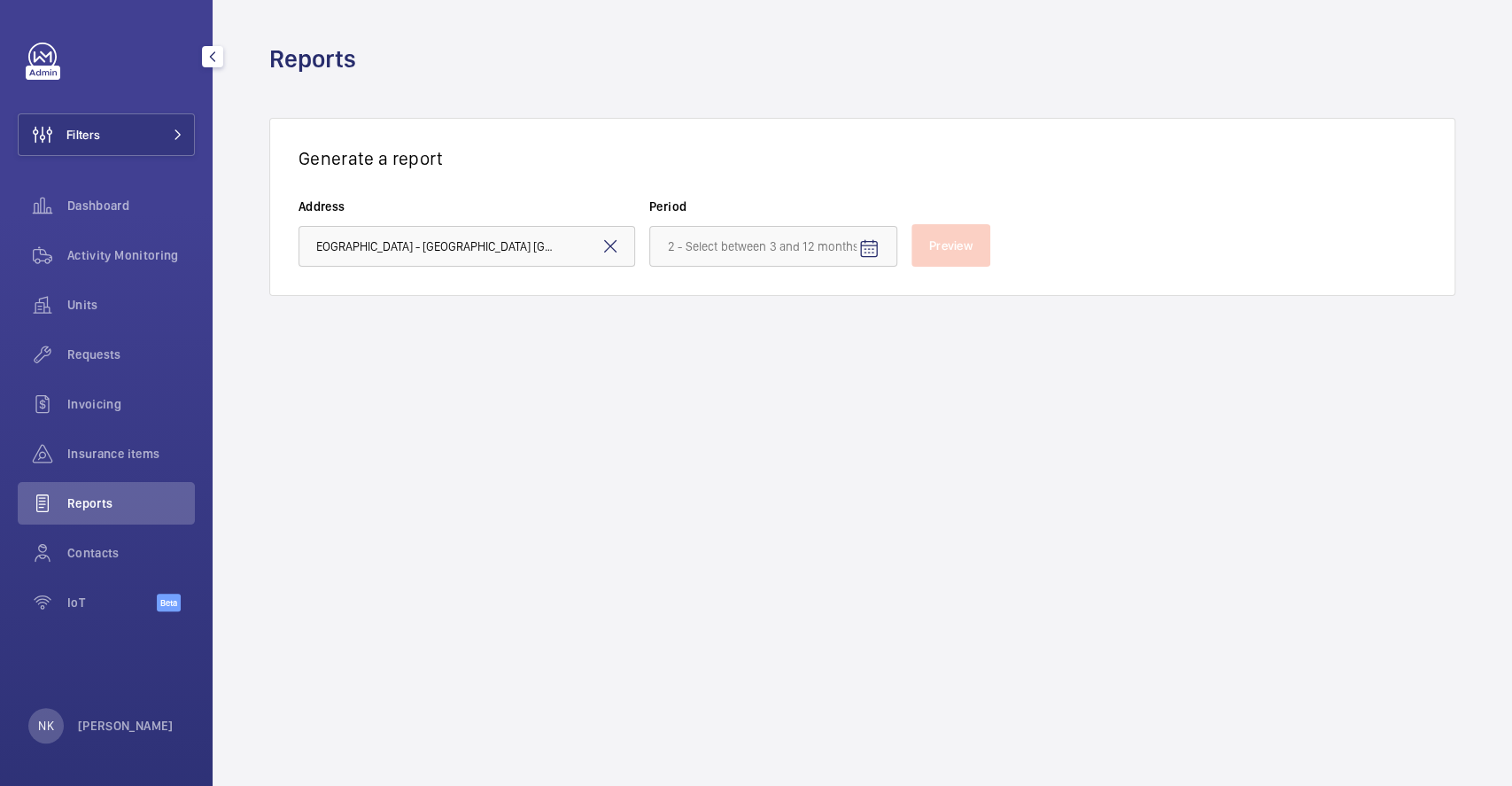
click at [749, 317] on wm-front-admin-reports "Reports Generate a report Address TSY - [GEOGRAPHIC_DATA] - [GEOGRAPHIC_DATA] […" at bounding box center [862, 393] width 1300 height 786
click at [872, 242] on mat-icon "Open calendar" at bounding box center [868, 248] width 21 height 21
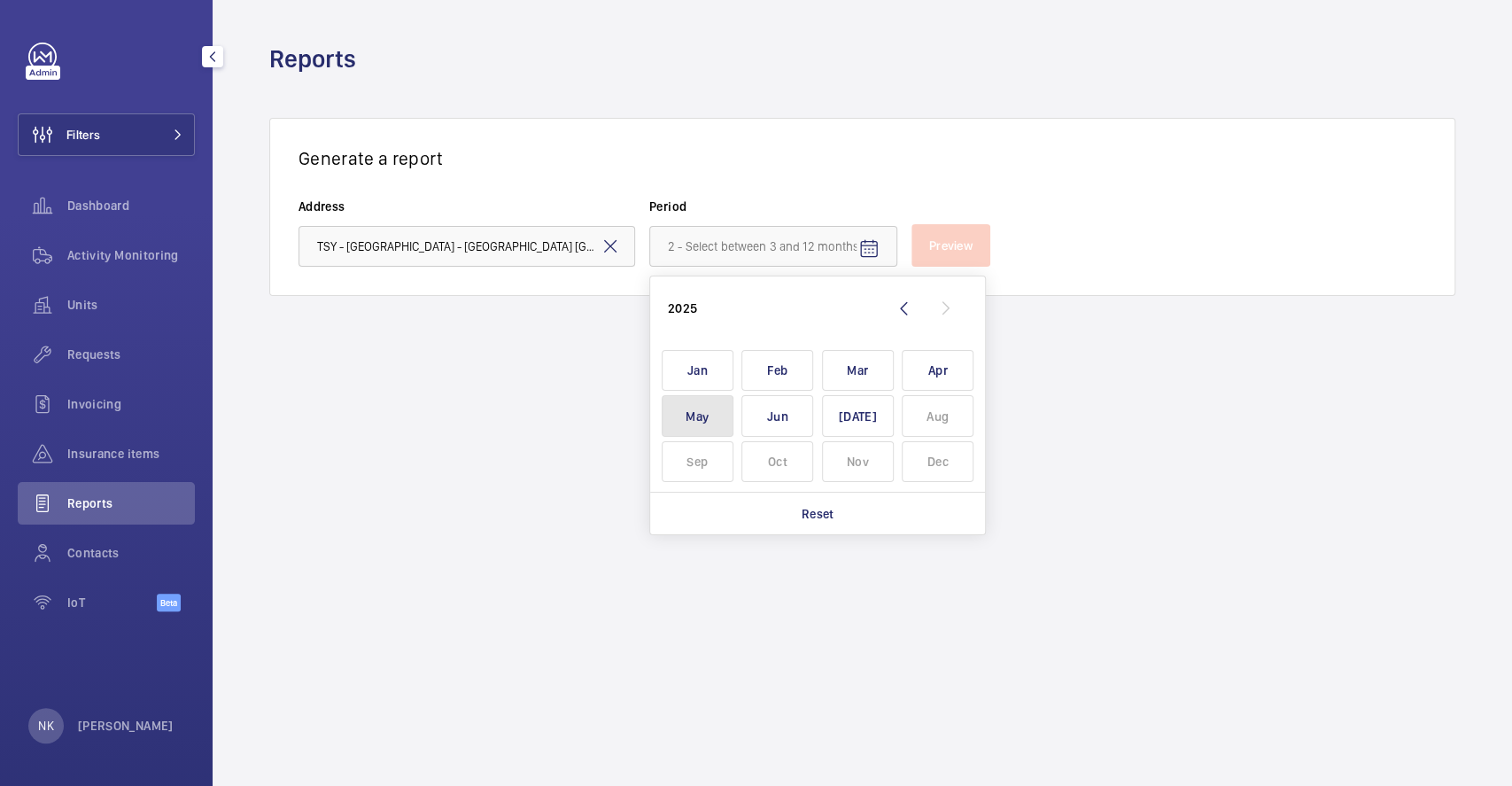
click at [701, 400] on span "May" at bounding box center [698, 416] width 72 height 42
click at [758, 423] on span "Jun" at bounding box center [778, 416] width 72 height 42
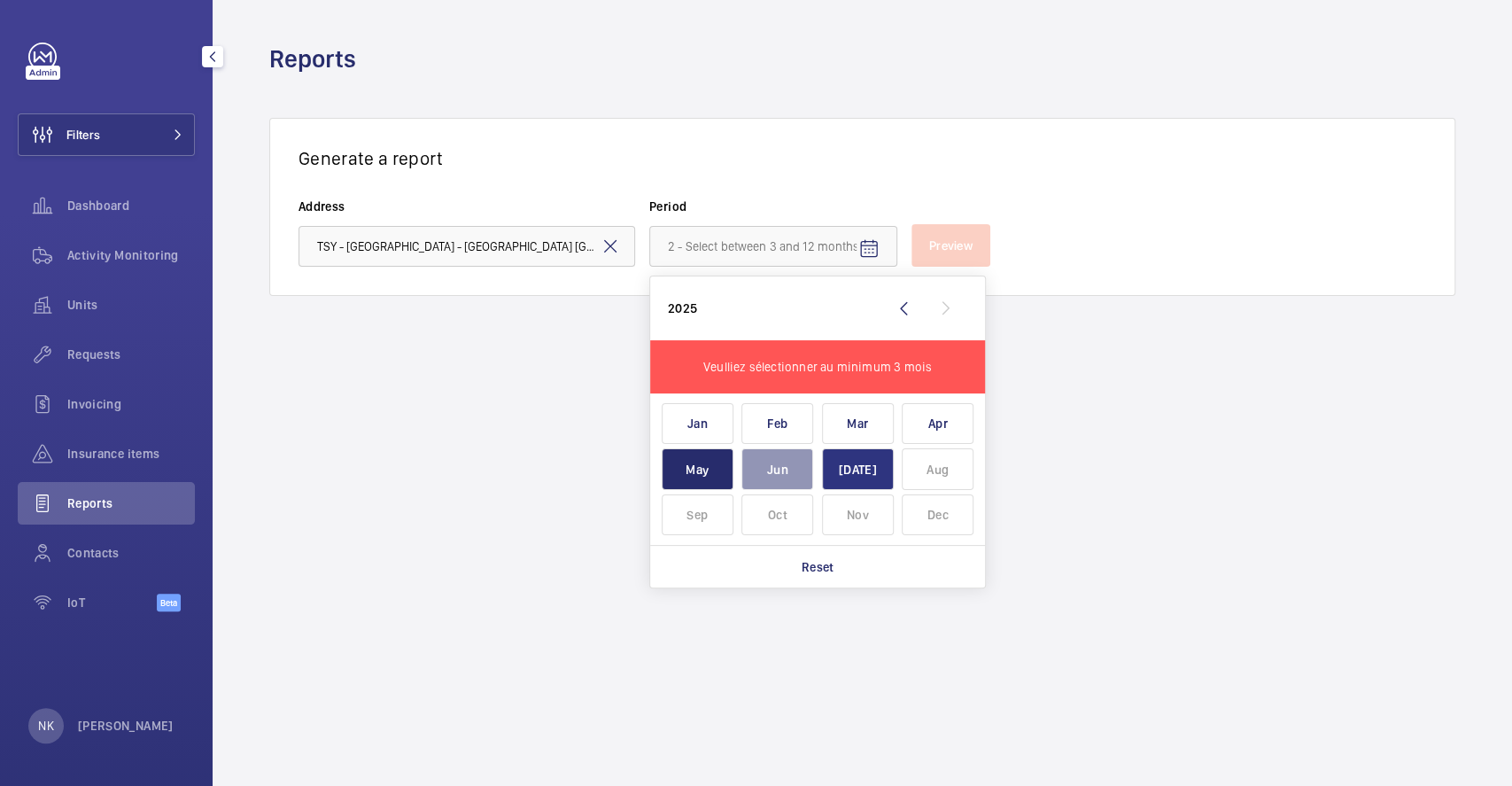
click at [871, 479] on span "[DATE]" at bounding box center [858, 468] width 72 height 42
type input "[DATE] - [DATE]"
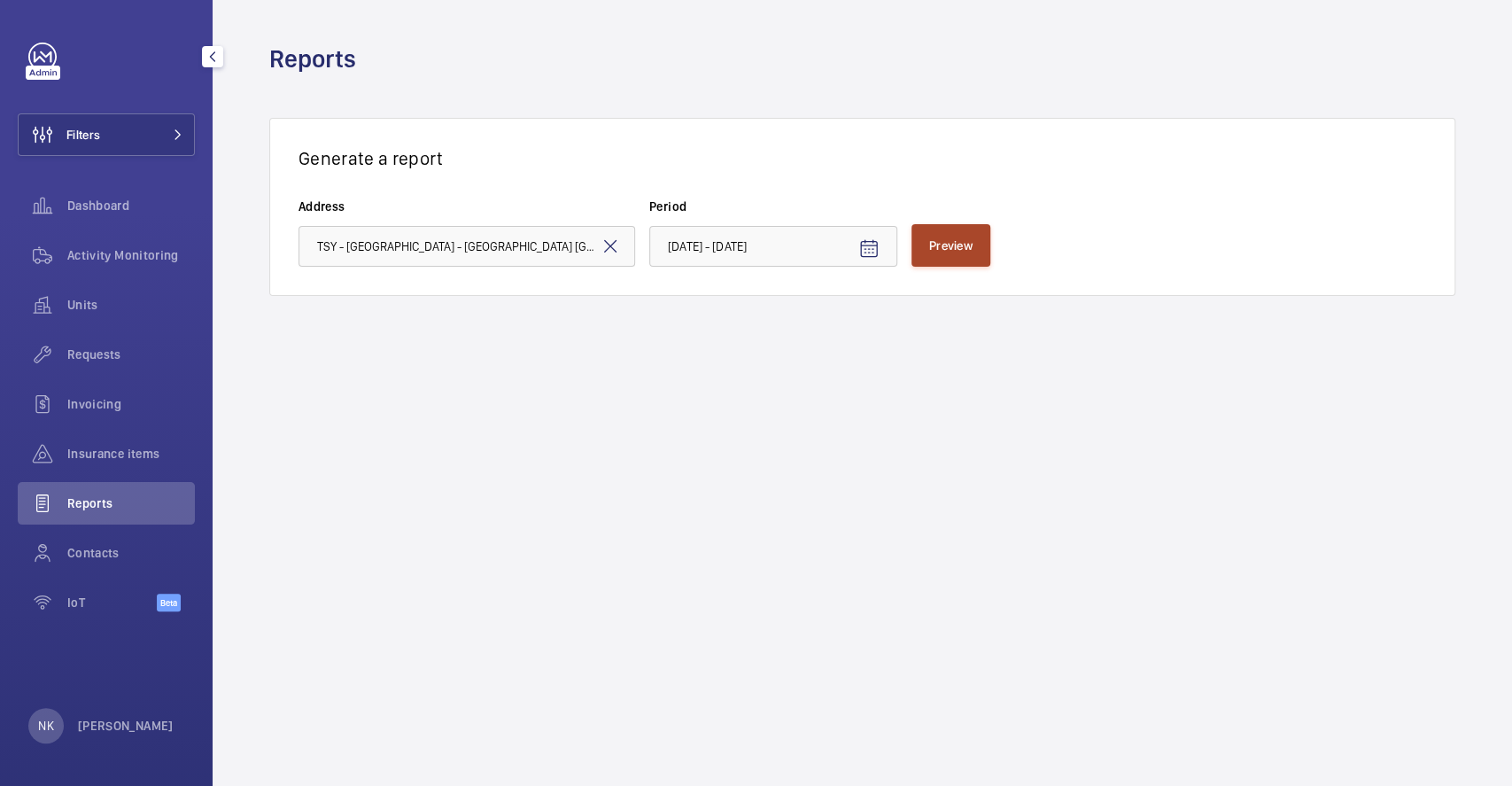
click at [944, 245] on span "Preview" at bounding box center [950, 245] width 43 height 14
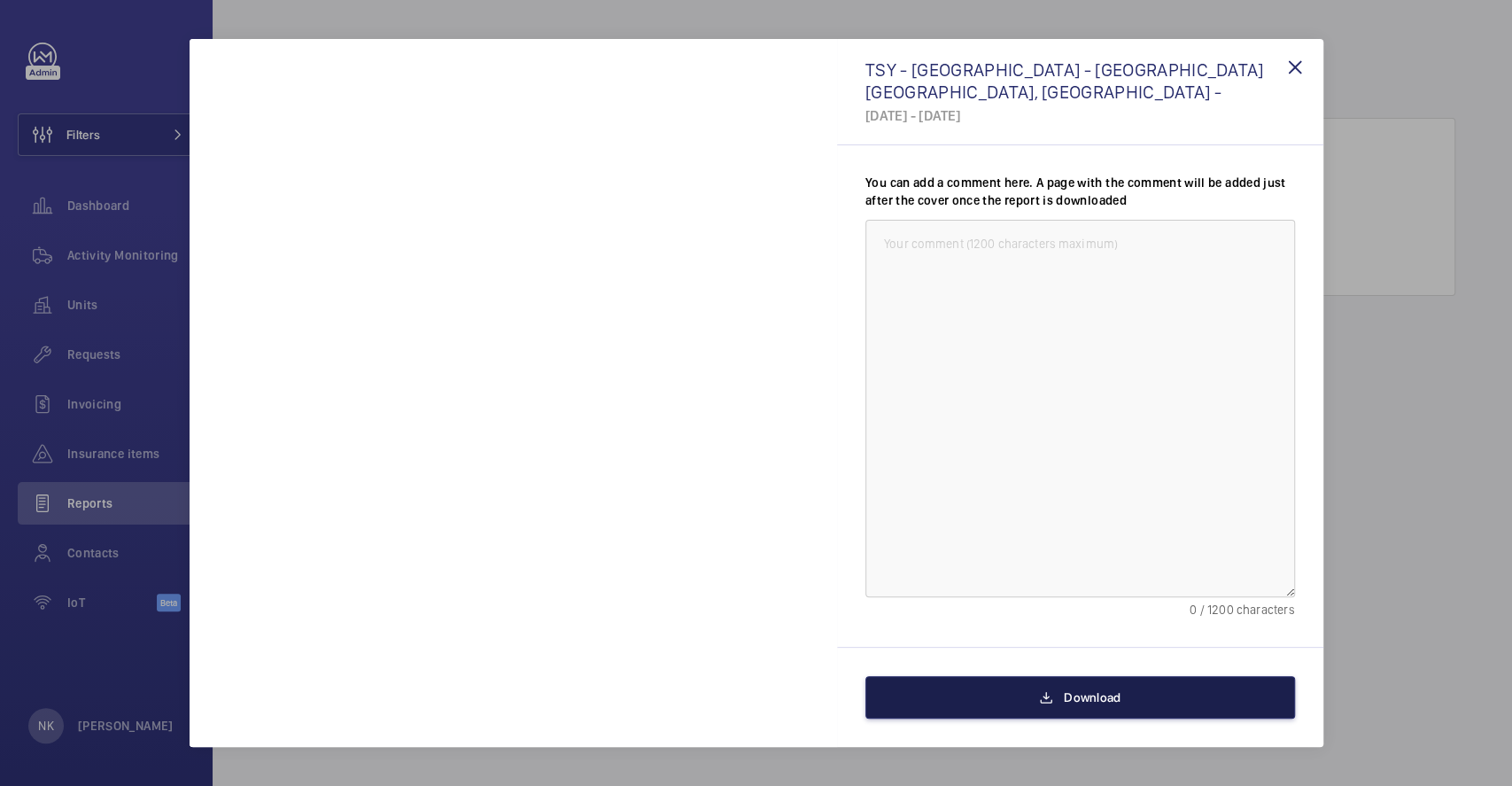
click at [1033, 695] on button "Download" at bounding box center [1080, 697] width 429 height 42
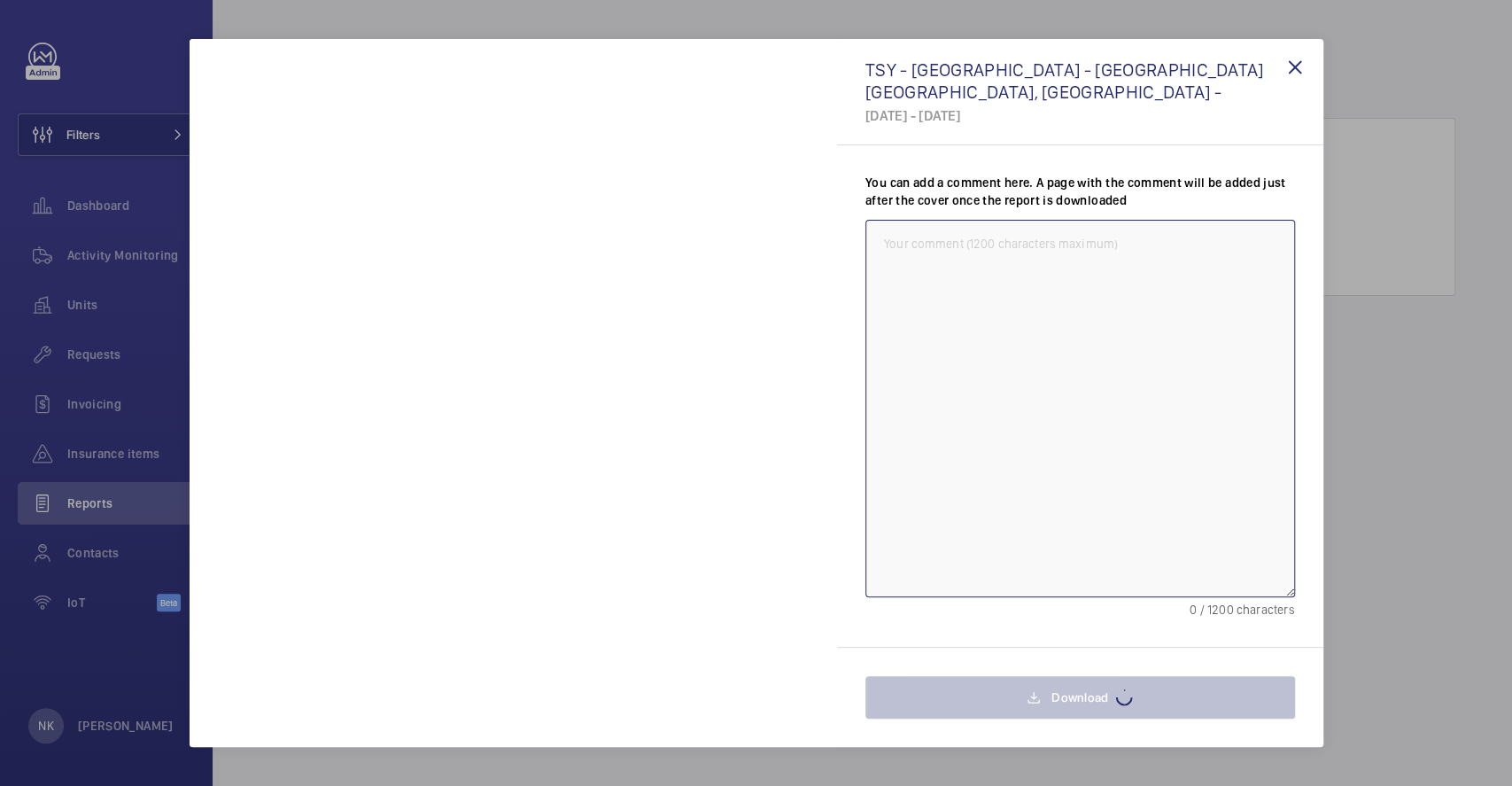
click at [1032, 426] on textarea at bounding box center [1080, 408] width 429 height 377
type textarea "Halo"
click at [1297, 488] on div "You can add a comment here. A page with the comment will be added just after th…" at bounding box center [1080, 395] width 487 height 501
click at [1299, 60] on wm-front-icon-button at bounding box center [1295, 67] width 42 height 42
